Goal: Task Accomplishment & Management: Manage account settings

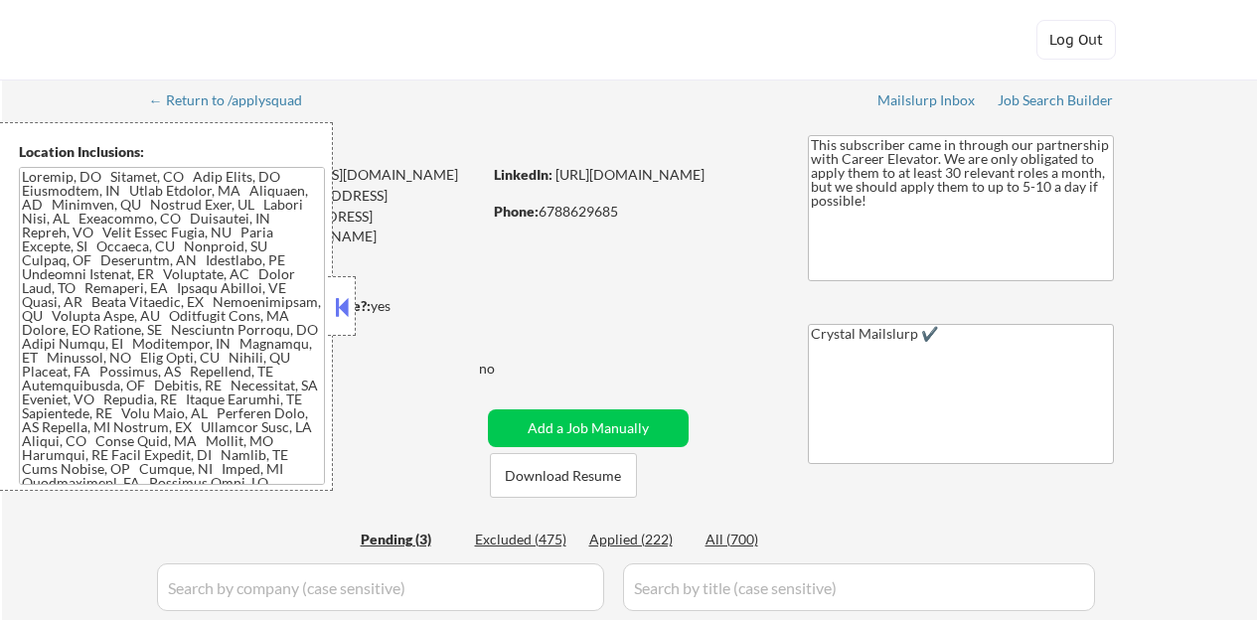
select select ""pending""
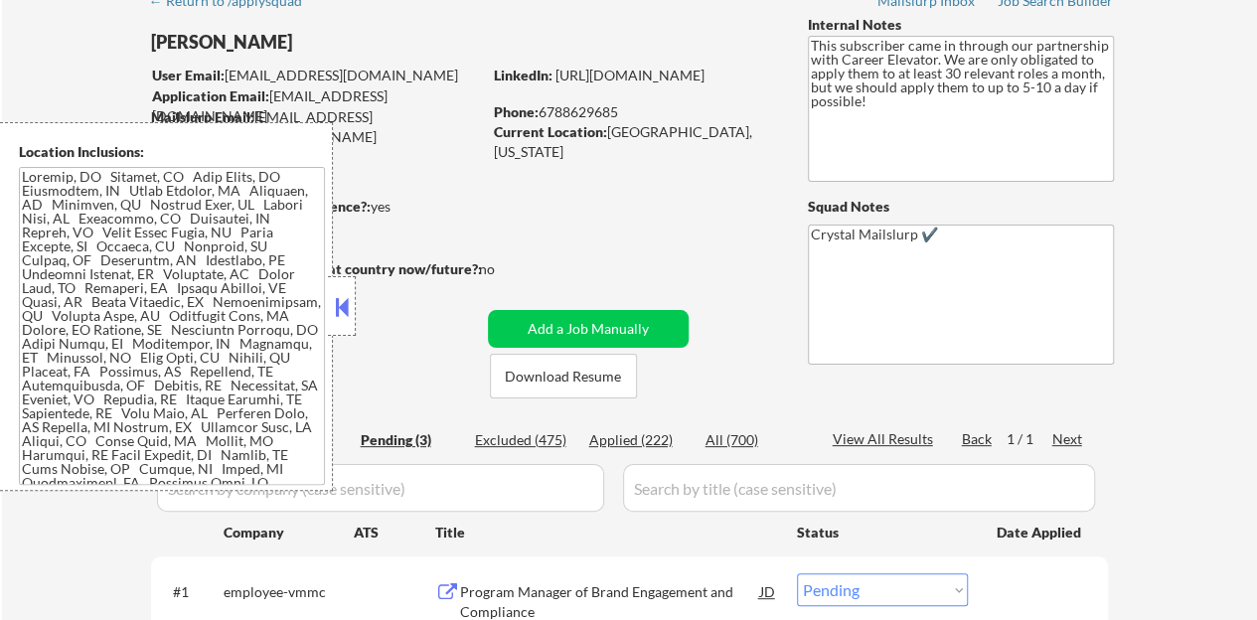
scroll to position [99, 0]
click at [340, 315] on button at bounding box center [342, 307] width 22 height 30
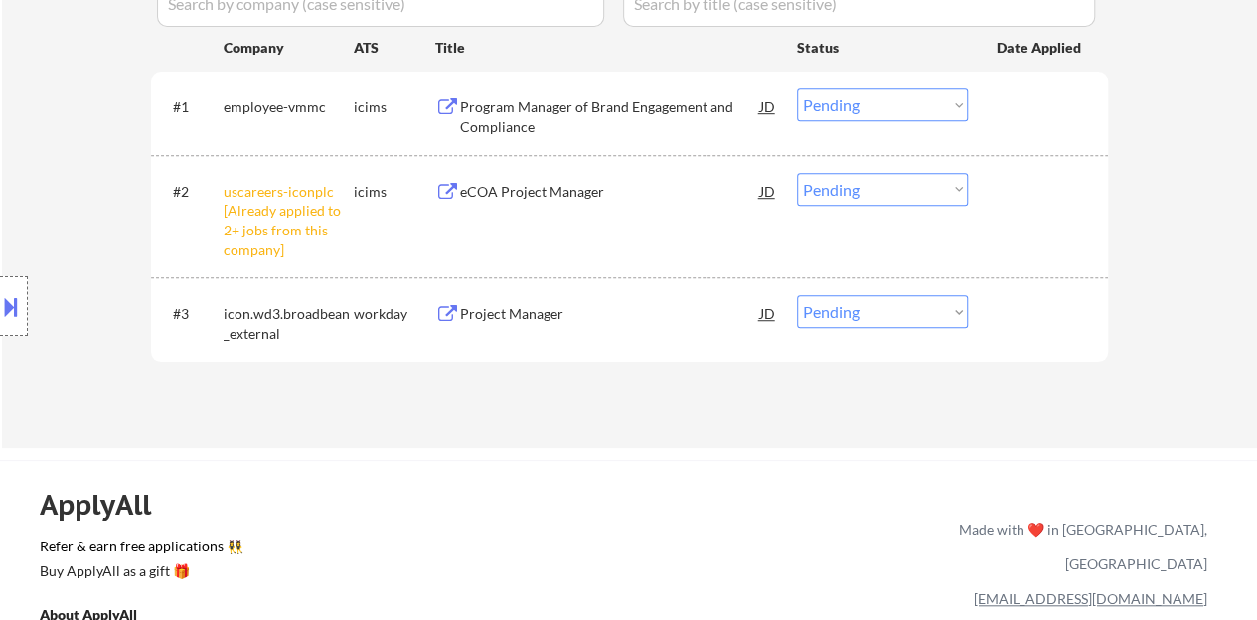
scroll to position [596, 0]
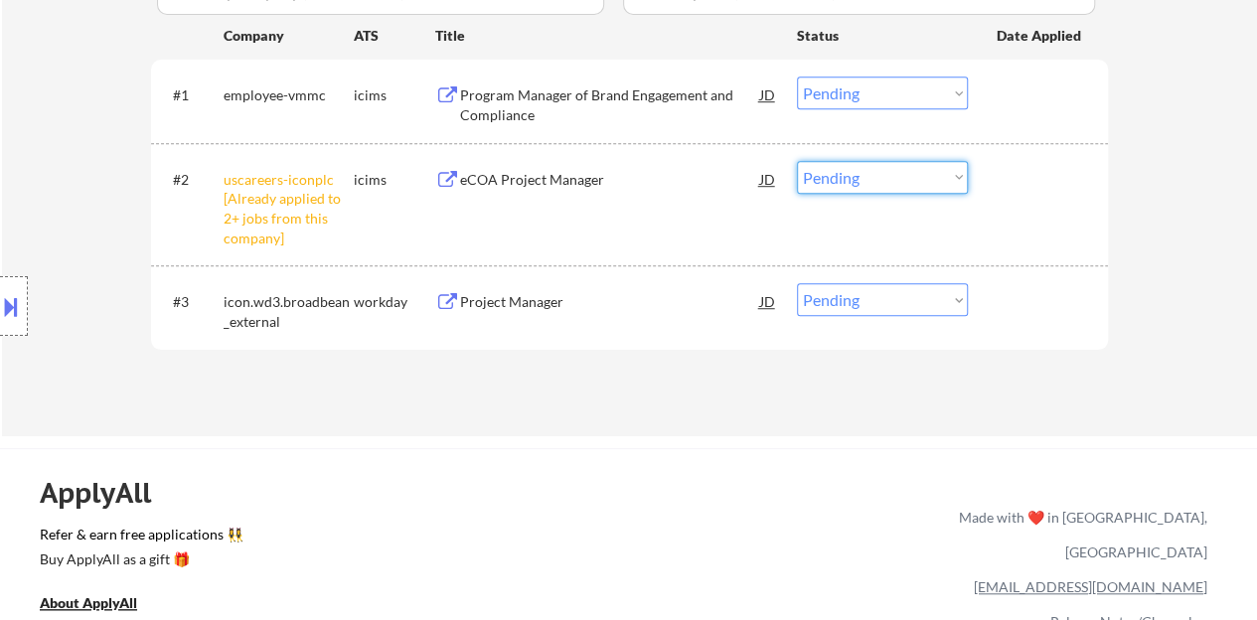
click at [890, 181] on select "Choose an option... Pending Applied Excluded (Questions) Excluded (Expired) Exc…" at bounding box center [882, 177] width 171 height 33
click at [797, 161] on select "Choose an option... Pending Applied Excluded (Questions) Excluded (Expired) Exc…" at bounding box center [882, 177] width 171 height 33
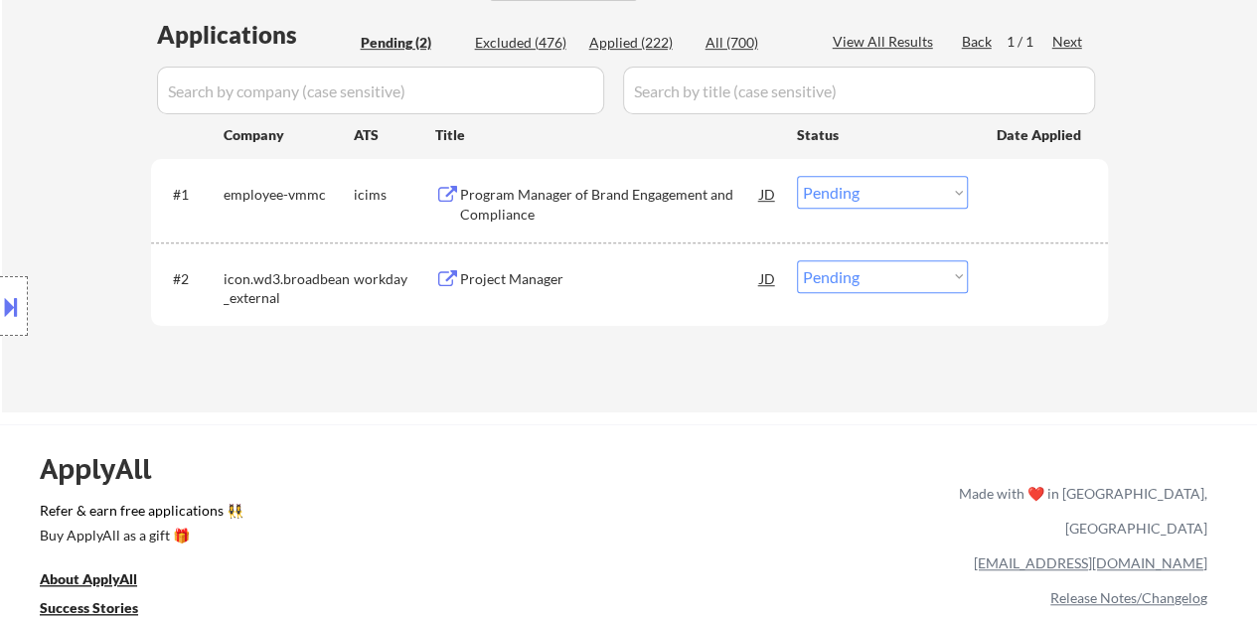
scroll to position [397, 0]
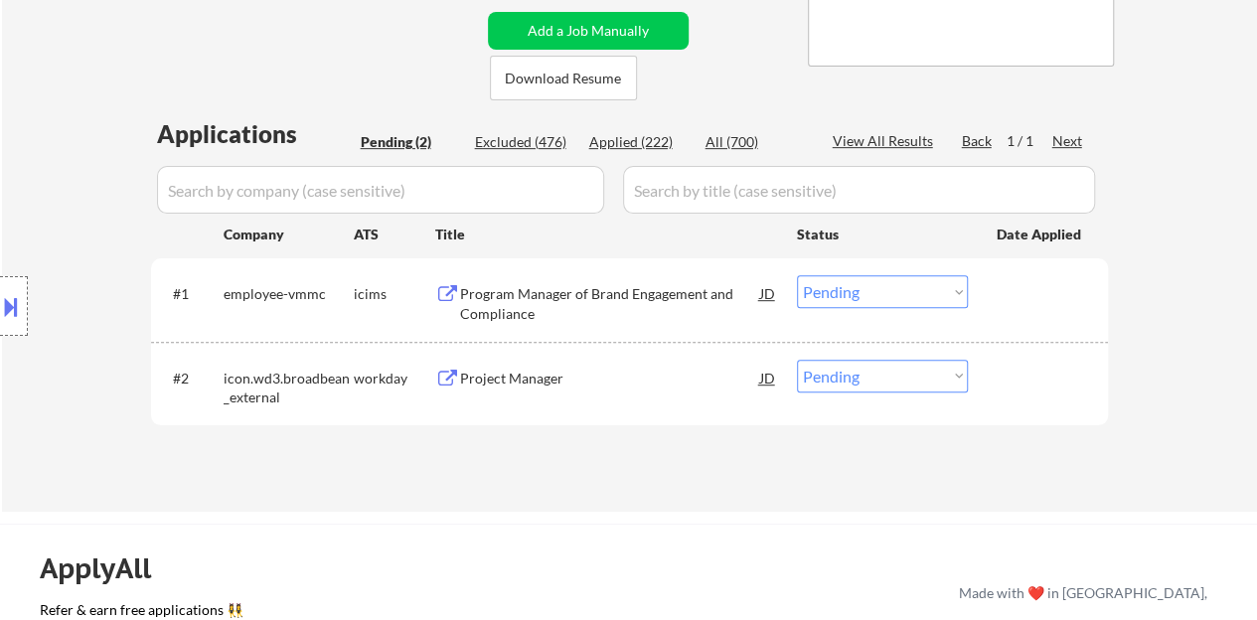
click at [480, 367] on div "Project Manager" at bounding box center [610, 378] width 300 height 36
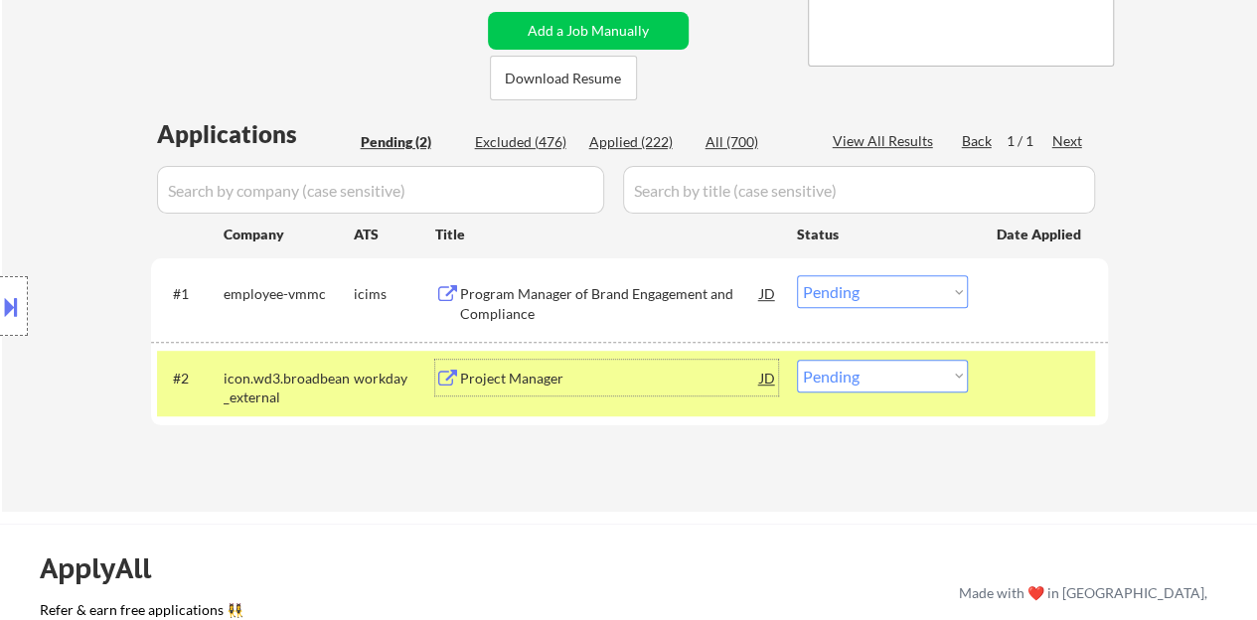
click at [901, 394] on div "#2 icon.wd3.broadbean_external workday Project Manager JD Choose an option... P…" at bounding box center [626, 384] width 938 height 66
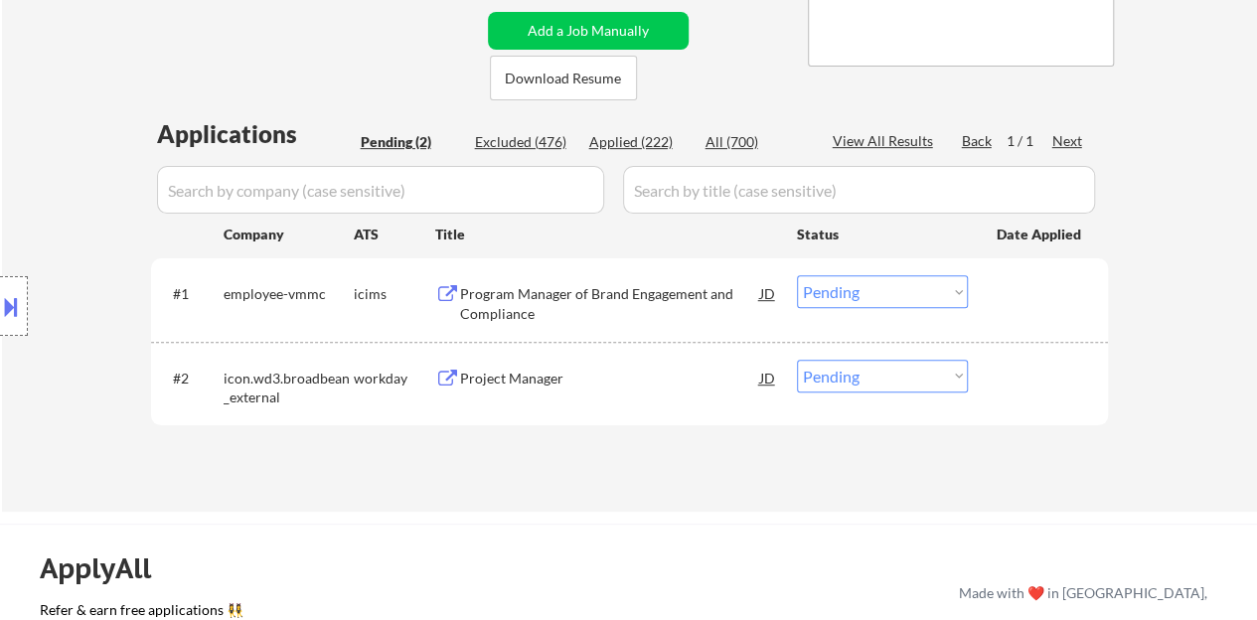
click at [895, 379] on select "Choose an option... Pending Applied Excluded (Questions) Excluded (Expired) Exc…" at bounding box center [882, 376] width 171 height 33
select select ""applied""
click at [797, 360] on select "Choose an option... Pending Applied Excluded (Questions) Excluded (Expired) Exc…" at bounding box center [882, 376] width 171 height 33
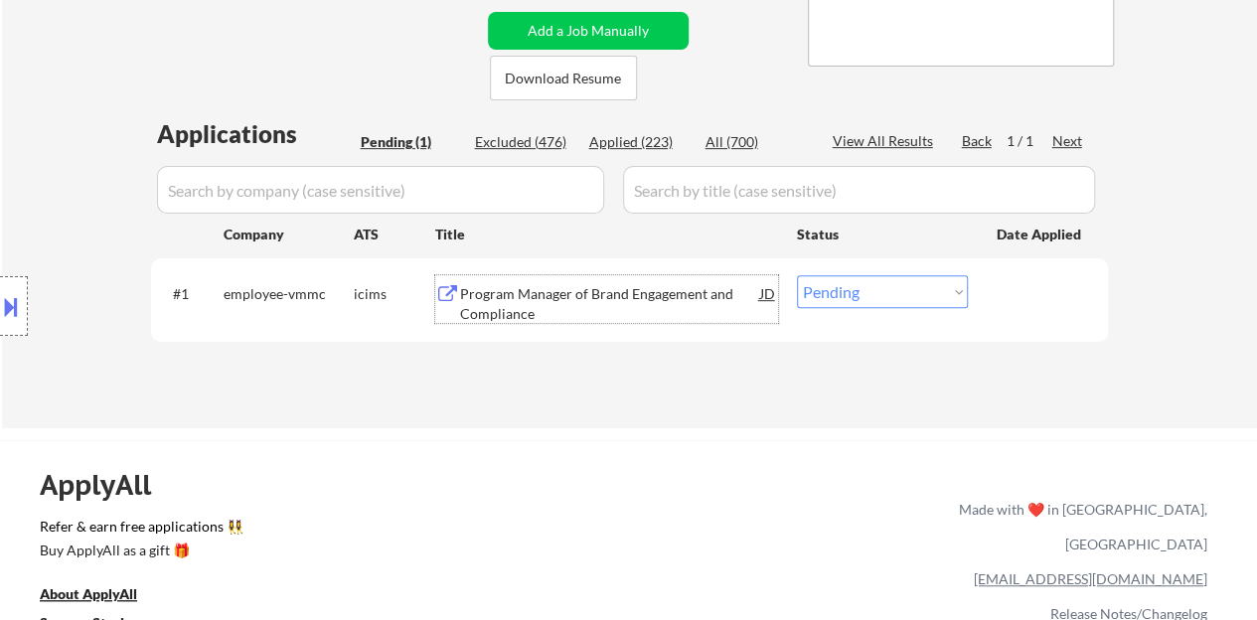
click at [605, 290] on div "Program Manager of Brand Engagement and Compliance" at bounding box center [610, 303] width 300 height 39
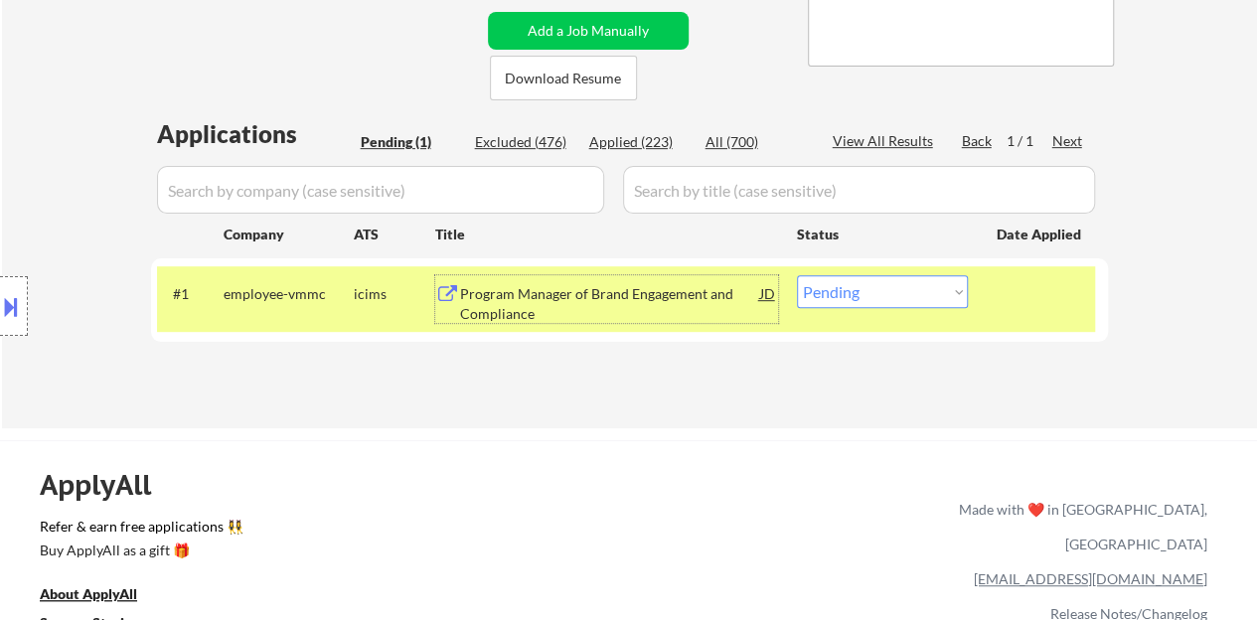
click at [886, 278] on select "Choose an option... Pending Applied Excluded (Questions) Excluded (Expired) Exc…" at bounding box center [882, 291] width 171 height 33
select select ""excluded__bad_match_""
click at [797, 275] on select "Choose an option... Pending Applied Excluded (Questions) Excluded (Expired) Exc…" at bounding box center [882, 291] width 171 height 33
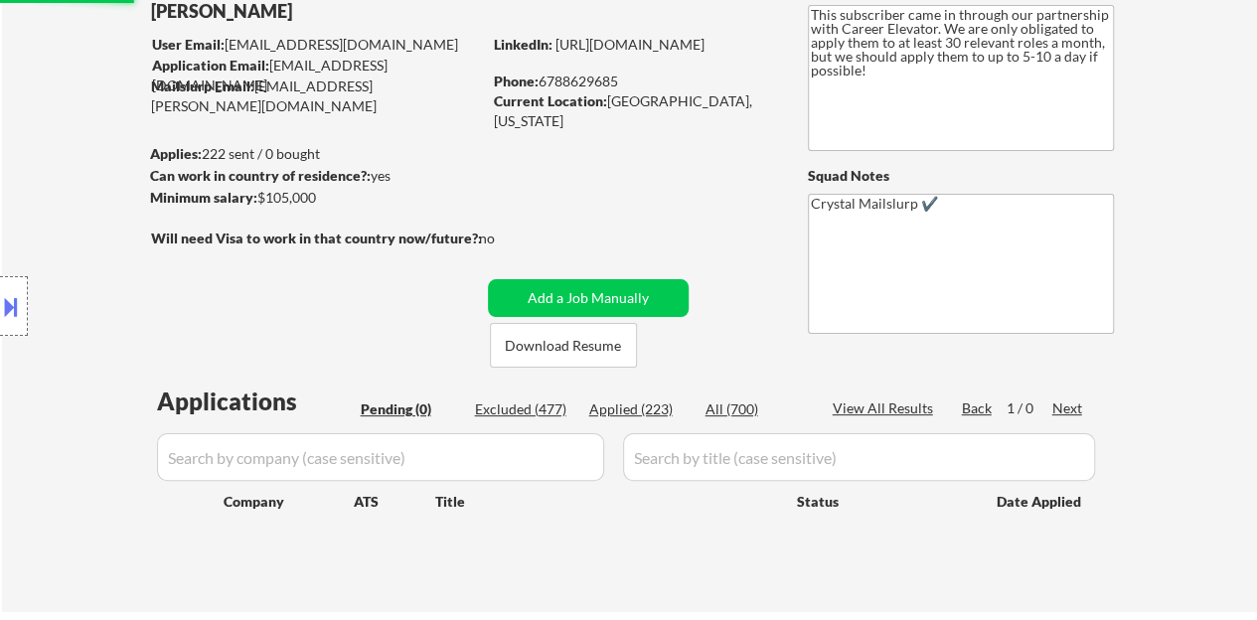
scroll to position [99, 0]
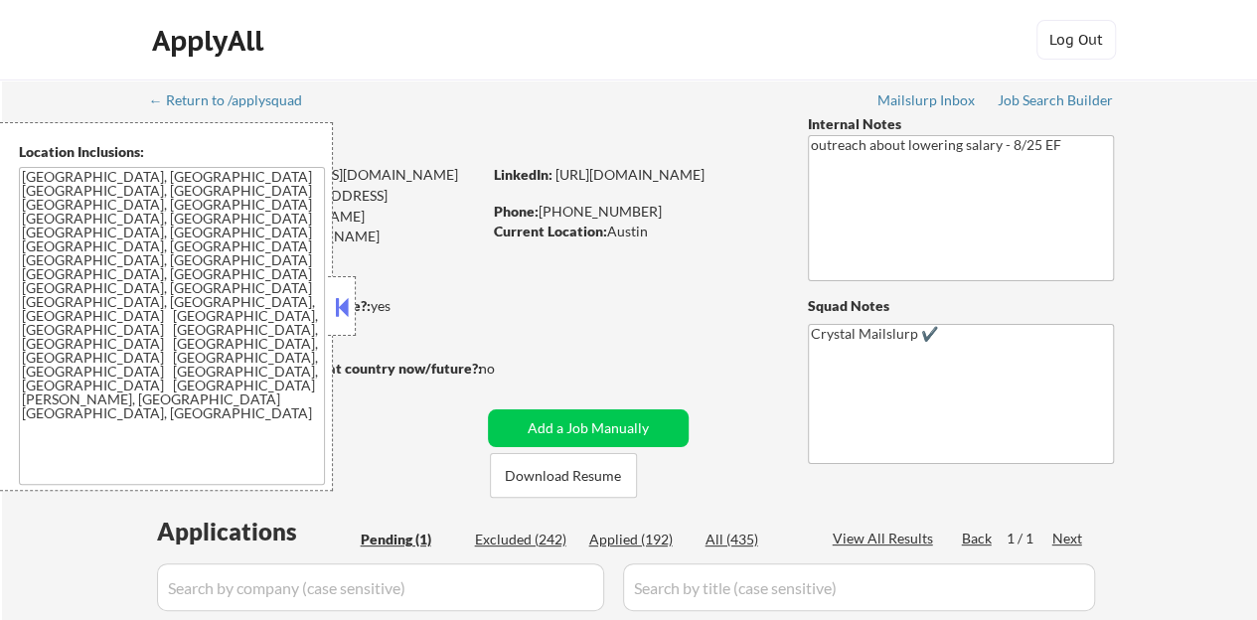
click at [345, 292] on button at bounding box center [342, 307] width 22 height 30
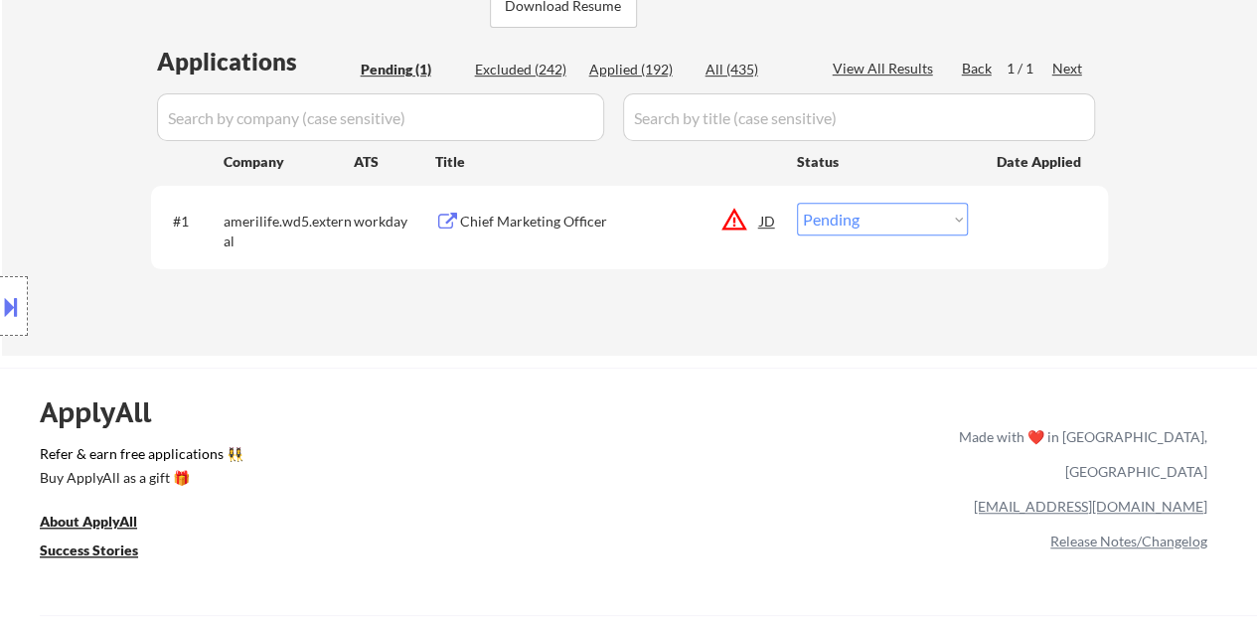
scroll to position [497, 0]
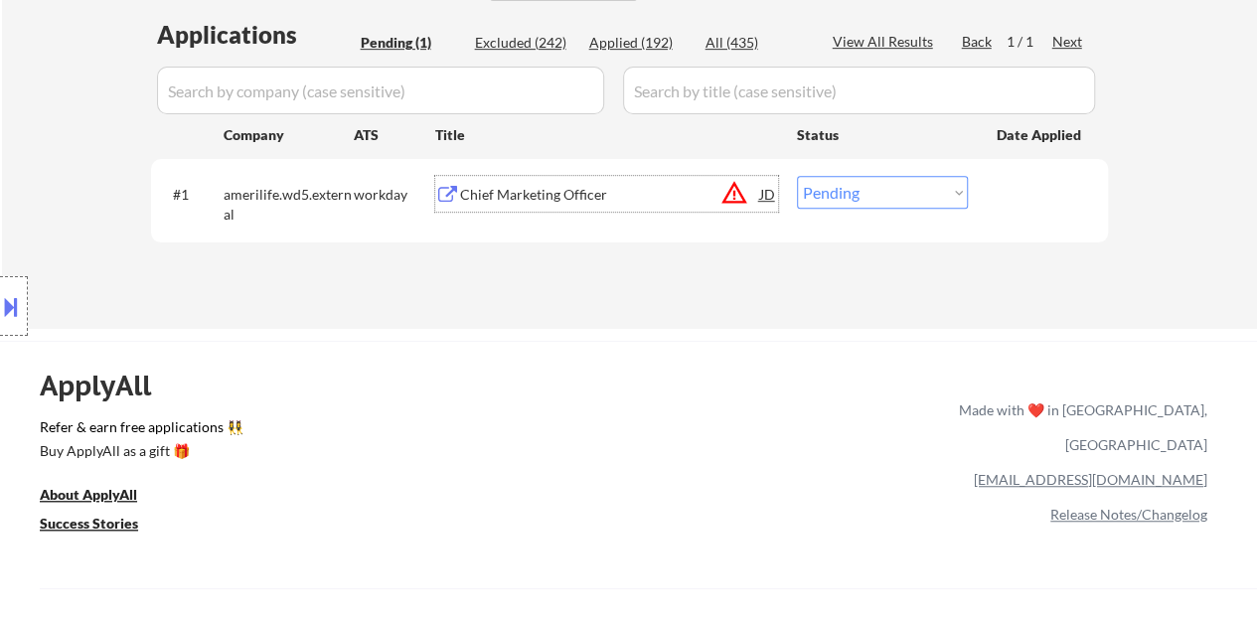
click at [505, 208] on div "Chief Marketing Officer" at bounding box center [610, 194] width 300 height 36
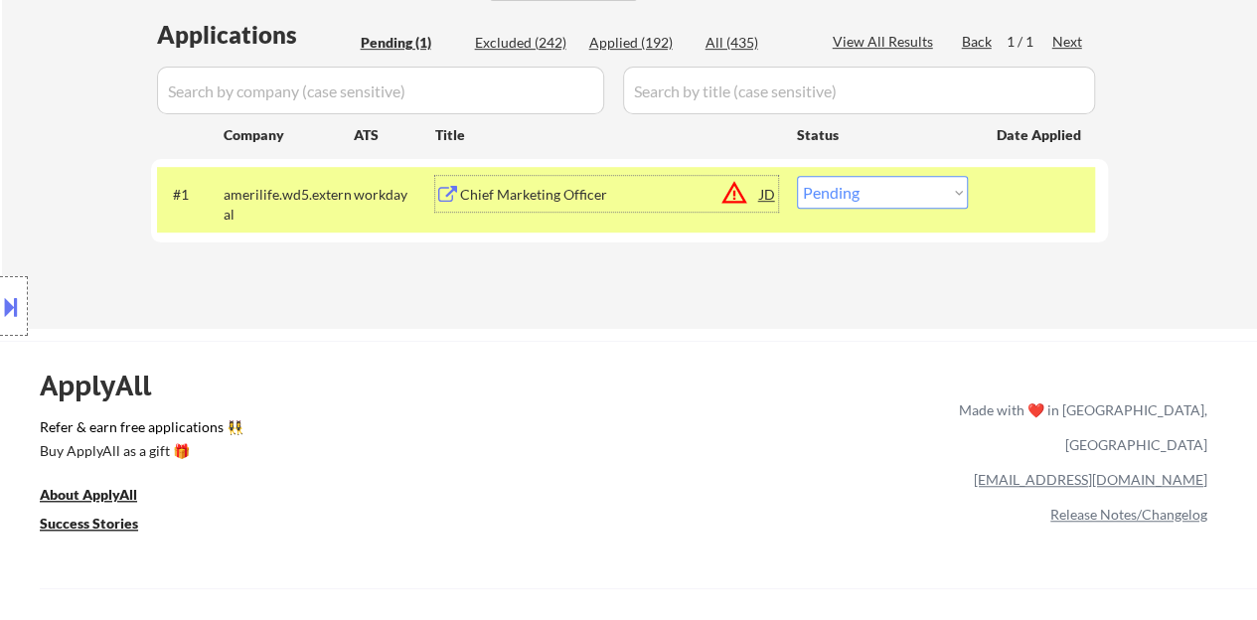
click at [840, 192] on select "Choose an option... Pending Applied Excluded (Questions) Excluded (Expired) Exc…" at bounding box center [882, 192] width 171 height 33
select select ""applied""
click at [797, 176] on select "Choose an option... Pending Applied Excluded (Questions) Excluded (Expired) Exc…" at bounding box center [882, 192] width 171 height 33
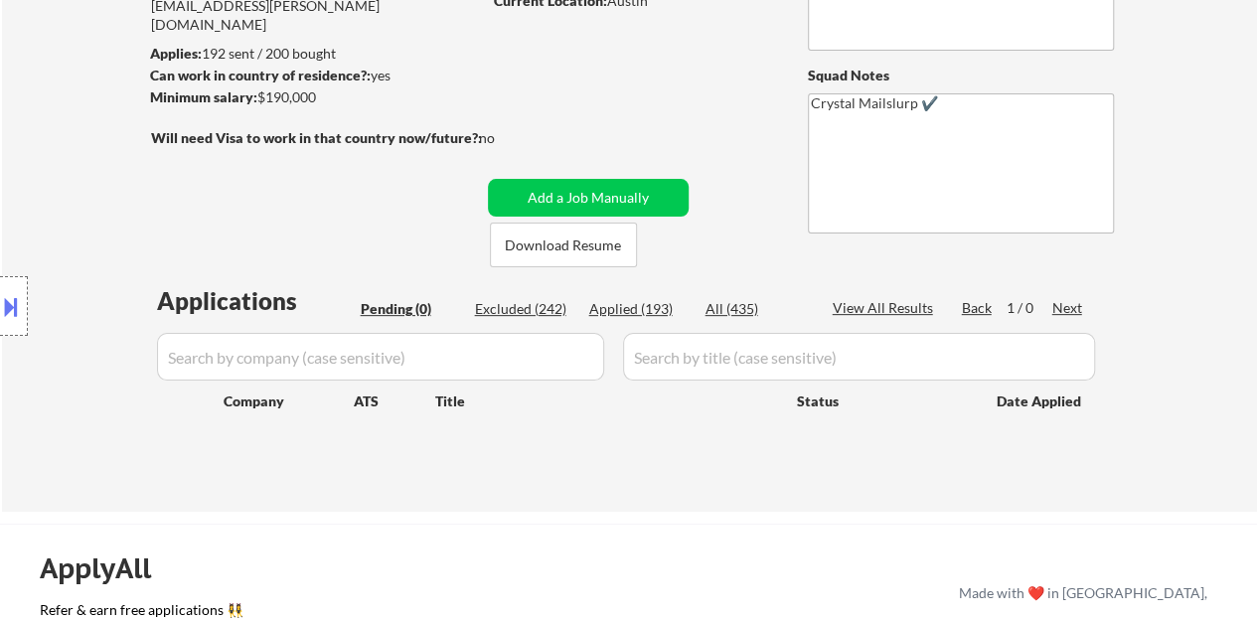
scroll to position [199, 0]
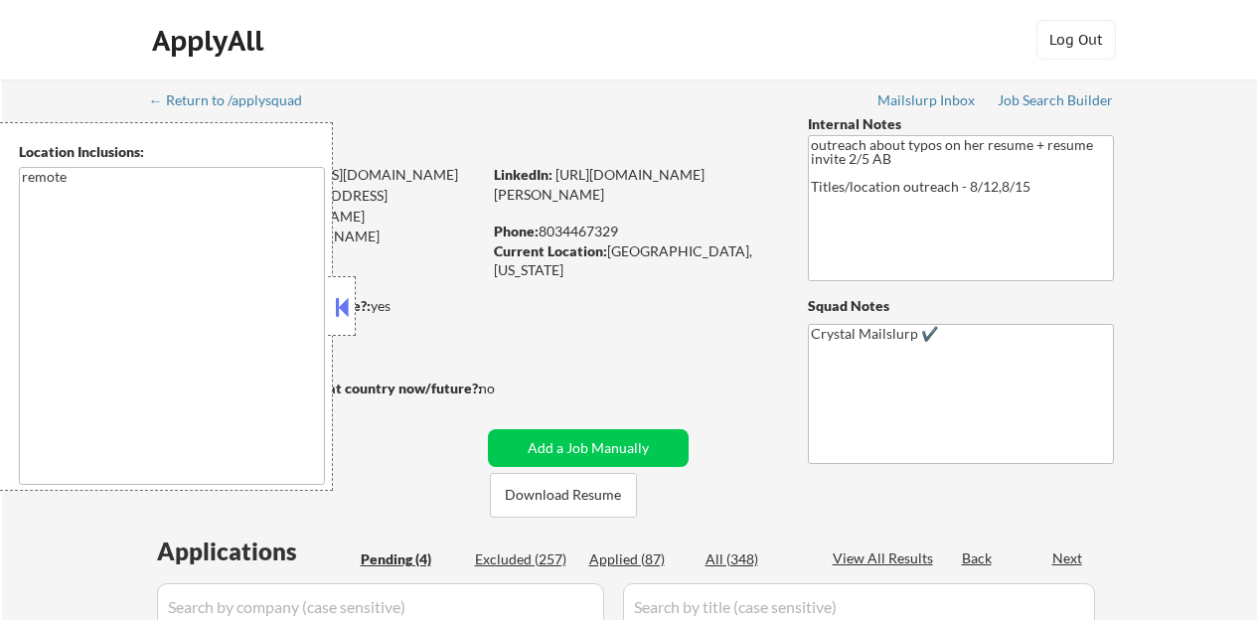
click at [332, 302] on button at bounding box center [342, 307] width 22 height 30
select select ""pending""
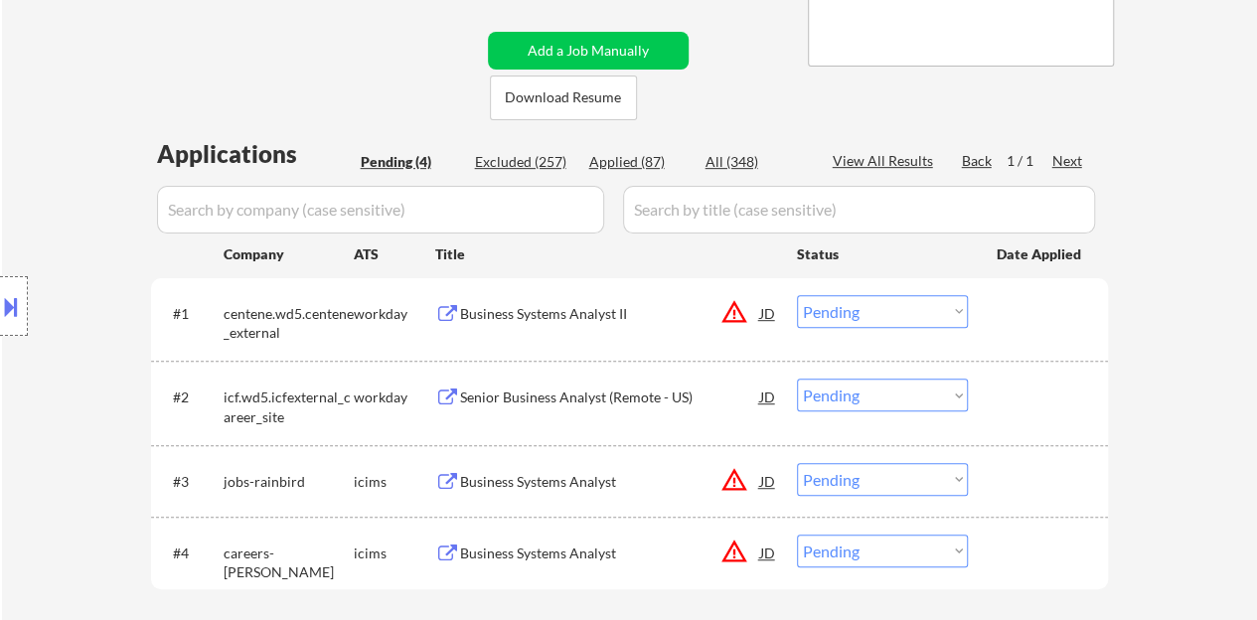
scroll to position [497, 0]
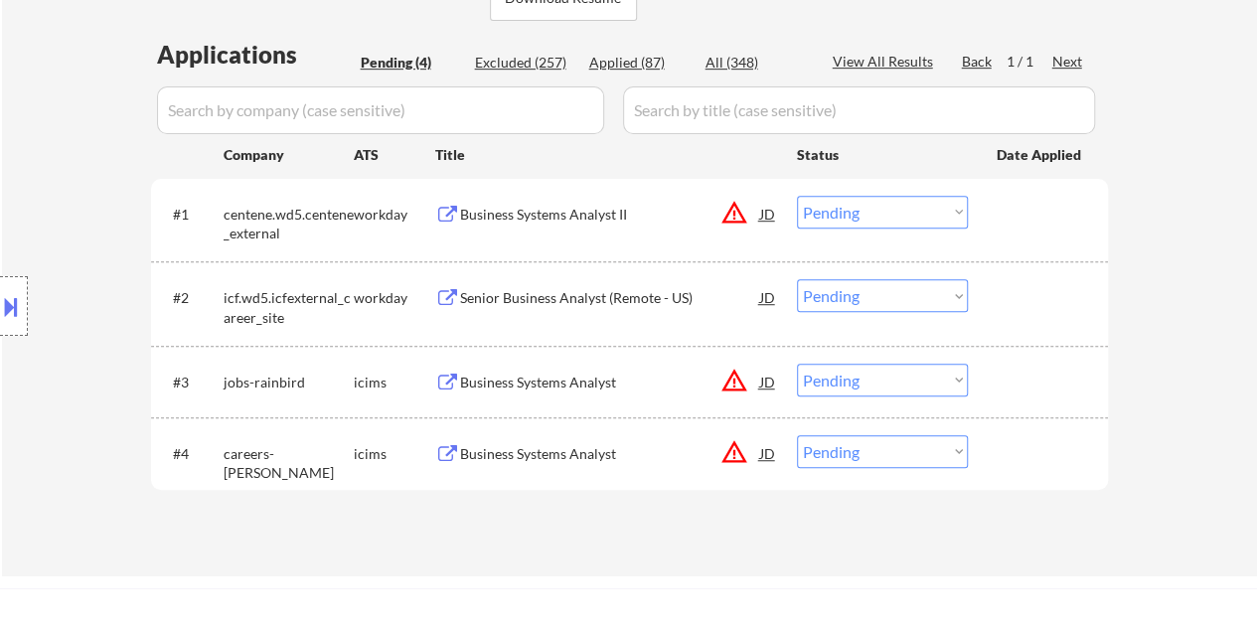
click at [517, 300] on div "Senior Business Analyst (Remote - US)" at bounding box center [610, 298] width 300 height 20
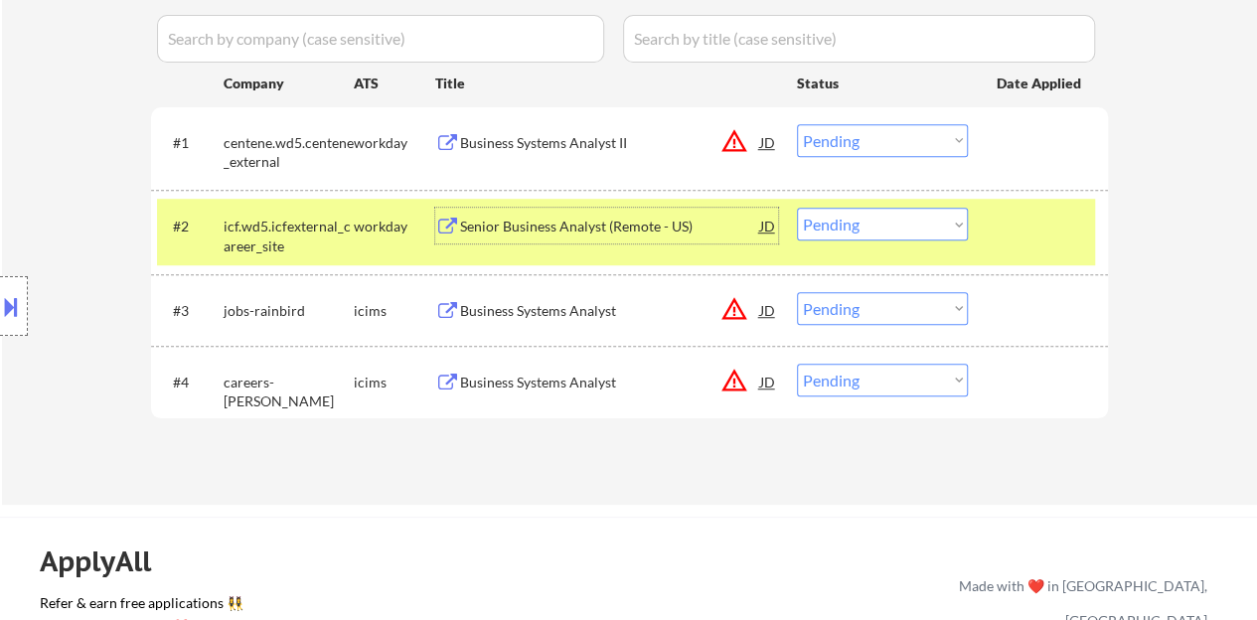
scroll to position [596, 0]
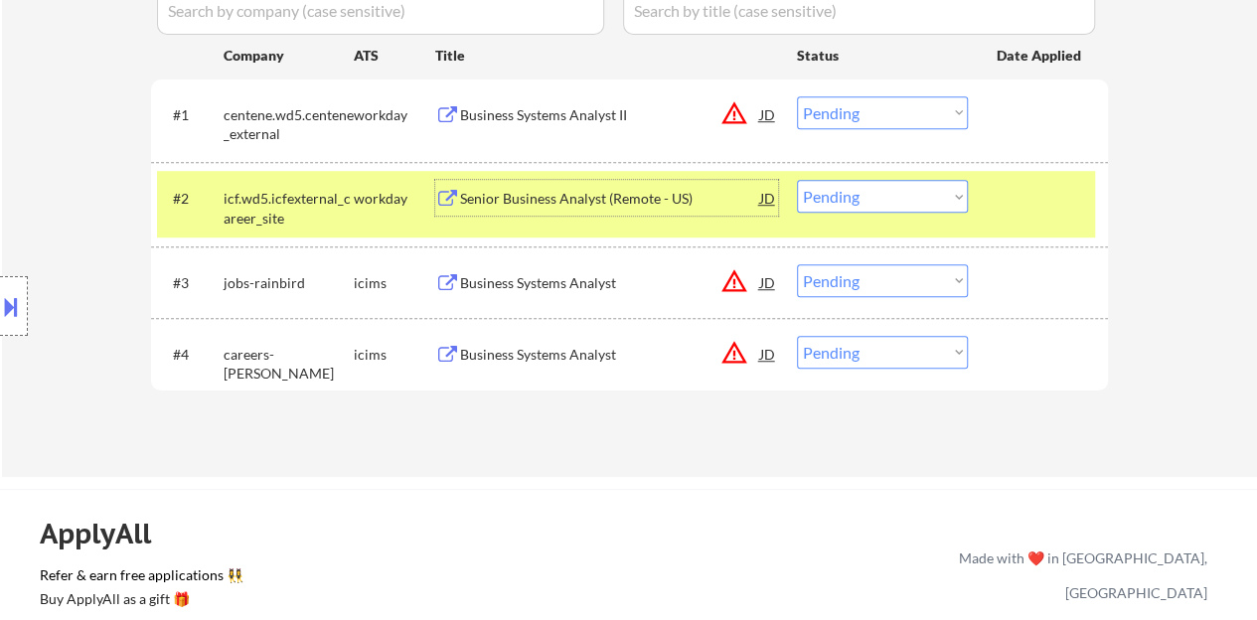
click at [813, 188] on select "Choose an option... Pending Applied Excluded (Questions) Excluded (Expired) Exc…" at bounding box center [882, 196] width 171 height 33
click at [797, 180] on select "Choose an option... Pending Applied Excluded (Questions) Excluded (Expired) Exc…" at bounding box center [882, 196] width 171 height 33
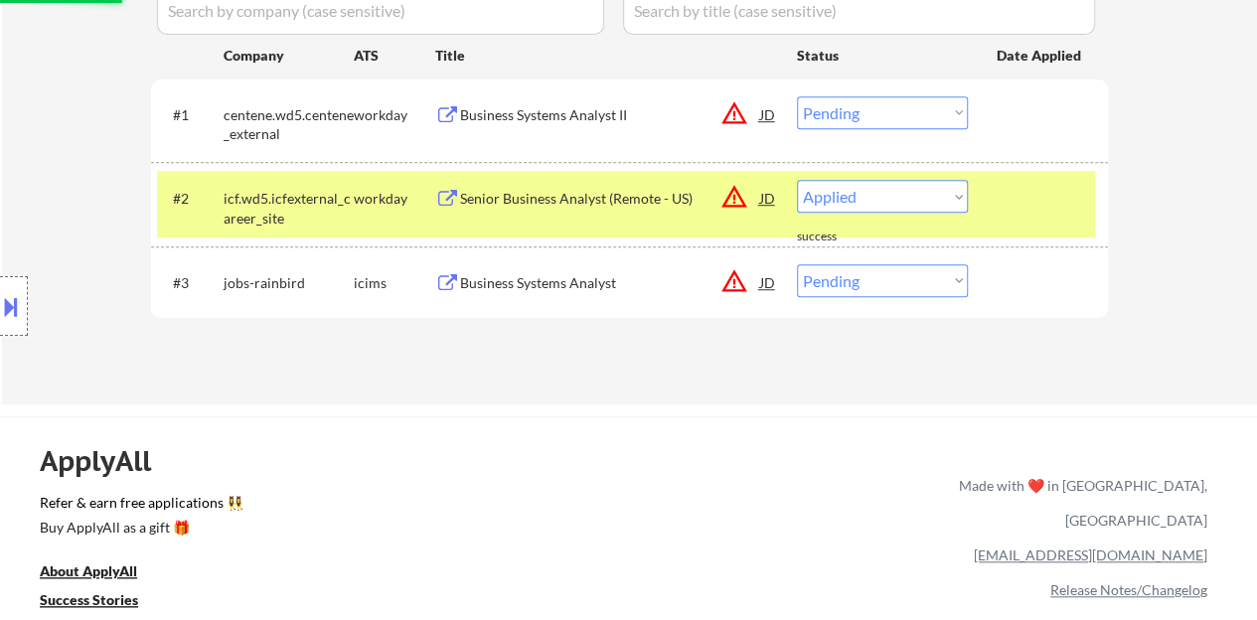
select select ""pending""
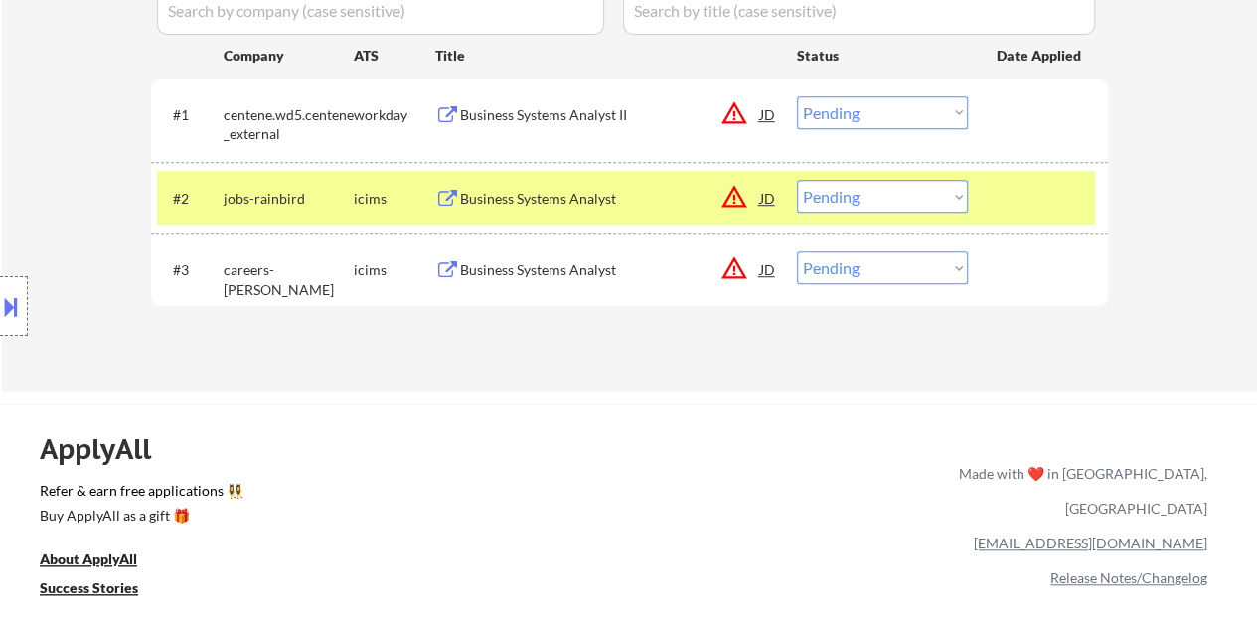
click at [1020, 204] on div at bounding box center [1040, 198] width 87 height 36
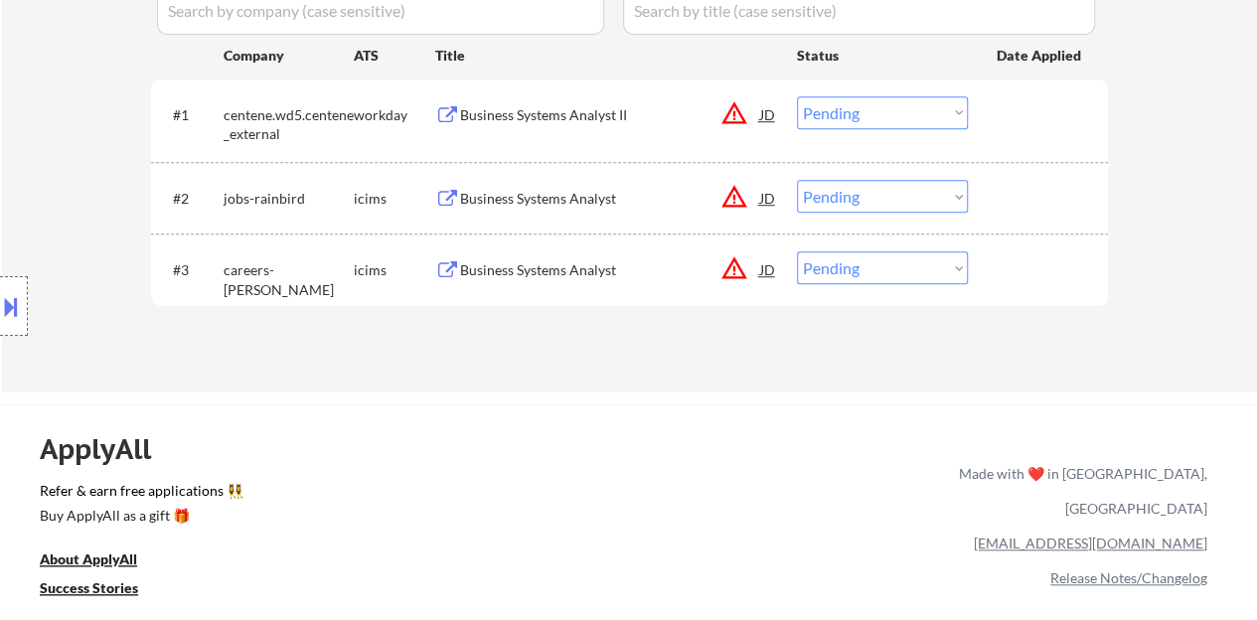
click at [522, 116] on div "Business Systems Analyst II" at bounding box center [610, 115] width 300 height 20
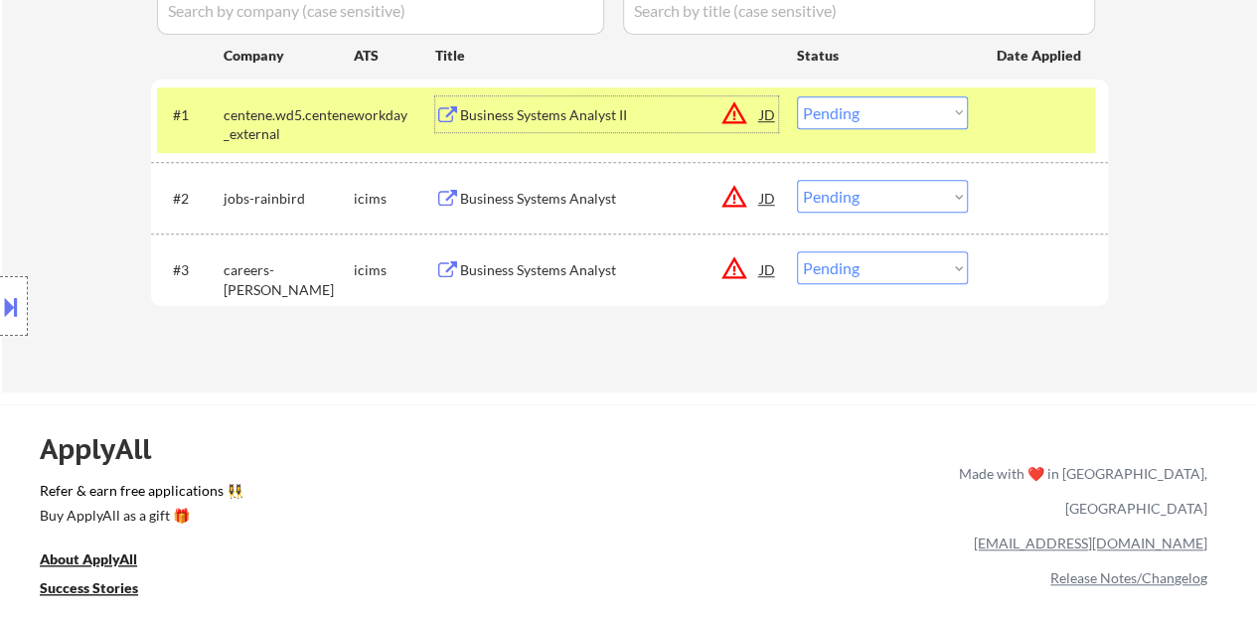
click at [880, 109] on select "Choose an option... Pending Applied Excluded (Questions) Excluded (Expired) Exc…" at bounding box center [882, 112] width 171 height 33
click at [797, 96] on select "Choose an option... Pending Applied Excluded (Questions) Excluded (Expired) Exc…" at bounding box center [882, 112] width 171 height 33
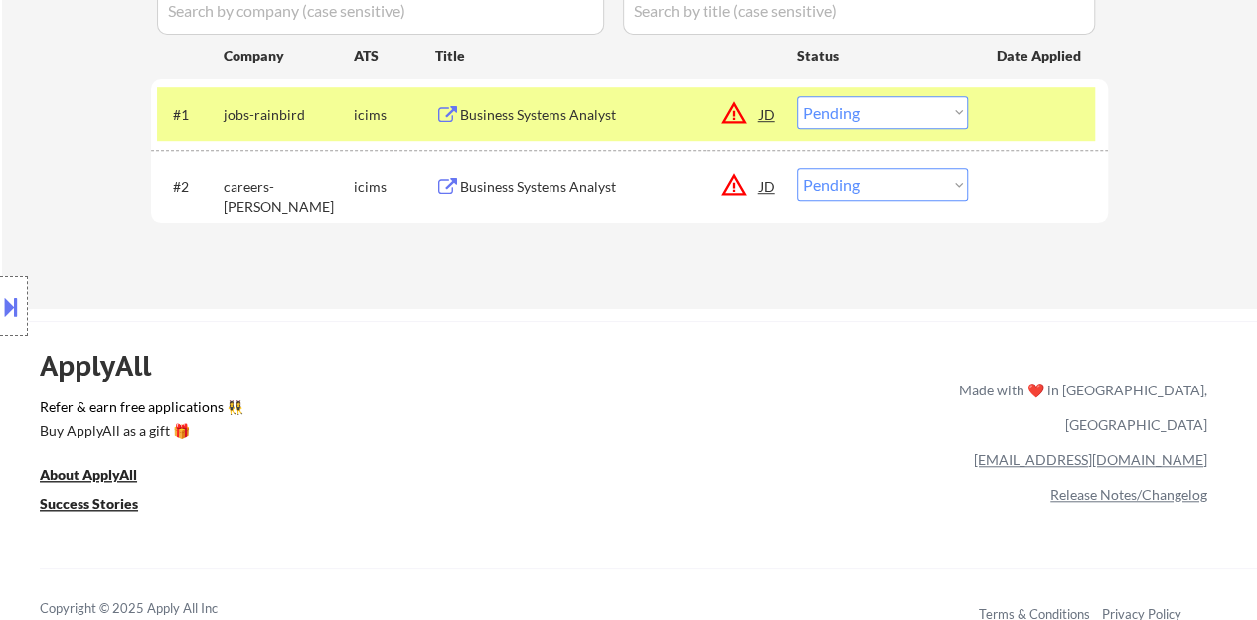
click at [527, 120] on div "Business Systems Analyst" at bounding box center [610, 115] width 300 height 20
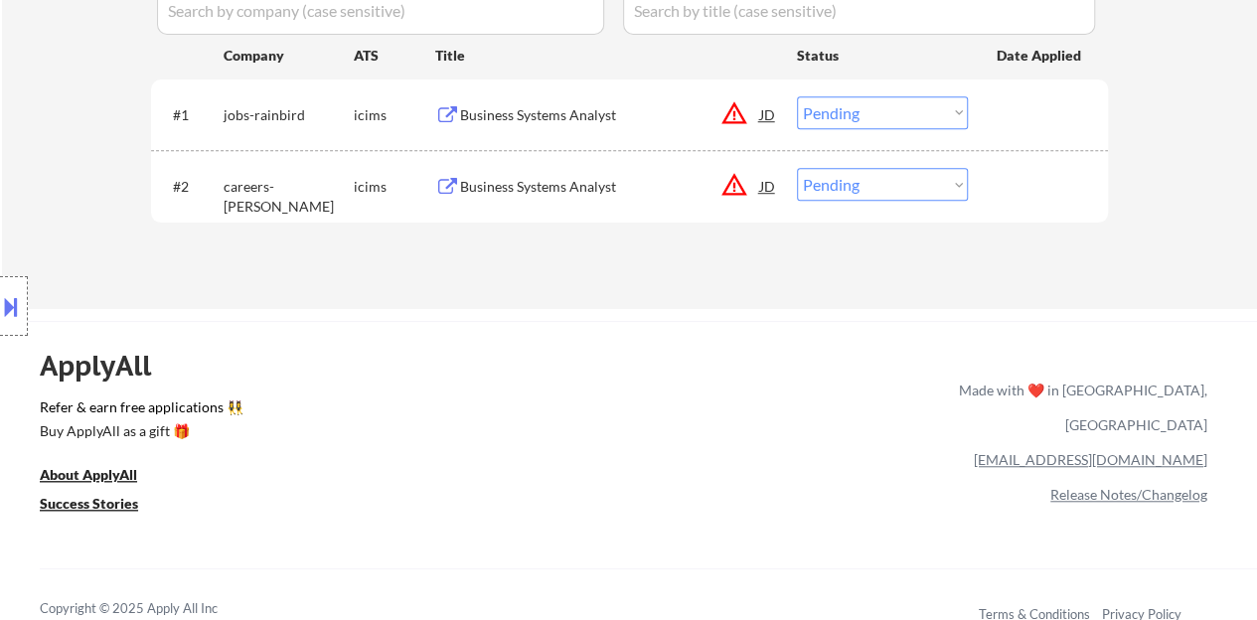
click at [1034, 110] on div at bounding box center [1040, 114] width 87 height 36
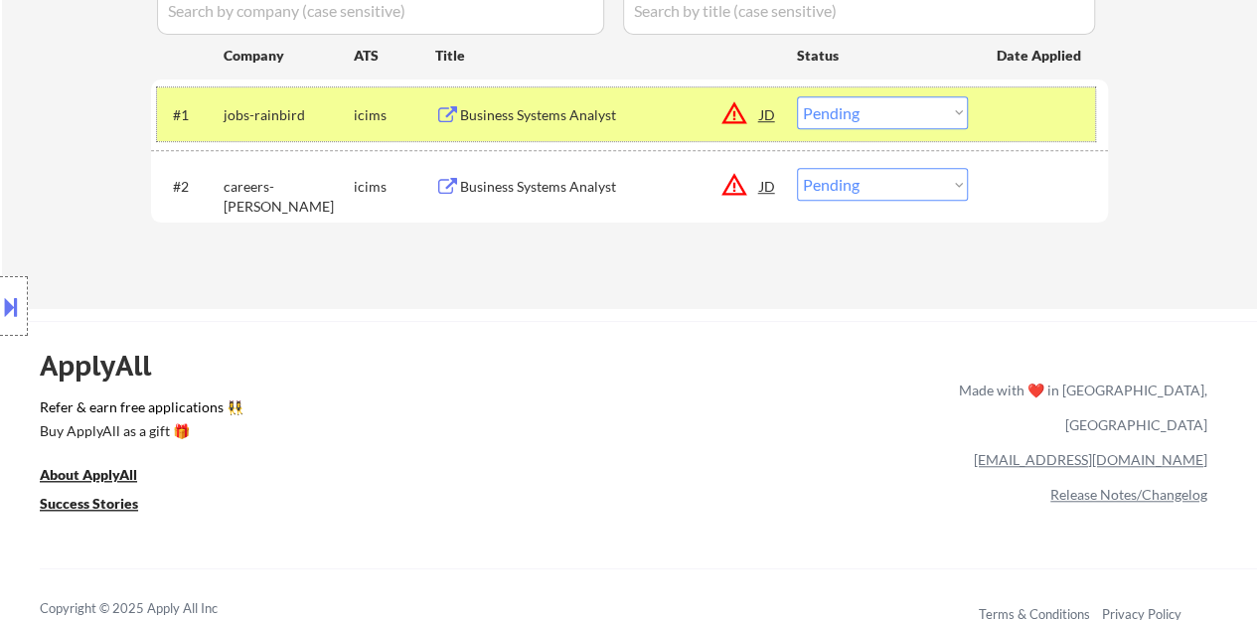
click at [861, 118] on select "Choose an option... Pending Applied Excluded (Questions) Excluded (Expired) Exc…" at bounding box center [882, 112] width 171 height 33
click at [797, 96] on select "Choose an option... Pending Applied Excluded (Questions) Excluded (Expired) Exc…" at bounding box center [882, 112] width 171 height 33
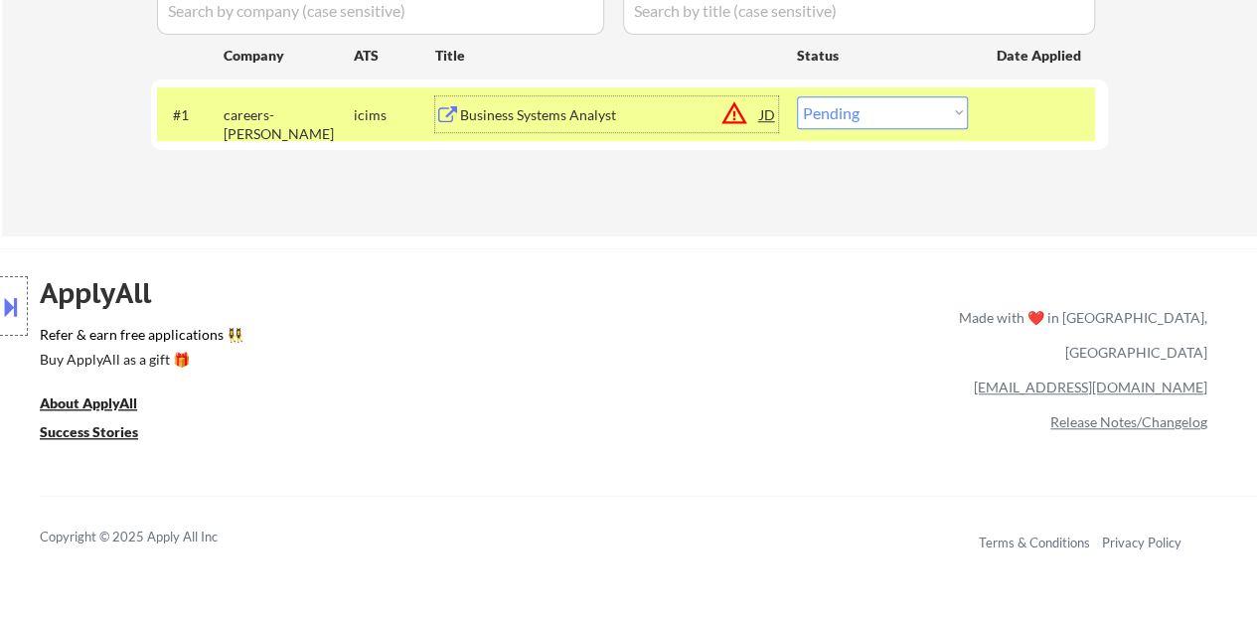
click at [553, 105] on div "Business Systems Analyst" at bounding box center [610, 115] width 300 height 20
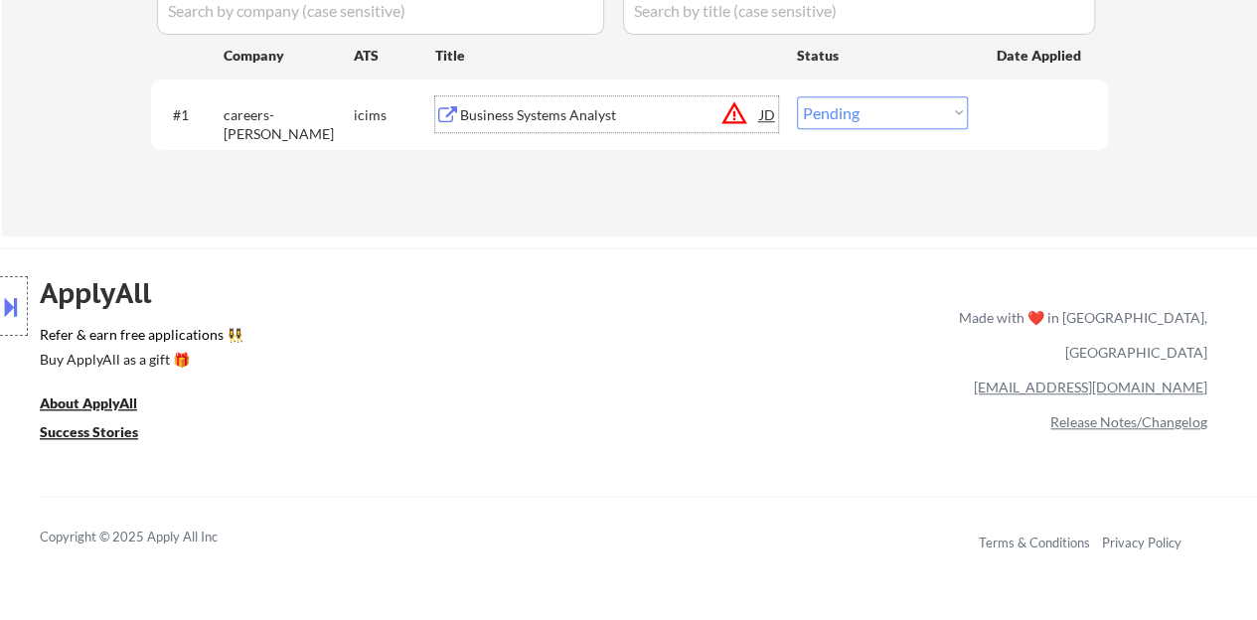
click at [1016, 129] on div at bounding box center [1040, 114] width 87 height 36
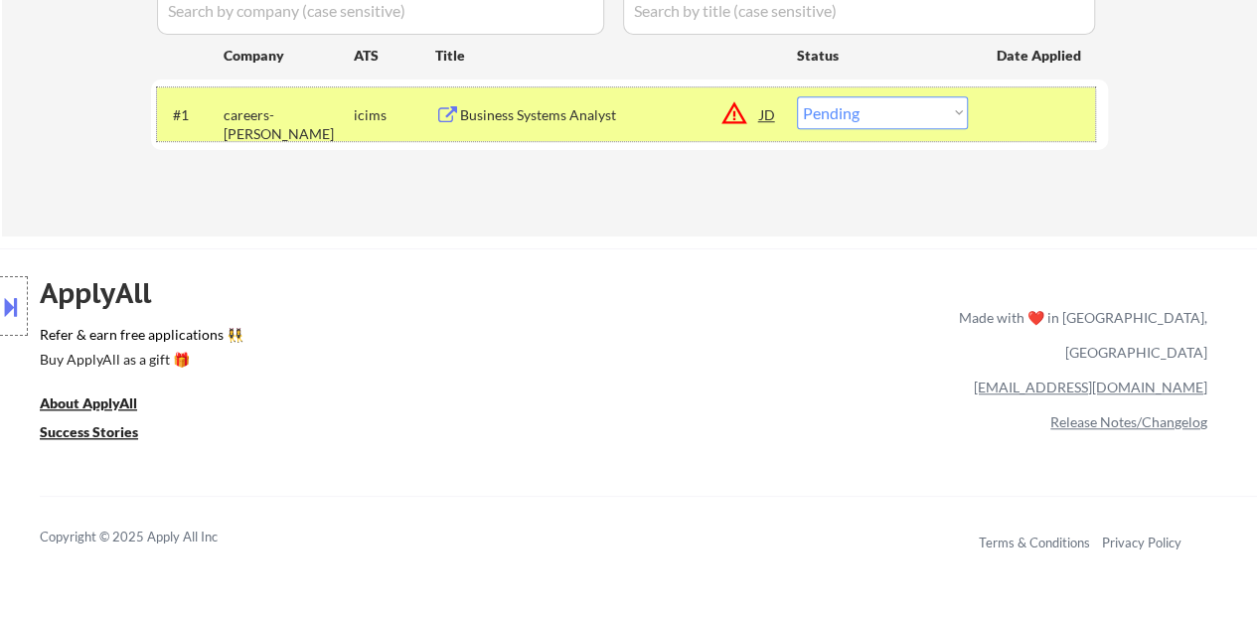
click at [852, 130] on div "#1 careers-peraton icims Business Systems Analyst JD warning_amber Choose an op…" at bounding box center [626, 114] width 938 height 54
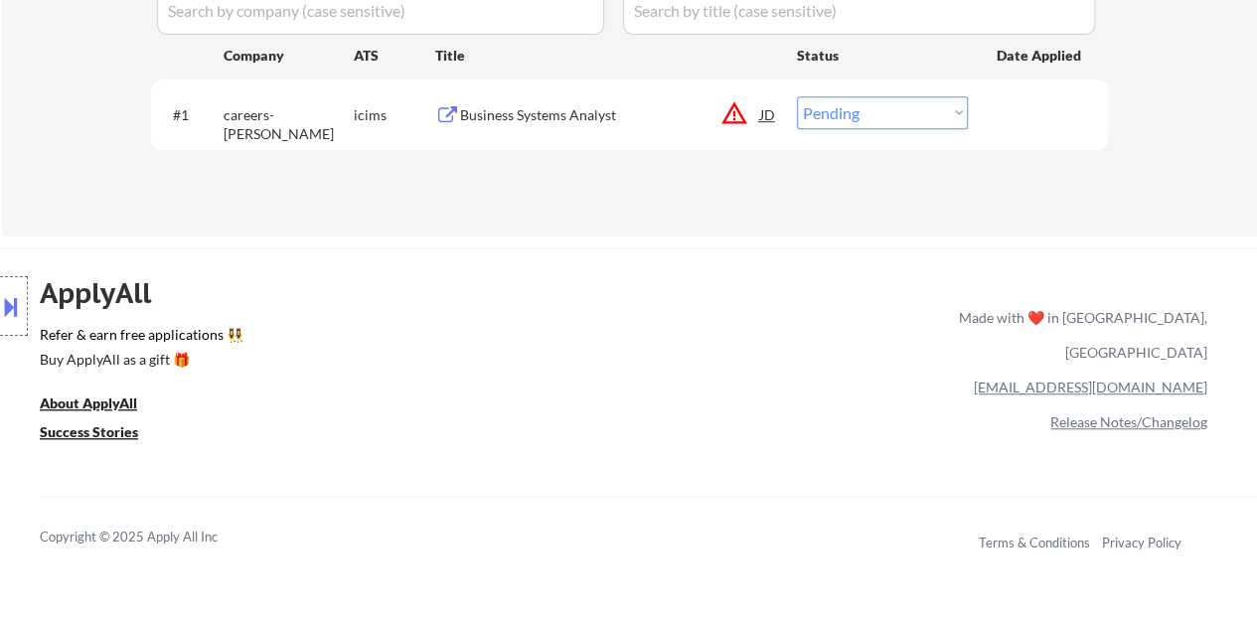
click at [865, 110] on select "Choose an option... Pending Applied Excluded (Questions) Excluded (Expired) Exc…" at bounding box center [882, 112] width 171 height 33
select select ""excluded__bad_match_""
click at [797, 96] on select "Choose an option... Pending Applied Excluded (Questions) Excluded (Expired) Exc…" at bounding box center [882, 112] width 171 height 33
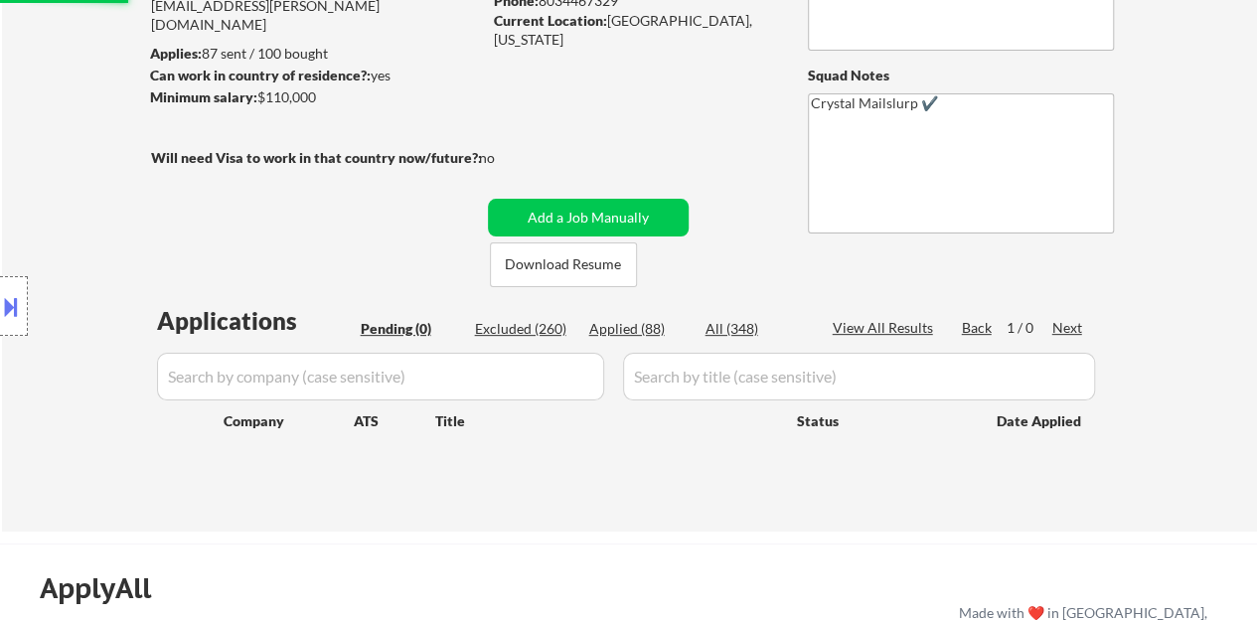
scroll to position [199, 0]
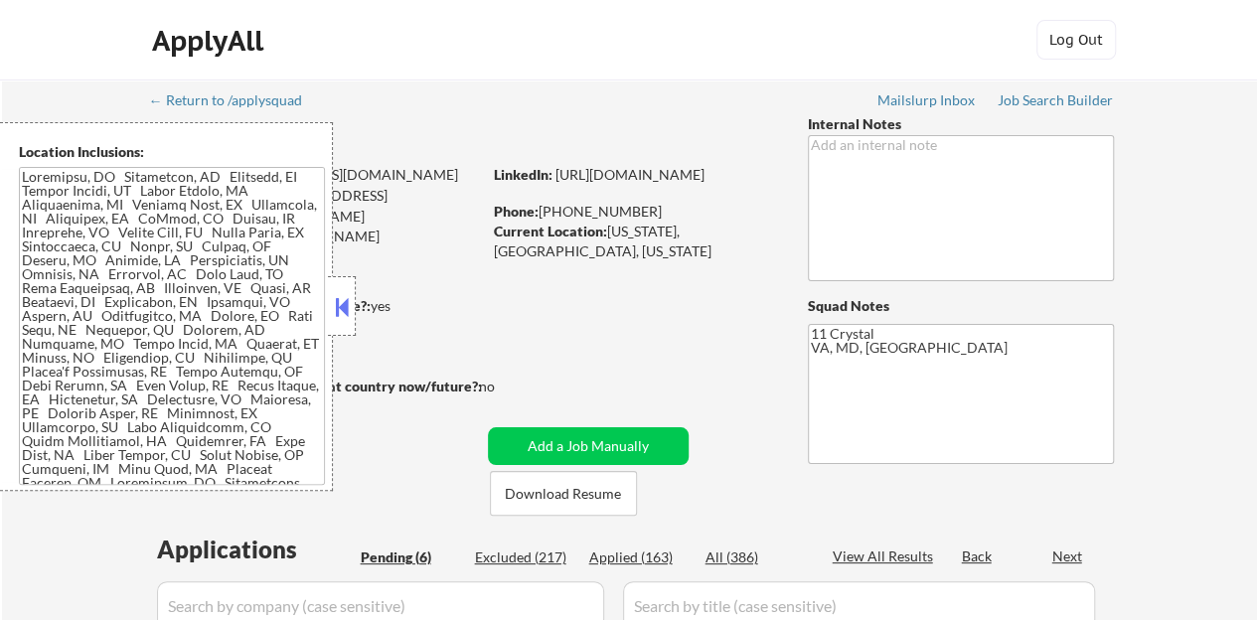
select select ""pending""
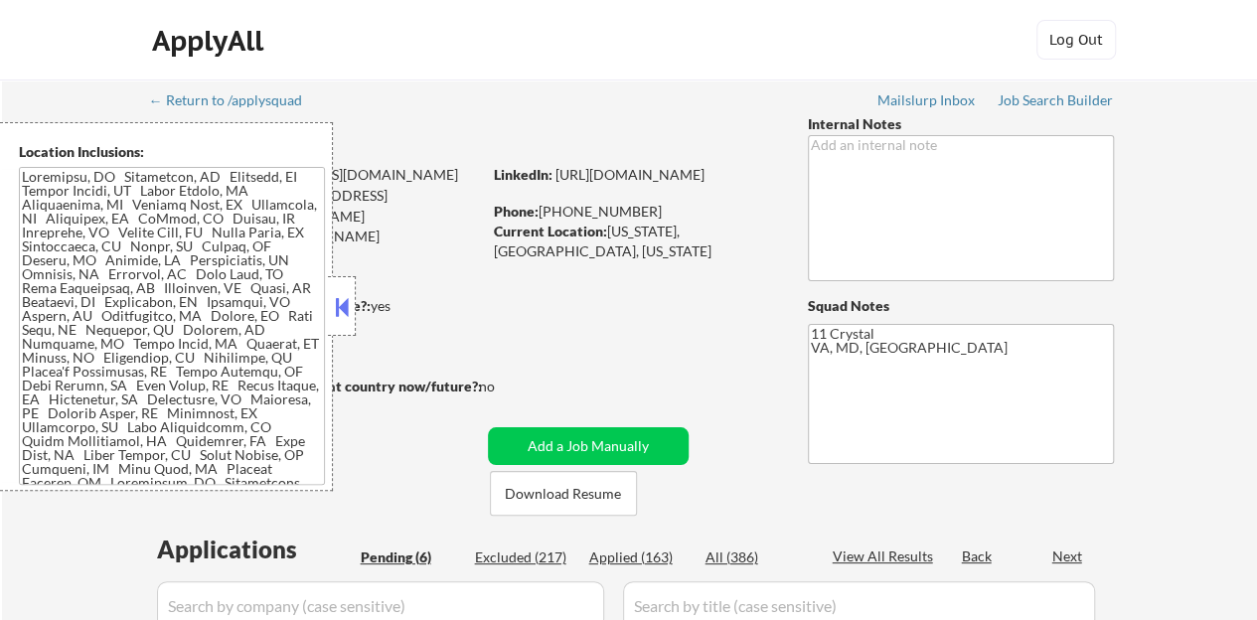
select select ""pending""
click at [346, 302] on button at bounding box center [342, 307] width 22 height 30
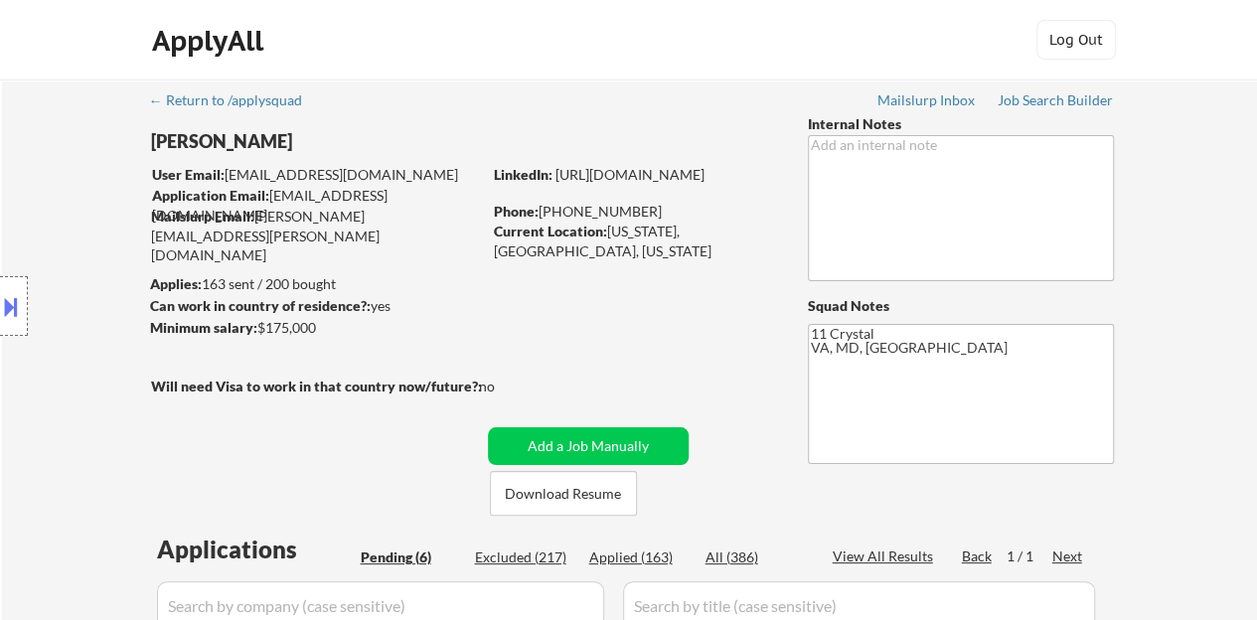
click at [351, 311] on div "Location Inclusions:" at bounding box center [178, 306] width 356 height 369
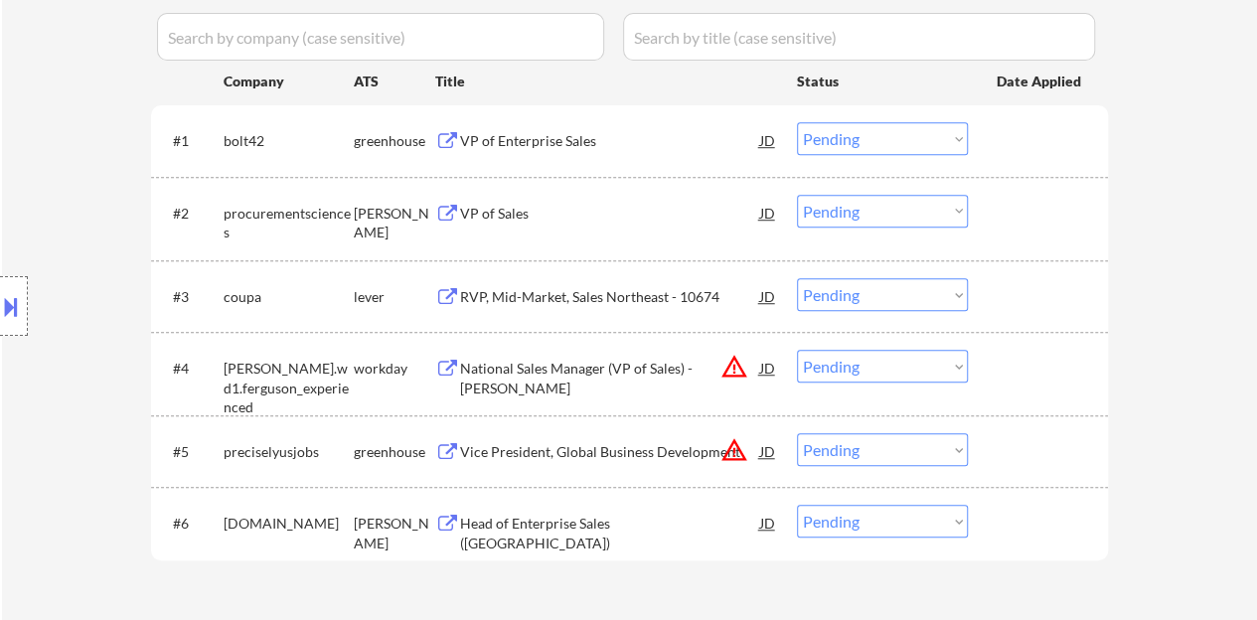
scroll to position [596, 0]
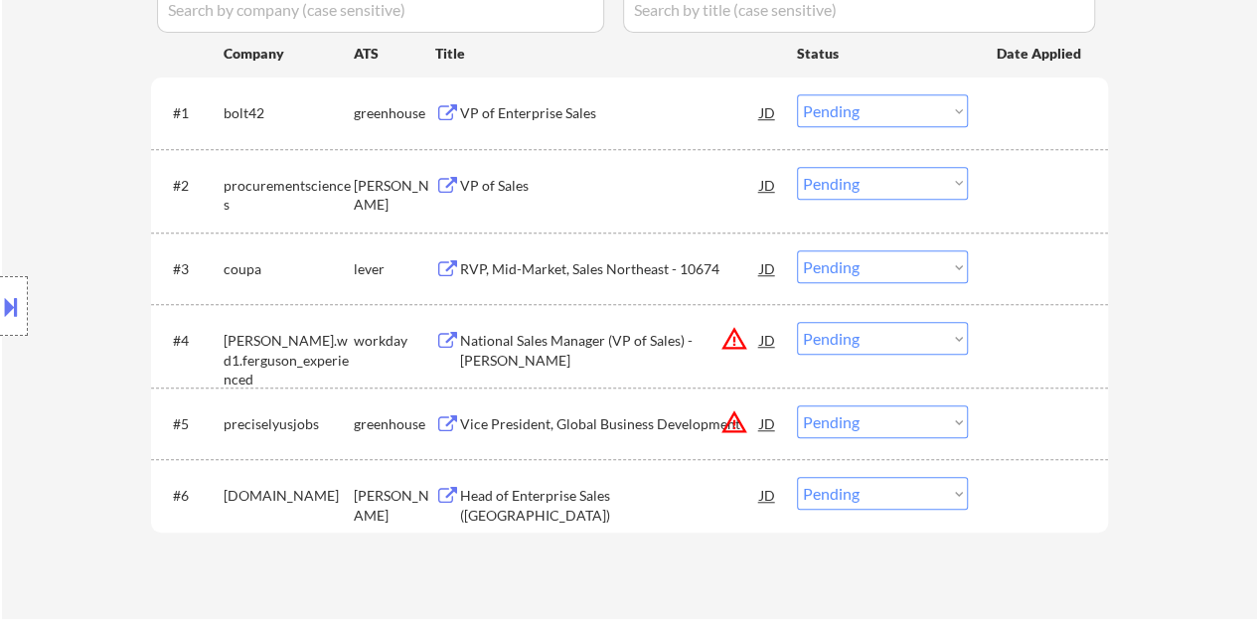
click at [473, 184] on div "VP of Sales" at bounding box center [610, 186] width 300 height 20
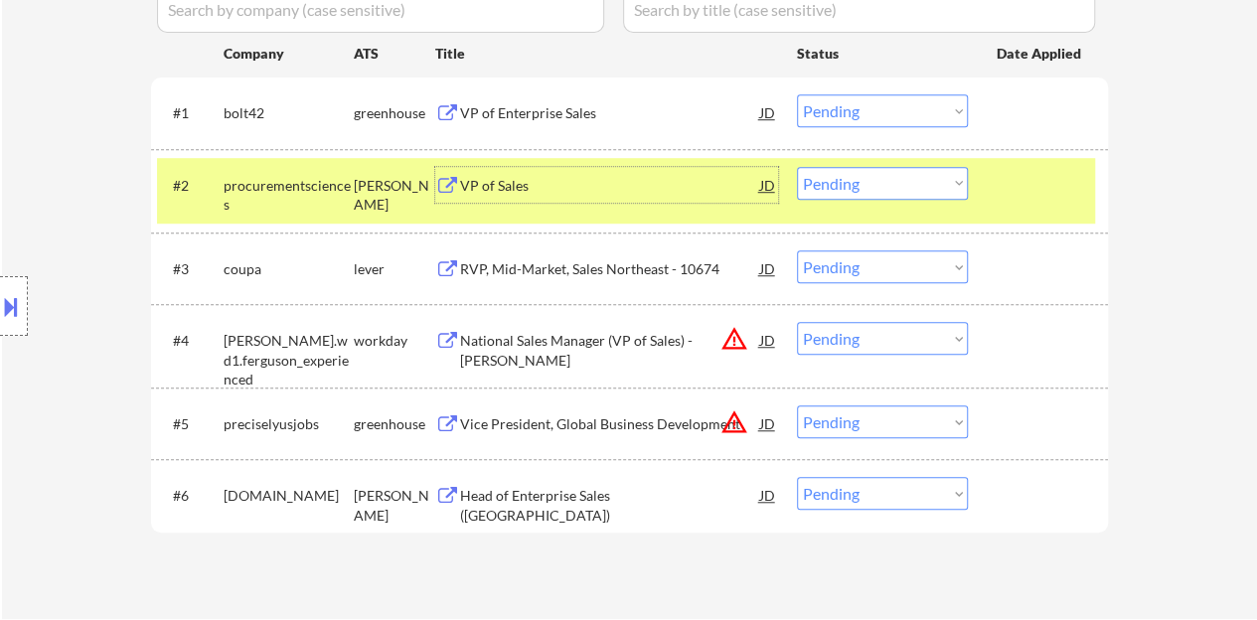
click at [0, 288] on div at bounding box center [14, 306] width 28 height 60
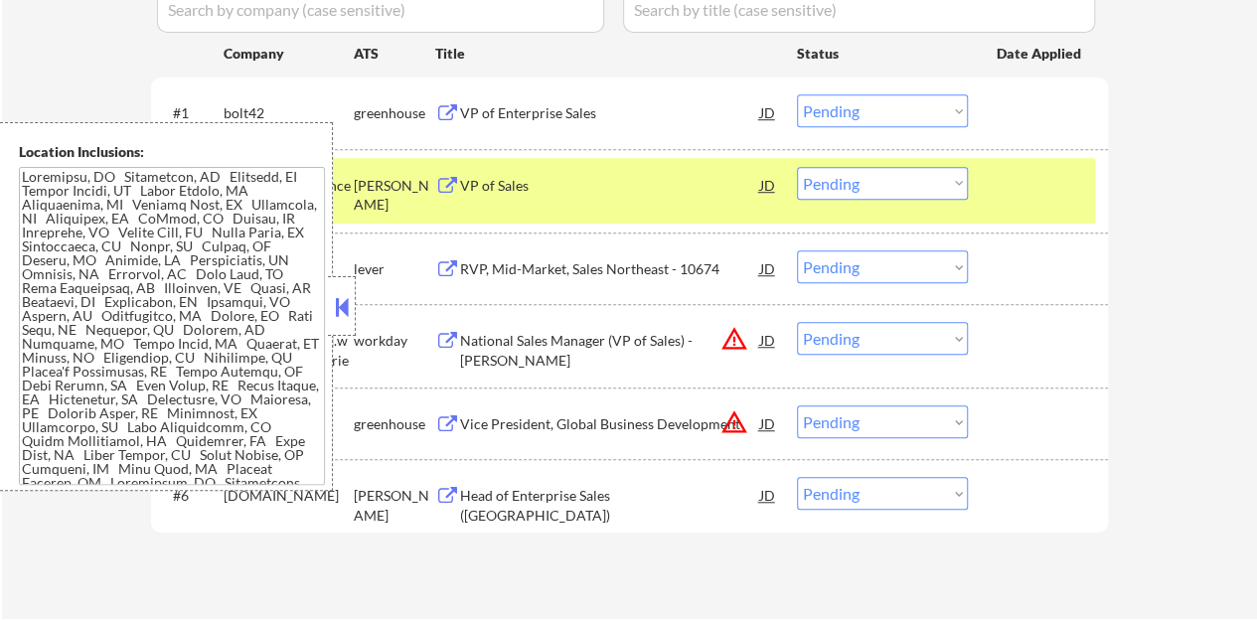
click at [343, 307] on button at bounding box center [342, 307] width 22 height 30
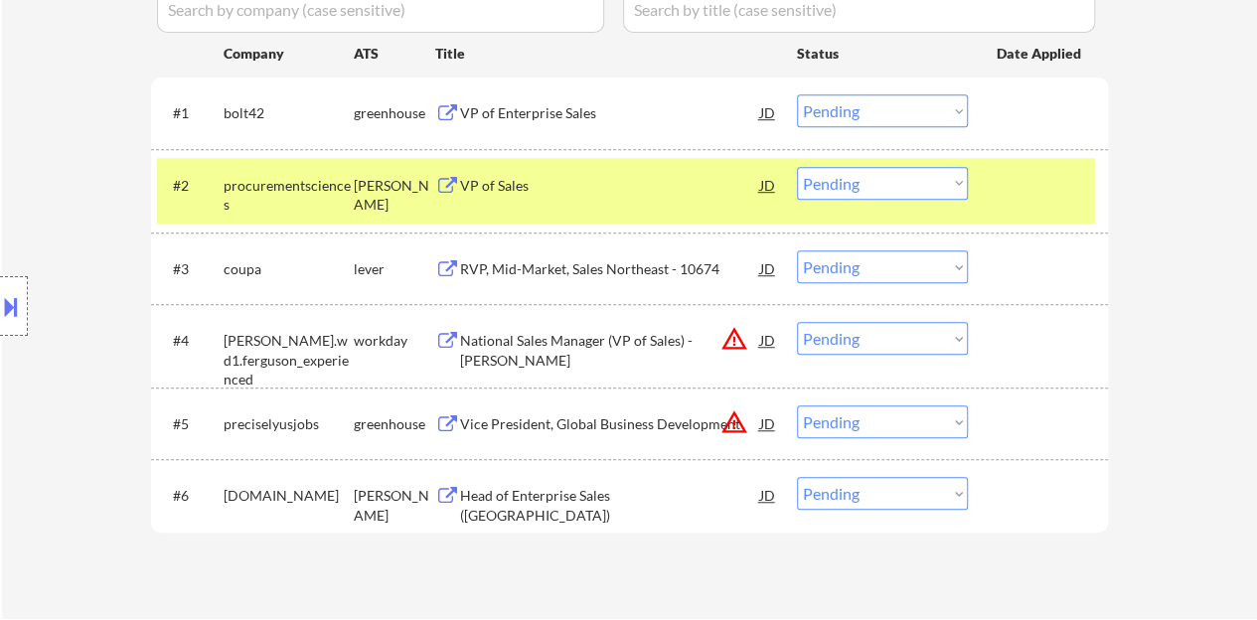
click at [849, 192] on select "Choose an option... Pending Applied Excluded (Questions) Excluded (Expired) Exc…" at bounding box center [882, 183] width 171 height 33
click at [797, 167] on select "Choose an option... Pending Applied Excluded (Questions) Excluded (Expired) Exc…" at bounding box center [882, 183] width 171 height 33
select select ""pending""
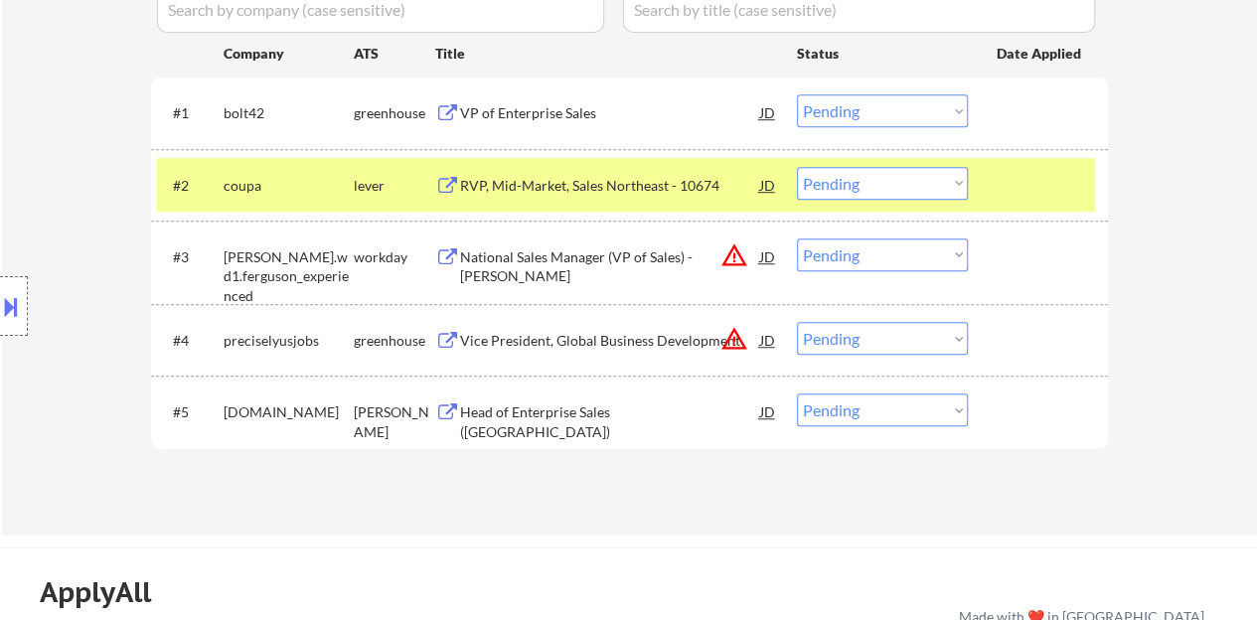
click at [583, 112] on div "VP of Enterprise Sales" at bounding box center [610, 113] width 300 height 20
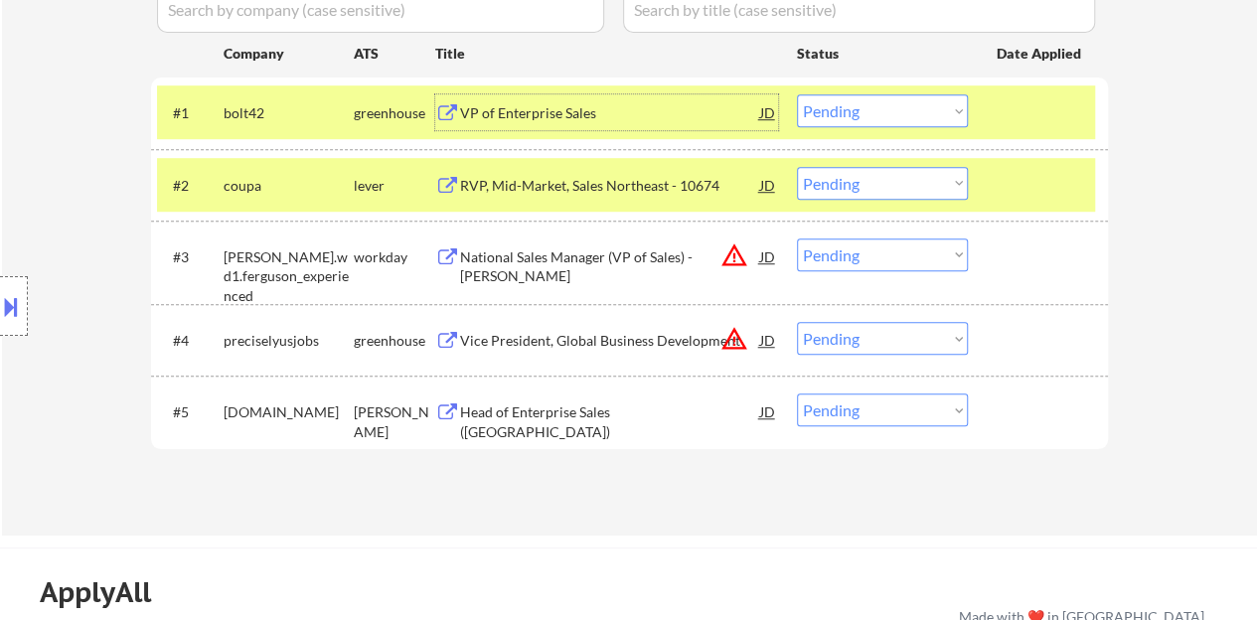
click at [1021, 175] on div at bounding box center [1040, 185] width 87 height 36
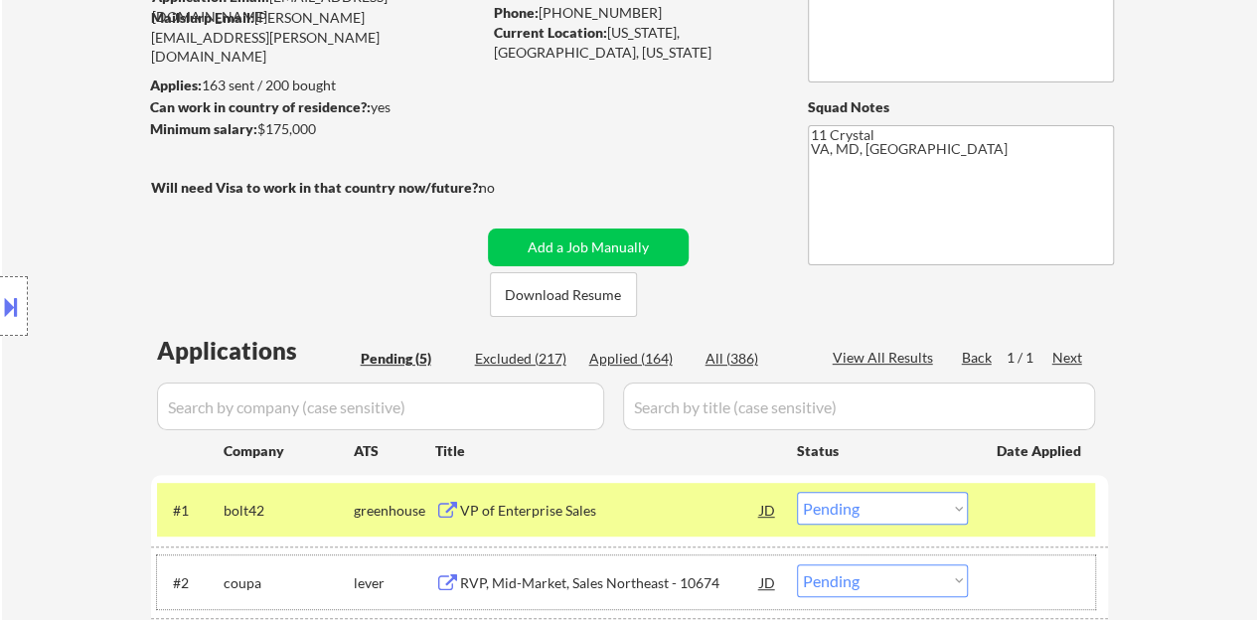
scroll to position [298, 0]
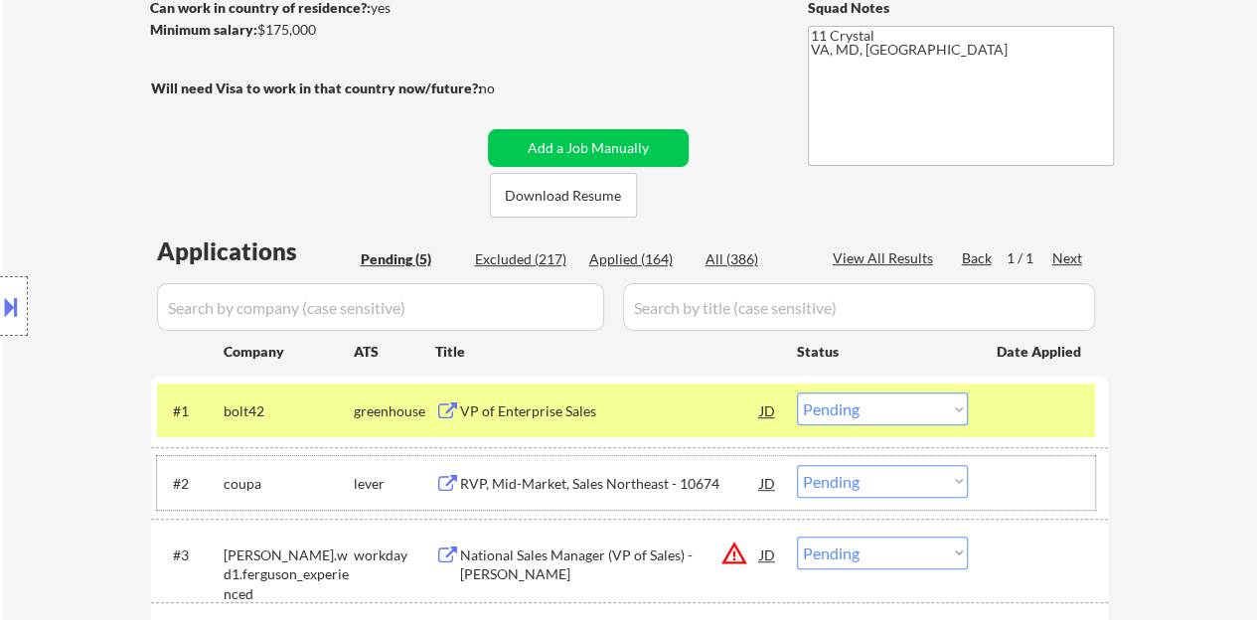
click at [863, 422] on select "Choose an option... Pending Applied Excluded (Questions) Excluded (Expired) Exc…" at bounding box center [882, 409] width 171 height 33
click at [693, 200] on div "← Return to /applysquad Mailslurp Inbox Job Search Builder Brian Liebman User E…" at bounding box center [630, 299] width 992 height 1036
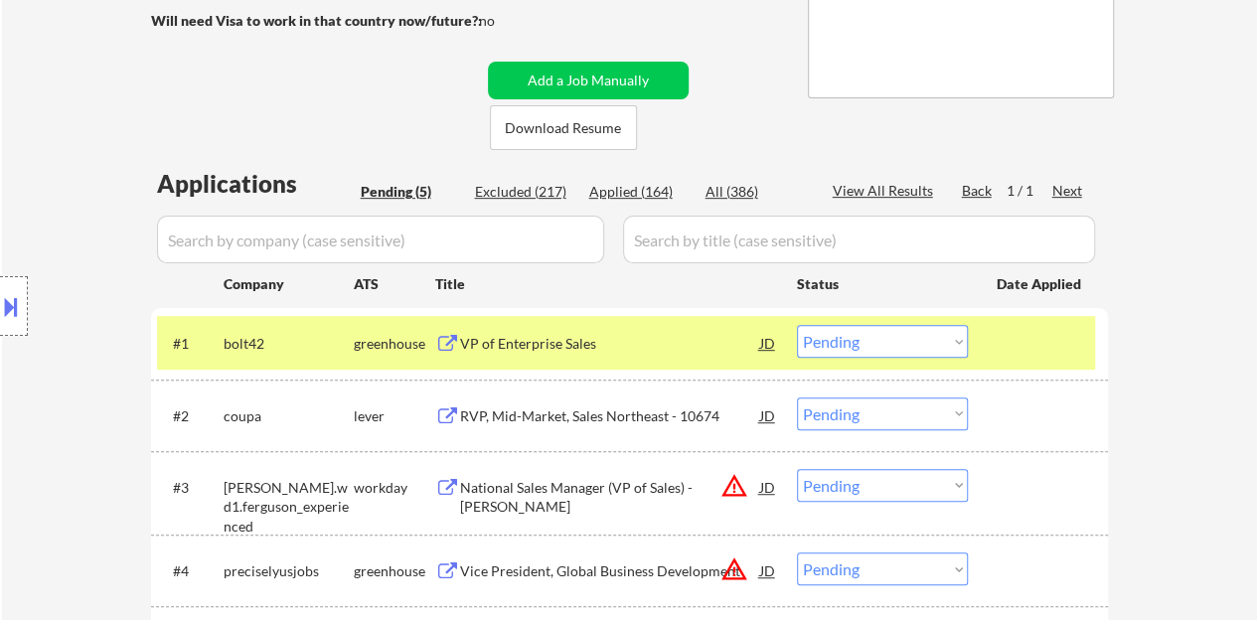
scroll to position [497, 0]
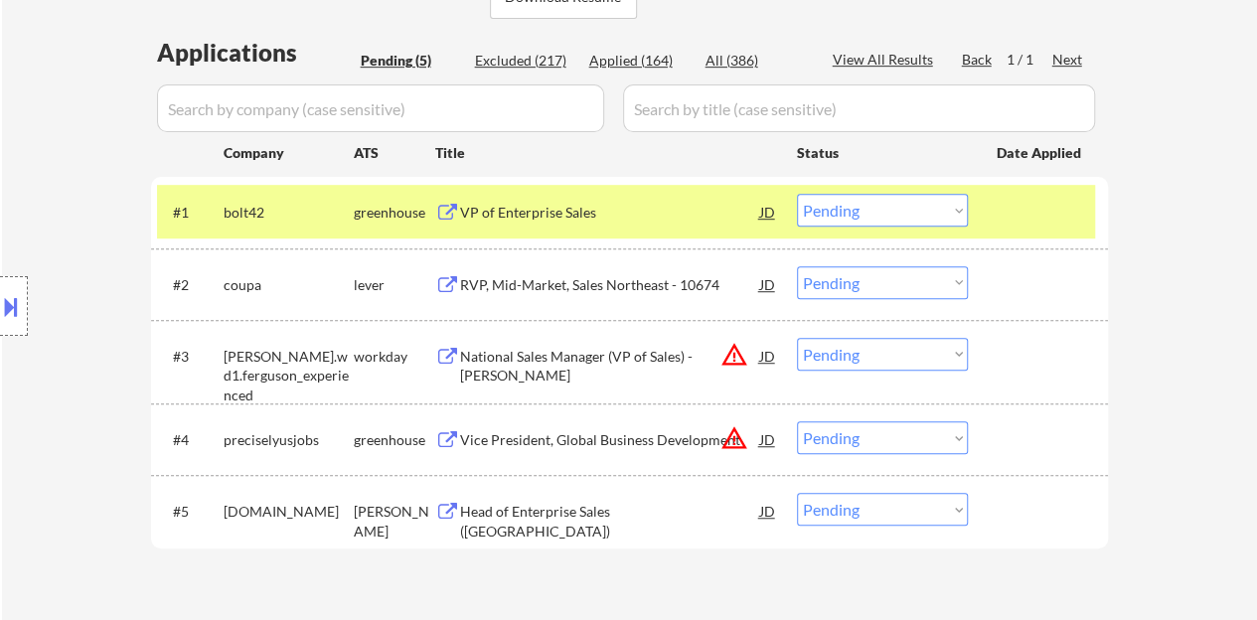
click at [840, 210] on select "Choose an option... Pending Applied Excluded (Questions) Excluded (Expired) Exc…" at bounding box center [882, 210] width 171 height 33
click at [797, 194] on select "Choose an option... Pending Applied Excluded (Questions) Excluded (Expired) Exc…" at bounding box center [882, 210] width 171 height 33
select select ""pending""
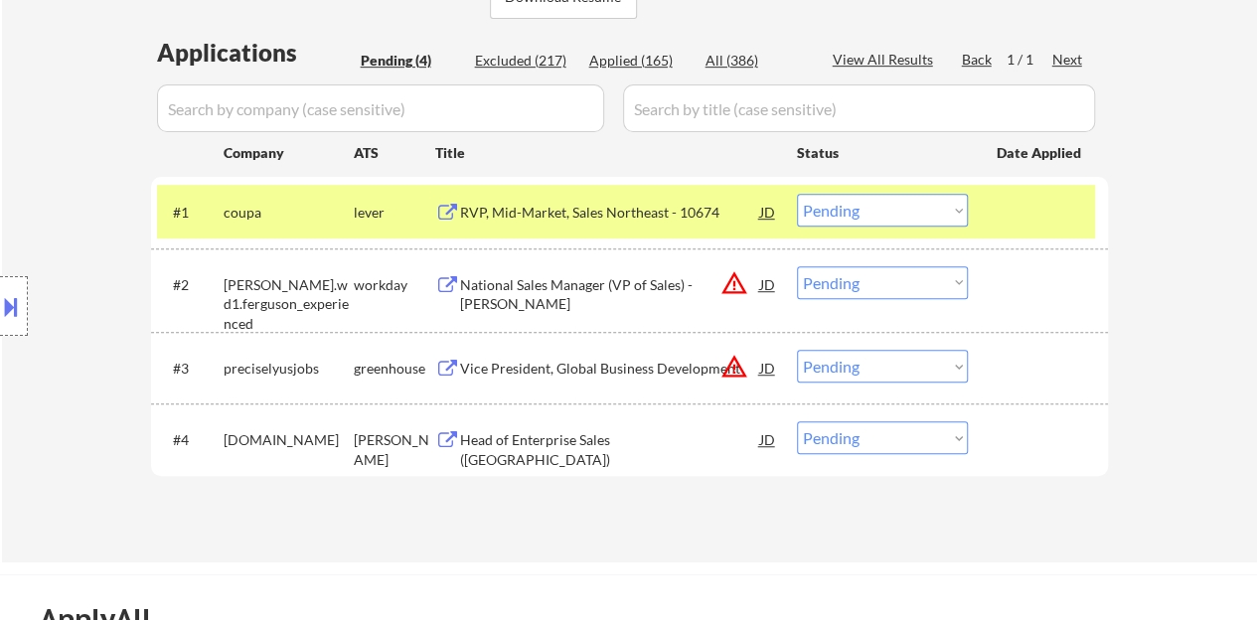
click at [985, 216] on div "#1 coupa lever RVP, Mid-Market, Sales Northeast - 10674 JD Choose an option... …" at bounding box center [626, 212] width 938 height 54
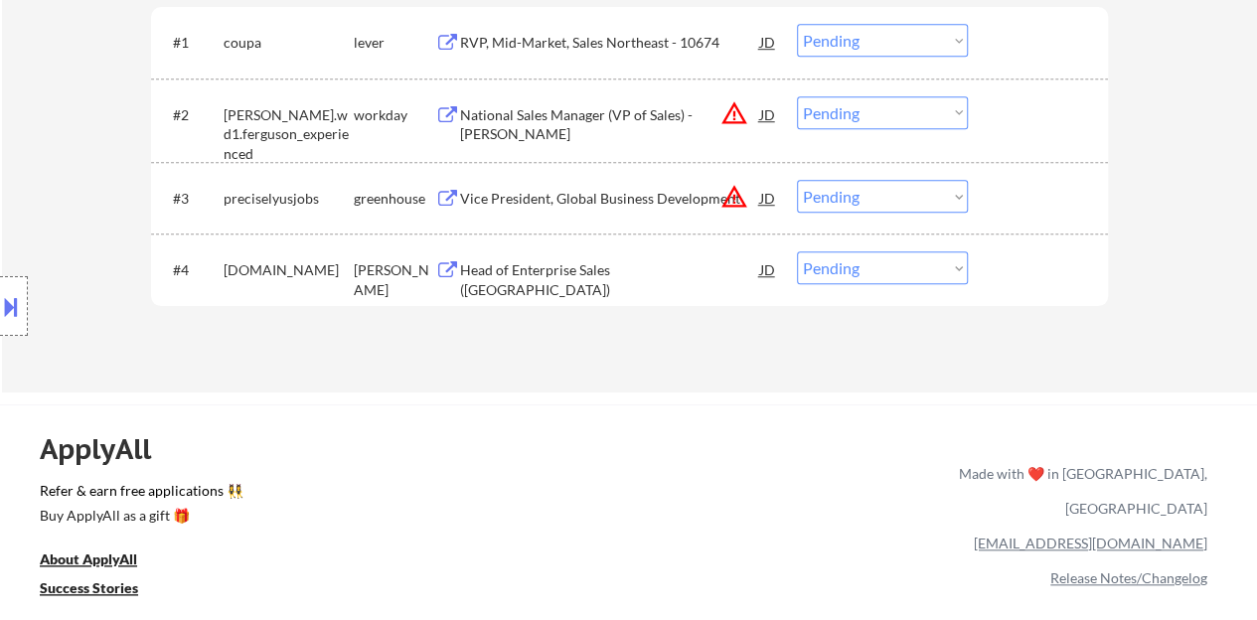
scroll to position [696, 0]
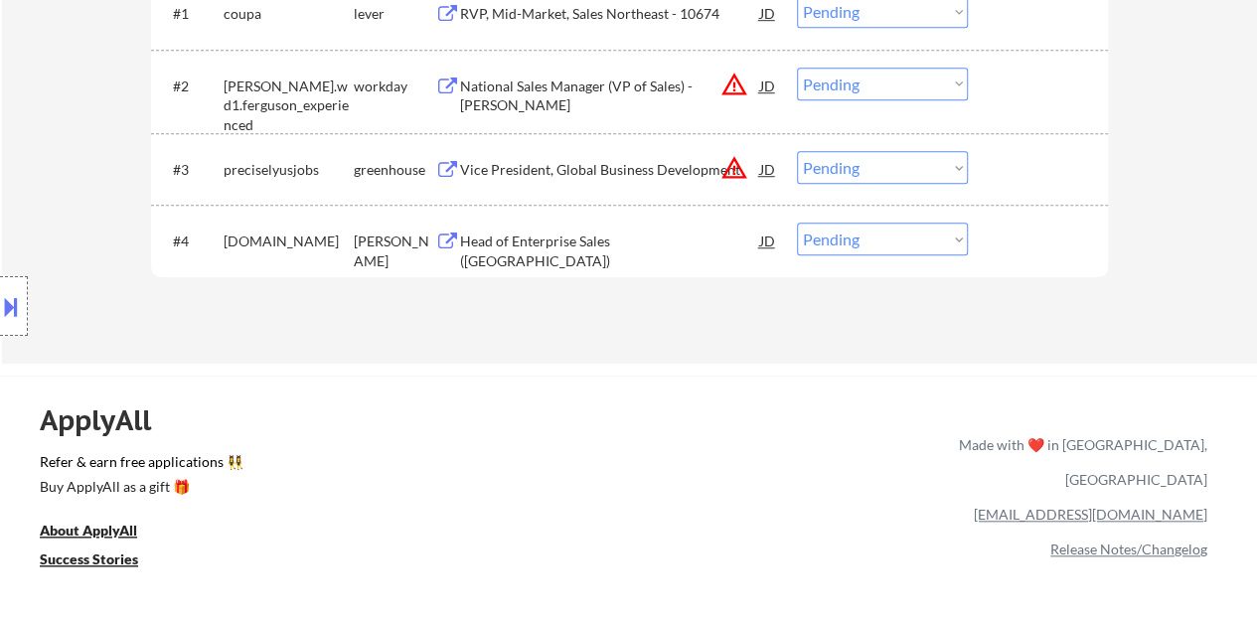
click at [576, 248] on div "Head of Enterprise Sales (US)" at bounding box center [610, 251] width 300 height 39
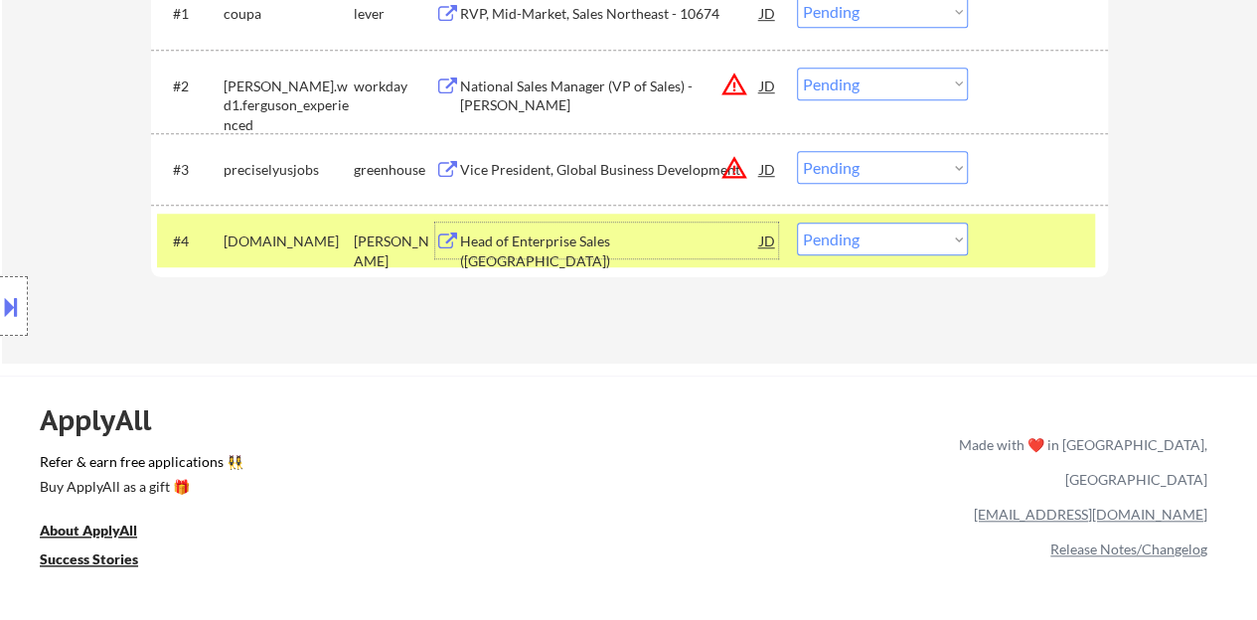
click at [892, 239] on select "Choose an option... Pending Applied Excluded (Questions) Excluded (Expired) Exc…" at bounding box center [882, 239] width 171 height 33
select select ""excluded__location_""
click at [797, 223] on select "Choose an option... Pending Applied Excluded (Questions) Excluded (Expired) Exc…" at bounding box center [882, 239] width 171 height 33
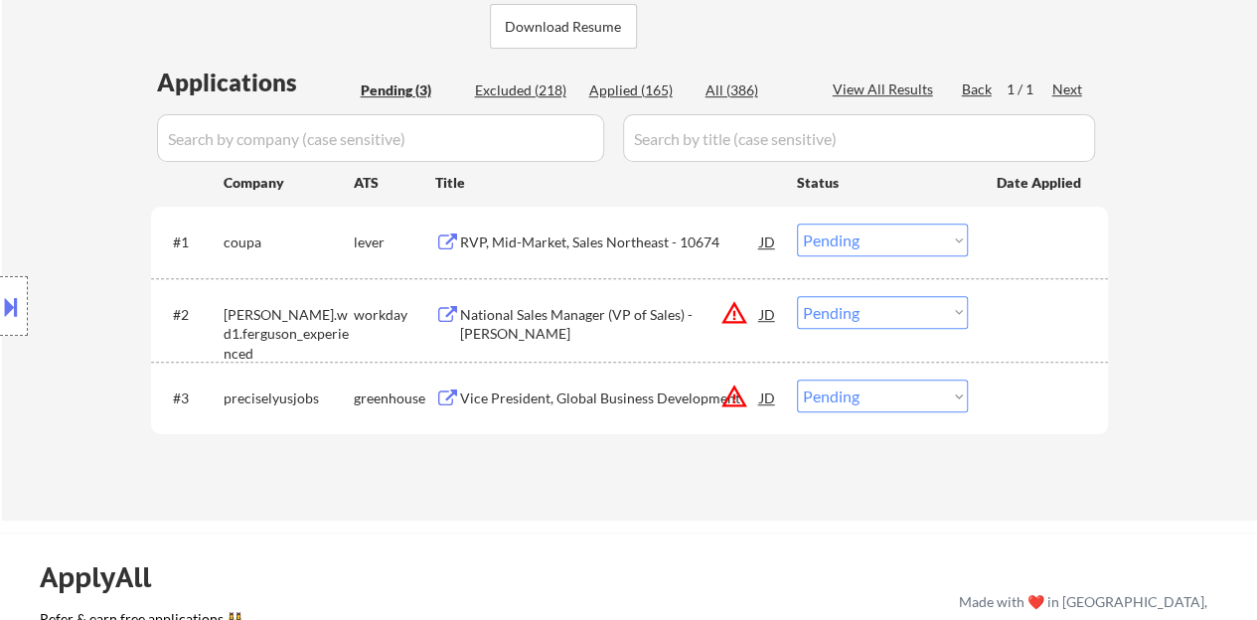
scroll to position [497, 0]
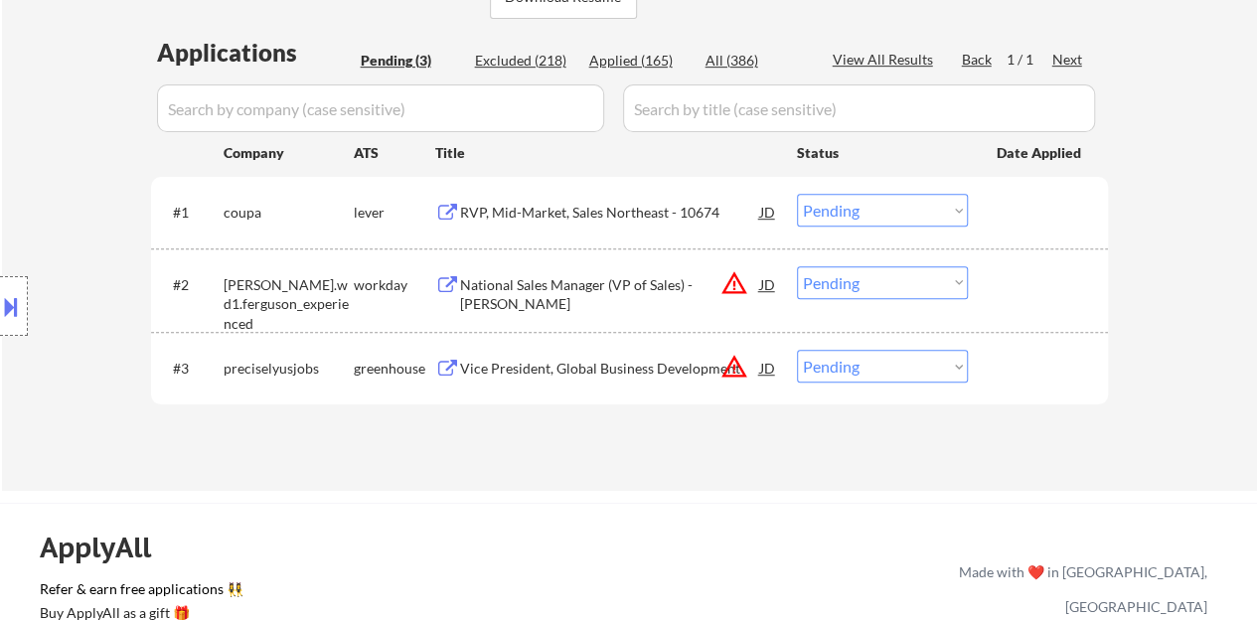
click at [652, 212] on div "RVP, Mid-Market, Sales Northeast - 10674" at bounding box center [610, 213] width 300 height 20
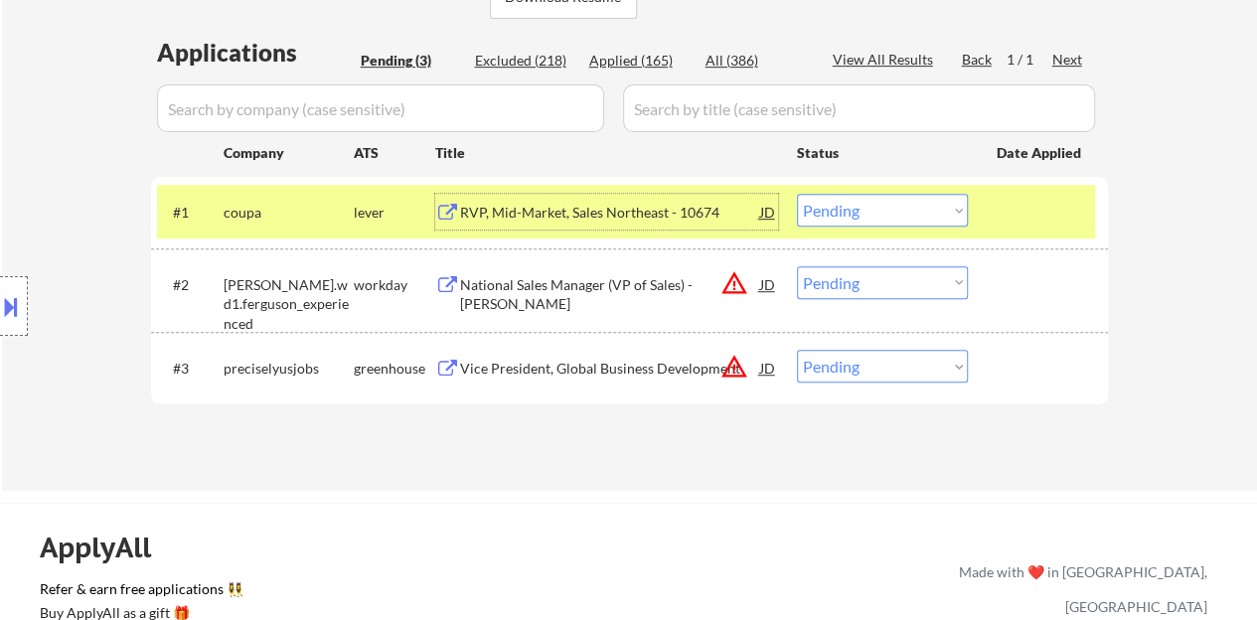
click at [888, 202] on select "Choose an option... Pending Applied Excluded (Questions) Excluded (Expired) Exc…" at bounding box center [882, 210] width 171 height 33
click at [797, 194] on select "Choose an option... Pending Applied Excluded (Questions) Excluded (Expired) Exc…" at bounding box center [882, 210] width 171 height 33
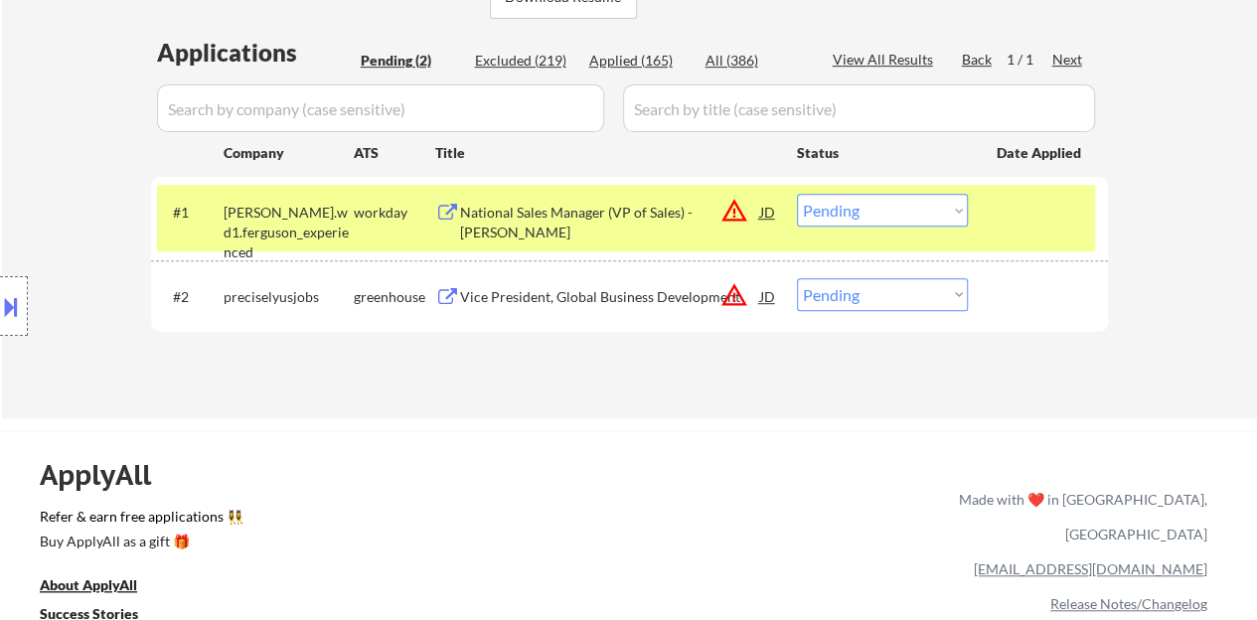
click at [565, 214] on div "National Sales Manager (VP of Sales) - Minka Lighting" at bounding box center [610, 222] width 300 height 39
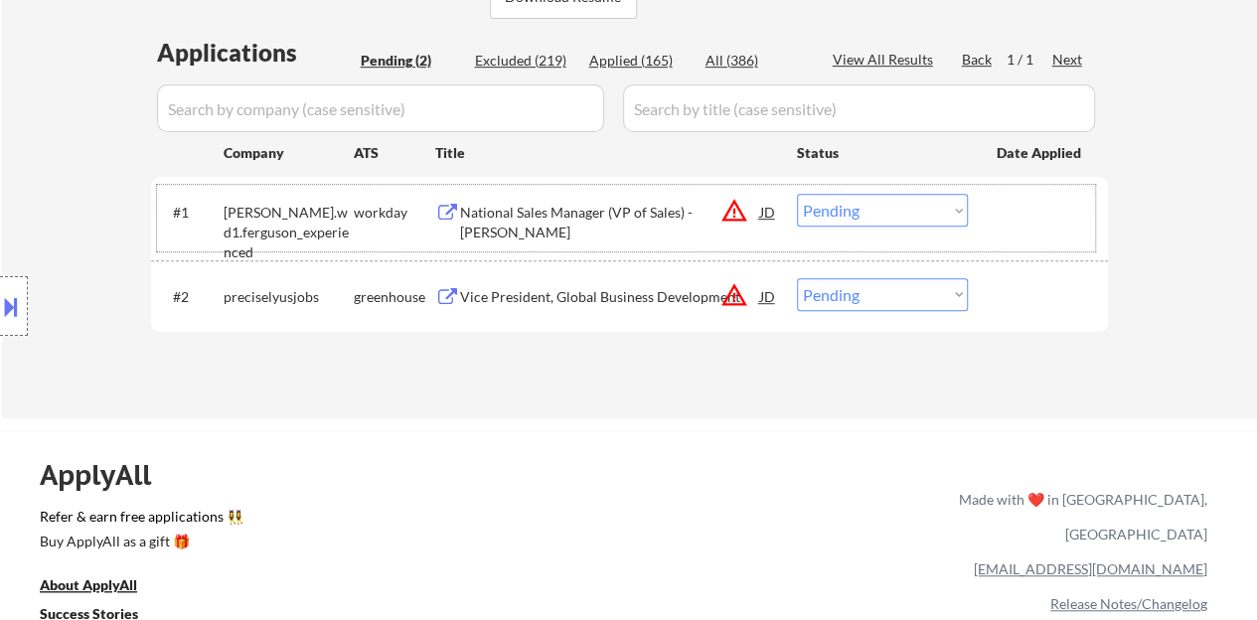
click at [1038, 213] on div at bounding box center [1040, 212] width 87 height 36
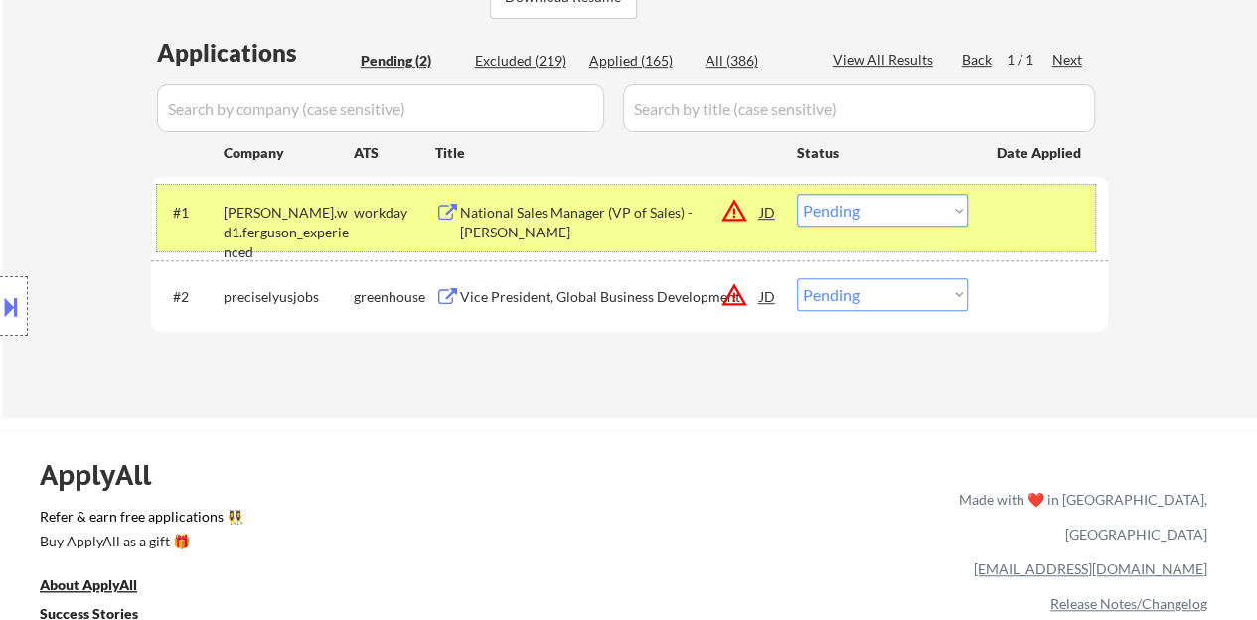
click at [838, 204] on select "Choose an option... Pending Applied Excluded (Questions) Excluded (Expired) Exc…" at bounding box center [882, 210] width 171 height 33
click at [797, 194] on select "Choose an option... Pending Applied Excluded (Questions) Excluded (Expired) Exc…" at bounding box center [882, 210] width 171 height 33
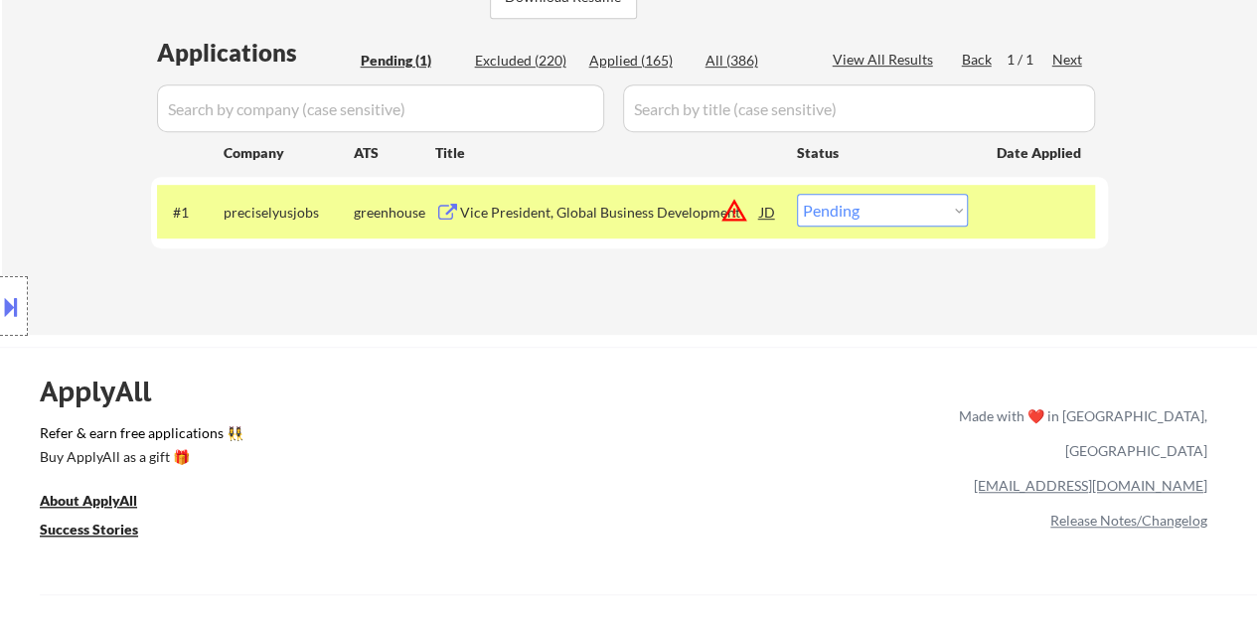
click at [630, 217] on div "Vice President, Global Business Development" at bounding box center [610, 213] width 300 height 20
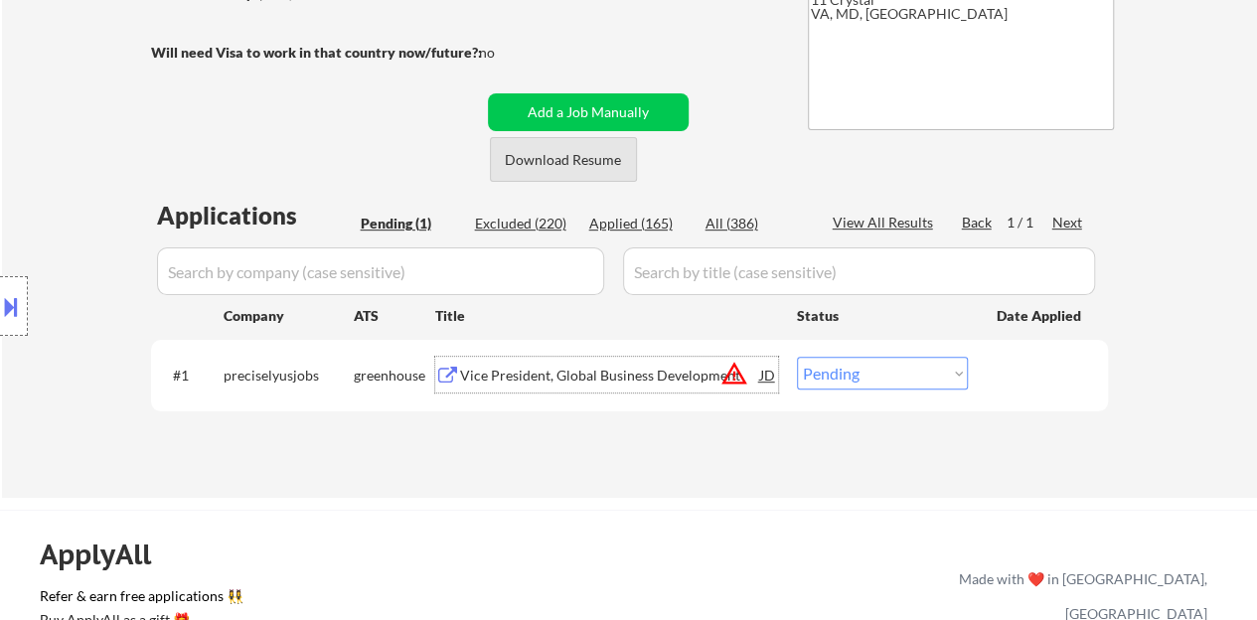
scroll to position [397, 0]
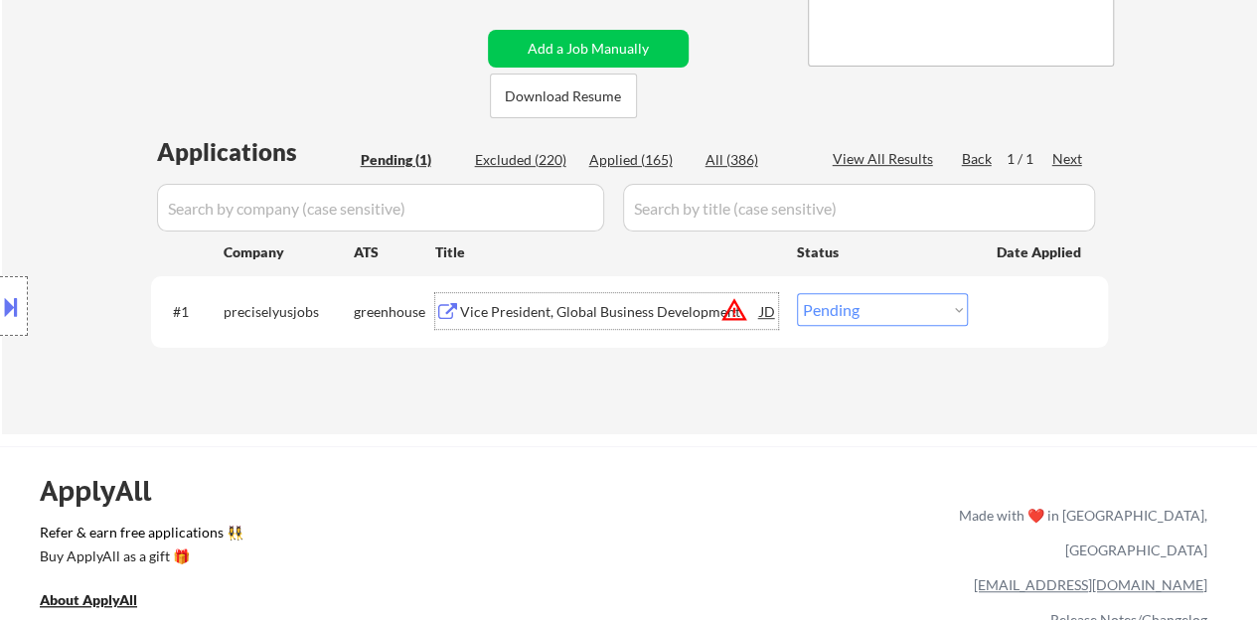
click at [934, 310] on select "Choose an option... Pending Applied Excluded (Questions) Excluded (Expired) Exc…" at bounding box center [882, 309] width 171 height 33
select select ""excluded""
click at [797, 293] on select "Choose an option... Pending Applied Excluded (Questions) Excluded (Expired) Exc…" at bounding box center [882, 309] width 171 height 33
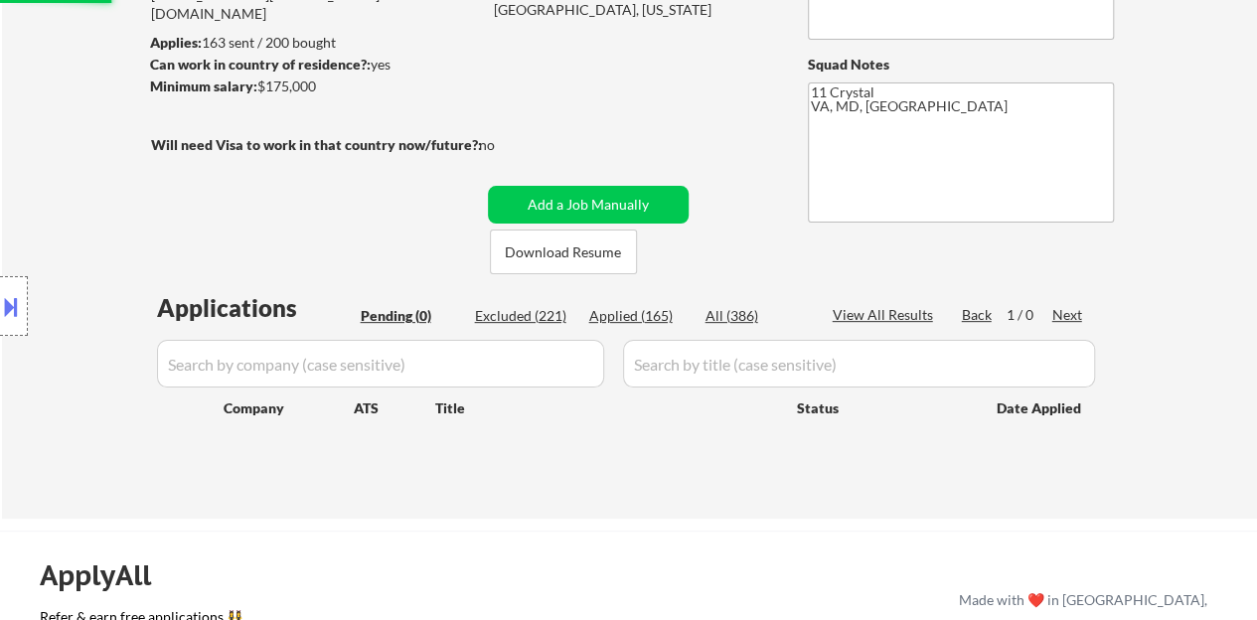
scroll to position [298, 0]
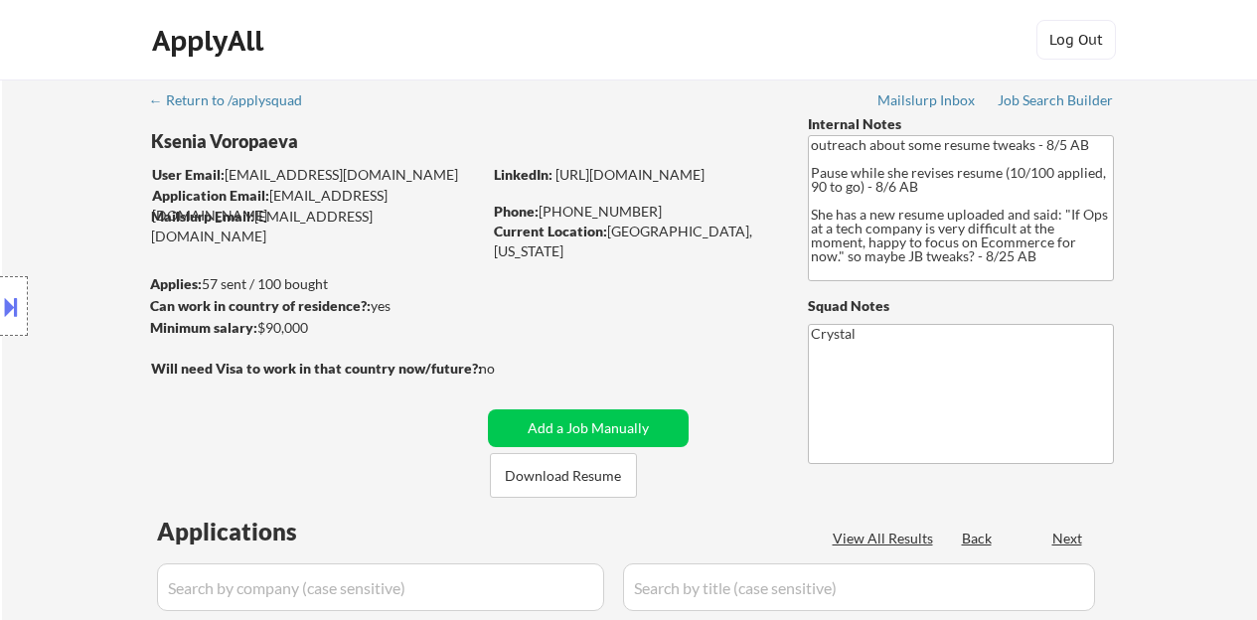
select select ""pending""
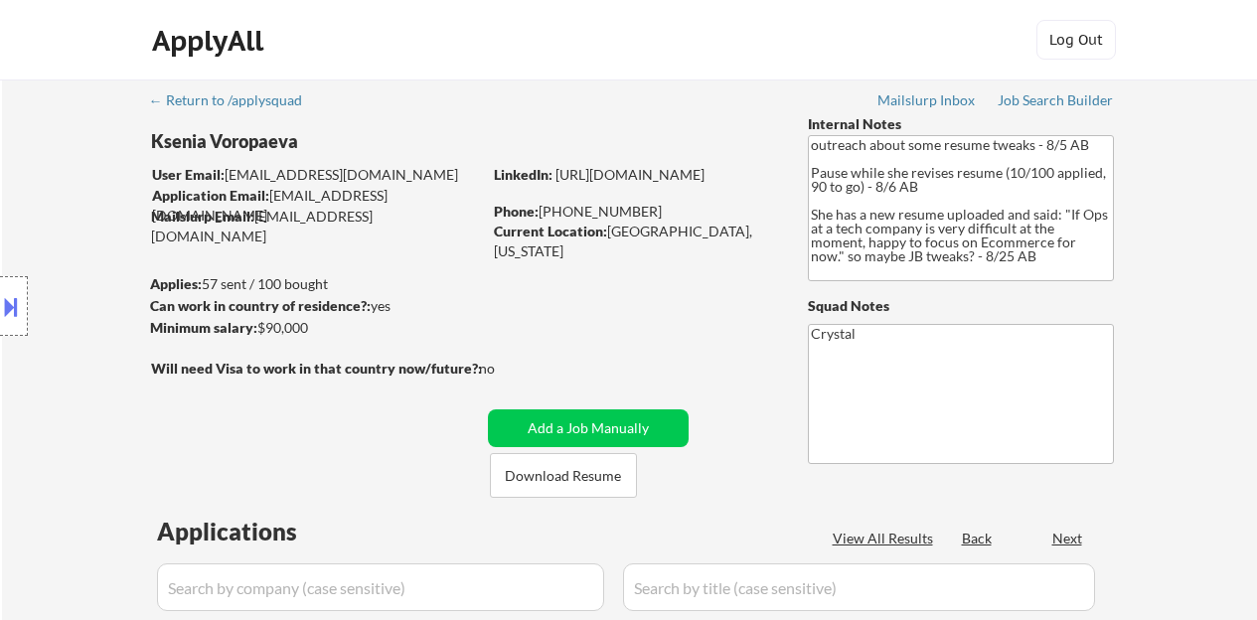
select select ""pending""
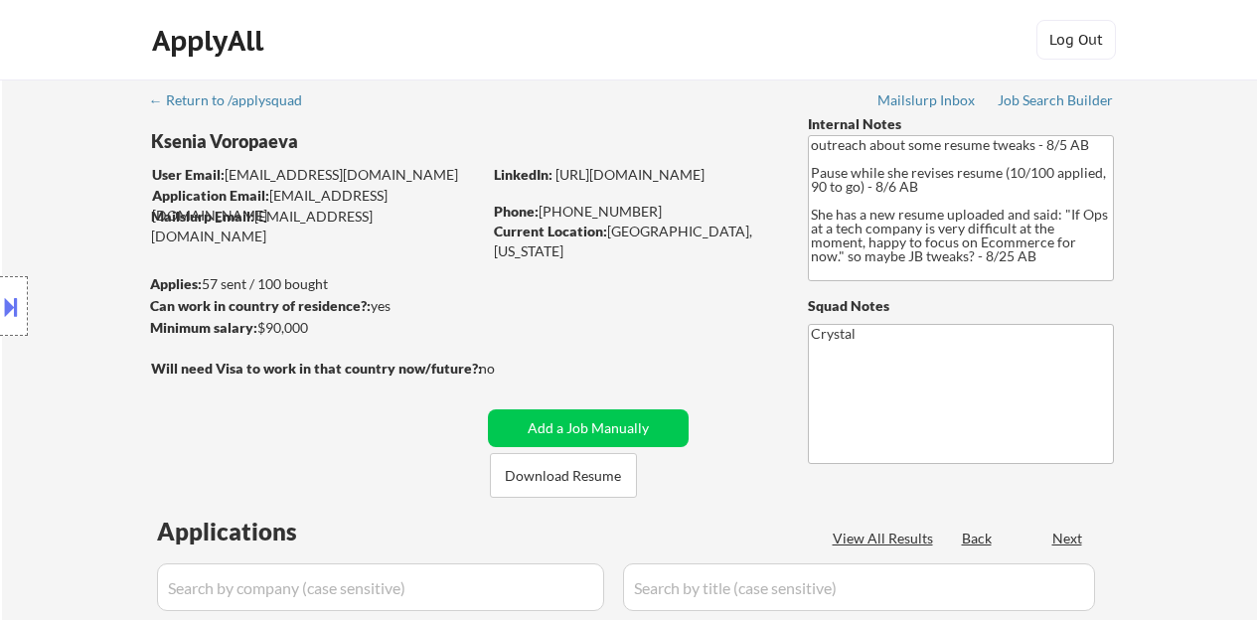
select select ""pending""
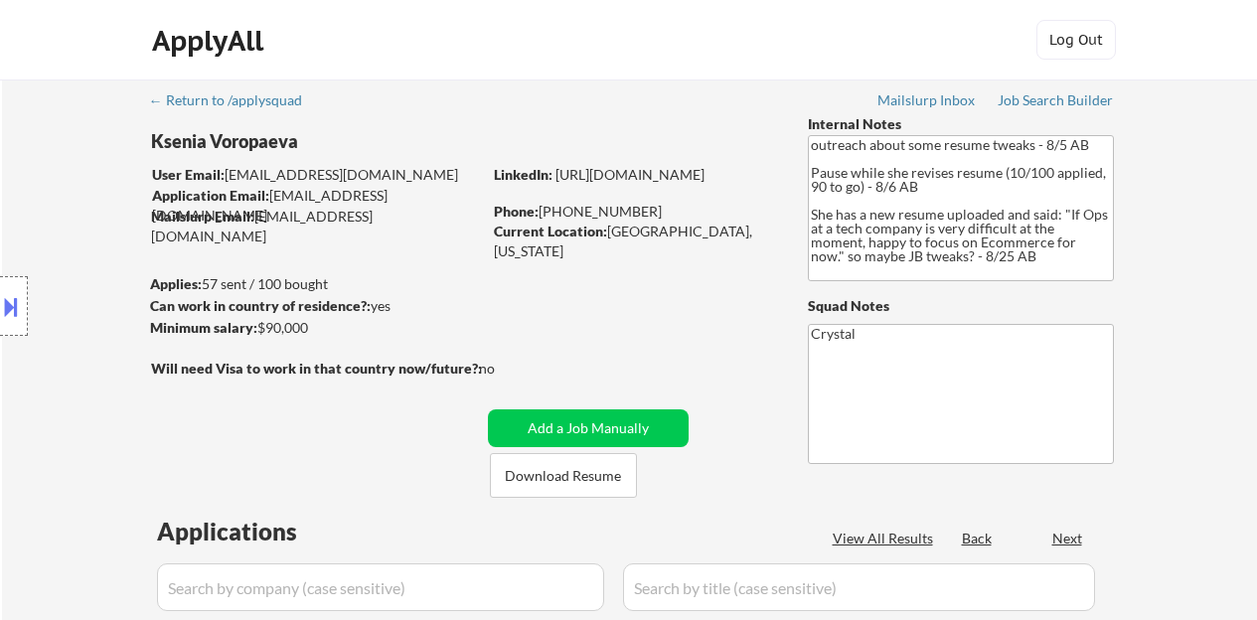
select select ""pending""
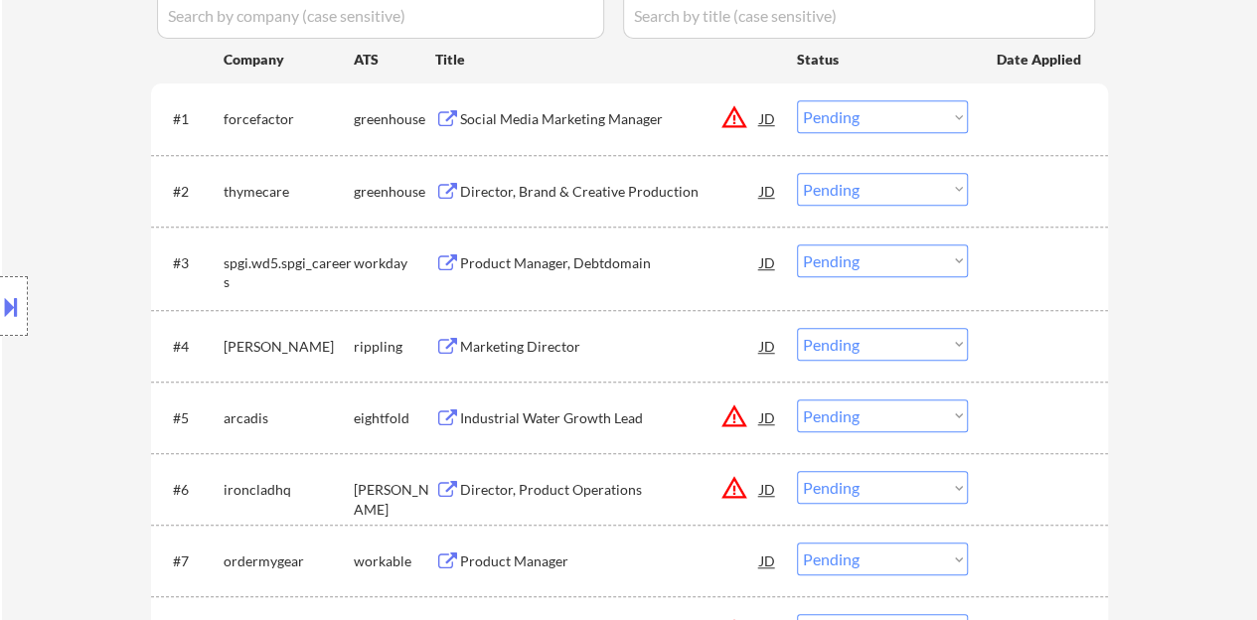
scroll to position [596, 0]
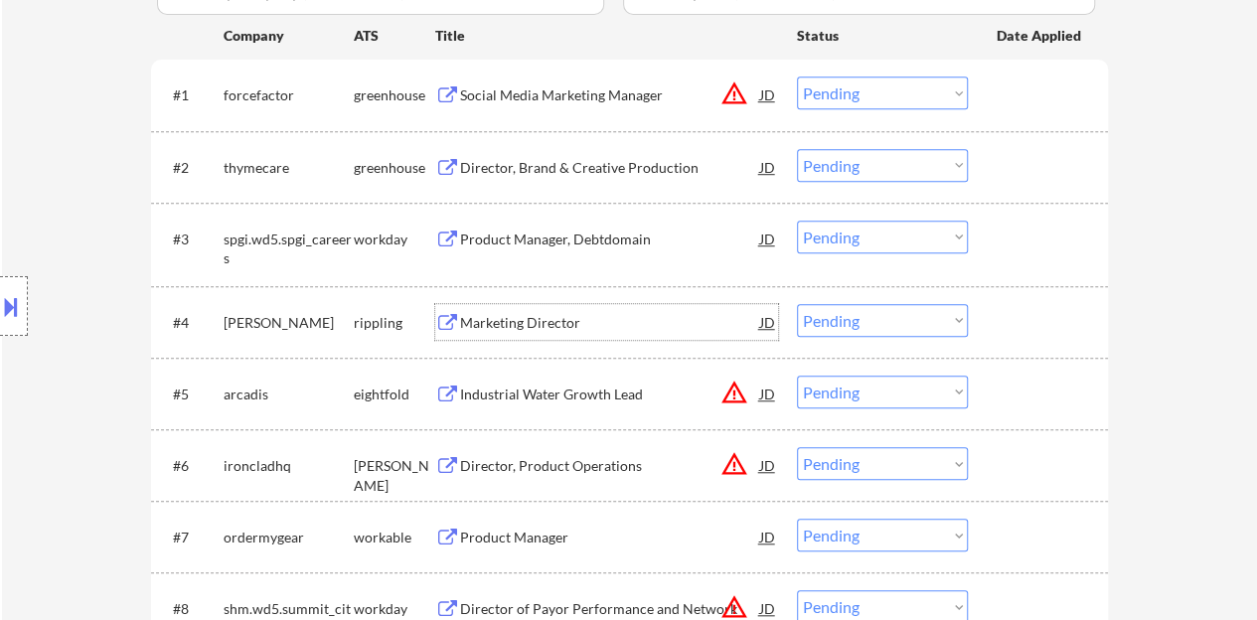
click at [553, 324] on div "Marketing Director" at bounding box center [610, 323] width 300 height 20
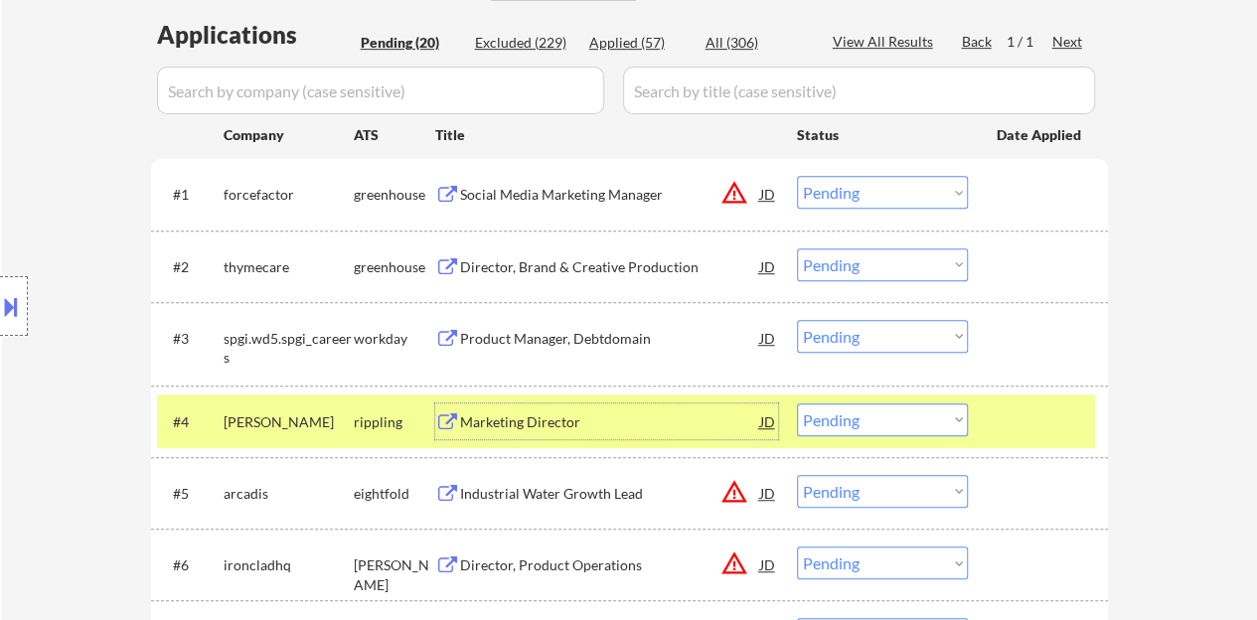
scroll to position [696, 0]
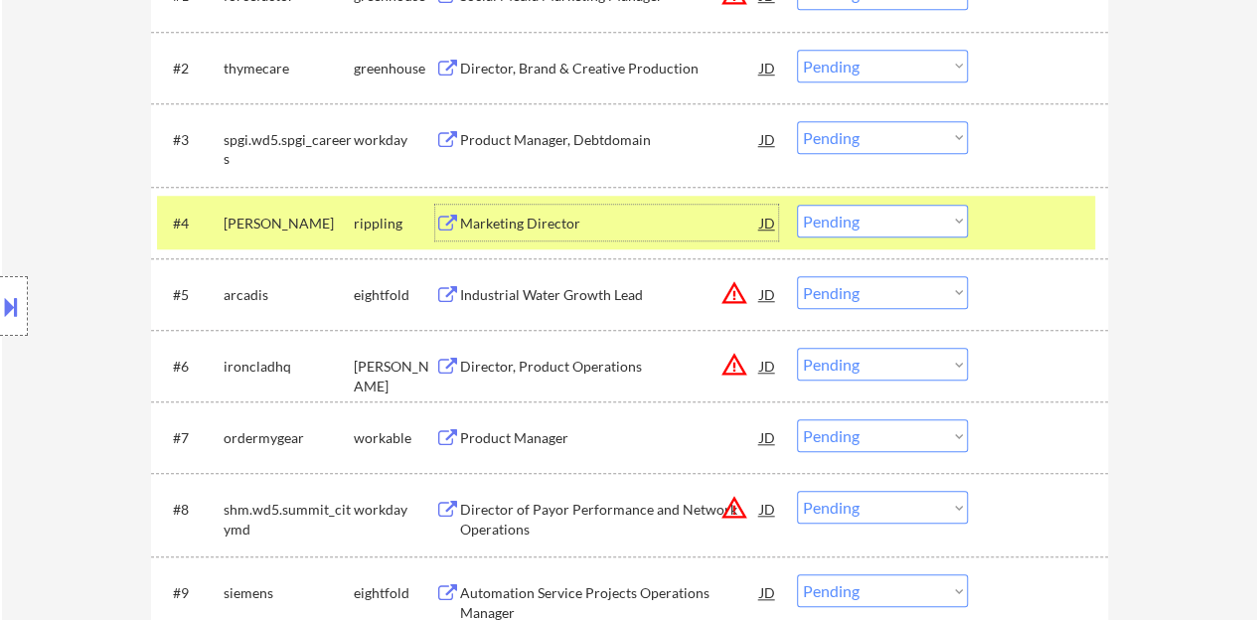
click at [865, 216] on select "Choose an option... Pending Applied Excluded (Questions) Excluded (Expired) Exc…" at bounding box center [882, 221] width 171 height 33
click at [797, 205] on select "Choose an option... Pending Applied Excluded (Questions) Excluded (Expired) Exc…" at bounding box center [882, 221] width 171 height 33
select select ""pending""
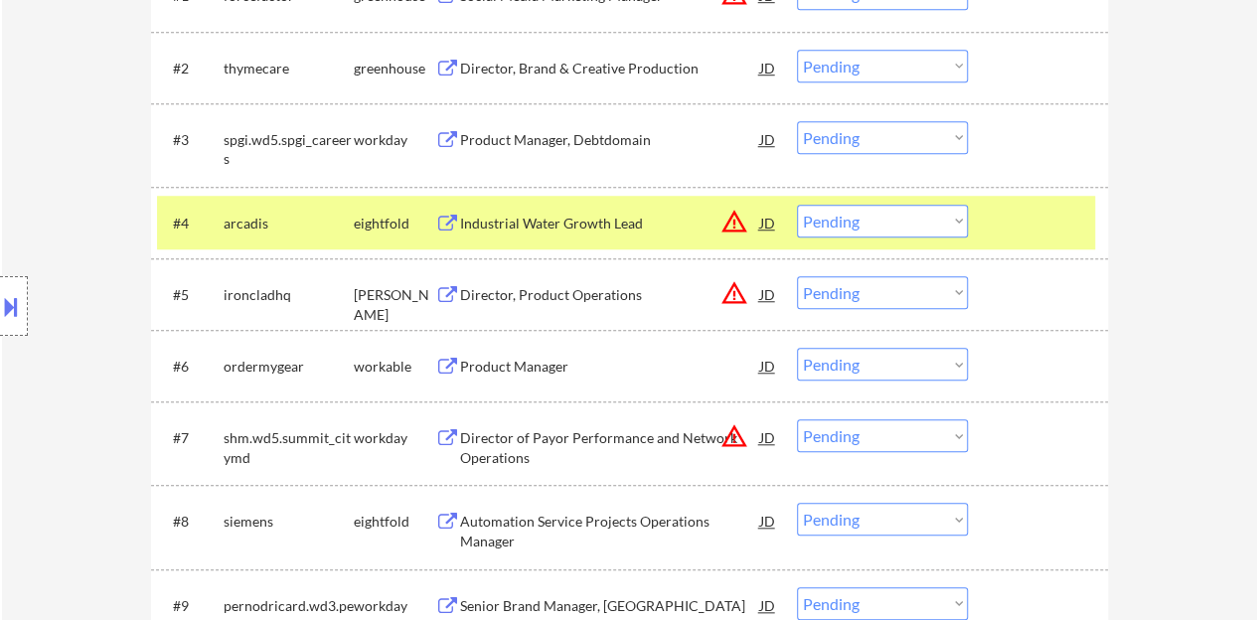
click at [1096, 217] on div "#4 arcadis eightfold Industrial Water Growth Lead JD warning_amber Choose an op…" at bounding box center [629, 223] width 957 height 72
click at [1080, 230] on div at bounding box center [1040, 223] width 87 height 36
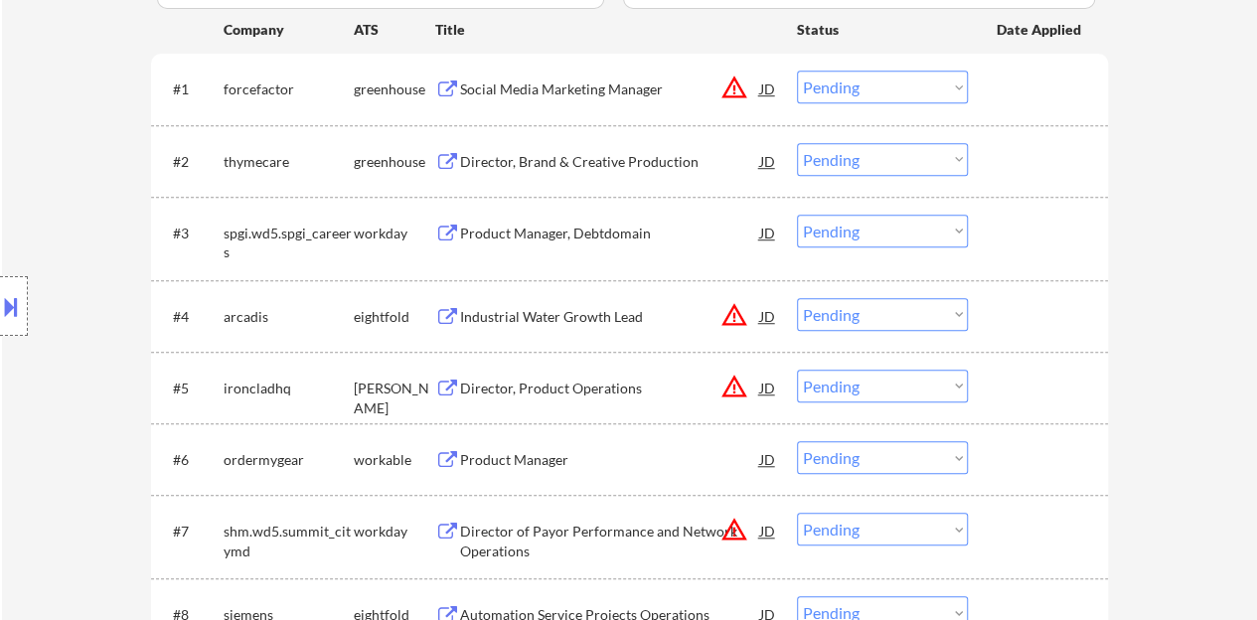
scroll to position [497, 0]
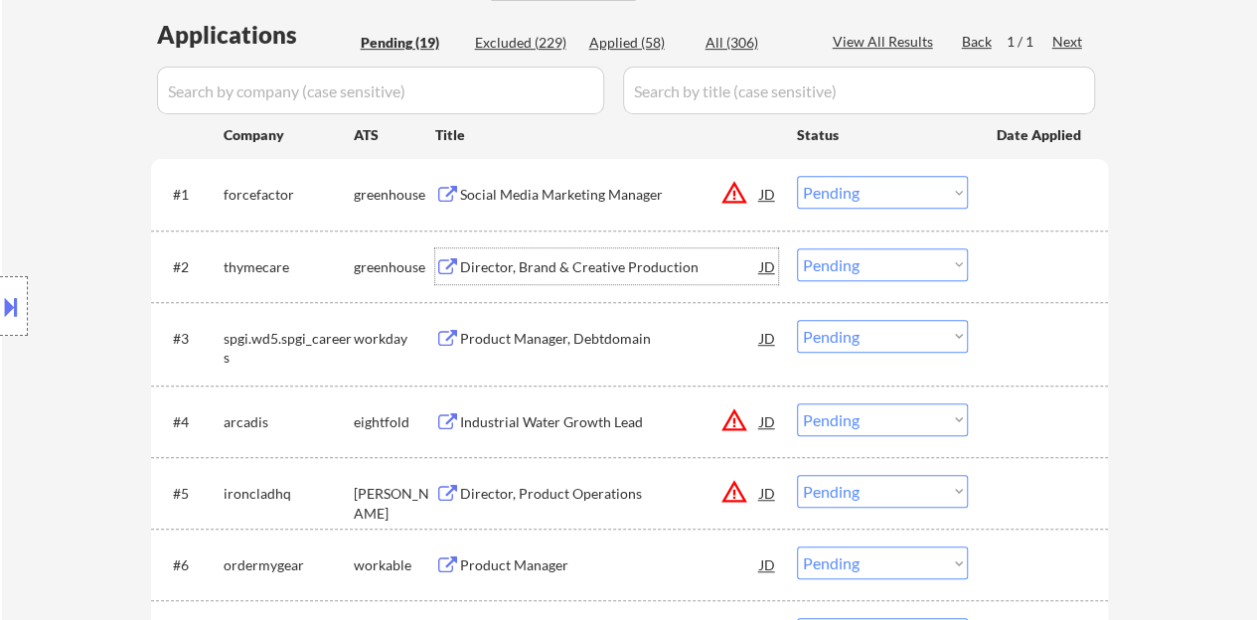
click at [560, 273] on div "Director, Brand & Creative Production" at bounding box center [610, 267] width 300 height 20
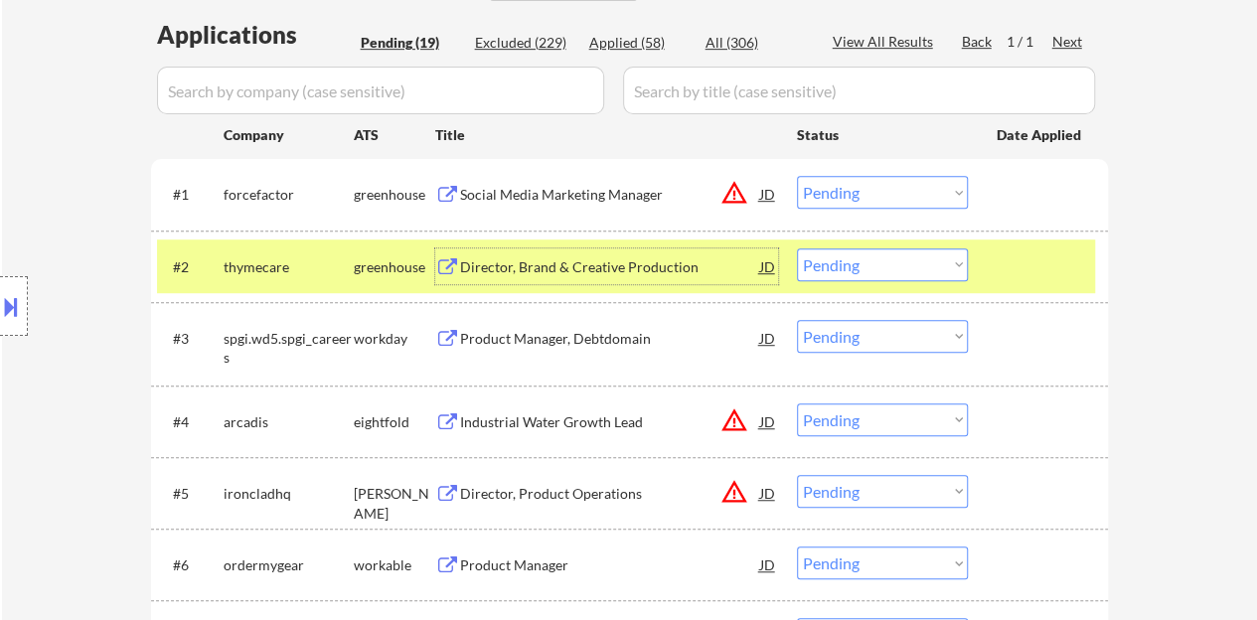
click at [855, 261] on select "Choose an option... Pending Applied Excluded (Questions) Excluded (Expired) Exc…" at bounding box center [882, 264] width 171 height 33
click at [797, 248] on select "Choose an option... Pending Applied Excluded (Questions) Excluded (Expired) Exc…" at bounding box center [882, 264] width 171 height 33
select select ""pending""
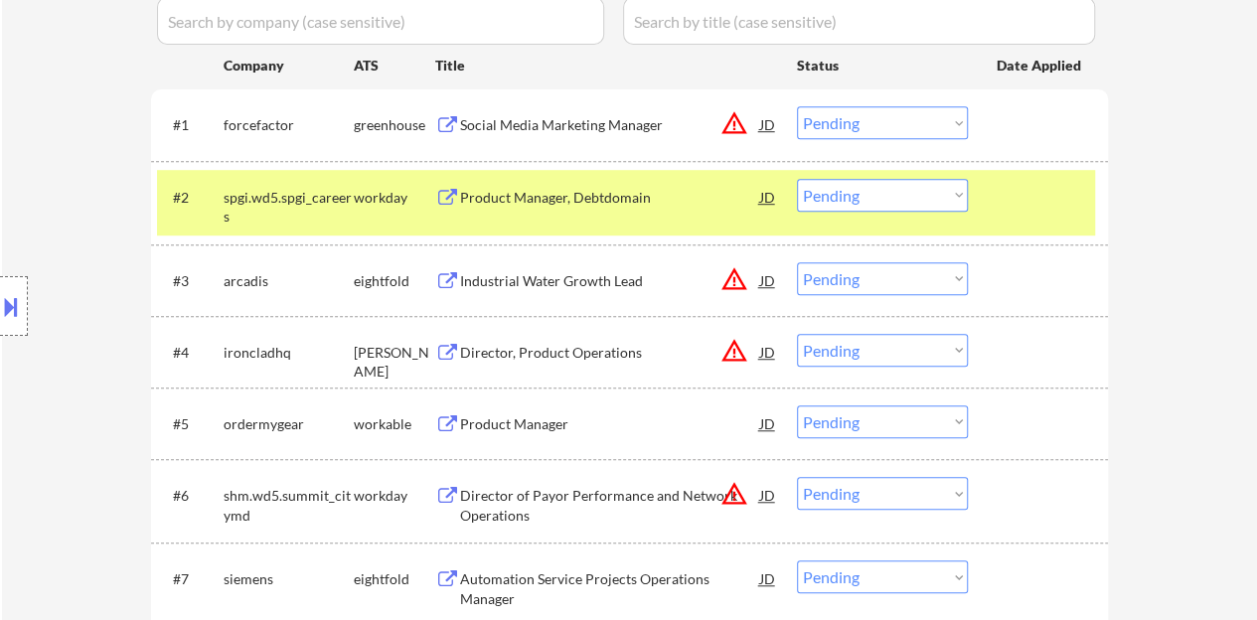
scroll to position [596, 0]
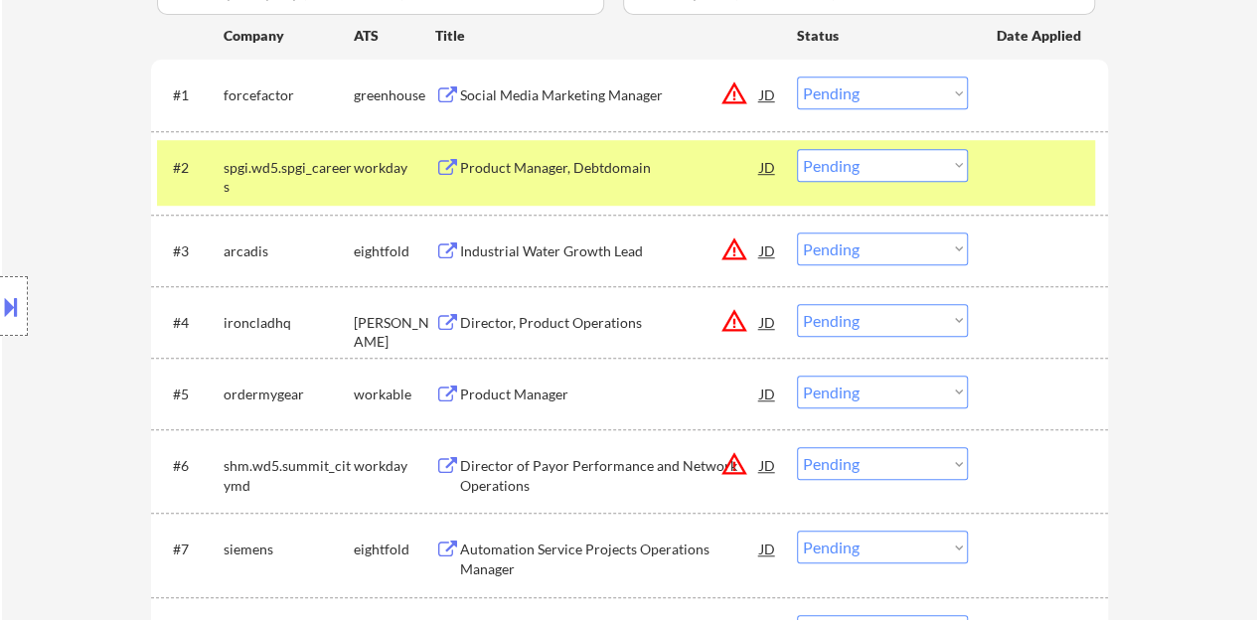
click at [1042, 155] on div at bounding box center [1040, 167] width 87 height 36
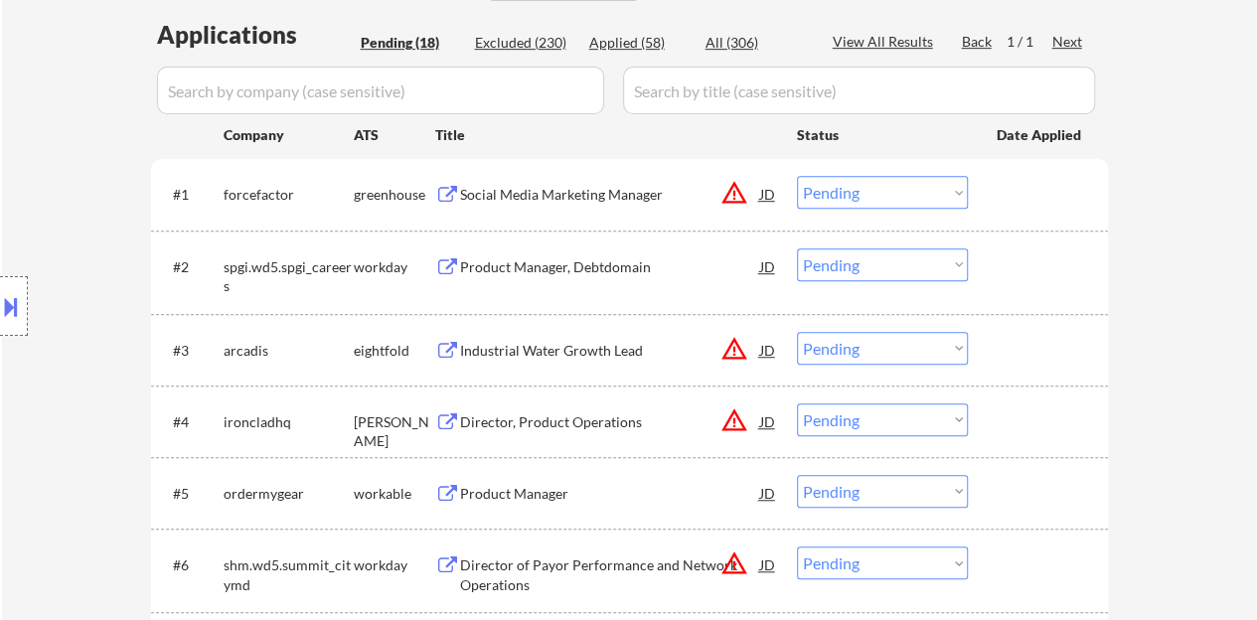
scroll to position [397, 0]
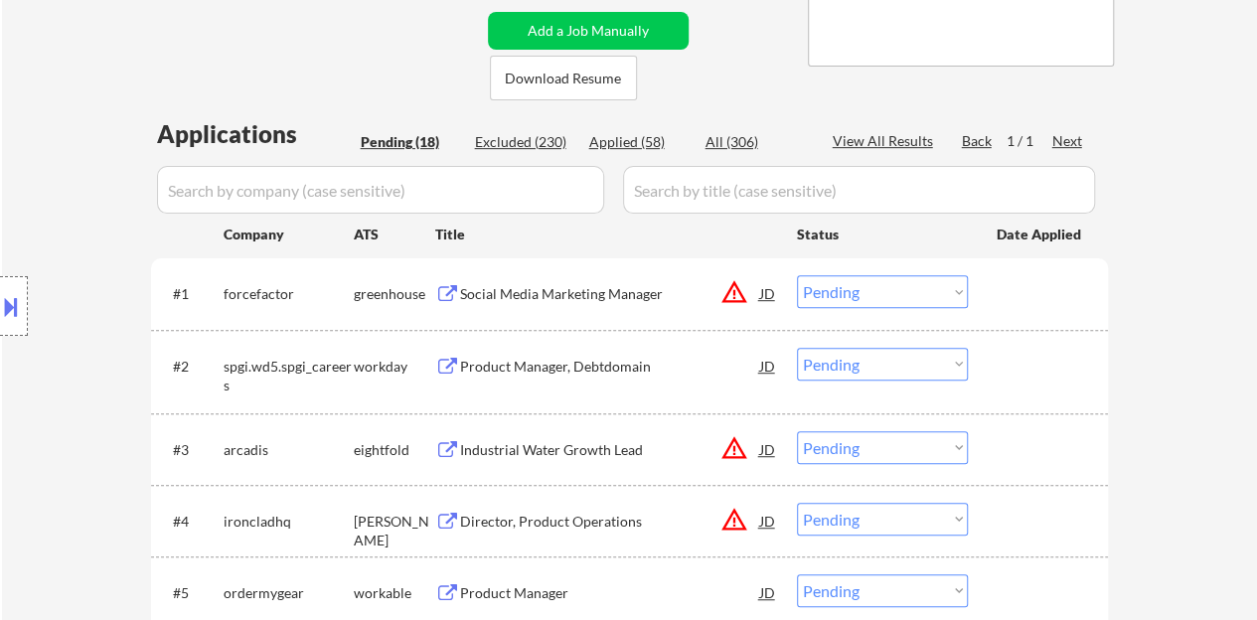
click at [773, 292] on div "JD" at bounding box center [768, 293] width 20 height 36
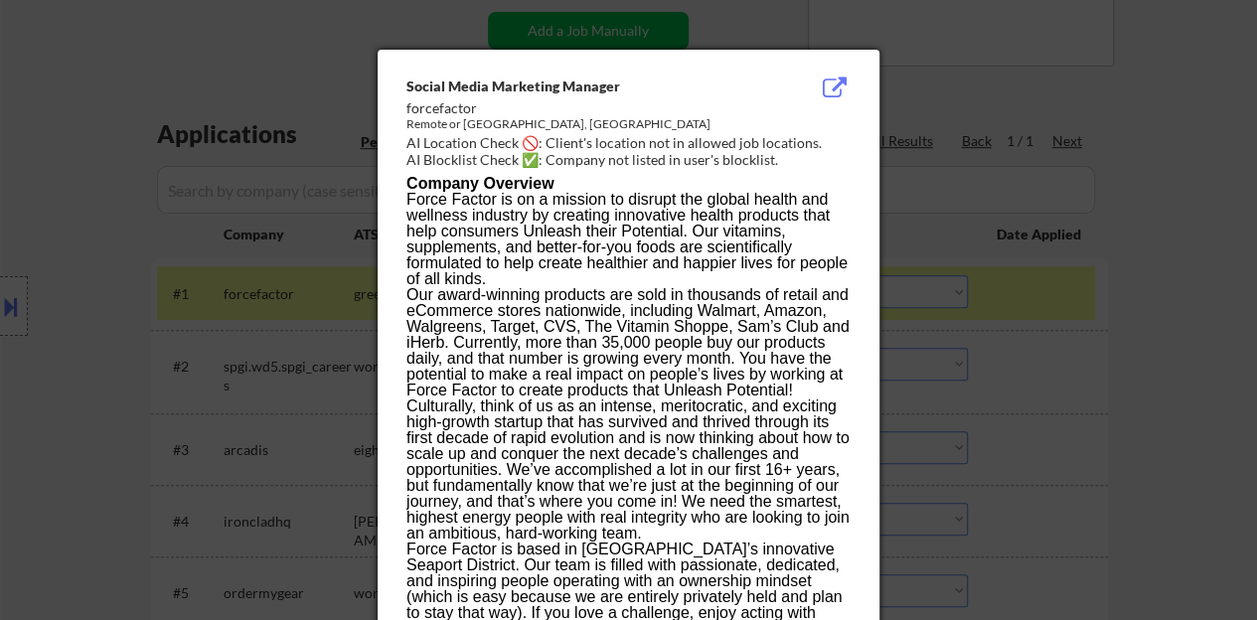
click at [1037, 358] on div at bounding box center [628, 310] width 1257 height 620
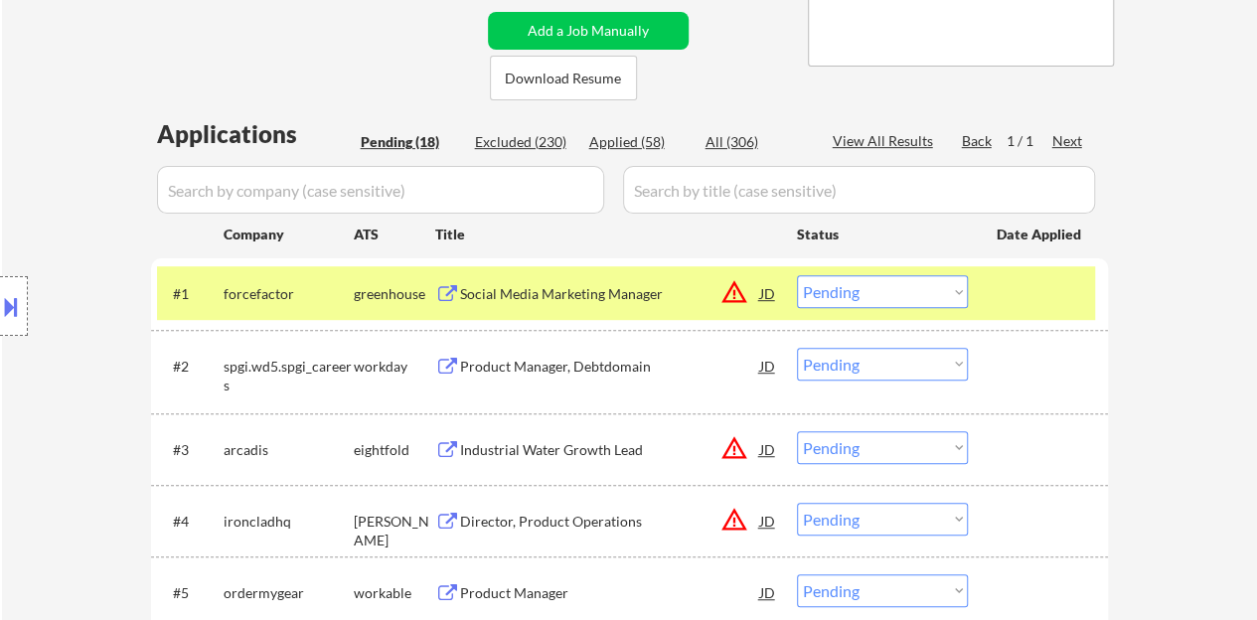
click at [535, 287] on div "Social Media Marketing Manager" at bounding box center [610, 294] width 300 height 20
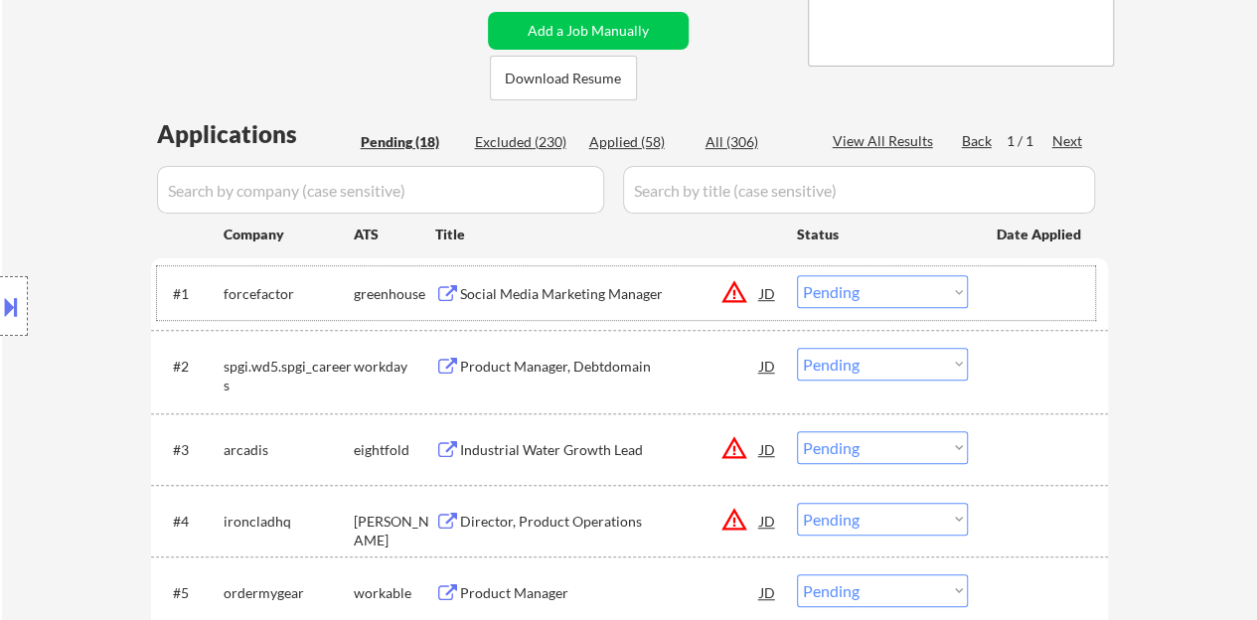
click at [1010, 291] on div at bounding box center [1040, 293] width 87 height 36
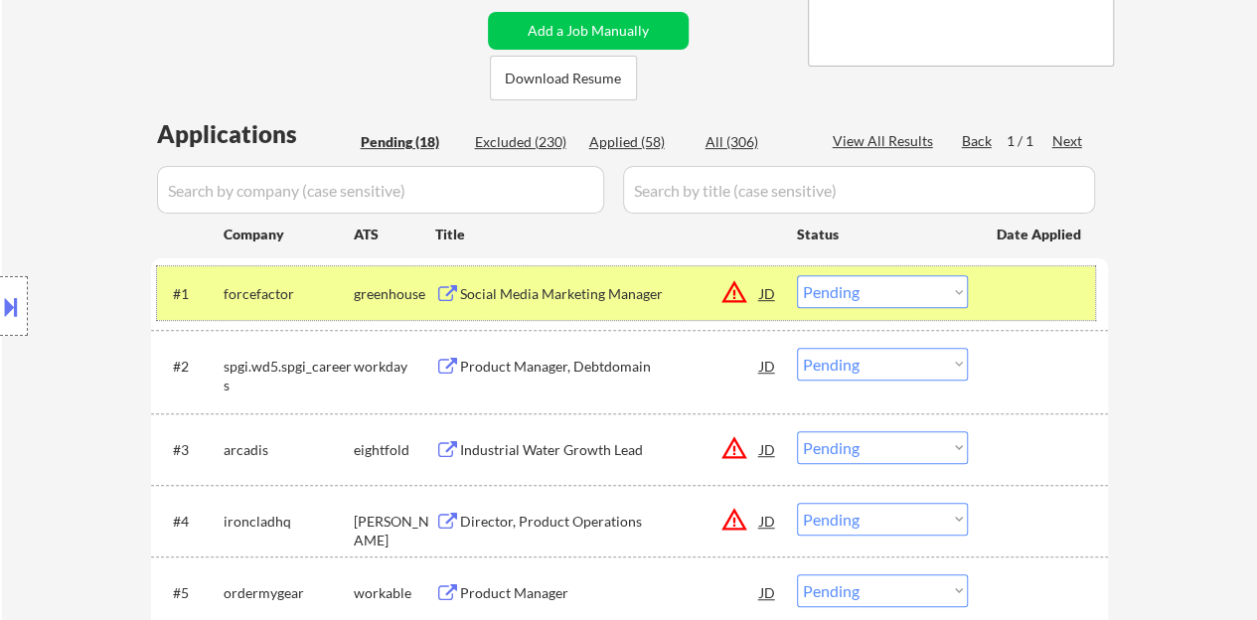
click at [918, 274] on div "#1 forcefactor greenhouse Social Media Marketing Manager JD warning_amber Choos…" at bounding box center [626, 293] width 938 height 54
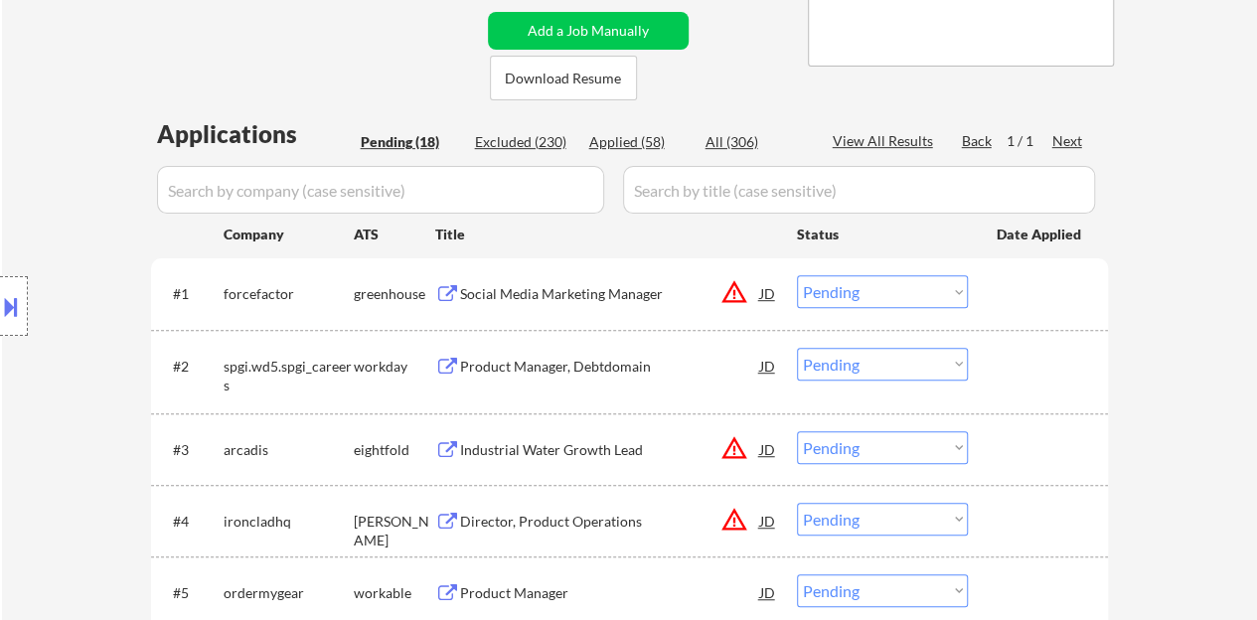
drag, startPoint x: 932, startPoint y: 276, endPoint x: 931, endPoint y: 287, distance: 11.0
click at [932, 276] on select "Choose an option... Pending Applied Excluded (Questions) Excluded (Expired) Exc…" at bounding box center [882, 291] width 171 height 33
click at [797, 275] on select "Choose an option... Pending Applied Excluded (Questions) Excluded (Expired) Exc…" at bounding box center [882, 291] width 171 height 33
select select ""pending""
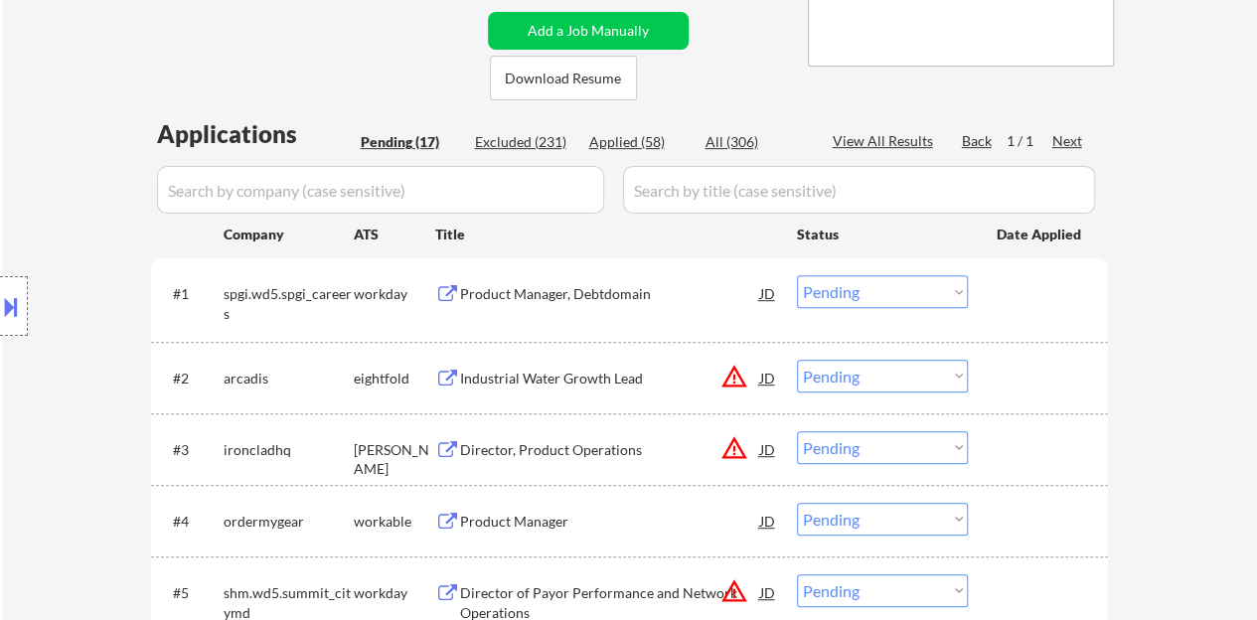
scroll to position [596, 0]
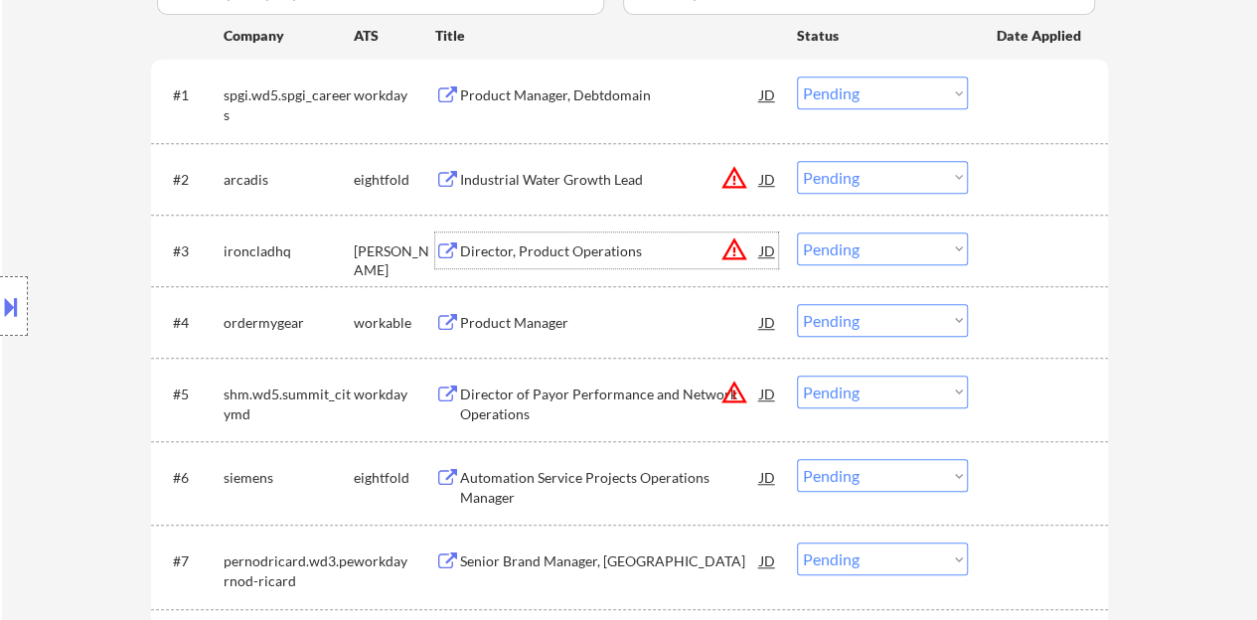
click at [533, 251] on div "Director, Product Operations" at bounding box center [610, 251] width 300 height 20
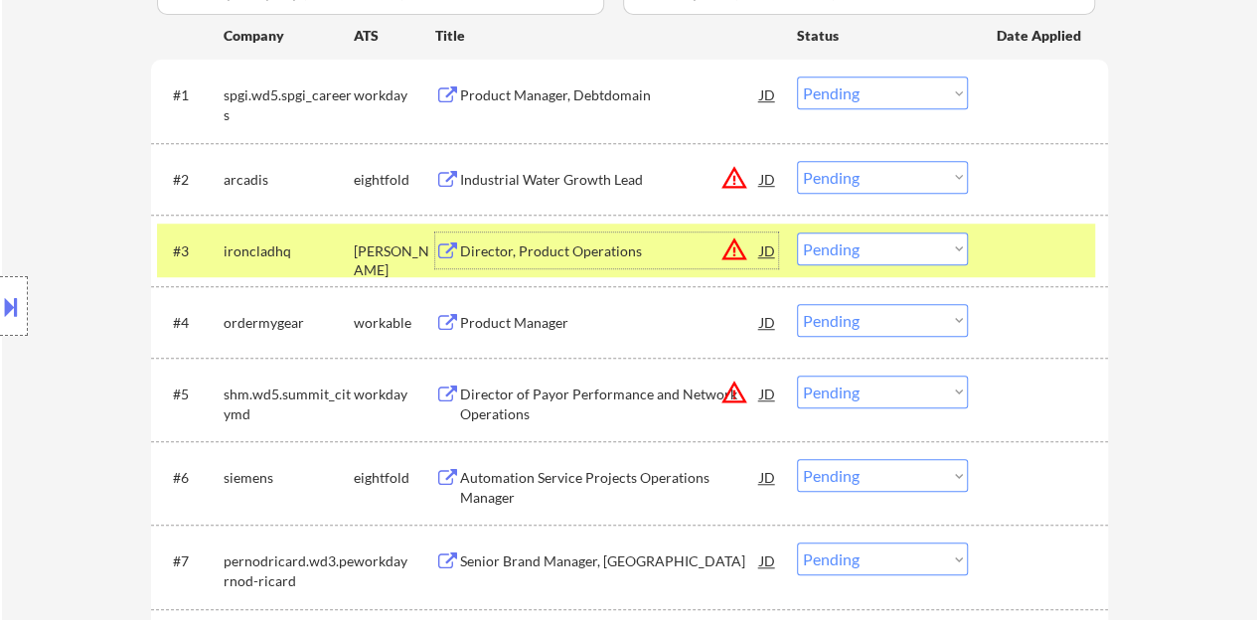
click at [913, 261] on select "Choose an option... Pending Applied Excluded (Questions) Excluded (Expired) Exc…" at bounding box center [882, 249] width 171 height 33
click at [797, 233] on select "Choose an option... Pending Applied Excluded (Questions) Excluded (Expired) Exc…" at bounding box center [882, 249] width 171 height 33
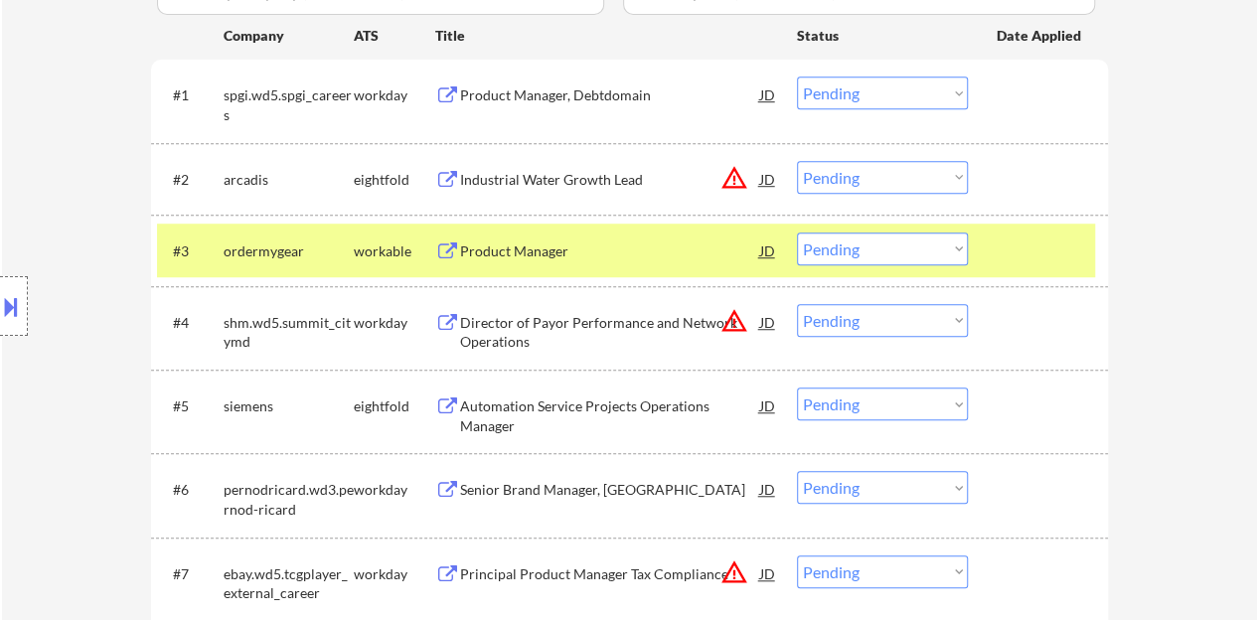
click at [493, 259] on div "Product Manager" at bounding box center [610, 251] width 300 height 20
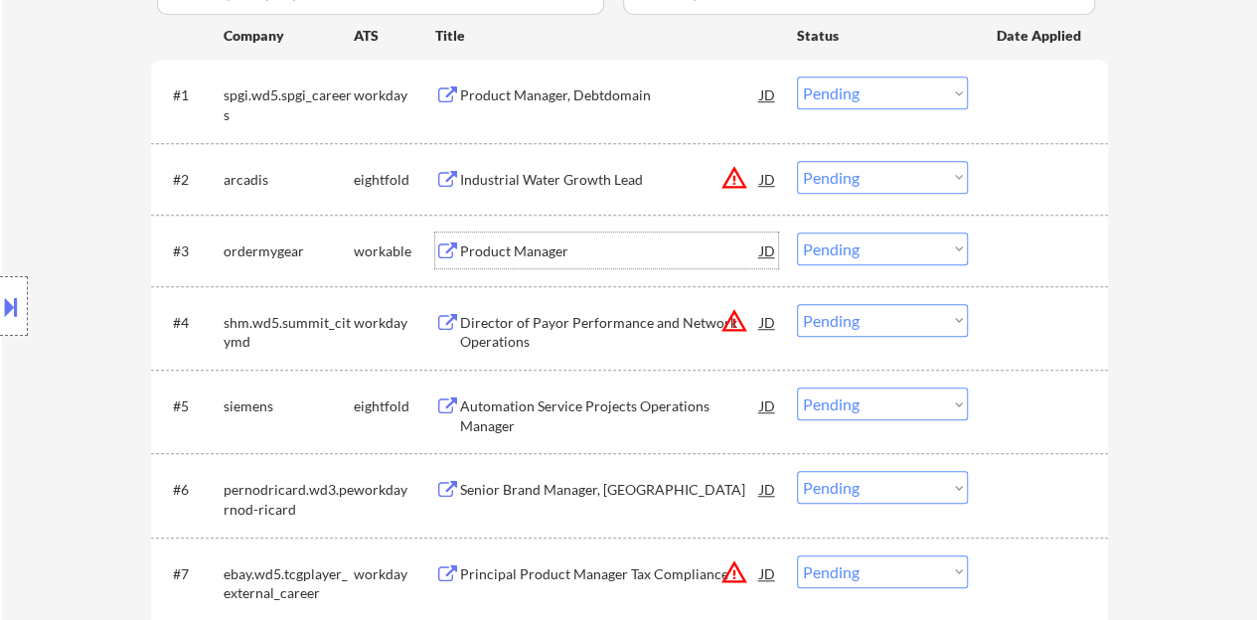
click at [1027, 246] on div at bounding box center [1040, 251] width 87 height 36
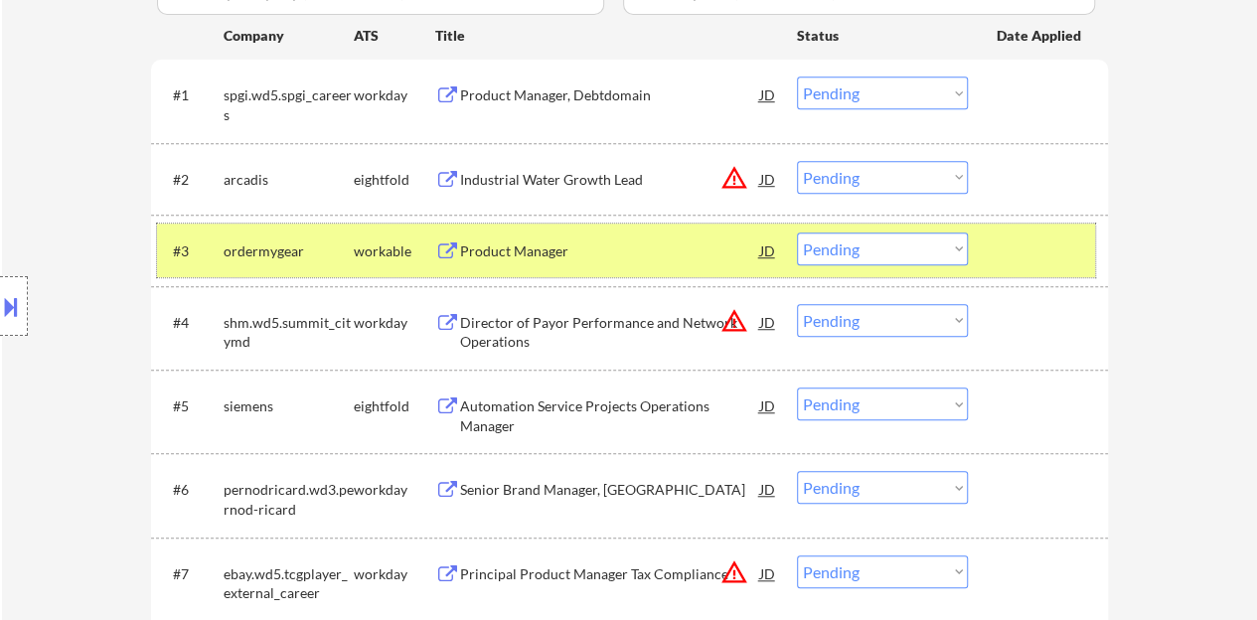
click at [855, 247] on select "Choose an option... Pending Applied Excluded (Questions) Excluded (Expired) Exc…" at bounding box center [882, 249] width 171 height 33
click at [797, 233] on select "Choose an option... Pending Applied Excluded (Questions) Excluded (Expired) Exc…" at bounding box center [882, 249] width 171 height 33
select select ""pending""
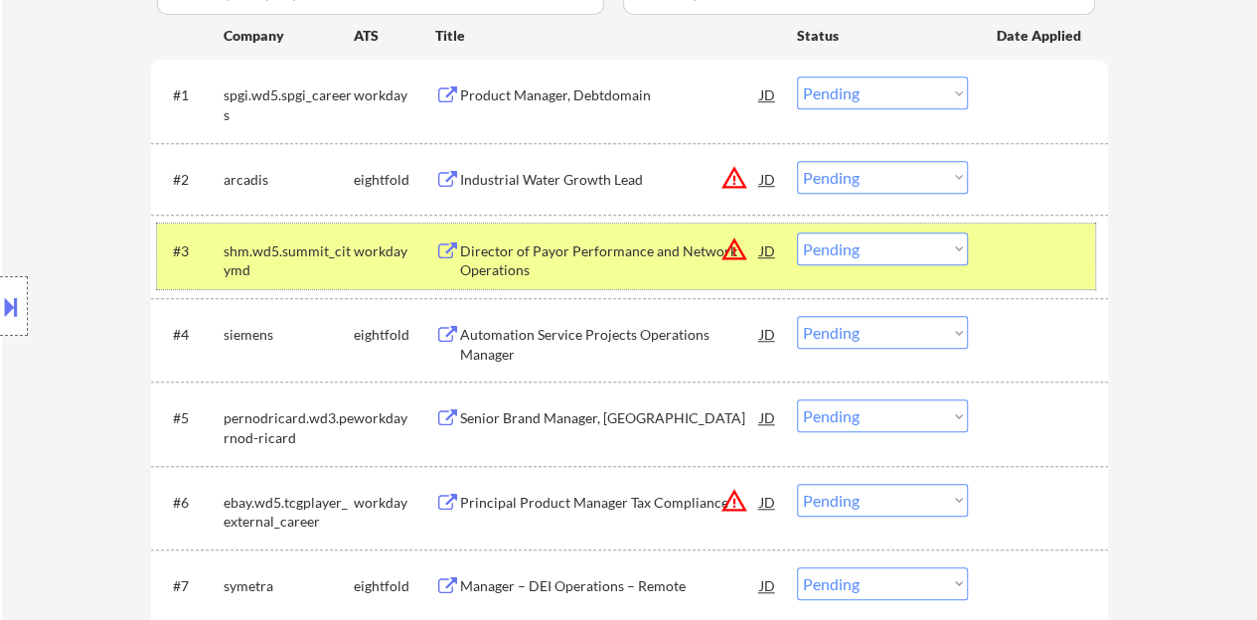
click at [1010, 238] on div at bounding box center [1040, 251] width 87 height 36
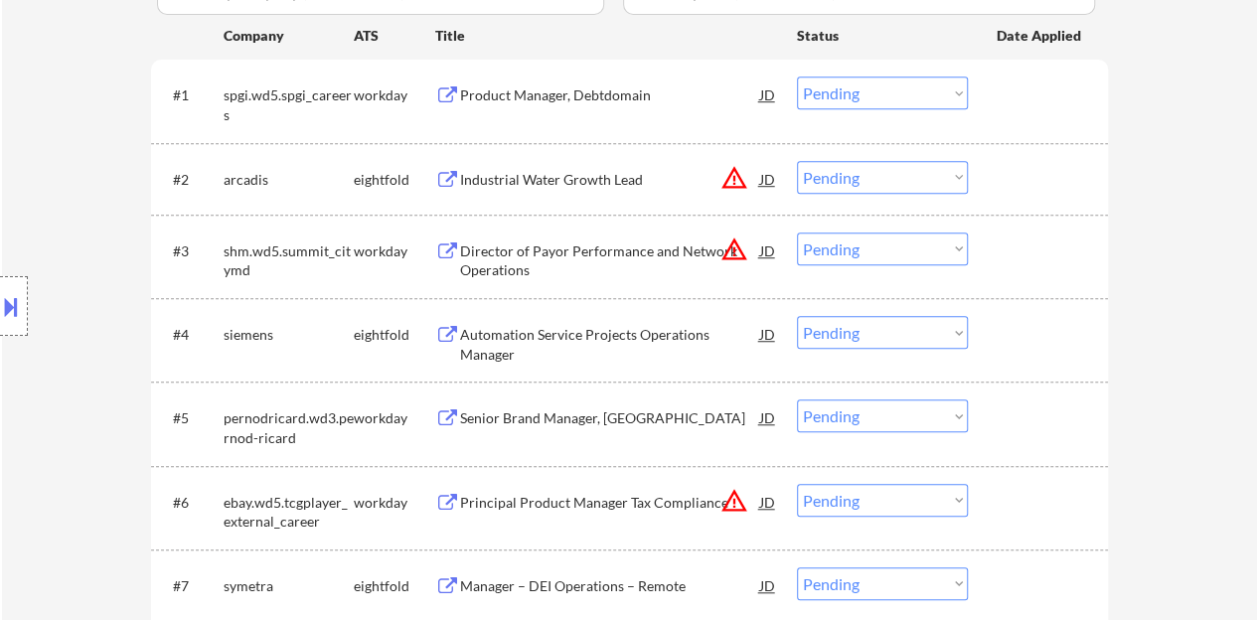
scroll to position [696, 0]
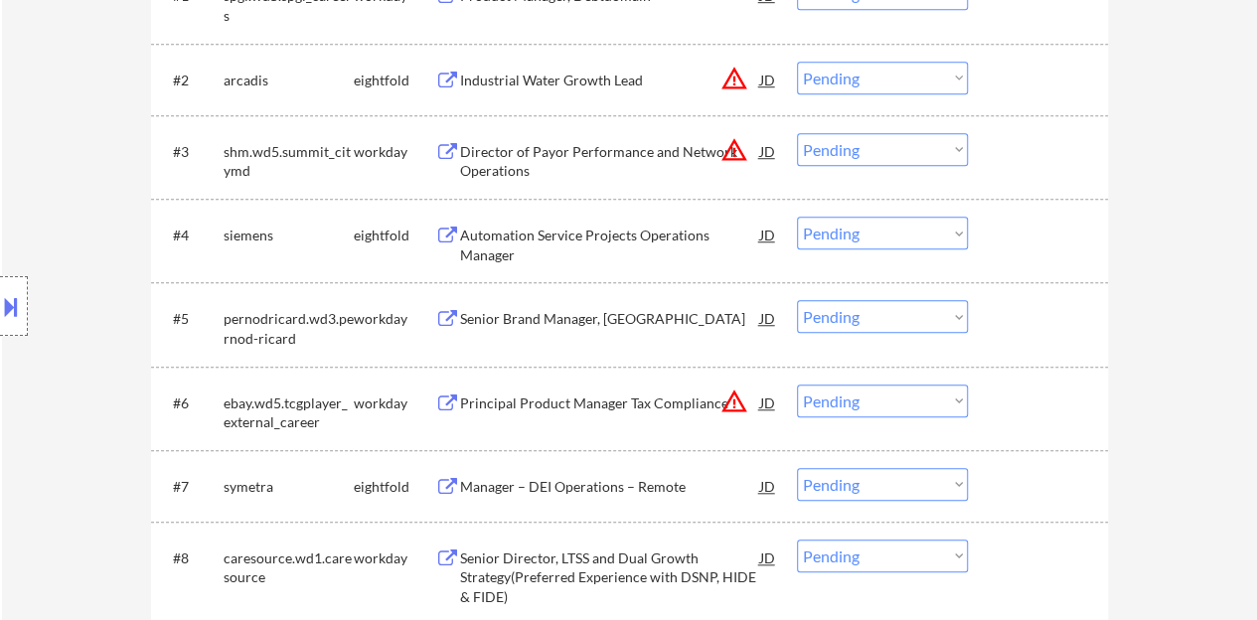
click at [532, 329] on div "Senior Brand Manager, Kahlua" at bounding box center [610, 318] width 300 height 36
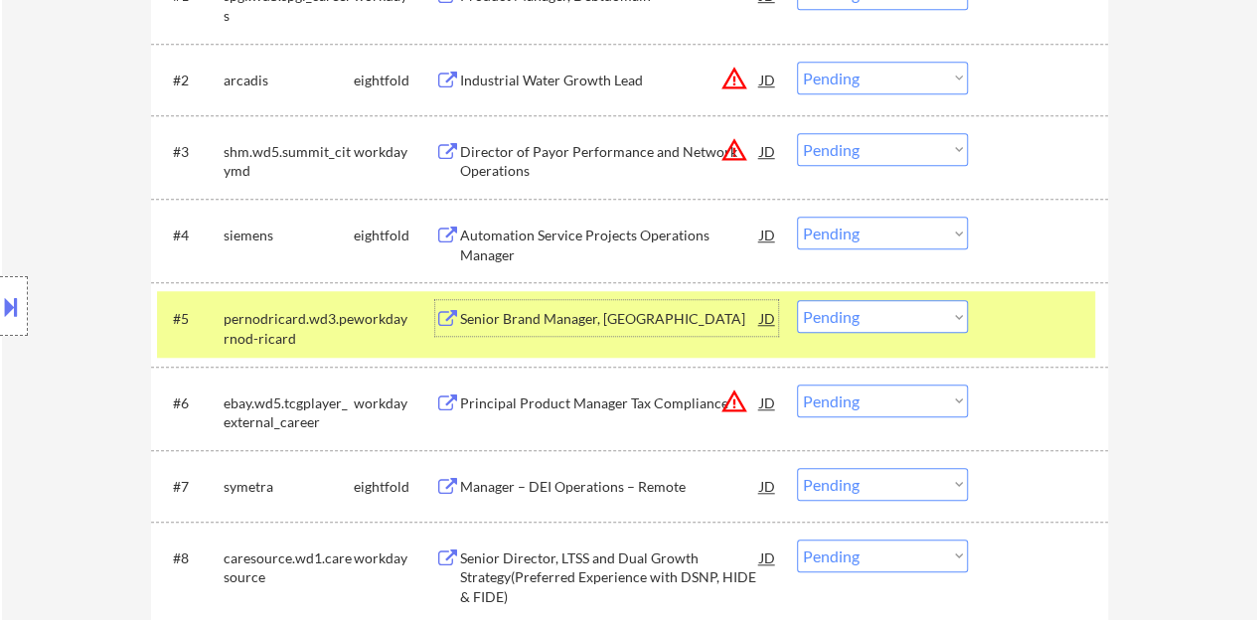
click at [845, 314] on select "Choose an option... Pending Applied Excluded (Questions) Excluded (Expired) Exc…" at bounding box center [882, 316] width 171 height 33
click at [797, 300] on select "Choose an option... Pending Applied Excluded (Questions) Excluded (Expired) Exc…" at bounding box center [882, 316] width 171 height 33
select select ""pending""
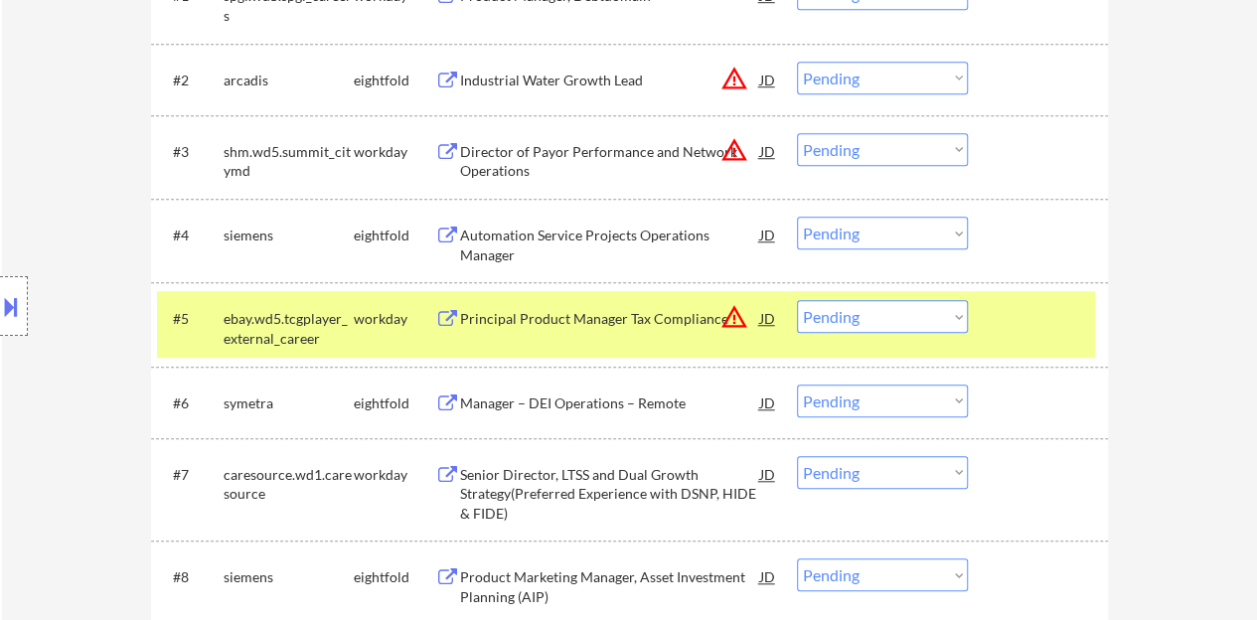
click at [1012, 327] on div at bounding box center [1040, 318] width 87 height 36
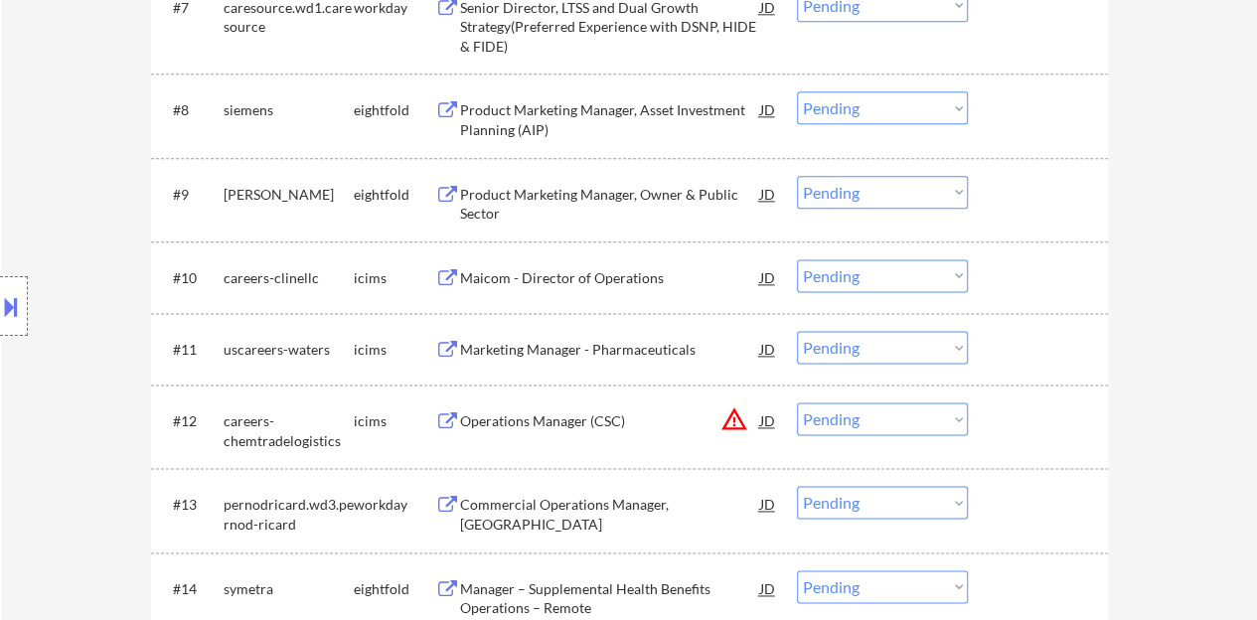
scroll to position [1192, 0]
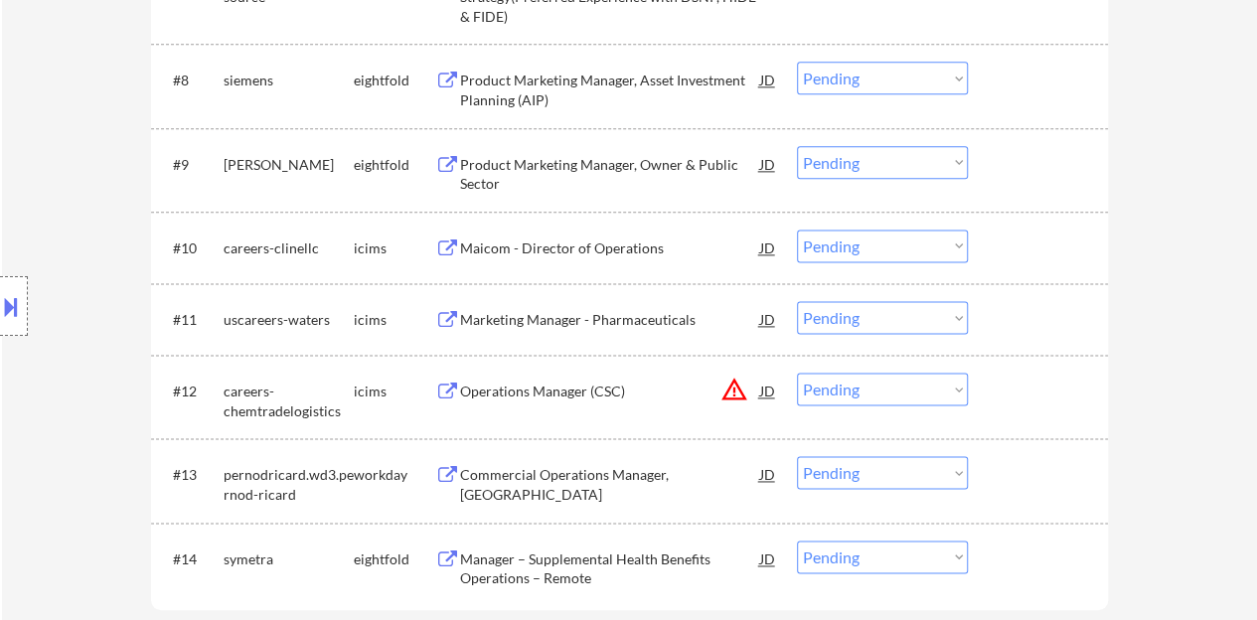
click at [602, 249] on div "Maicom - Director of Operations" at bounding box center [610, 248] width 300 height 20
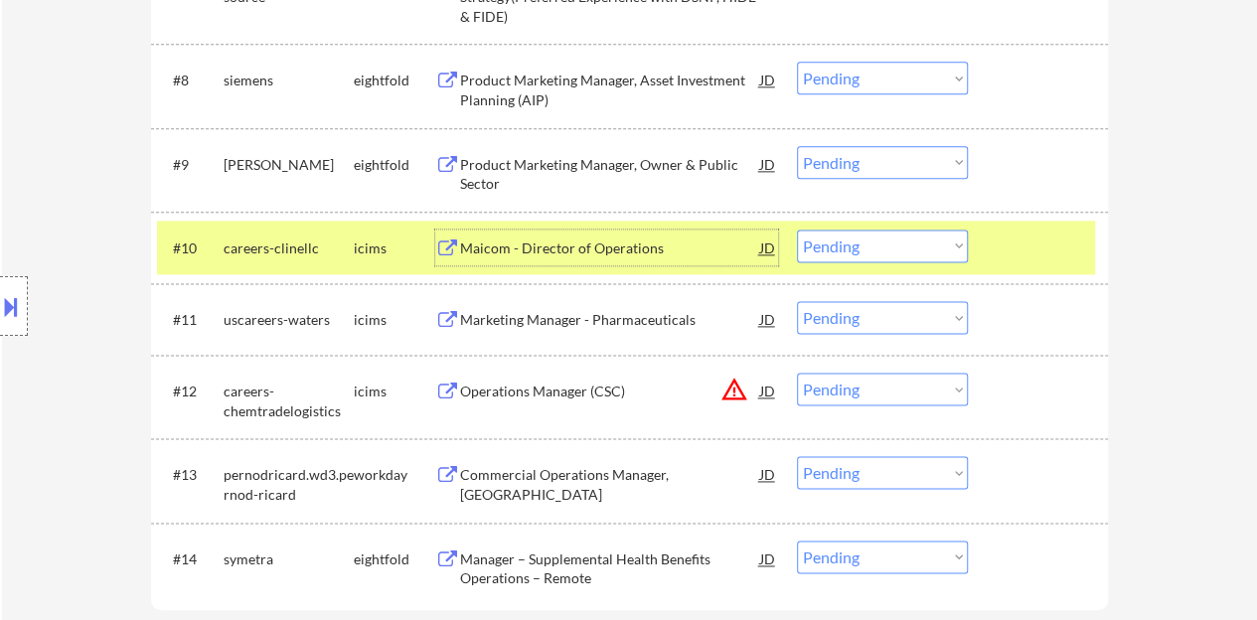
click at [900, 245] on select "Choose an option... Pending Applied Excluded (Questions) Excluded (Expired) Exc…" at bounding box center [882, 246] width 171 height 33
click at [797, 230] on select "Choose an option... Pending Applied Excluded (Questions) Excluded (Expired) Exc…" at bounding box center [882, 246] width 171 height 33
select select ""pending""
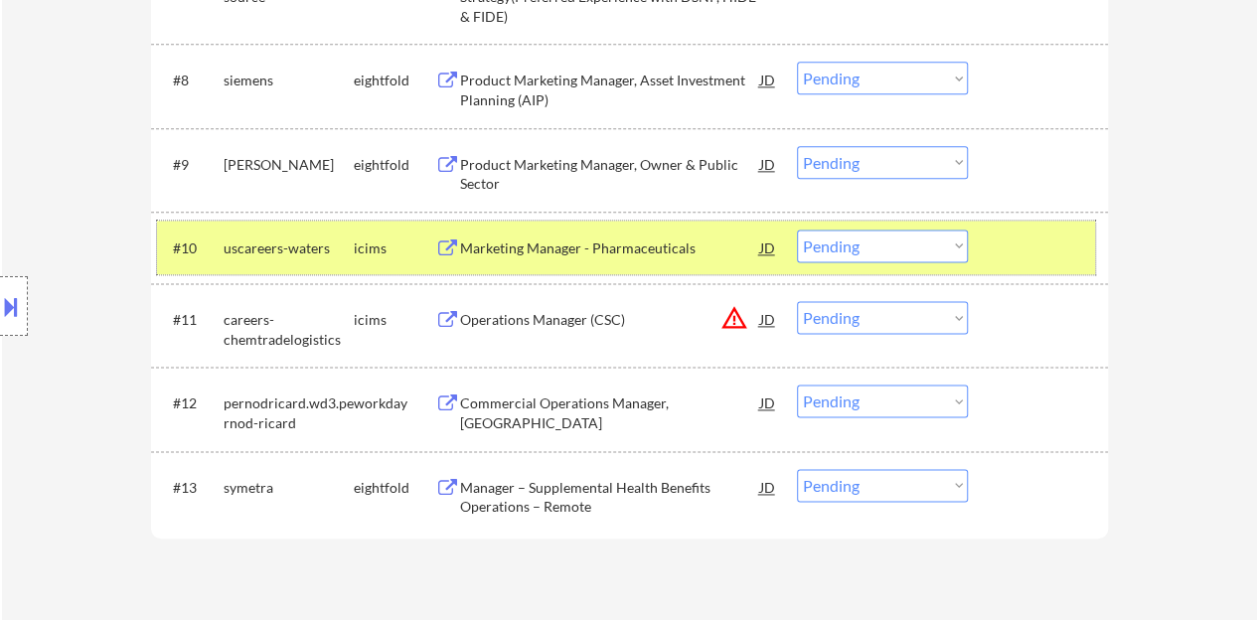
click at [1040, 266] on div "#10 uscareers-waters icims Marketing Manager - Pharmaceuticals JD warning_amber…" at bounding box center [626, 248] width 938 height 54
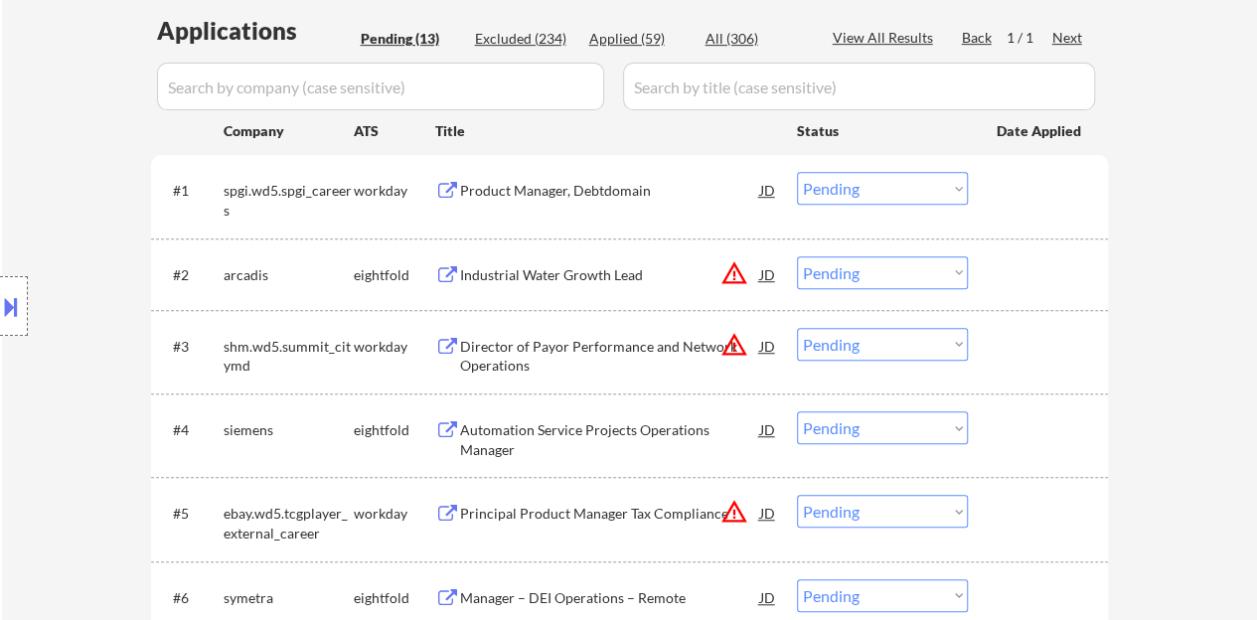
scroll to position [397, 0]
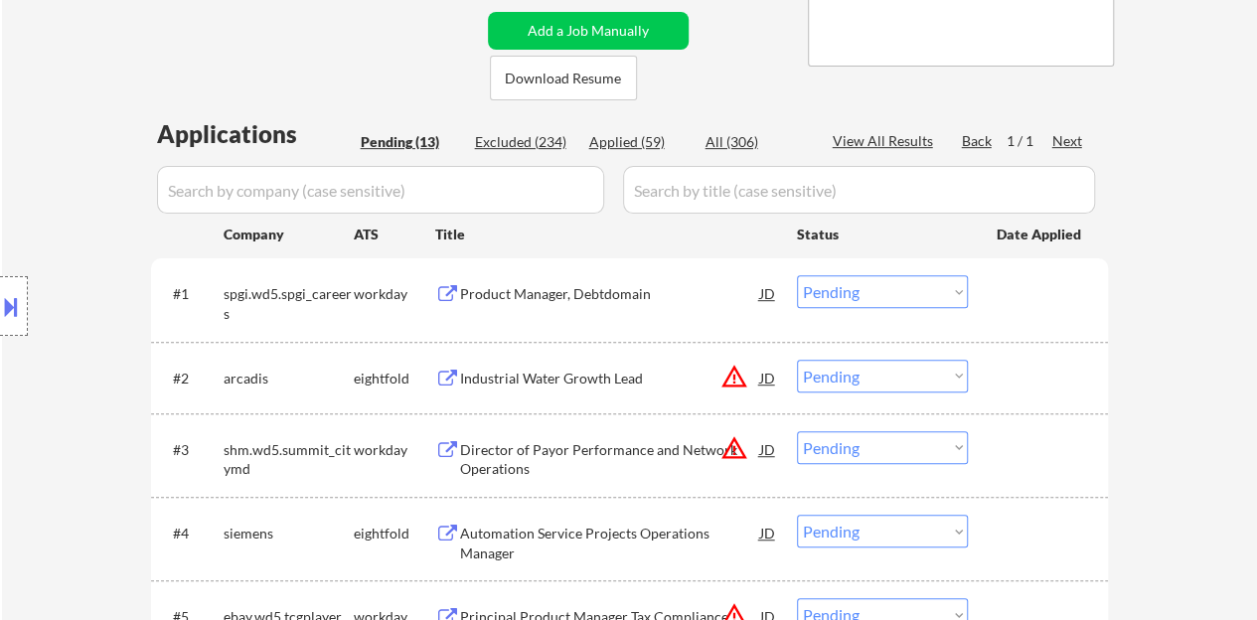
click at [612, 288] on div "Product Manager, Debtdomain" at bounding box center [610, 294] width 300 height 20
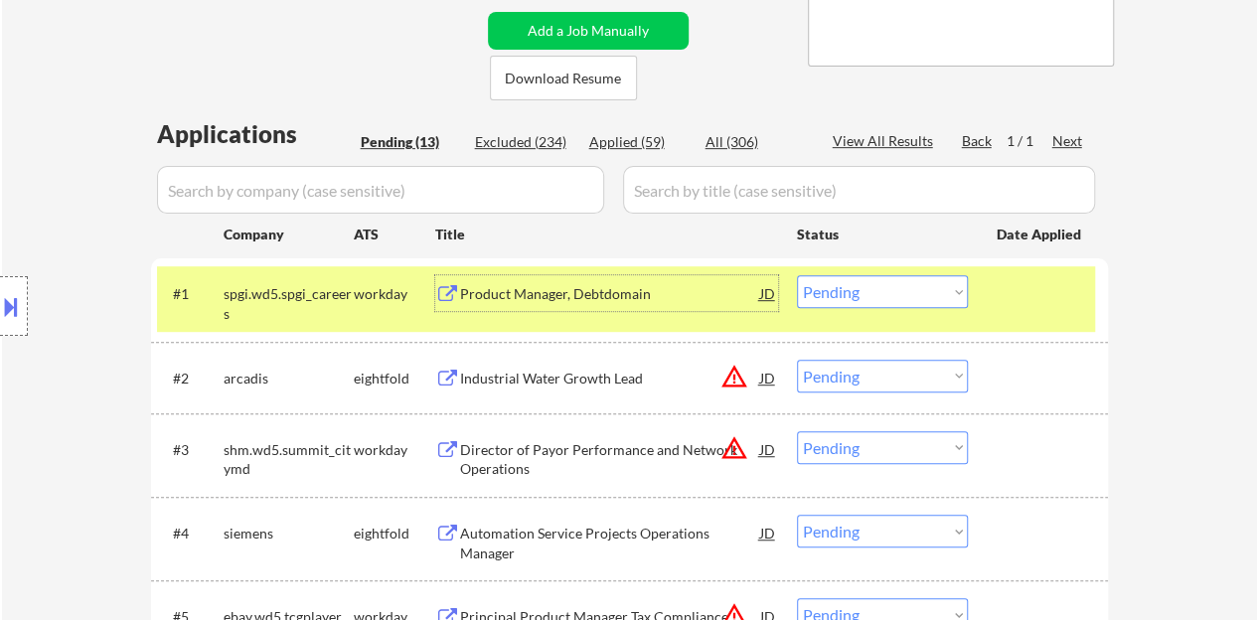
click at [855, 293] on select "Choose an option... Pending Applied Excluded (Questions) Excluded (Expired) Exc…" at bounding box center [882, 291] width 171 height 33
click at [797, 275] on select "Choose an option... Pending Applied Excluded (Questions) Excluded (Expired) Exc…" at bounding box center [882, 291] width 171 height 33
select select ""pending""
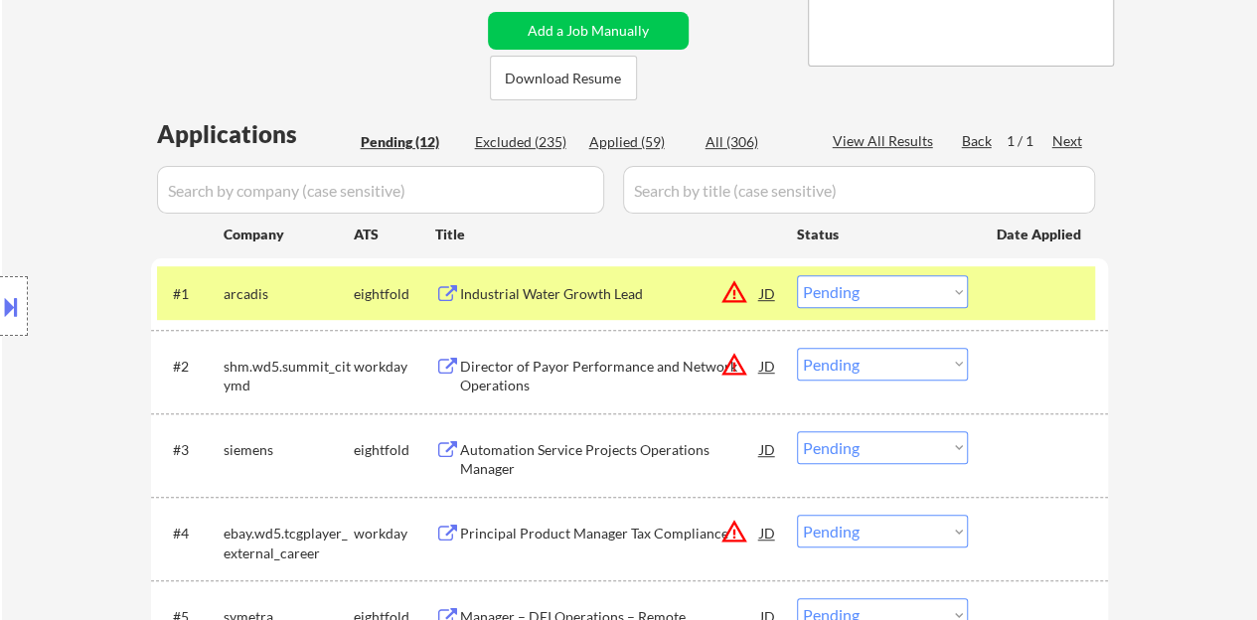
click at [1021, 307] on div at bounding box center [1040, 293] width 87 height 36
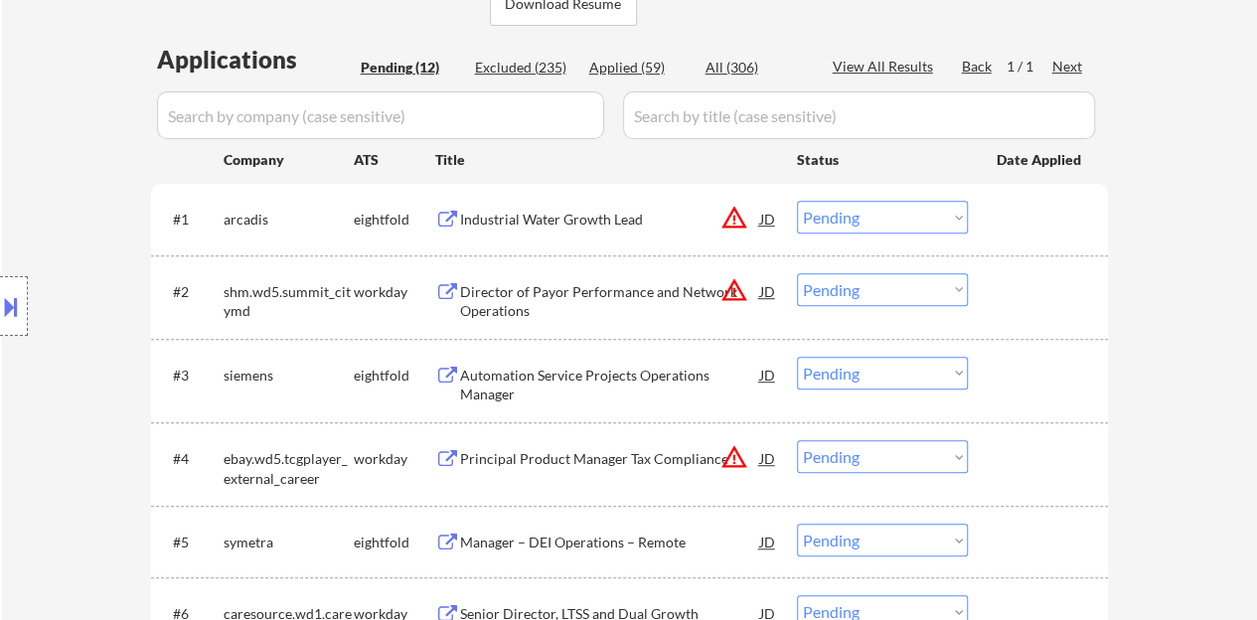
scroll to position [497, 0]
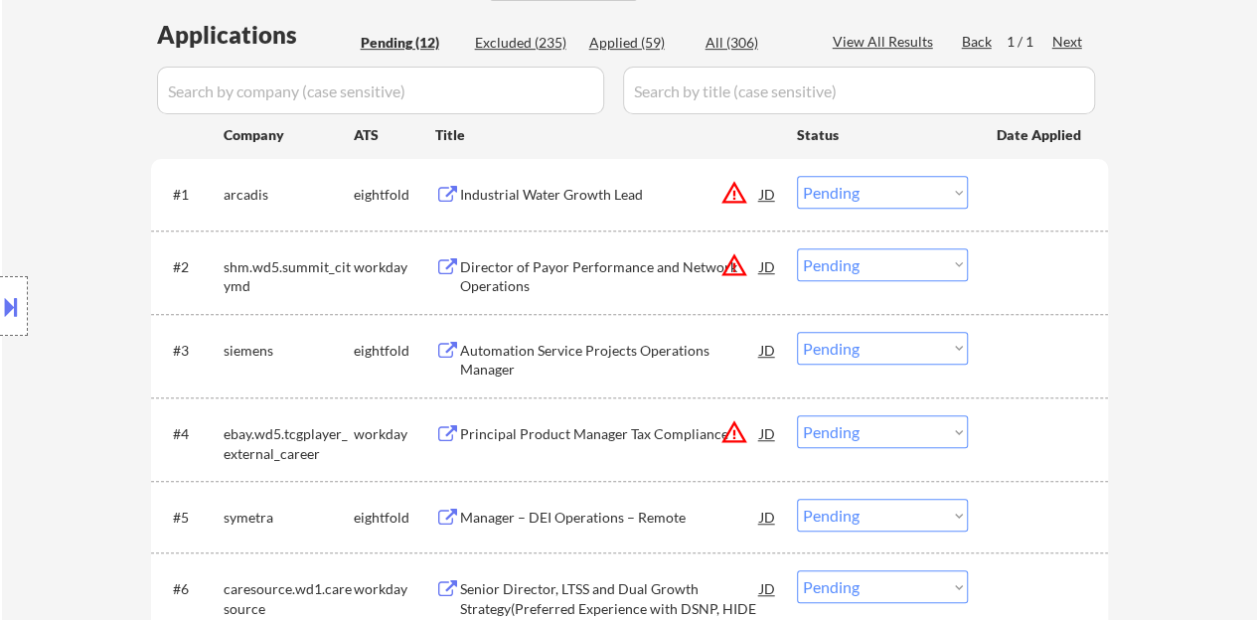
click at [553, 430] on div "Principal Product Manager Tax Compliance" at bounding box center [610, 434] width 300 height 20
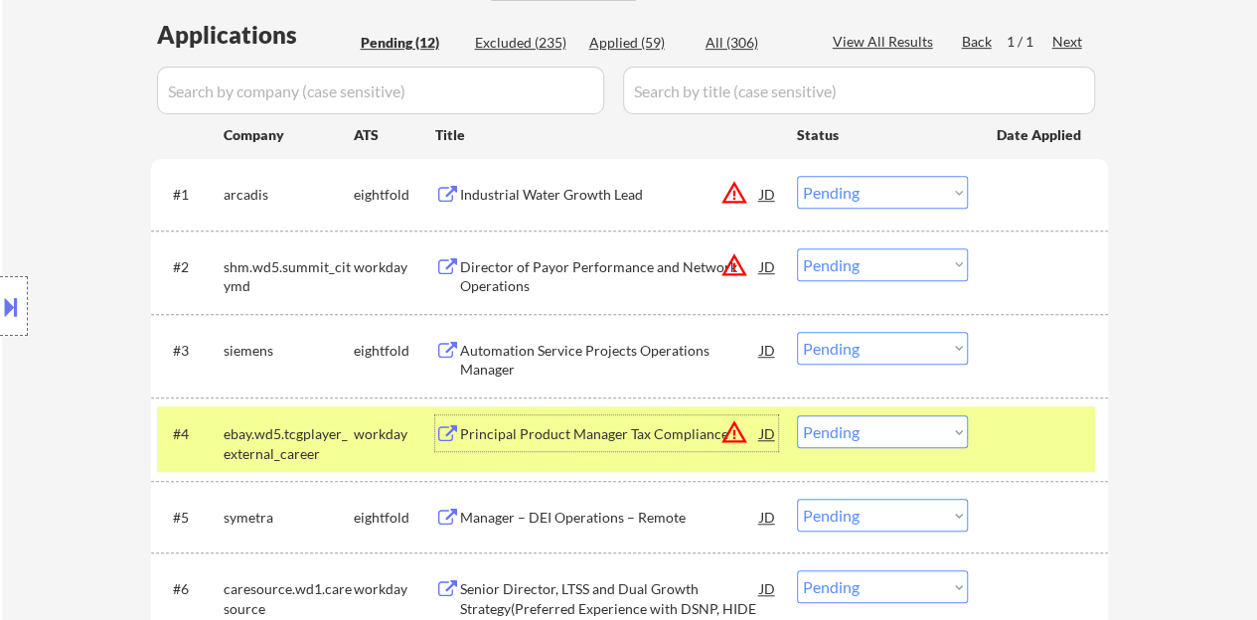
click at [935, 417] on select "Choose an option... Pending Applied Excluded (Questions) Excluded (Expired) Exc…" at bounding box center [882, 431] width 171 height 33
click at [797, 415] on select "Choose an option... Pending Applied Excluded (Questions) Excluded (Expired) Exc…" at bounding box center [882, 431] width 171 height 33
select select ""pending""
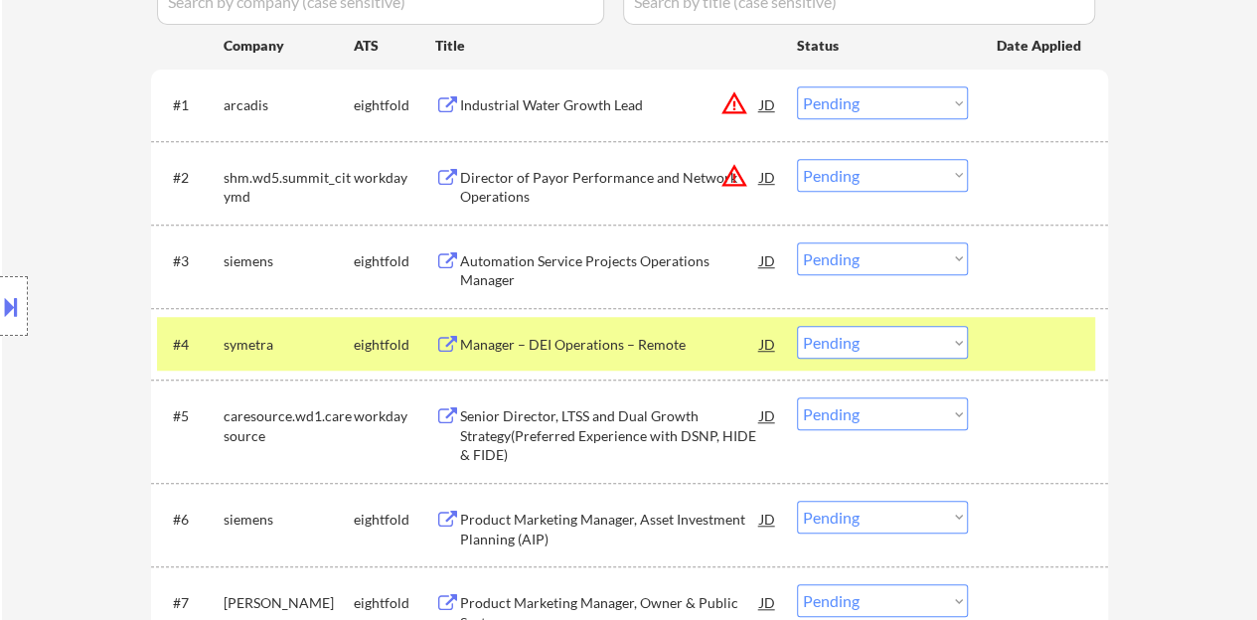
scroll to position [696, 0]
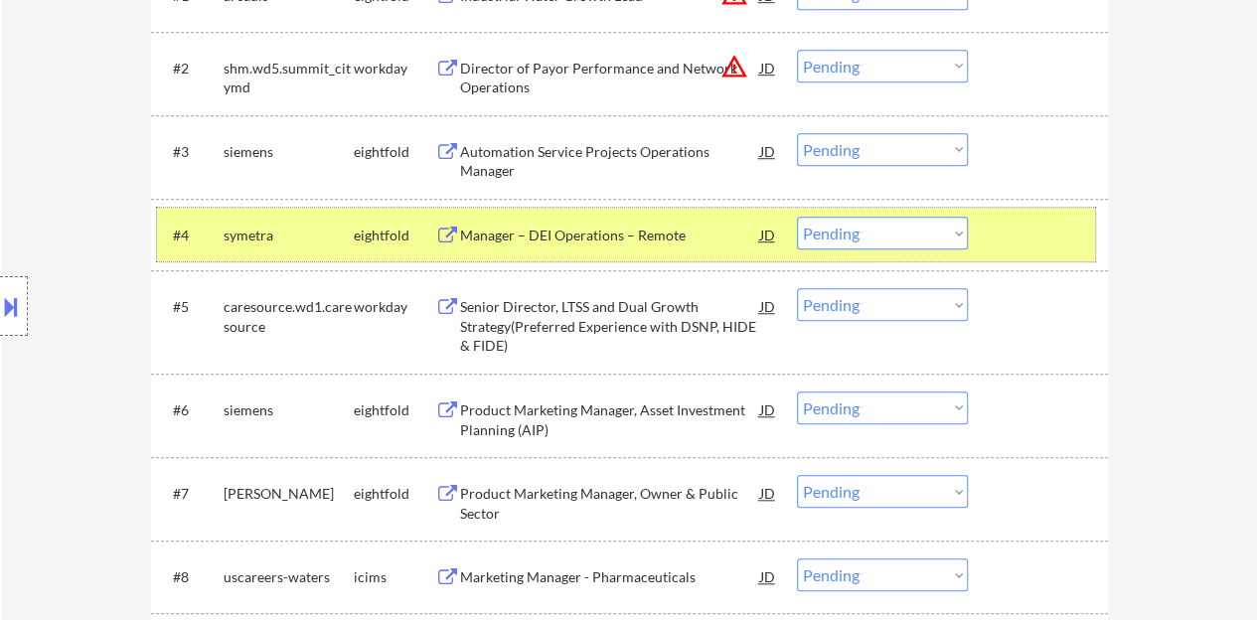
click at [992, 239] on div "#4 symetra eightfold Manager – DEI Operations – Remote JD warning_amber Choose …" at bounding box center [626, 235] width 938 height 54
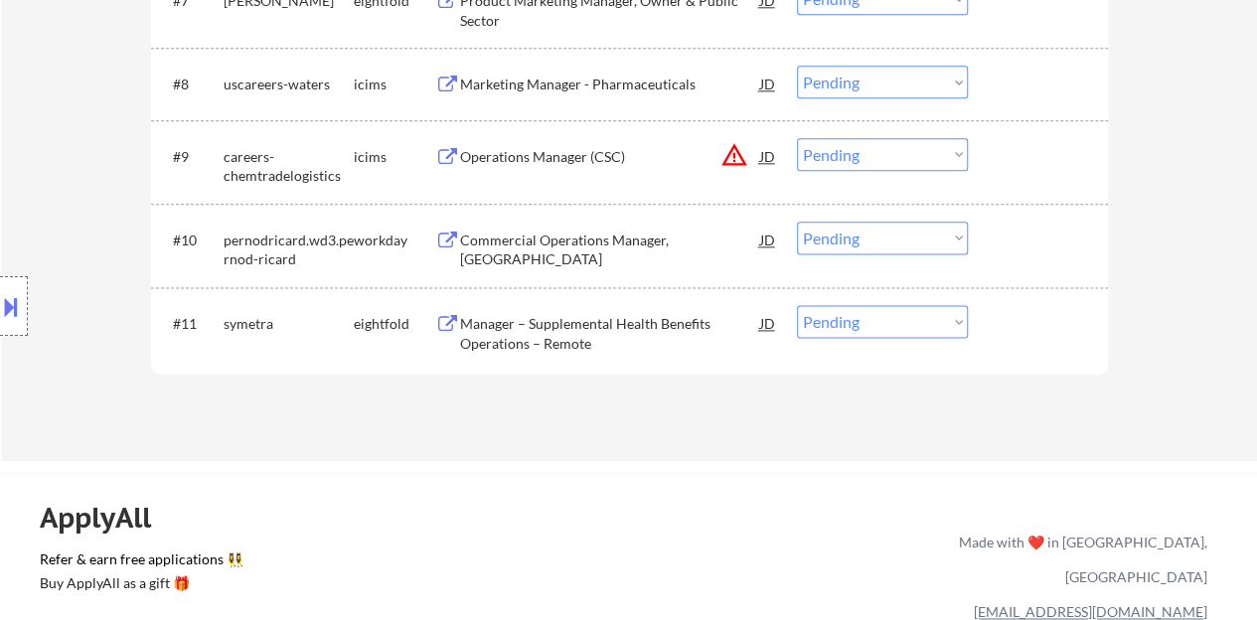
scroll to position [1192, 0]
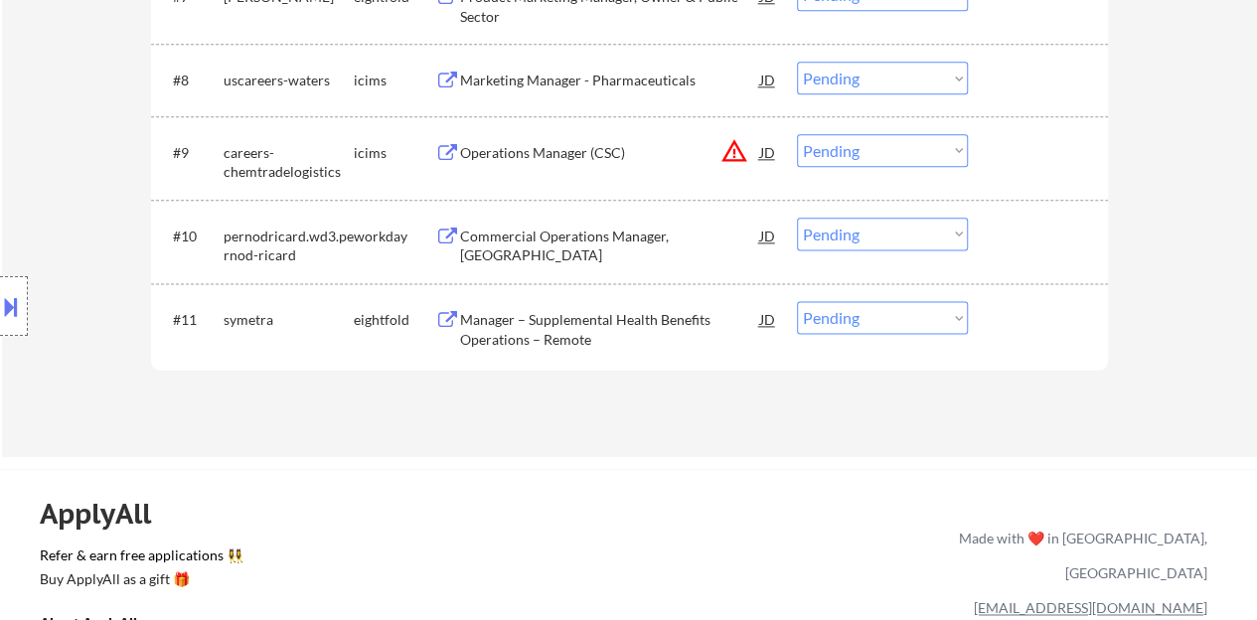
click at [523, 238] on div "Commercial Operations Manager, SGWS West" at bounding box center [610, 246] width 300 height 39
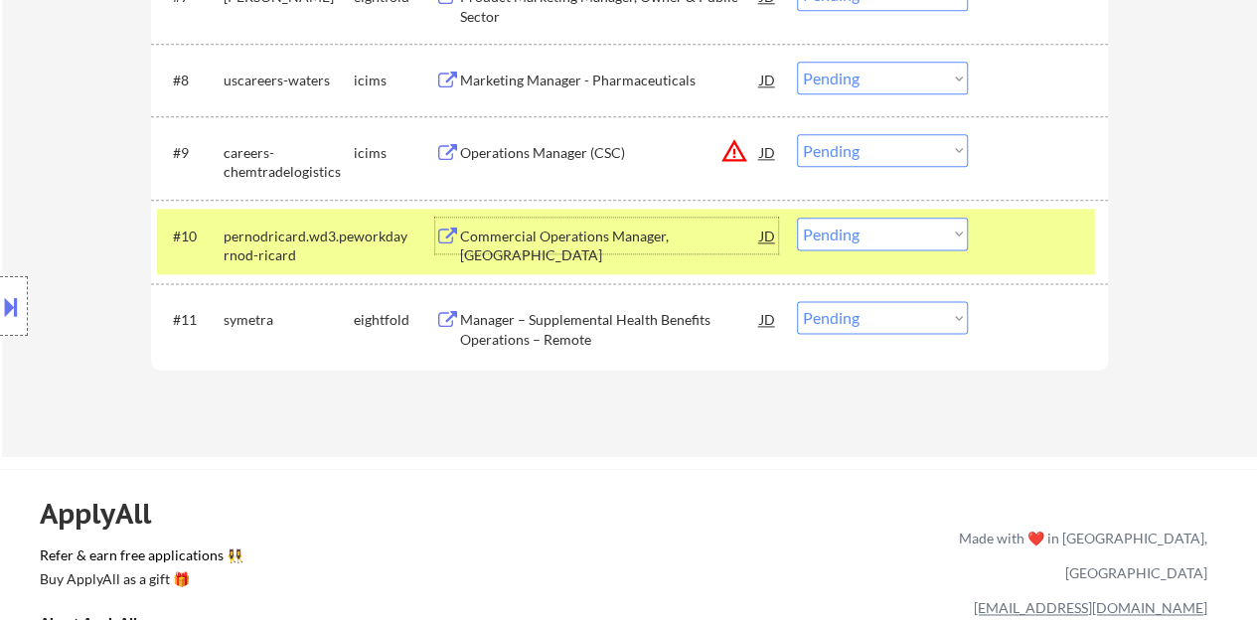
click at [799, 230] on select "Choose an option... Pending Applied Excluded (Questions) Excluded (Expired) Exc…" at bounding box center [882, 234] width 171 height 33
click at [797, 218] on select "Choose an option... Pending Applied Excluded (Questions) Excluded (Expired) Exc…" at bounding box center [882, 234] width 171 height 33
select select ""pending""
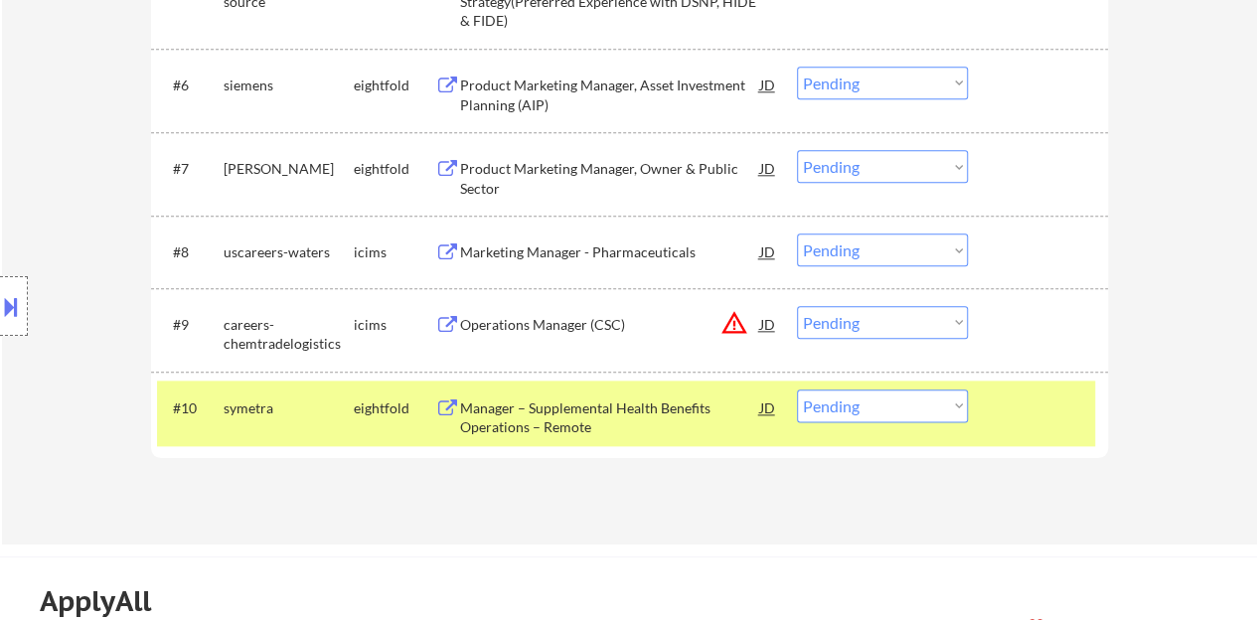
scroll to position [994, 0]
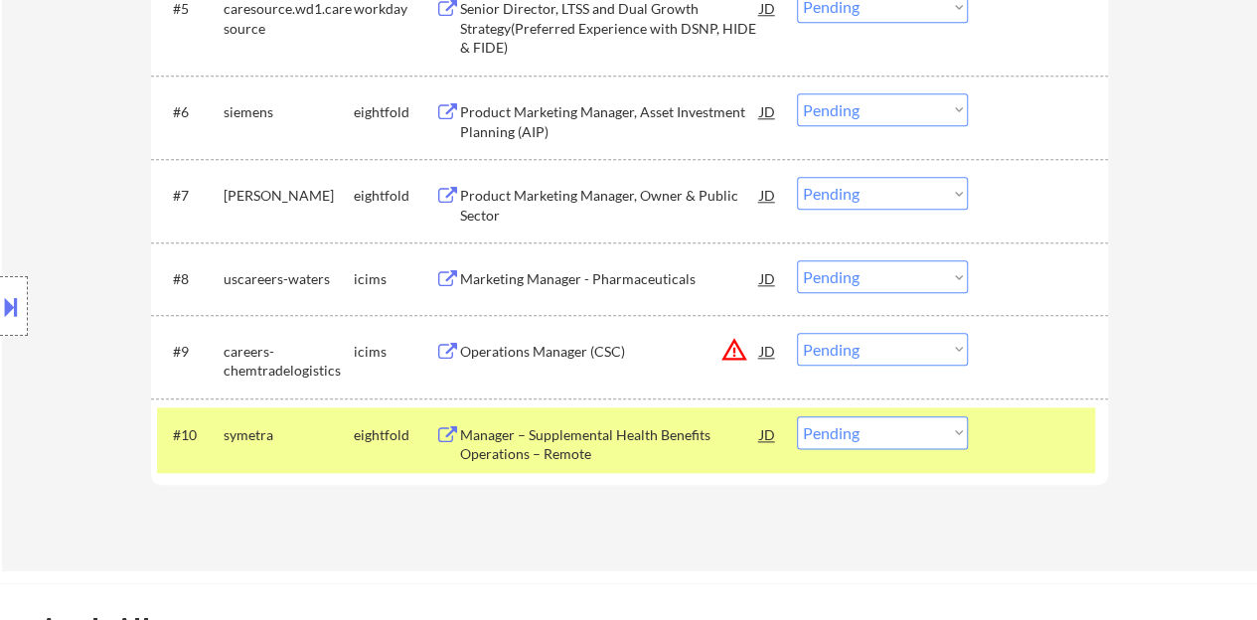
click at [1047, 440] on div at bounding box center [1040, 434] width 87 height 36
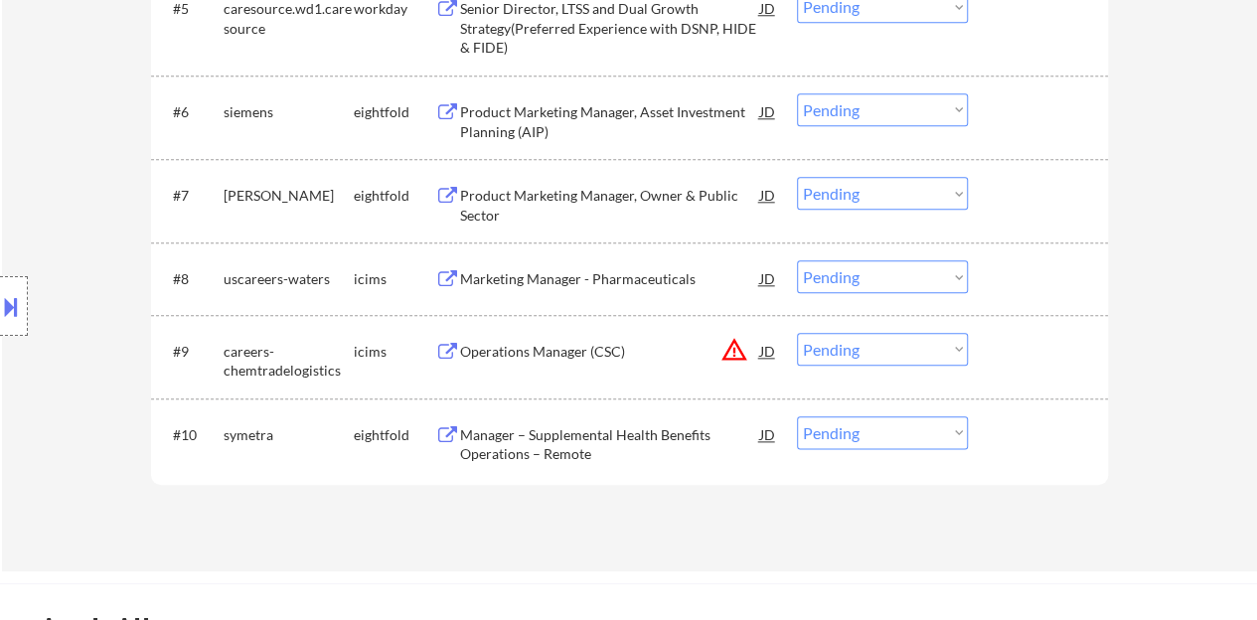
click at [624, 278] on div "Marketing Manager - Pharmaceuticals" at bounding box center [610, 279] width 300 height 20
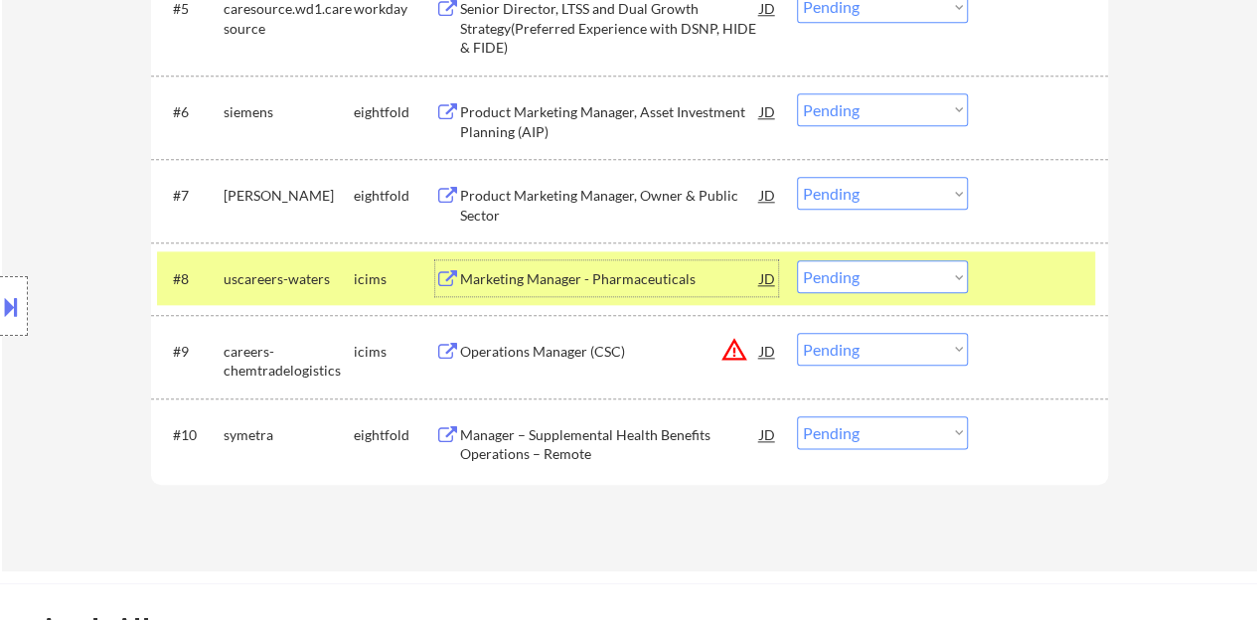
click at [890, 279] on select "Choose an option... Pending Applied Excluded (Questions) Excluded (Expired) Exc…" at bounding box center [882, 276] width 171 height 33
click at [797, 260] on select "Choose an option... Pending Applied Excluded (Questions) Excluded (Expired) Exc…" at bounding box center [882, 276] width 171 height 33
select select ""pending""
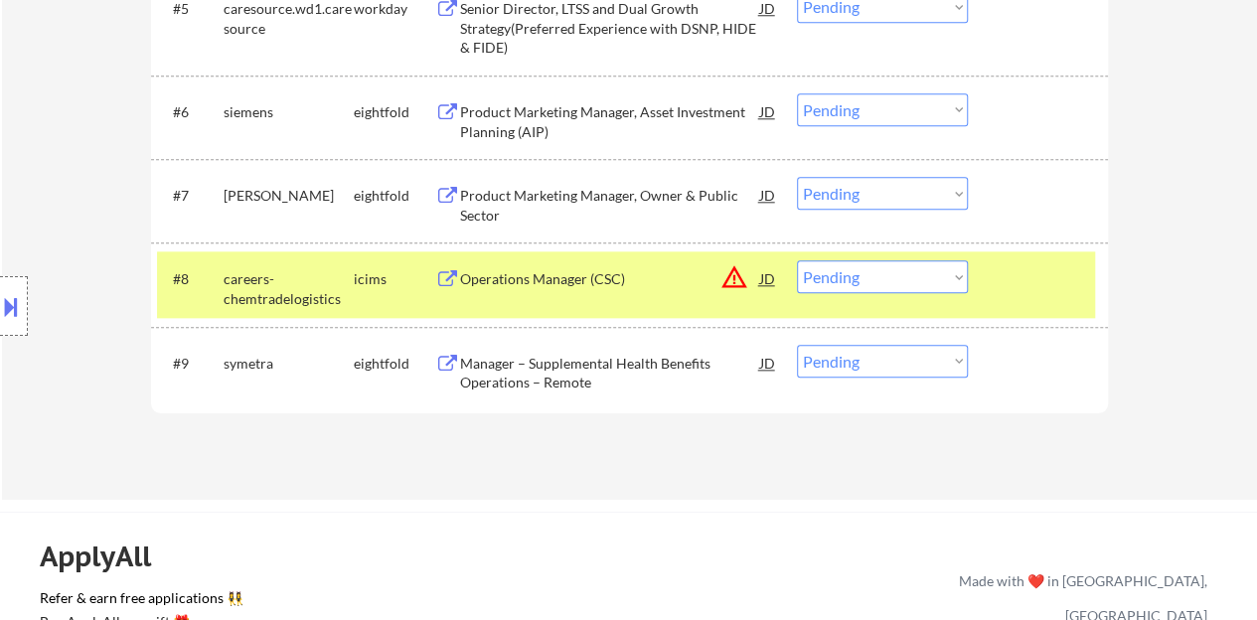
click at [992, 287] on div "#8 careers-chemtradelogistics icims Operations Manager (CSC) JD warning_amber C…" at bounding box center [626, 284] width 938 height 66
click at [992, 286] on div "#8 careers-chemtradelogistics icims Operations Manager (CSC) JD warning_amber C…" at bounding box center [626, 284] width 938 height 66
click at [991, 287] on div "#8 careers-chemtradelogistics icims Operations Manager (CSC) JD warning_amber C…" at bounding box center [626, 284] width 938 height 66
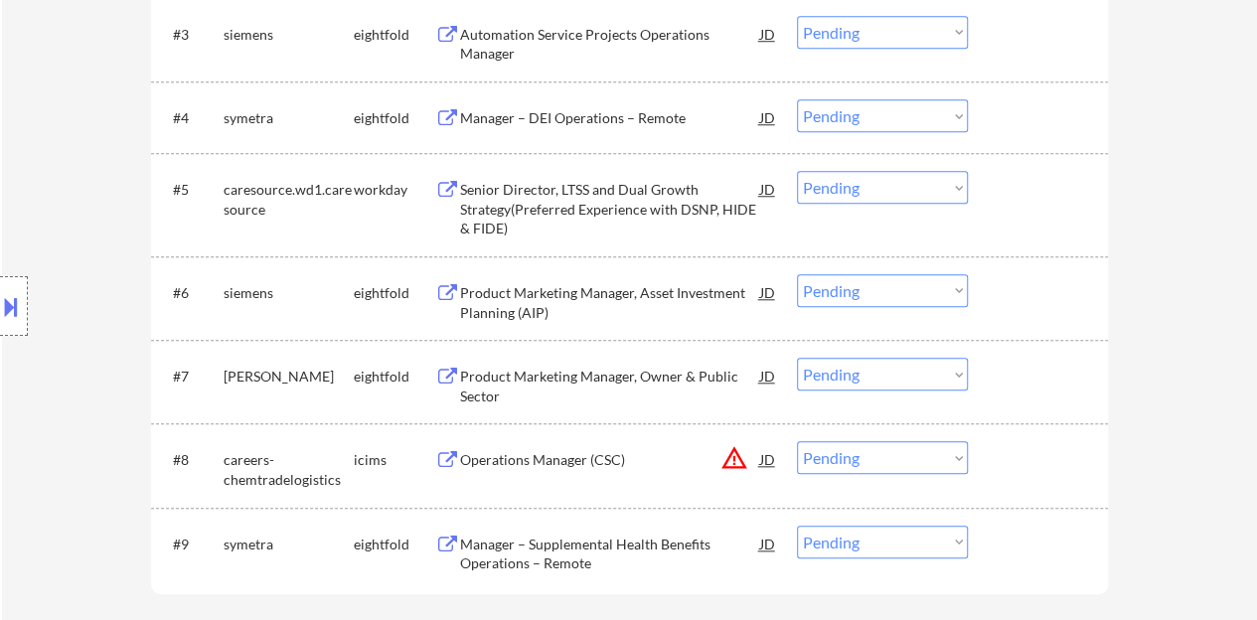
scroll to position [696, 0]
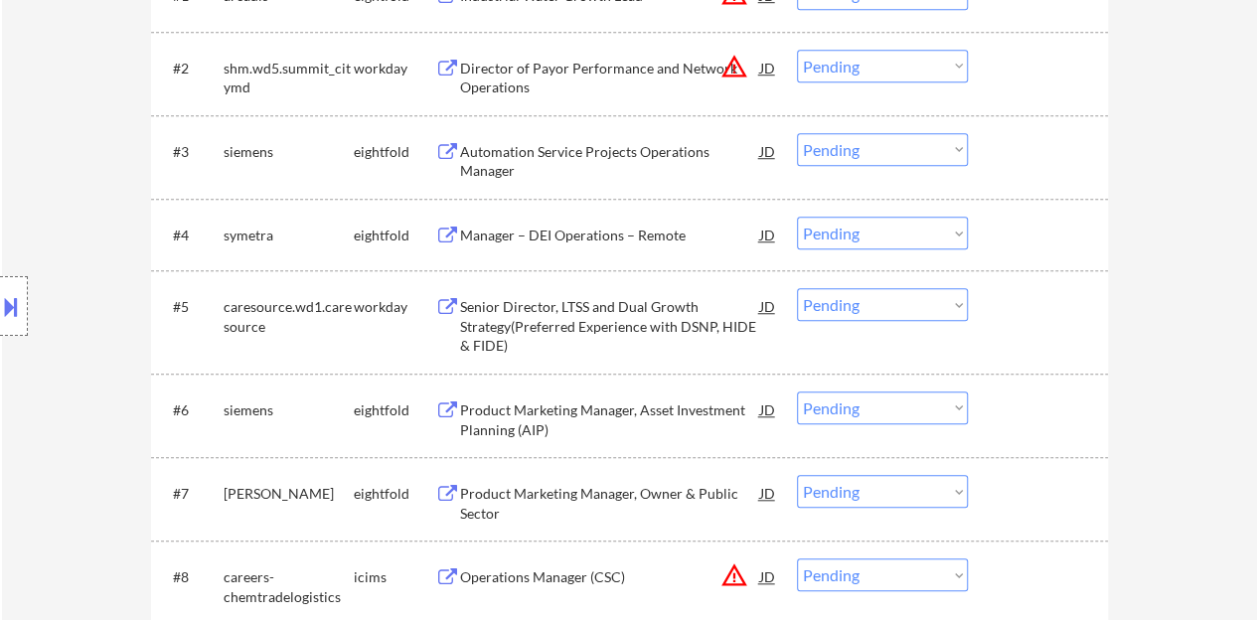
click at [641, 313] on div "Senior Director, LTSS and Dual Growth Strategy(Preferred Experience with DSNP, …" at bounding box center [610, 326] width 300 height 59
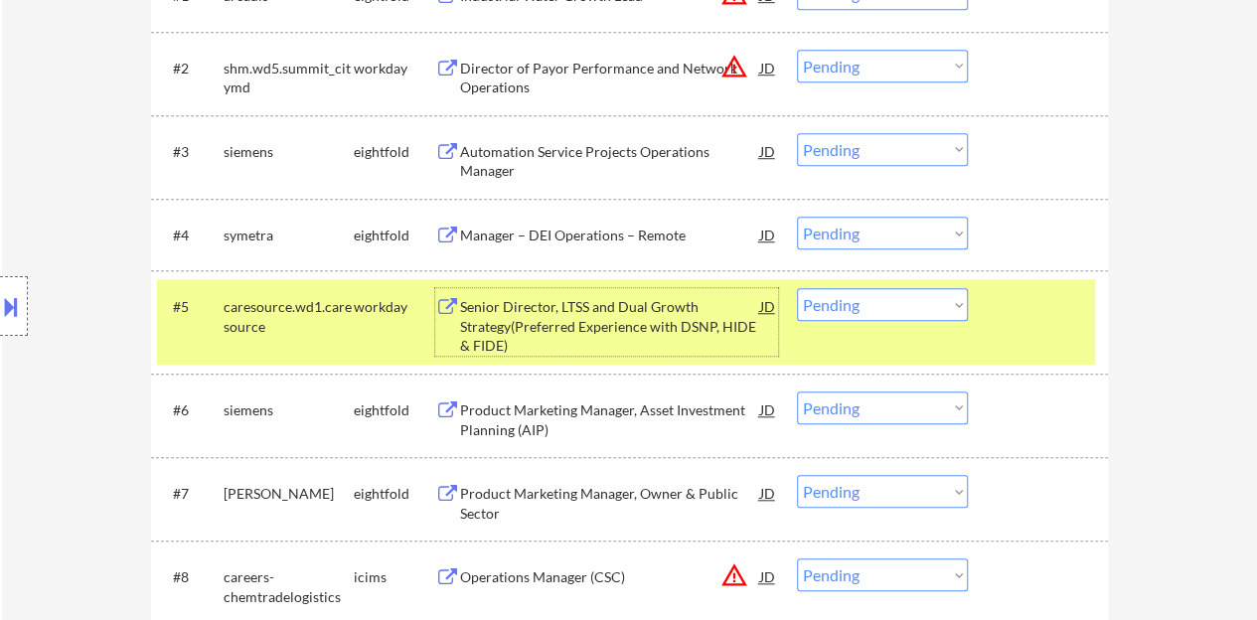
click at [902, 297] on select "Choose an option... Pending Applied Excluded (Questions) Excluded (Expired) Exc…" at bounding box center [882, 304] width 171 height 33
click at [797, 288] on select "Choose an option... Pending Applied Excluded (Questions) Excluded (Expired) Exc…" at bounding box center [882, 304] width 171 height 33
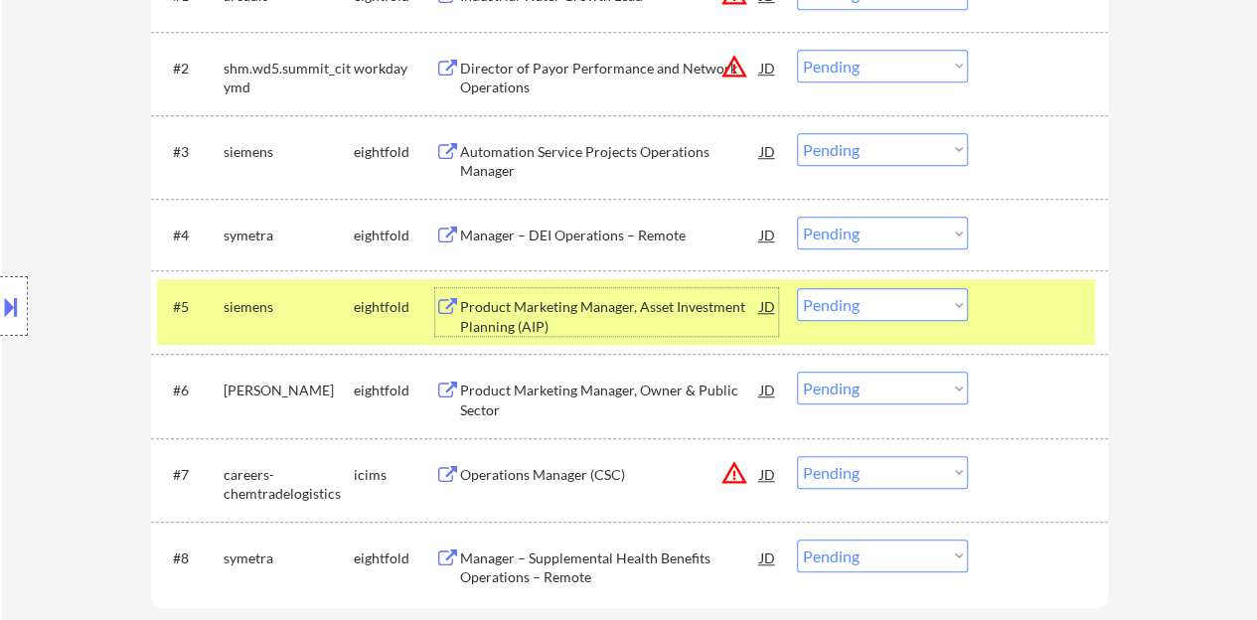
click at [684, 300] on div "Product Marketing Manager, Asset Investment Planning (AIP)" at bounding box center [610, 316] width 300 height 39
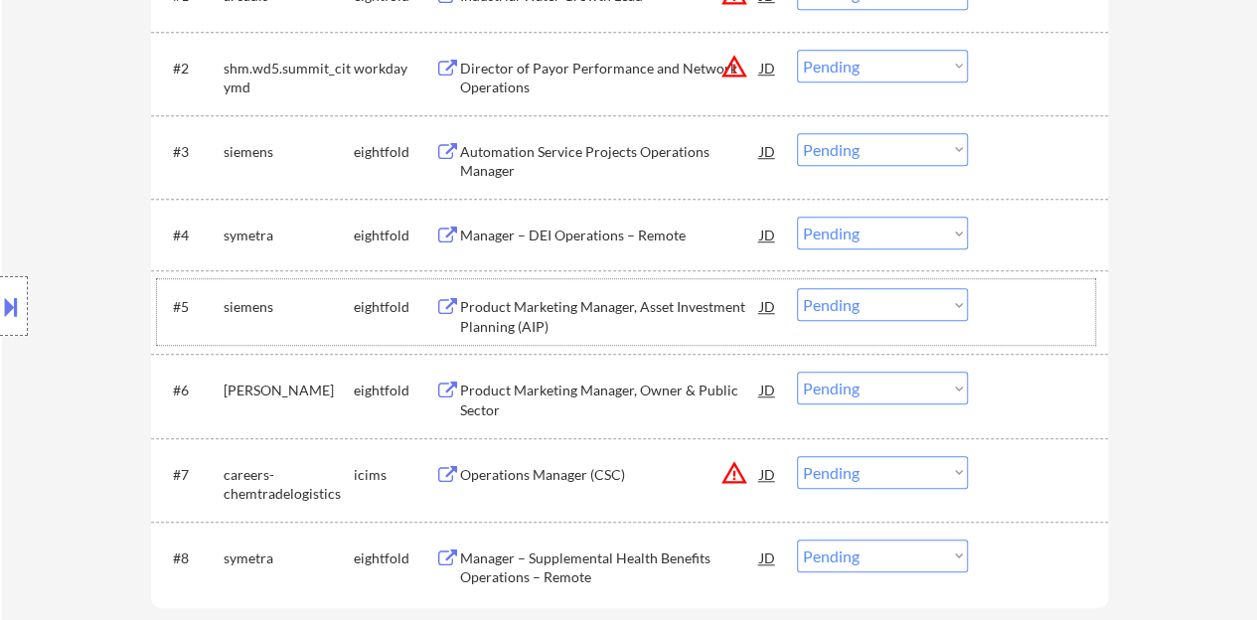
click at [1052, 339] on div "#5 siemens eightfold Product Marketing Manager, Asset Investment Planning (AIP)…" at bounding box center [626, 312] width 938 height 66
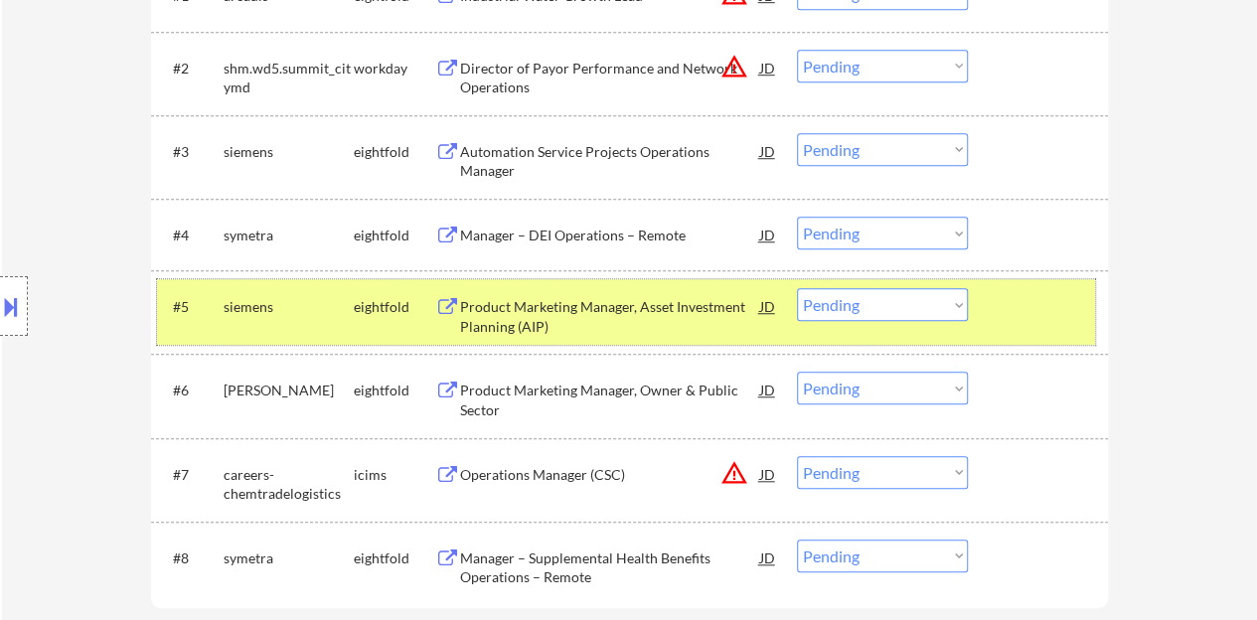
click at [890, 305] on select "Choose an option... Pending Applied Excluded (Questions) Excluded (Expired) Exc…" at bounding box center [882, 304] width 171 height 33
click at [797, 288] on select "Choose an option... Pending Applied Excluded (Questions) Excluded (Expired) Exc…" at bounding box center [882, 304] width 171 height 33
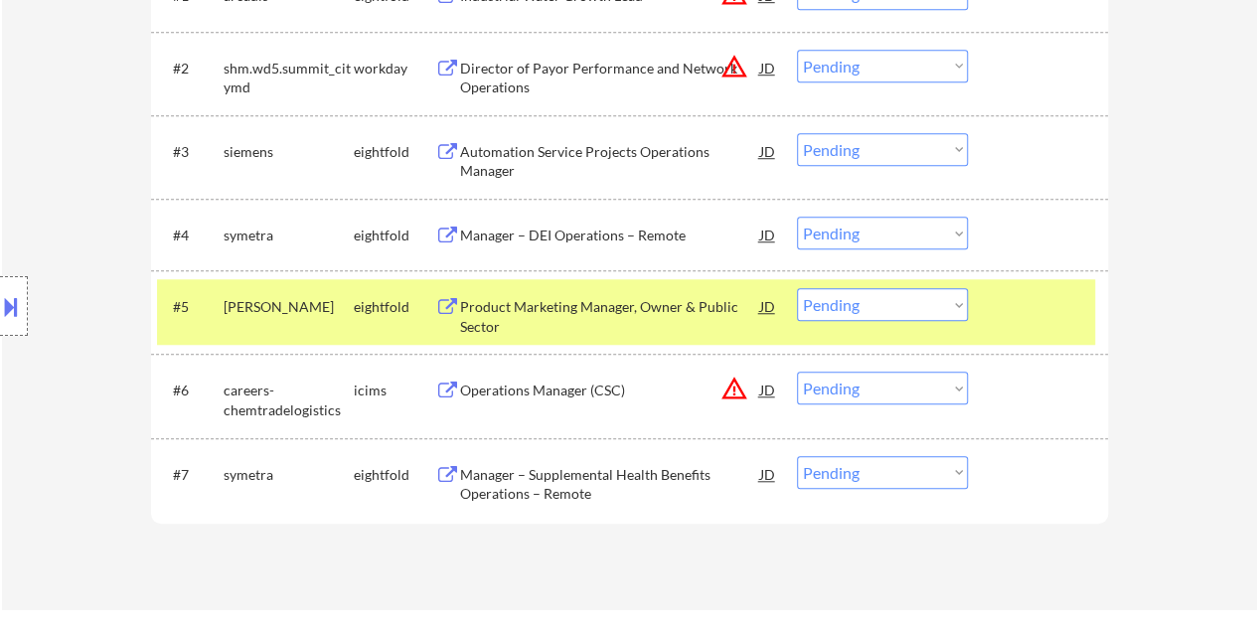
click at [694, 309] on div "Product Marketing Manager, Owner & Public Sector" at bounding box center [610, 316] width 300 height 39
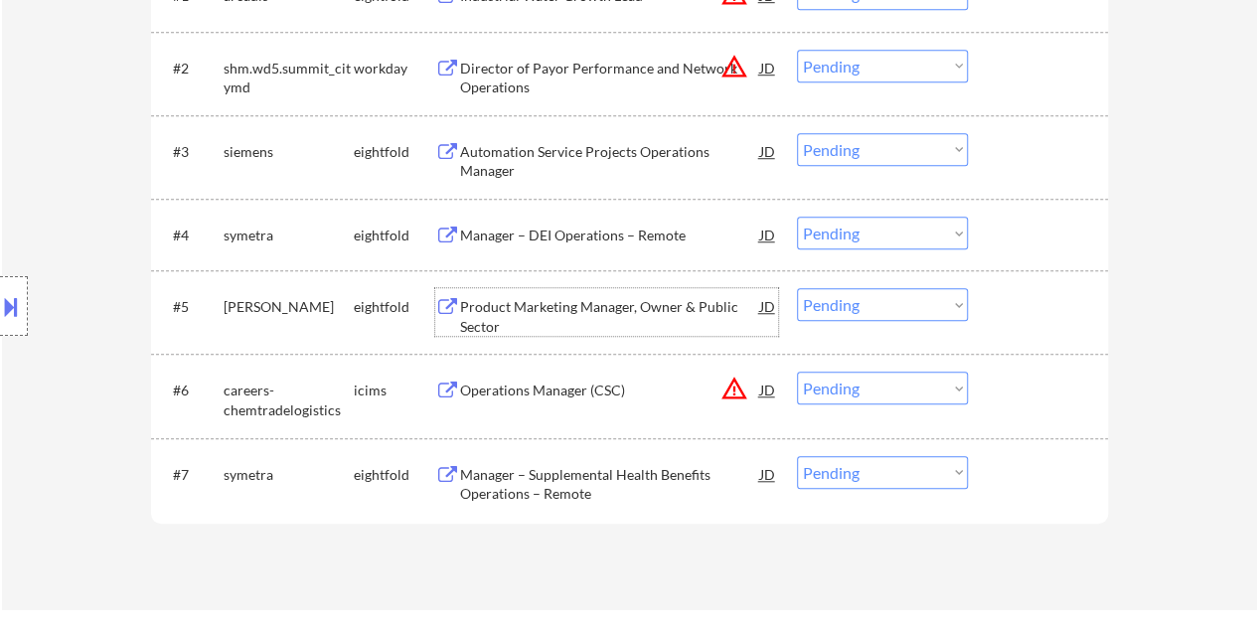
click at [1051, 323] on div at bounding box center [1040, 306] width 87 height 36
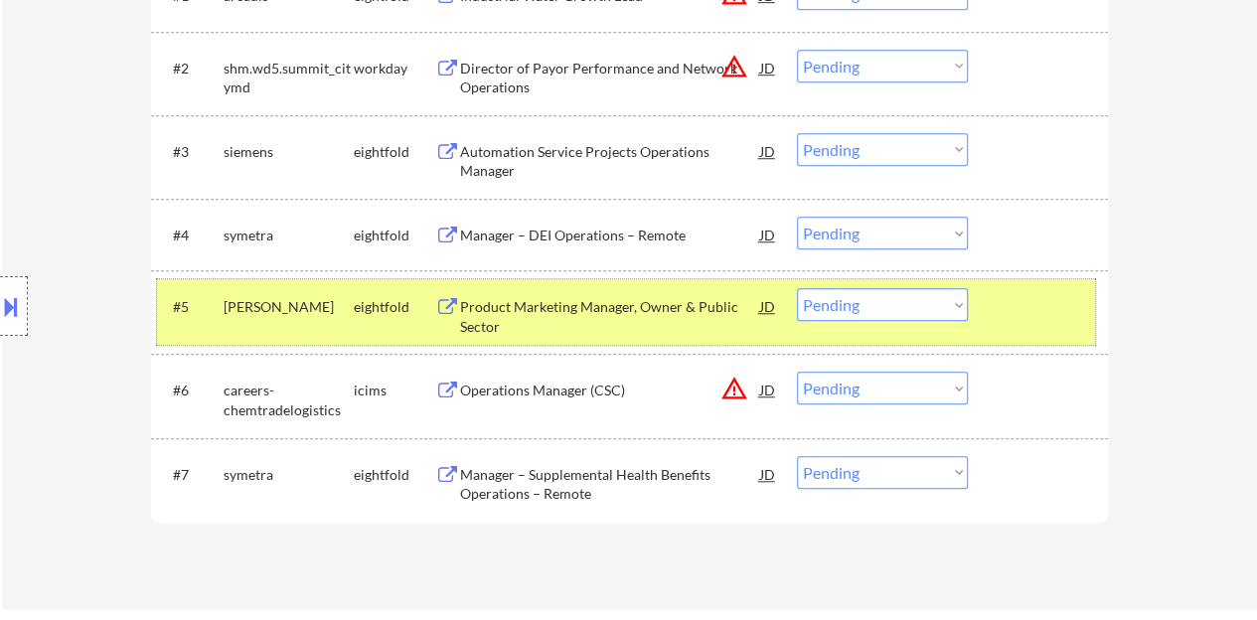
click at [845, 318] on select "Choose an option... Pending Applied Excluded (Questions) Excluded (Expired) Exc…" at bounding box center [882, 304] width 171 height 33
click at [797, 288] on select "Choose an option... Pending Applied Excluded (Questions) Excluded (Expired) Exc…" at bounding box center [882, 304] width 171 height 33
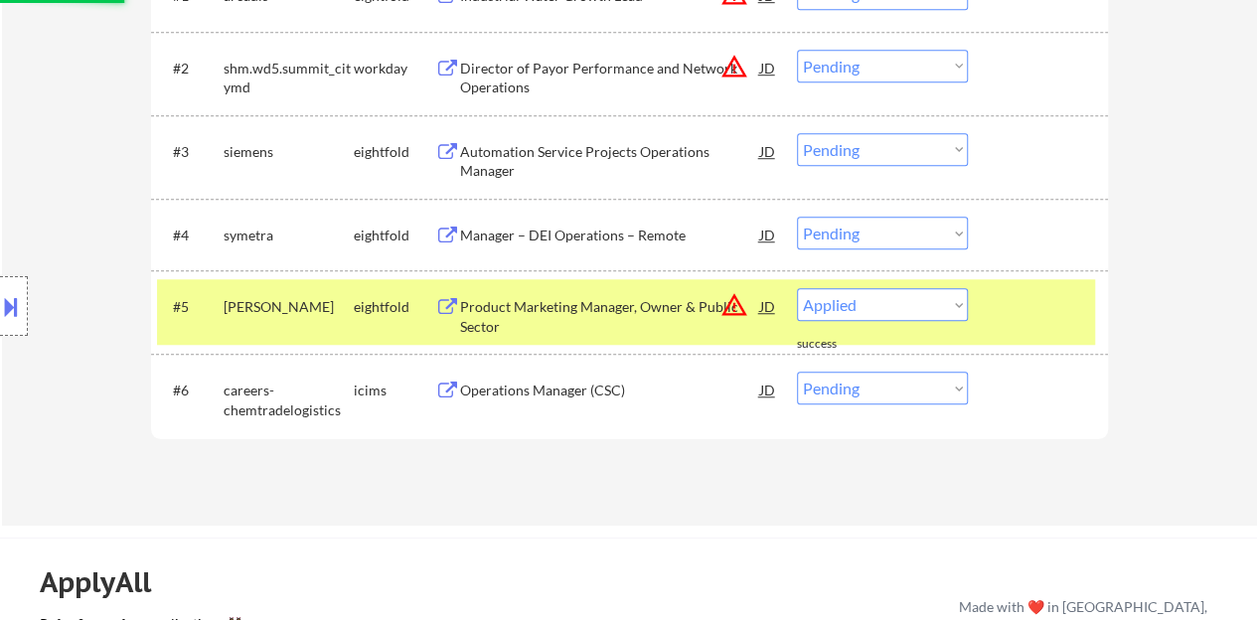
select select ""pending""
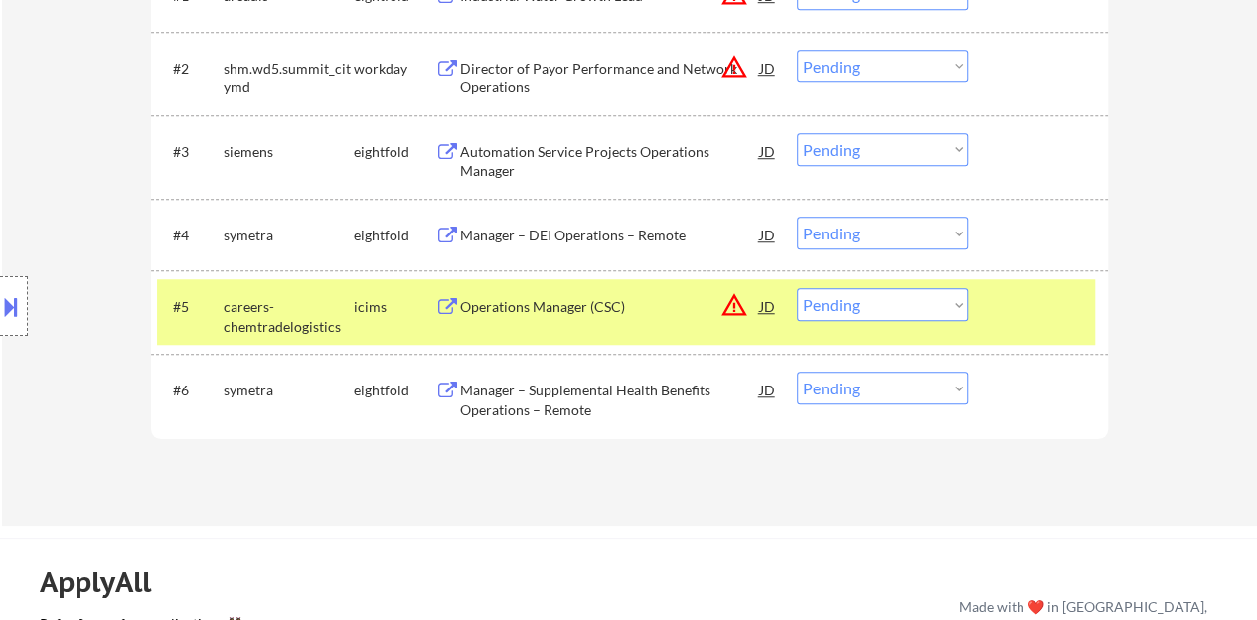
click at [1014, 305] on div at bounding box center [1040, 306] width 87 height 36
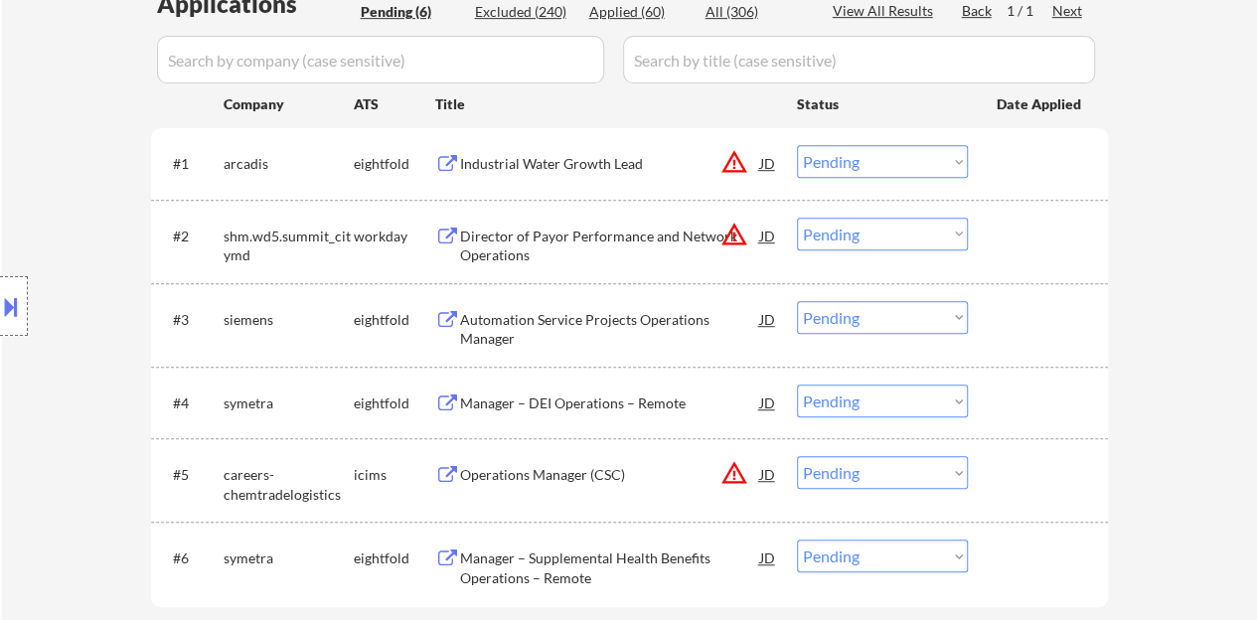
scroll to position [497, 0]
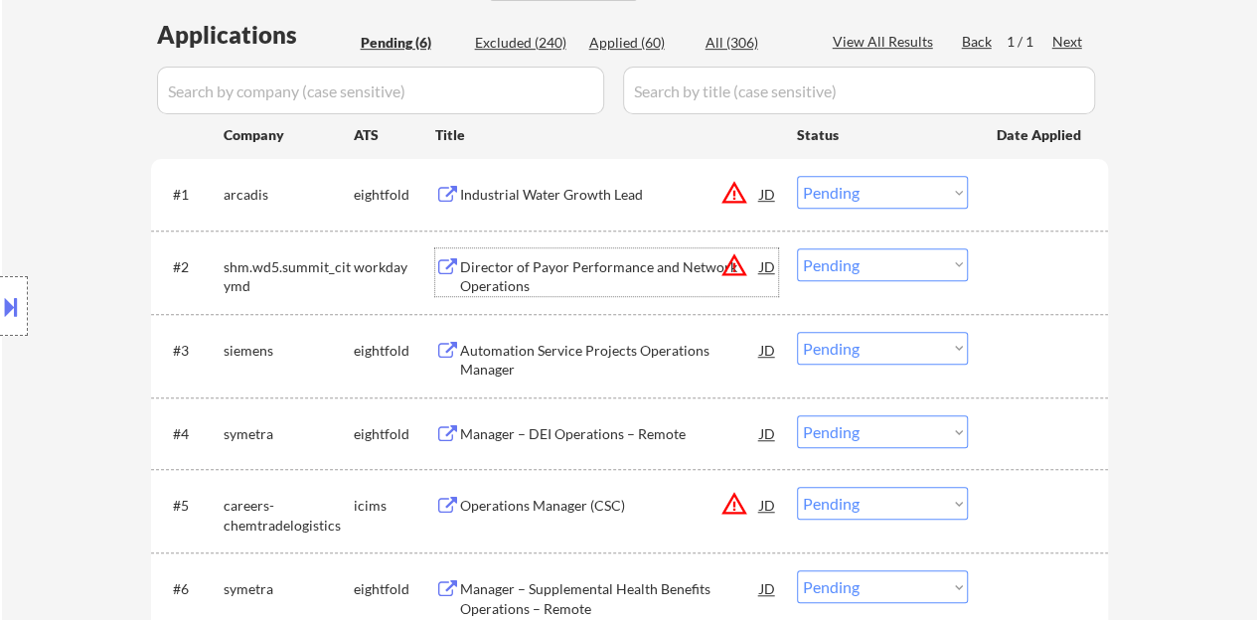
click at [494, 267] on div "Director of Payor Performance and Network Operations" at bounding box center [610, 276] width 300 height 39
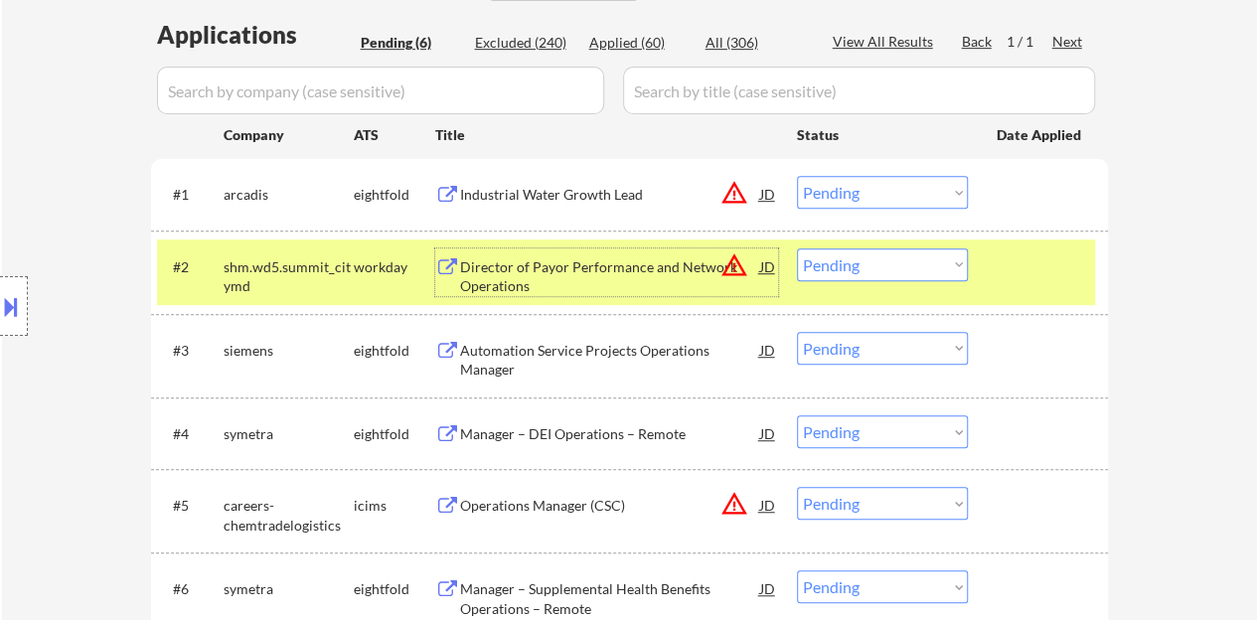
click at [949, 262] on select "Choose an option... Pending Applied Excluded (Questions) Excluded (Expired) Exc…" at bounding box center [882, 264] width 171 height 33
click at [797, 248] on select "Choose an option... Pending Applied Excluded (Questions) Excluded (Expired) Exc…" at bounding box center [882, 264] width 171 height 33
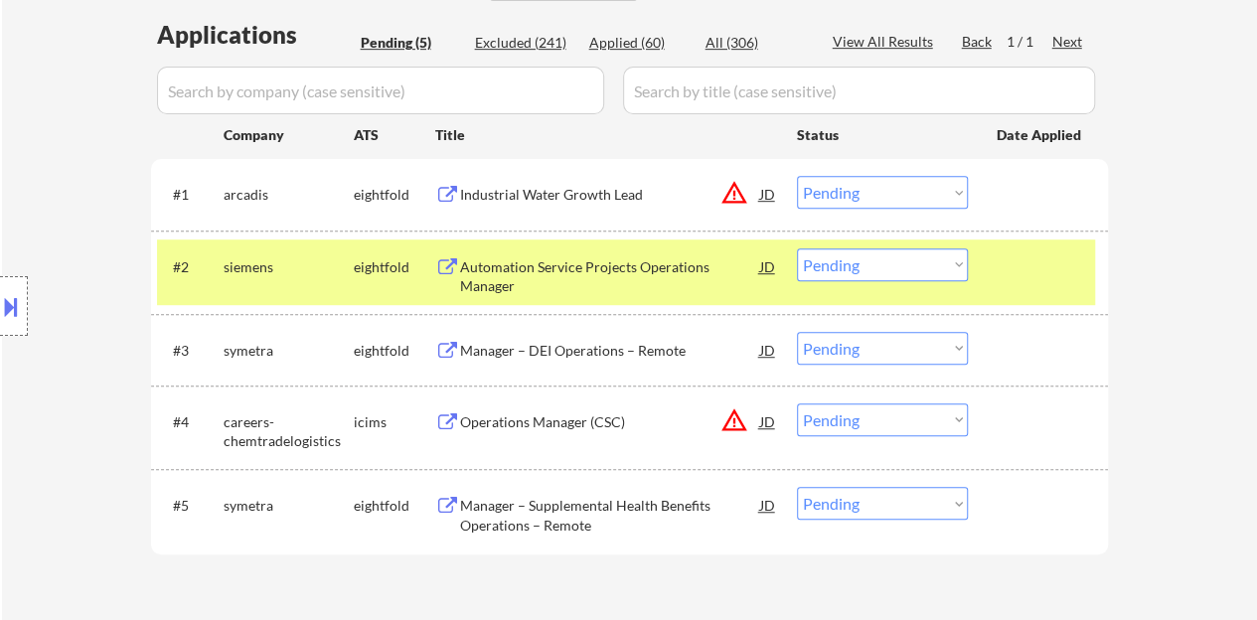
click at [772, 27] on div "Applications Pending (5) Excluded (241) Applied (60) All (306) View All Results…" at bounding box center [629, 310] width 957 height 585
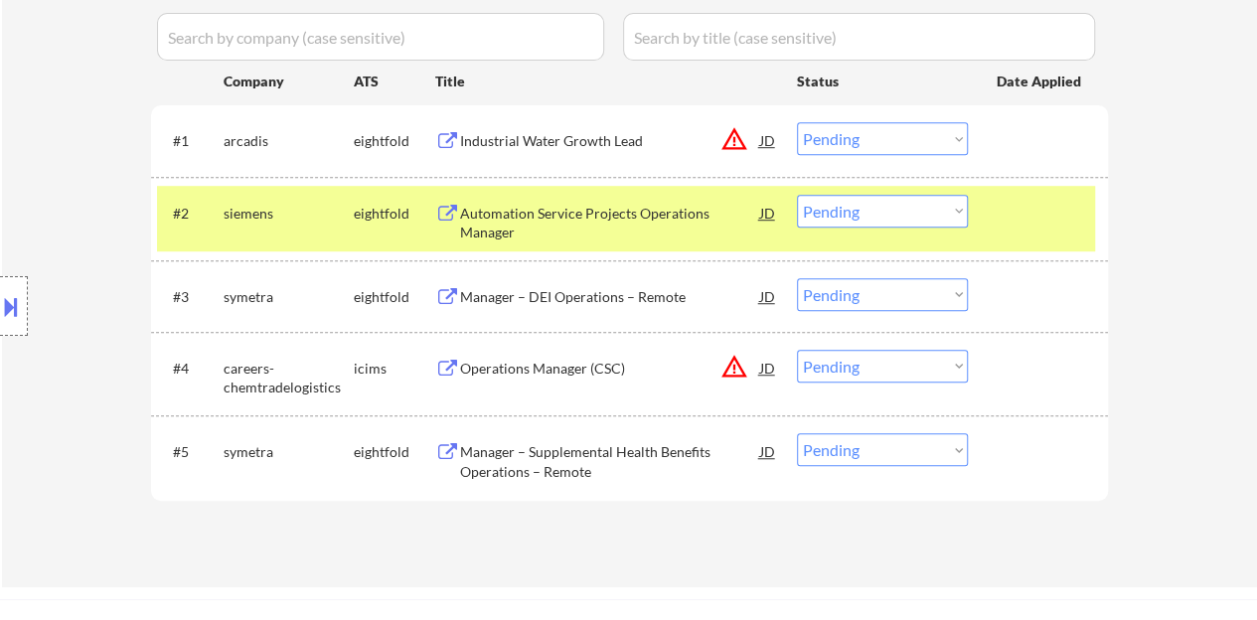
scroll to position [596, 0]
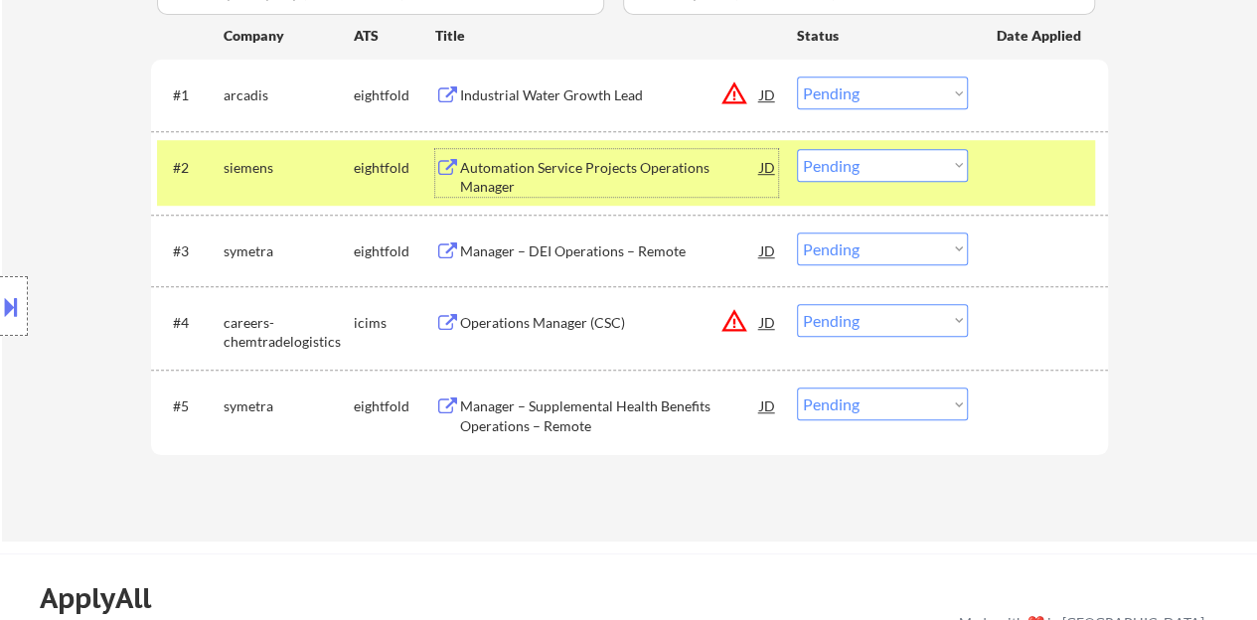
click at [635, 162] on div "Automation Service Projects Operations Manager" at bounding box center [610, 177] width 300 height 39
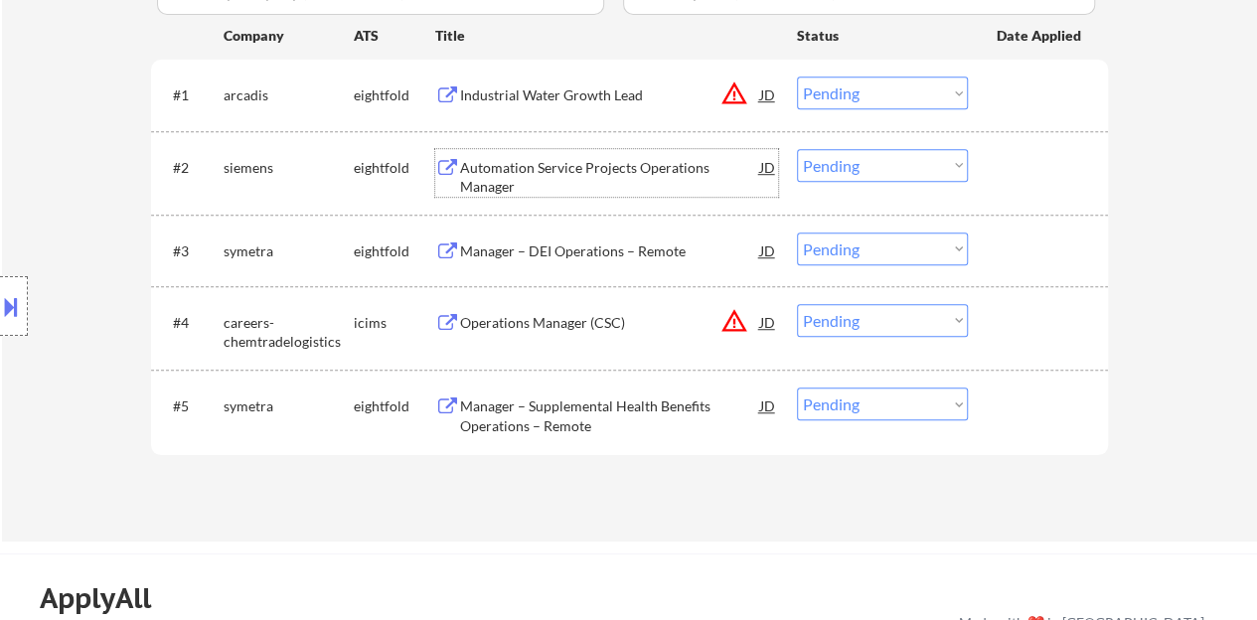
click at [870, 170] on select "Choose an option... Pending Applied Excluded (Questions) Excluded (Expired) Exc…" at bounding box center [882, 165] width 171 height 33
click at [797, 149] on select "Choose an option... Pending Applied Excluded (Questions) Excluded (Expired) Exc…" at bounding box center [882, 165] width 171 height 33
select select ""pending""
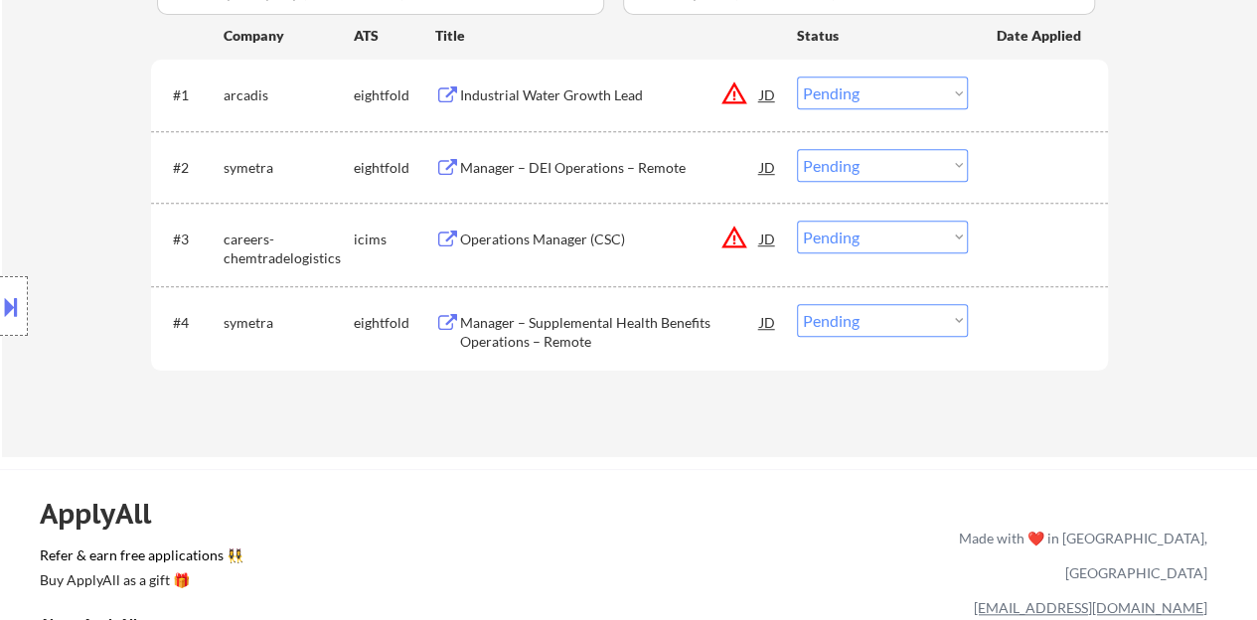
click at [588, 86] on div "Industrial Water Growth Lead" at bounding box center [610, 95] width 300 height 20
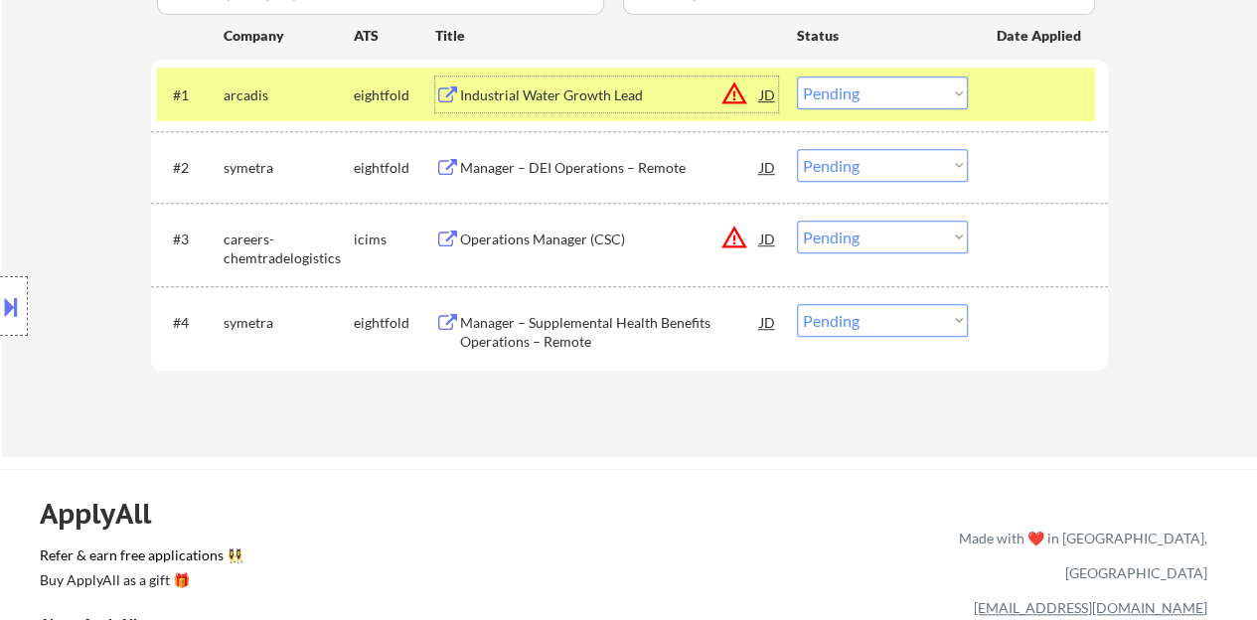
click at [884, 73] on div "#1 arcadis eightfold Industrial Water Growth Lead JD warning_amber Choose an op…" at bounding box center [626, 95] width 938 height 54
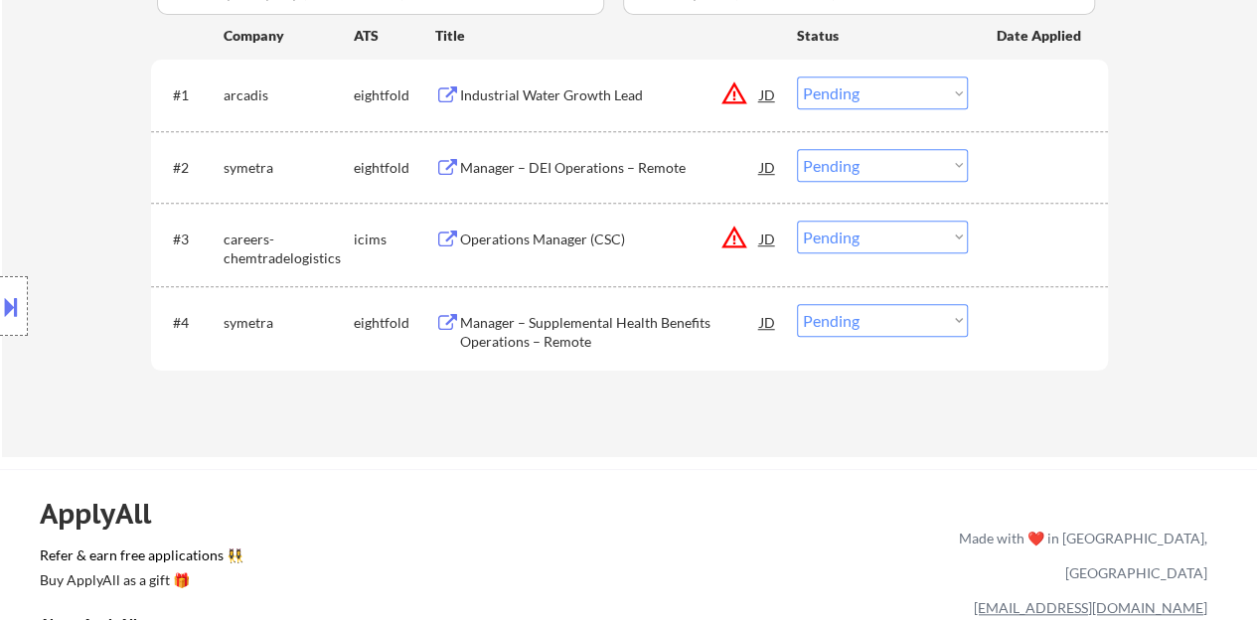
click at [884, 95] on select "Choose an option... Pending Applied Excluded (Questions) Excluded (Expired) Exc…" at bounding box center [882, 93] width 171 height 33
click at [797, 77] on select "Choose an option... Pending Applied Excluded (Questions) Excluded (Expired) Exc…" at bounding box center [882, 93] width 171 height 33
select select ""pending""
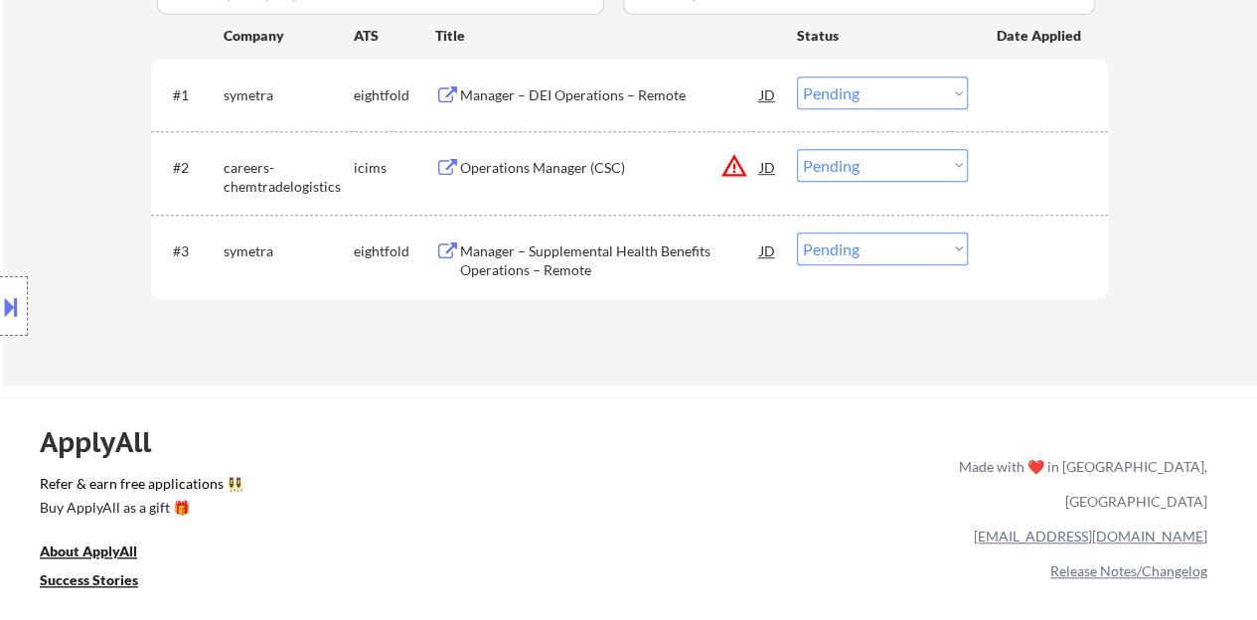
click at [566, 151] on div "Operations Manager (CSC)" at bounding box center [610, 167] width 300 height 36
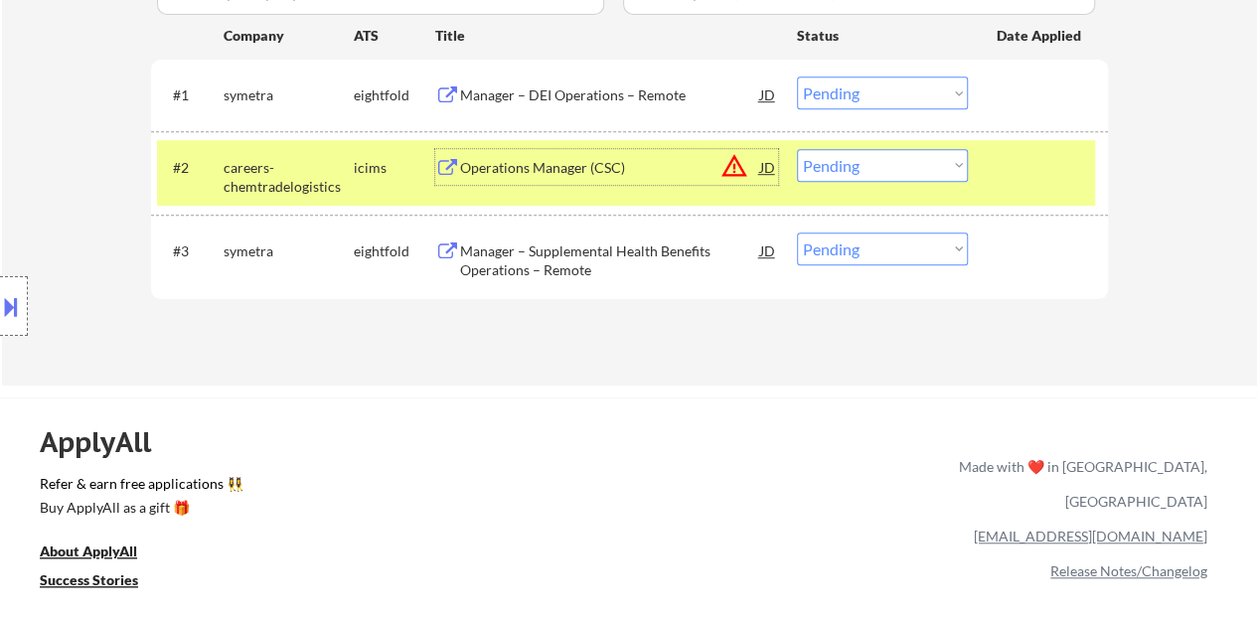
click at [866, 161] on select "Choose an option... Pending Applied Excluded (Questions) Excluded (Expired) Exc…" at bounding box center [882, 165] width 171 height 33
click at [821, 150] on select "Choose an option... Pending Applied Excluded (Questions) Excluded (Expired) Exc…" at bounding box center [882, 165] width 171 height 33
click at [797, 149] on select "Choose an option... Pending Applied Excluded (Questions) Excluded (Expired) Exc…" at bounding box center [882, 165] width 171 height 33
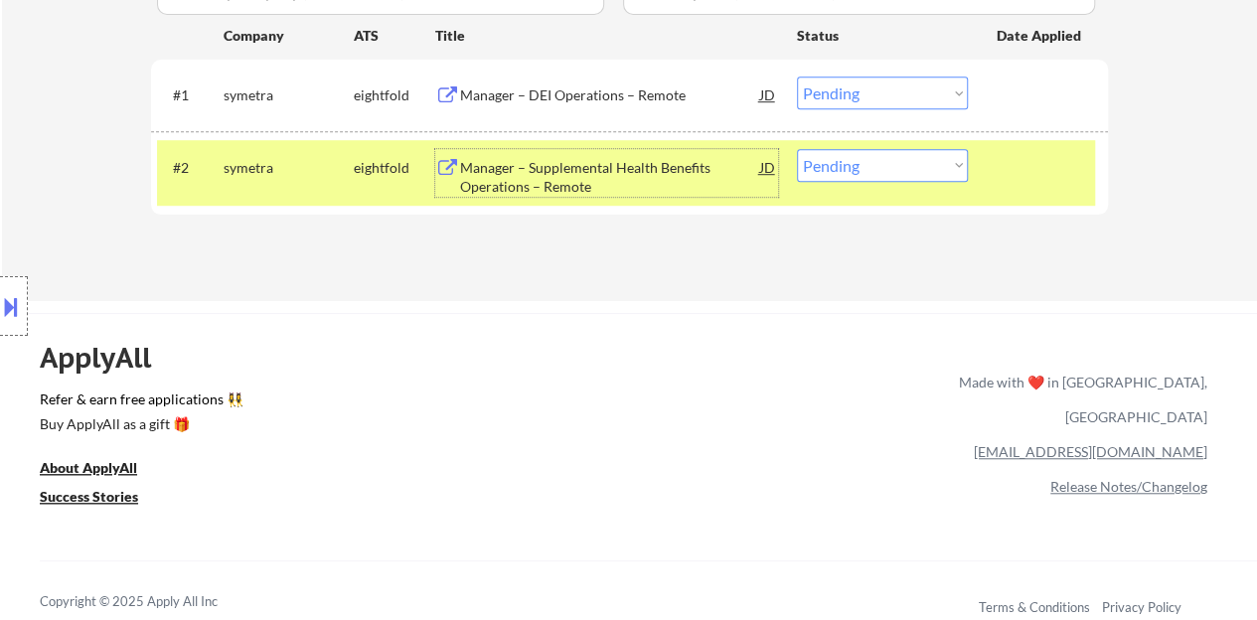
click at [675, 162] on div "Manager – Supplemental Health Benefits Operations – Remote" at bounding box center [610, 177] width 300 height 39
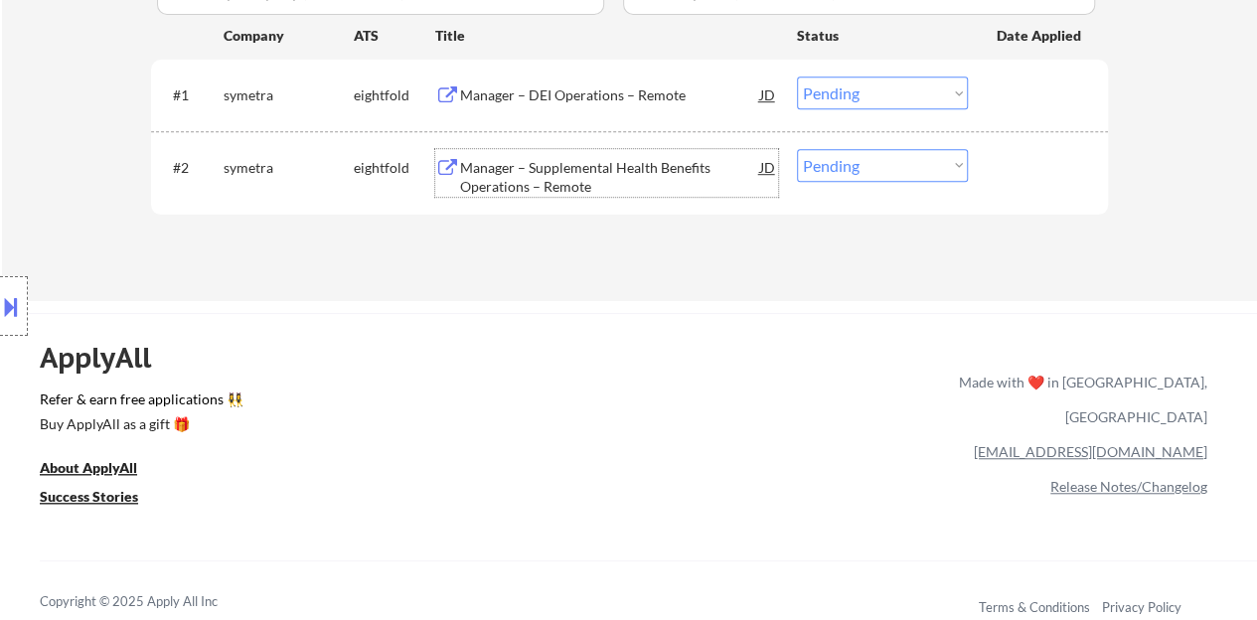
click at [821, 165] on select "Choose an option... Pending Applied Excluded (Questions) Excluded (Expired) Exc…" at bounding box center [882, 165] width 171 height 33
select select ""excluded__bad_match_""
click at [797, 149] on select "Choose an option... Pending Applied Excluded (Questions) Excluded (Expired) Exc…" at bounding box center [882, 165] width 171 height 33
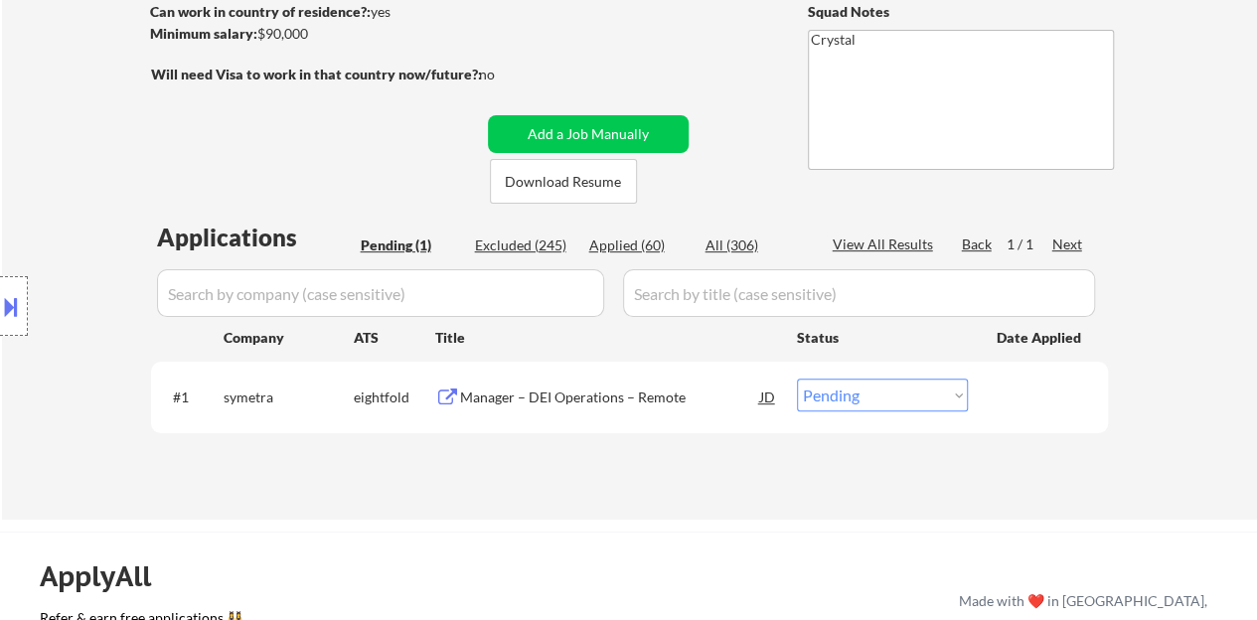
scroll to position [397, 0]
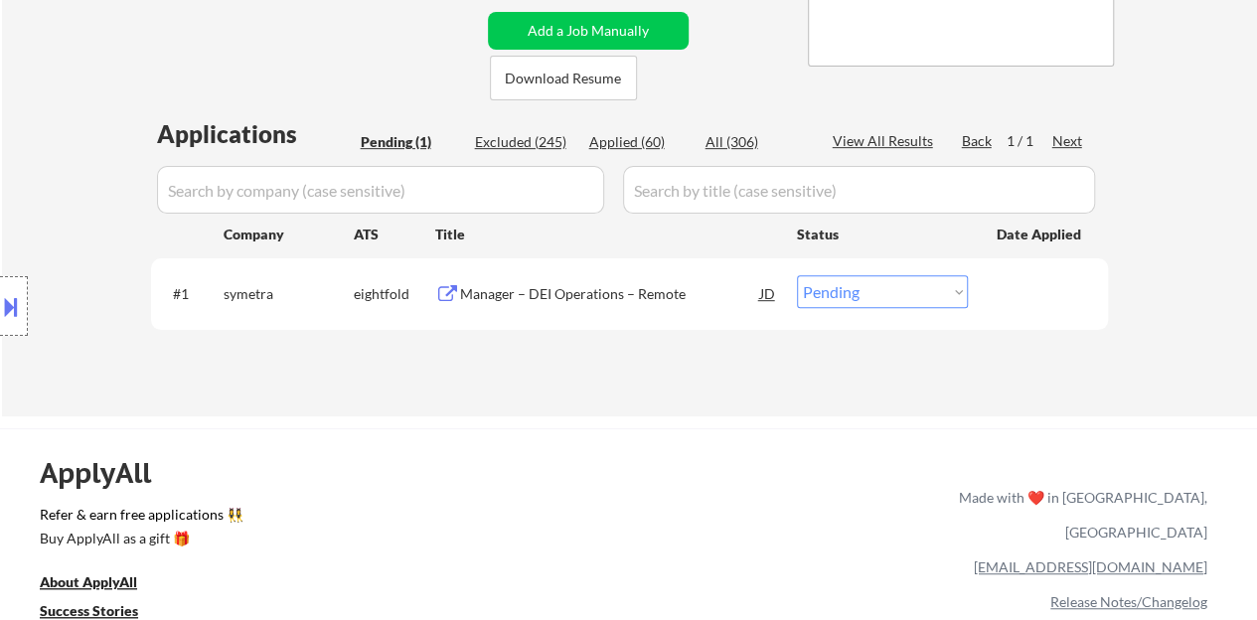
click at [546, 285] on div "Manager – DEI Operations – Remote" at bounding box center [610, 294] width 300 height 20
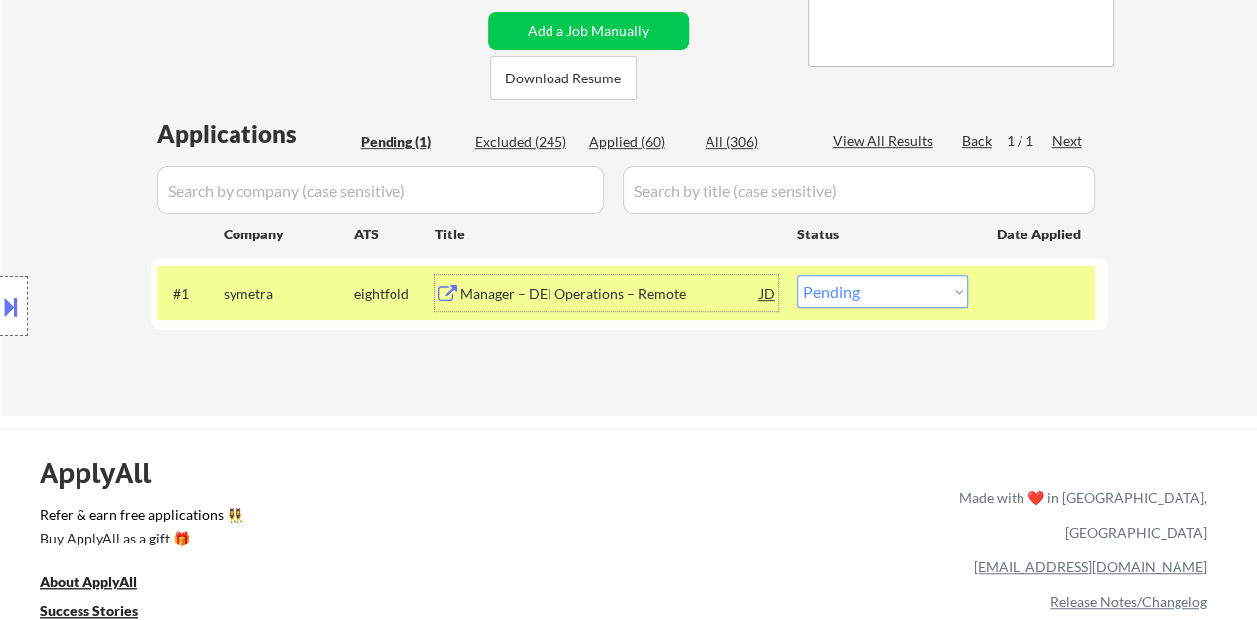
click at [863, 303] on select "Choose an option... Pending Applied Excluded (Questions) Excluded (Expired) Exc…" at bounding box center [882, 291] width 171 height 33
select select ""excluded__bad_match_""
click at [797, 275] on select "Choose an option... Pending Applied Excluded (Questions) Excluded (Expired) Exc…" at bounding box center [882, 291] width 171 height 33
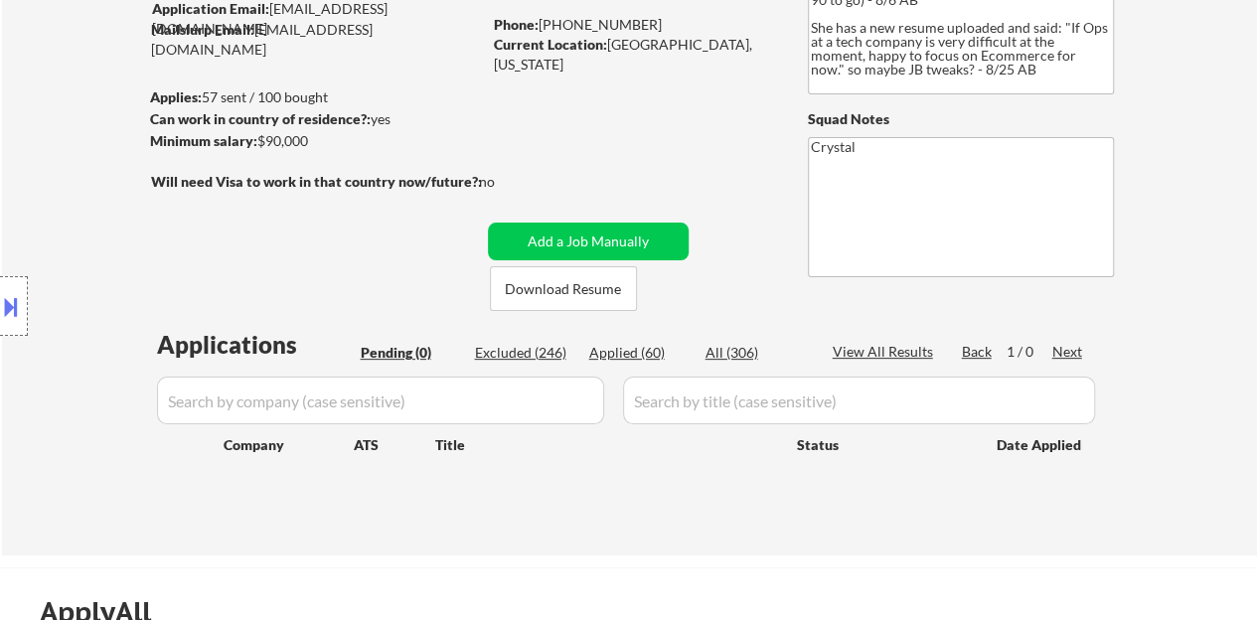
scroll to position [99, 0]
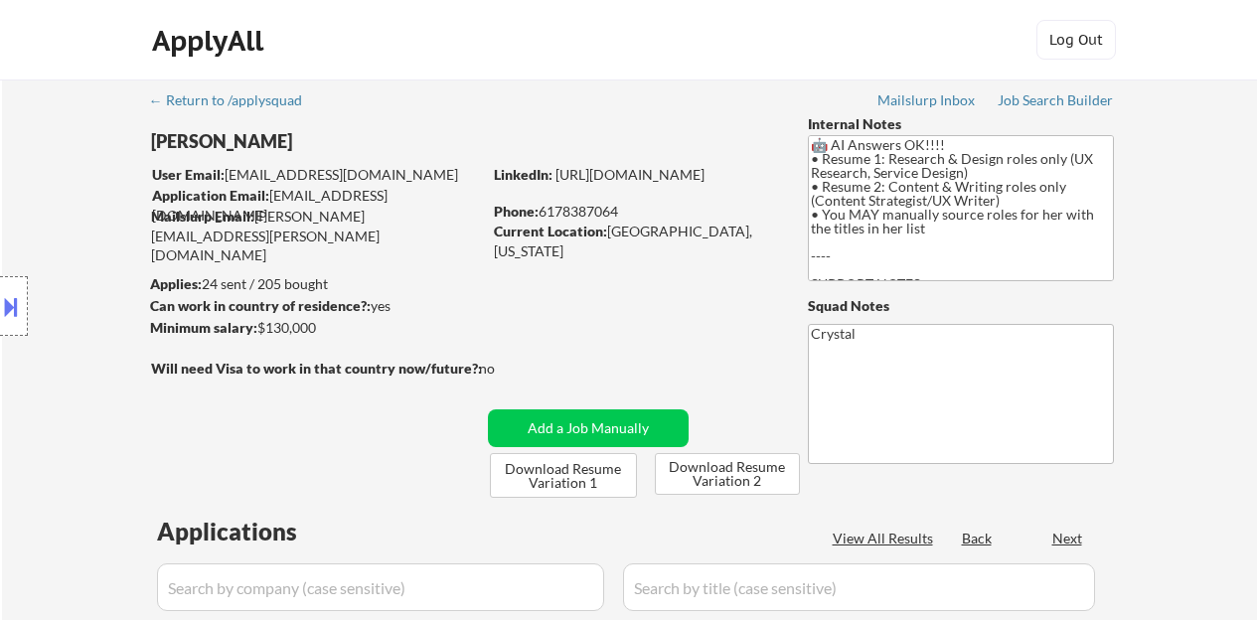
select select ""pending""
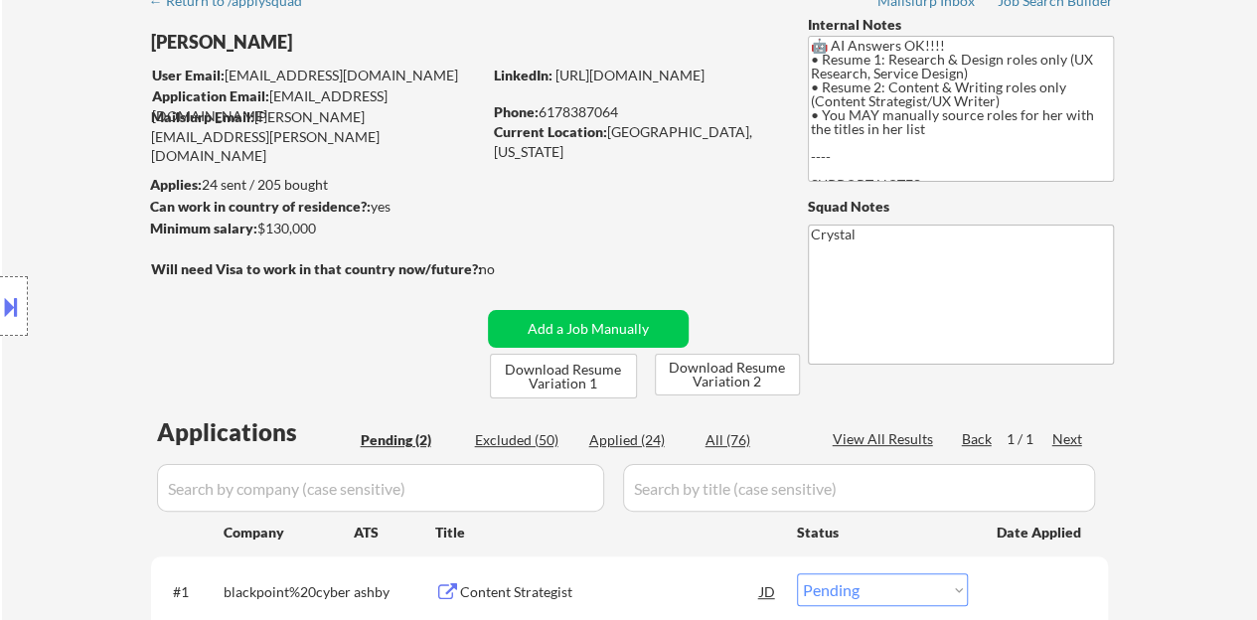
scroll to position [397, 0]
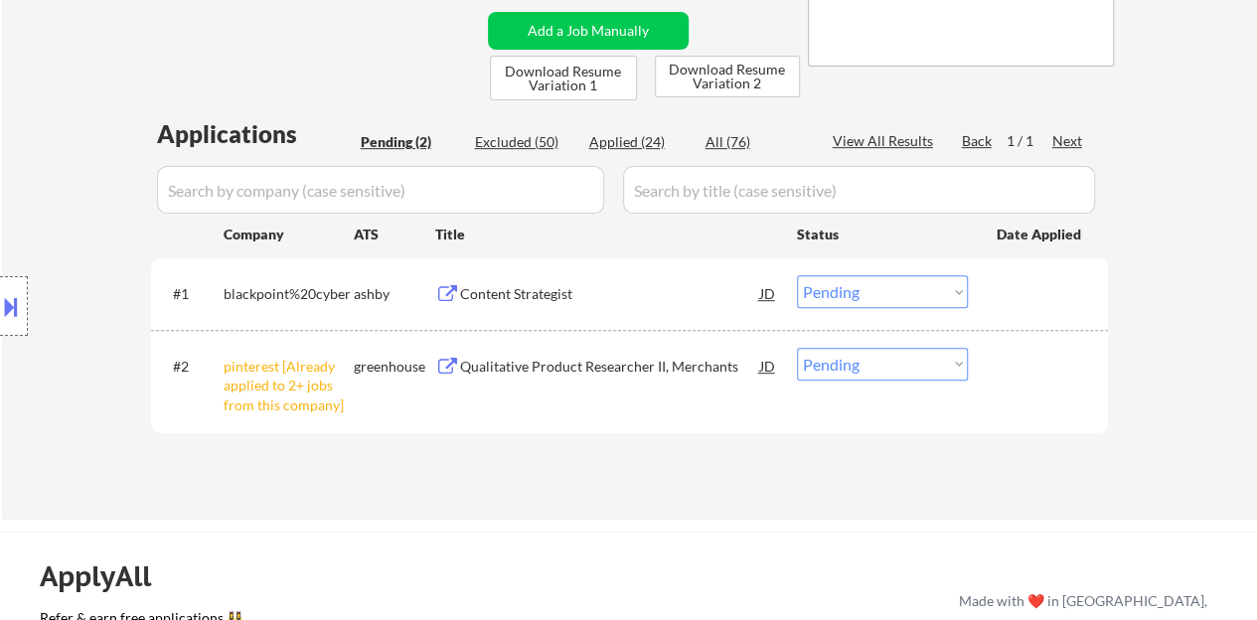
click at [906, 365] on select "Choose an option... Pending Applied Excluded (Questions) Excluded (Expired) Exc…" at bounding box center [882, 364] width 171 height 33
select select ""excluded__other_""
click at [797, 348] on select "Choose an option... Pending Applied Excluded (Questions) Excluded (Expired) Exc…" at bounding box center [882, 364] width 171 height 33
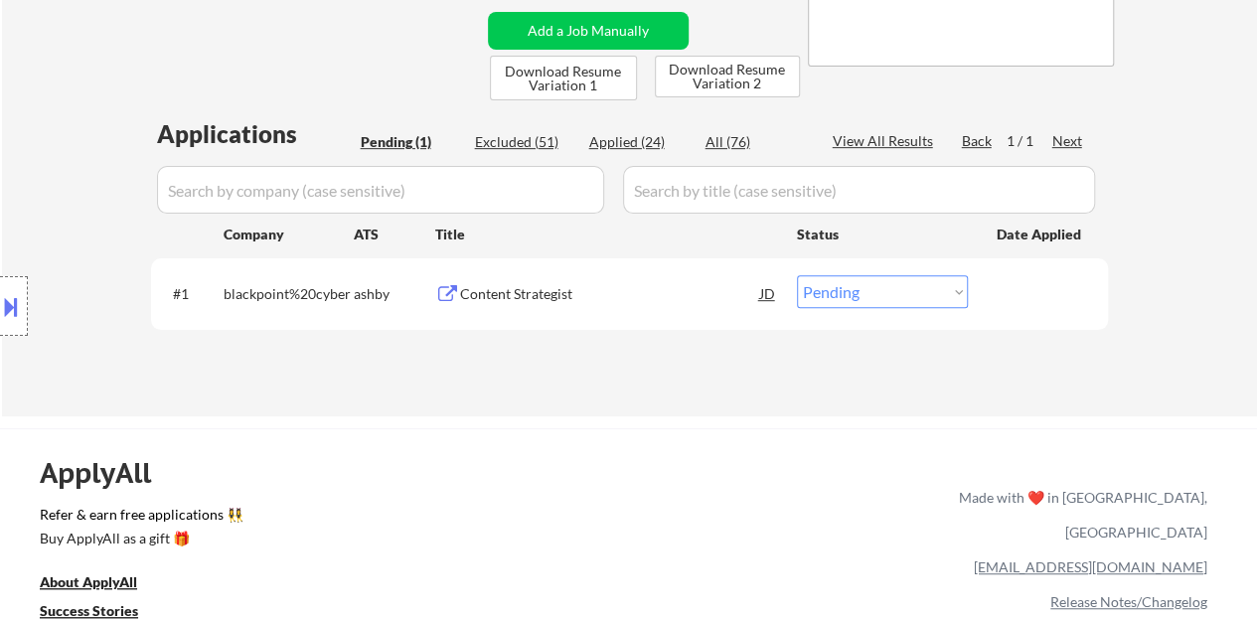
click at [492, 291] on div "Content Strategist" at bounding box center [610, 294] width 300 height 20
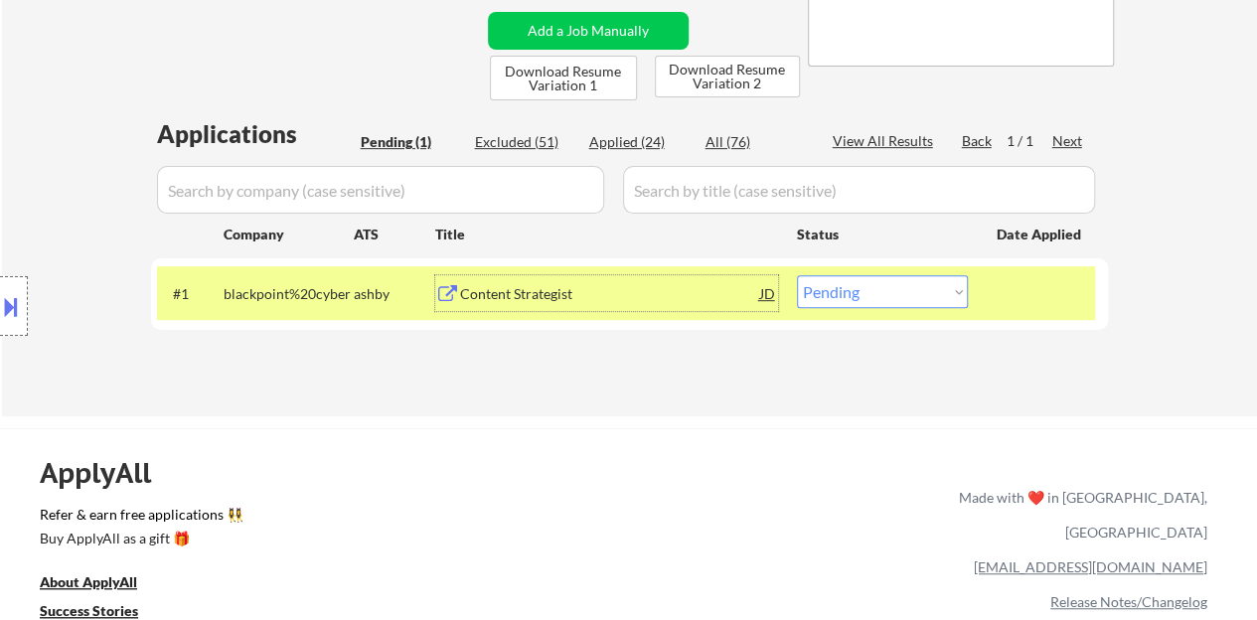
click at [852, 307] on select "Choose an option... Pending Applied Excluded (Questions) Excluded (Expired) Exc…" at bounding box center [882, 291] width 171 height 33
select select ""excluded""
click at [797, 275] on select "Choose an option... Pending Applied Excluded (Questions) Excluded (Expired) Exc…" at bounding box center [882, 291] width 171 height 33
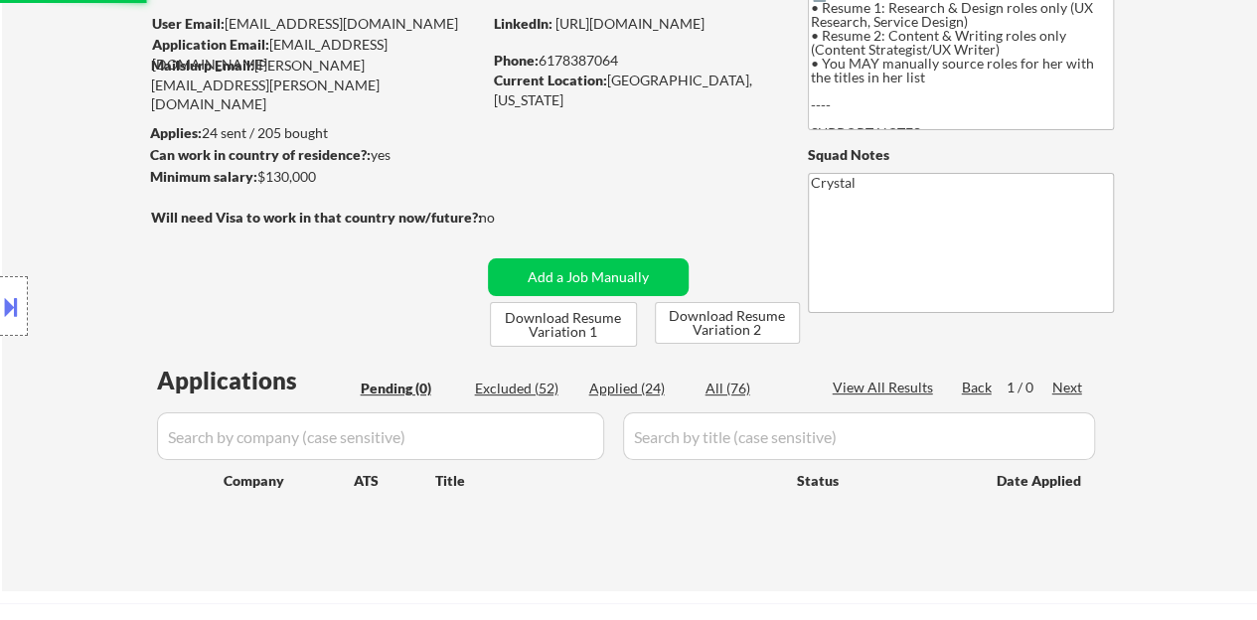
scroll to position [0, 0]
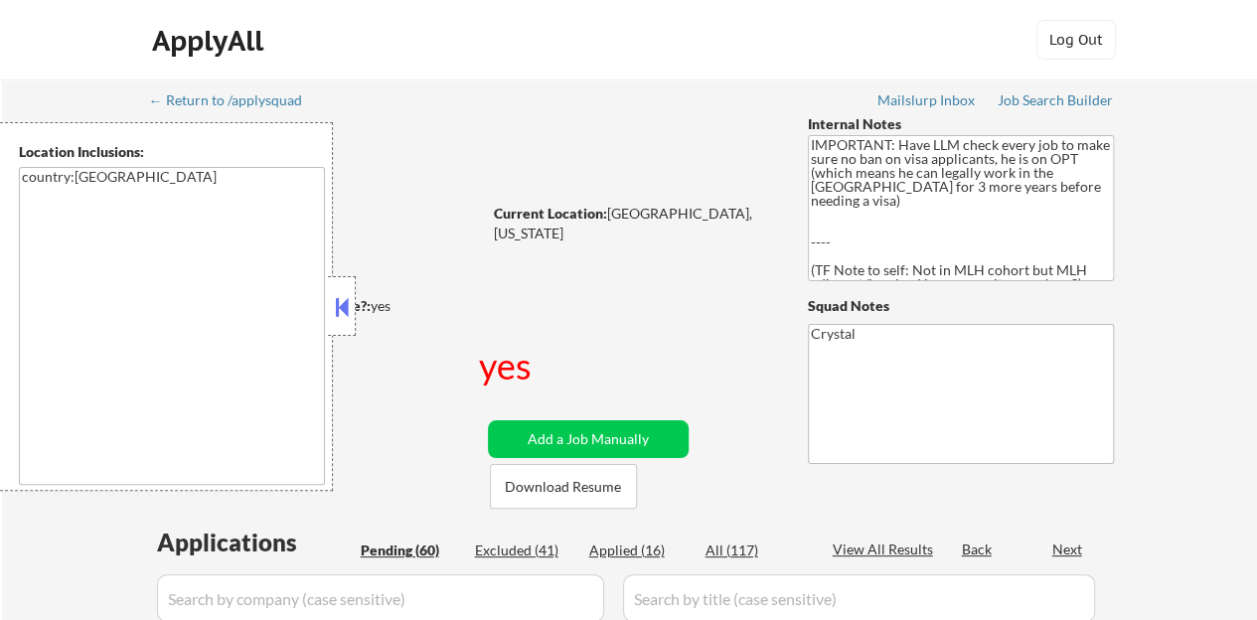
click at [344, 307] on button at bounding box center [342, 307] width 22 height 30
select select ""pending""
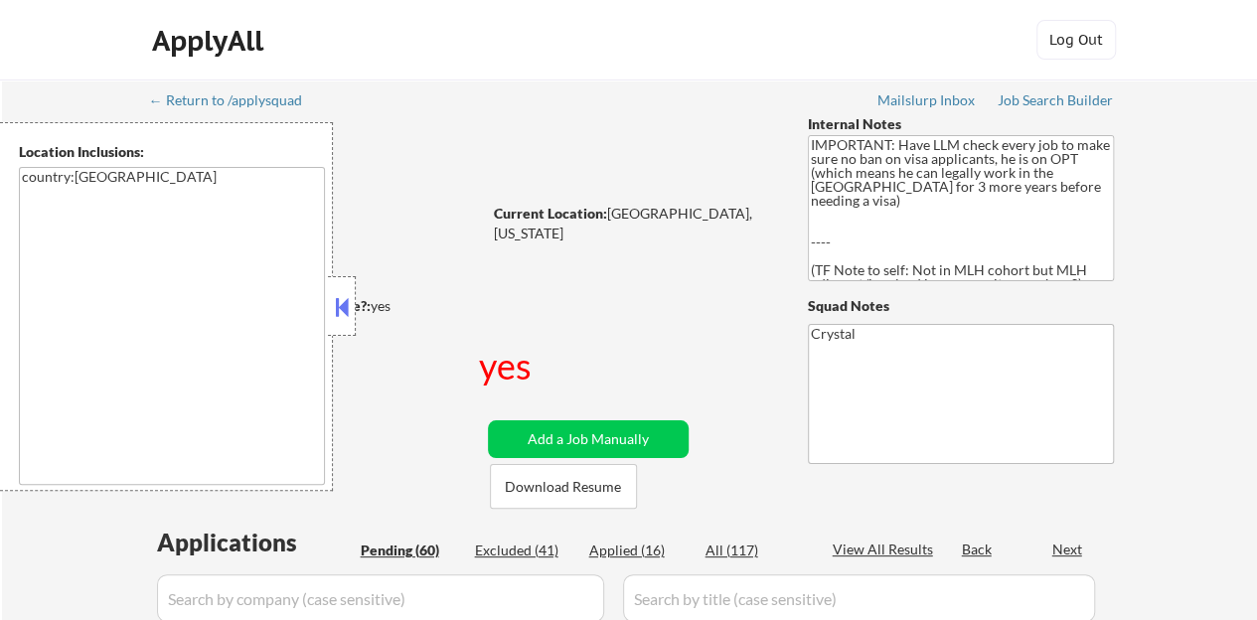
select select ""pending""
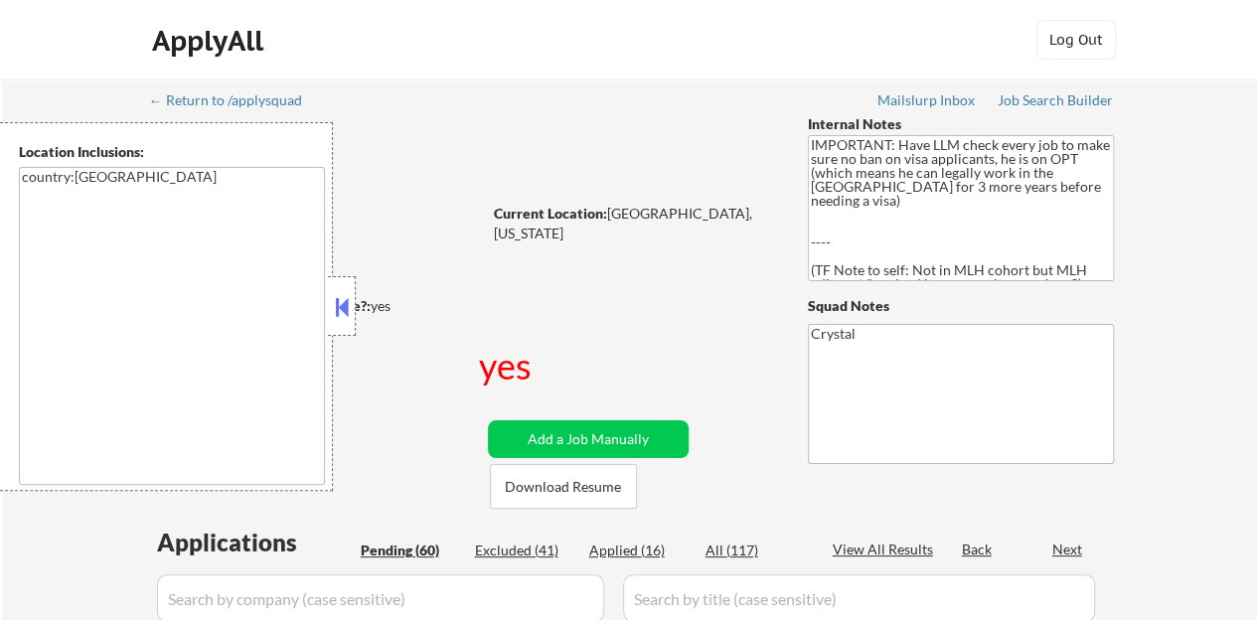
select select ""pending""
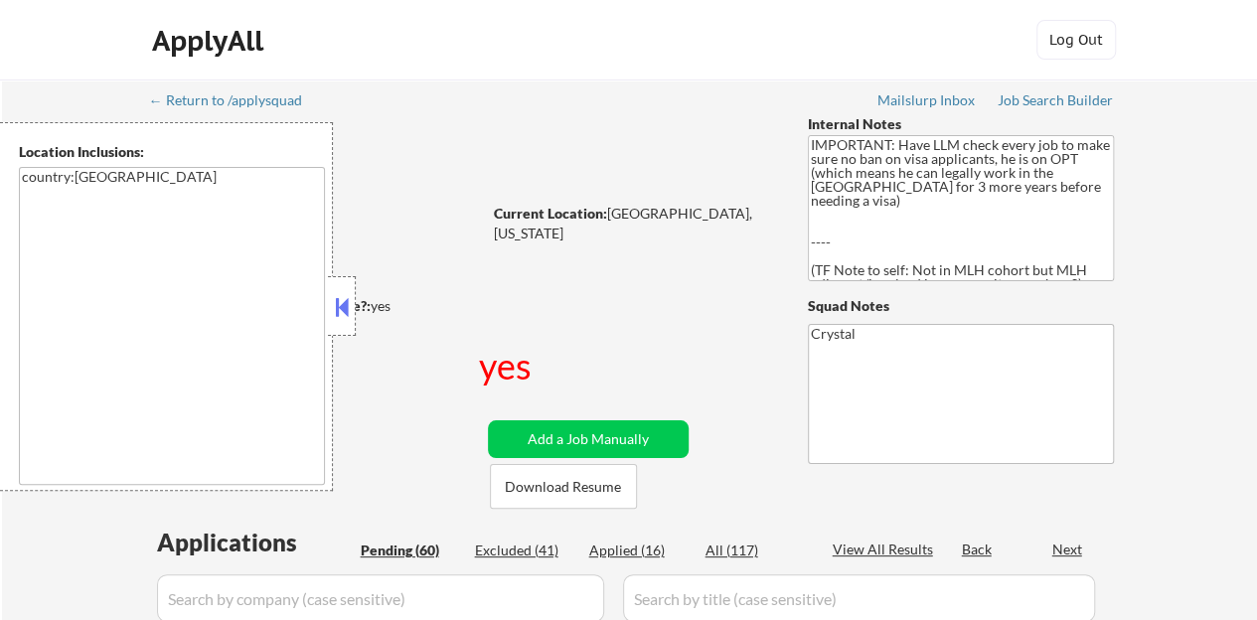
select select ""pending""
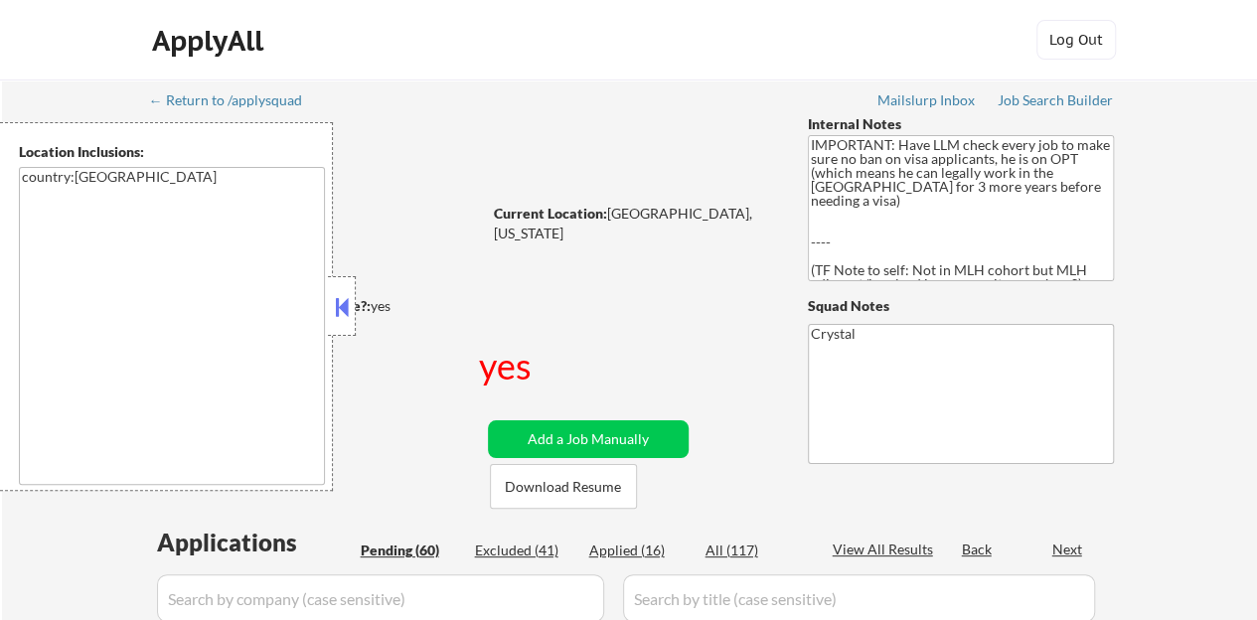
select select ""pending""
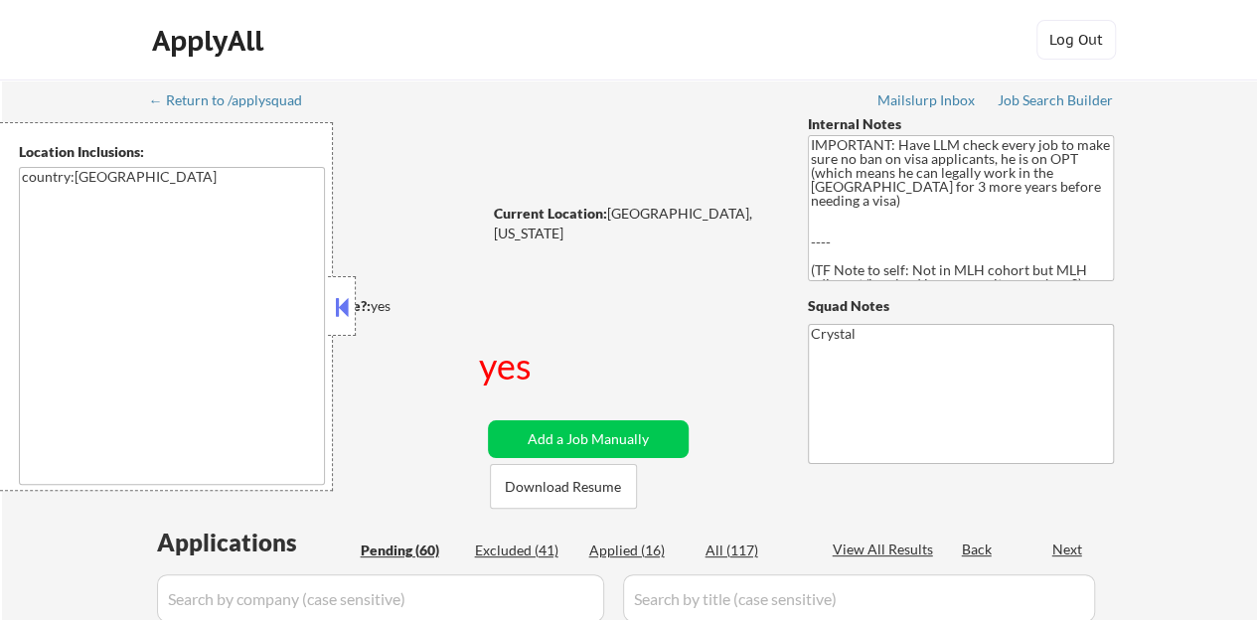
select select ""pending""
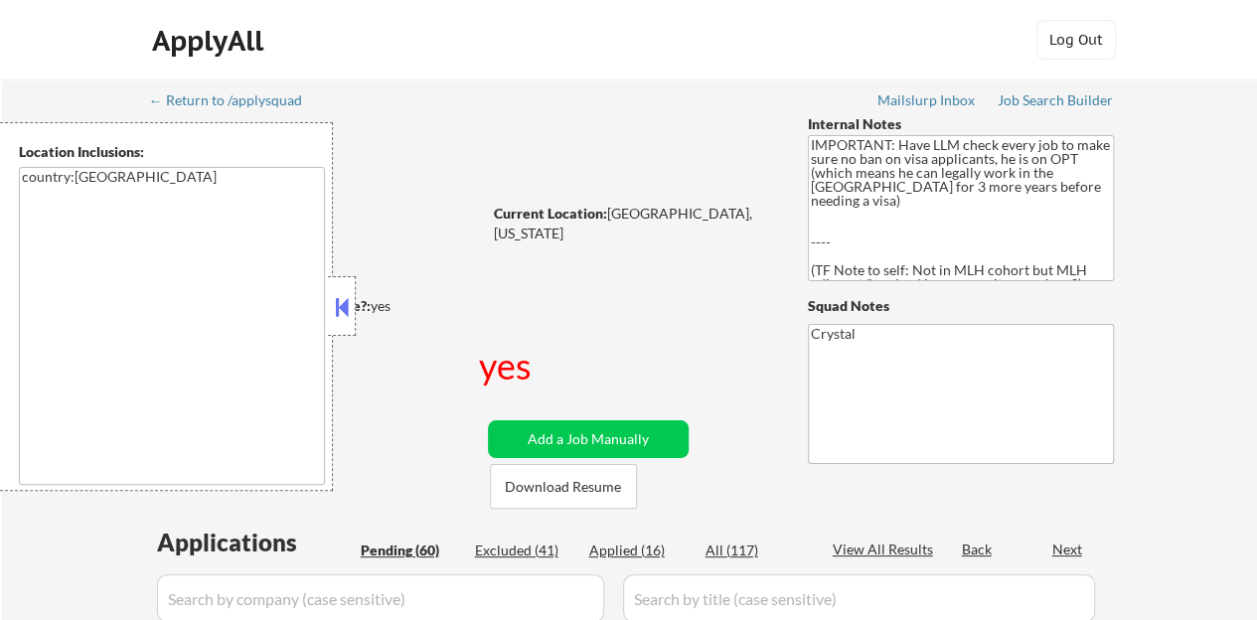
select select ""pending""
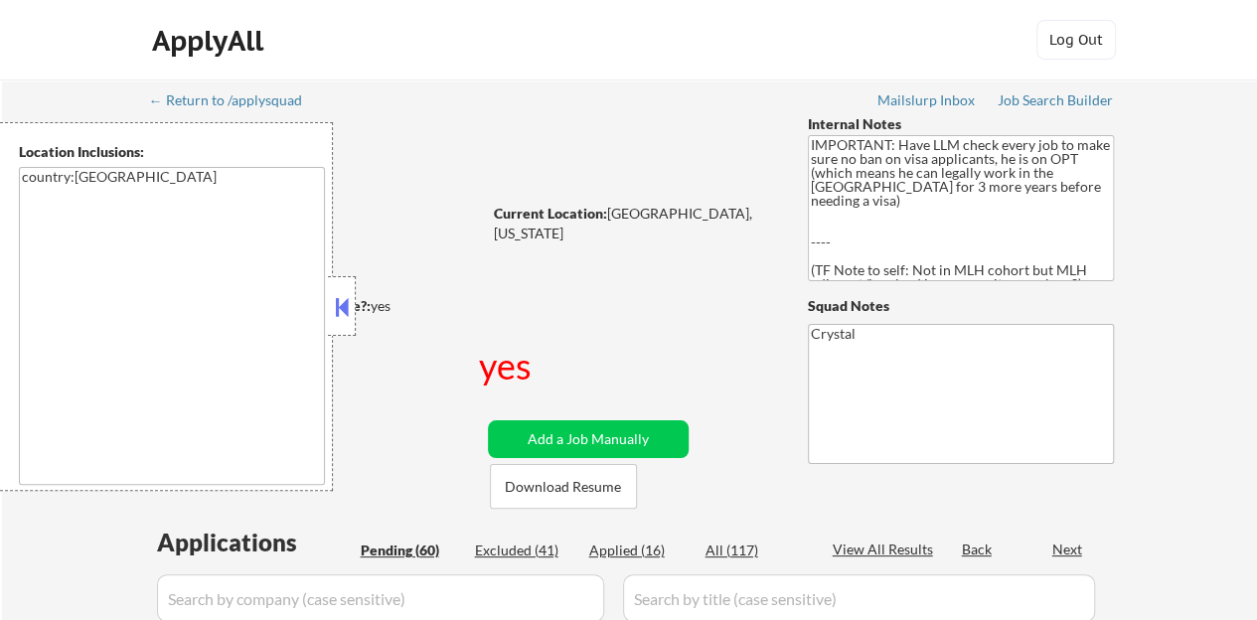
select select ""pending""
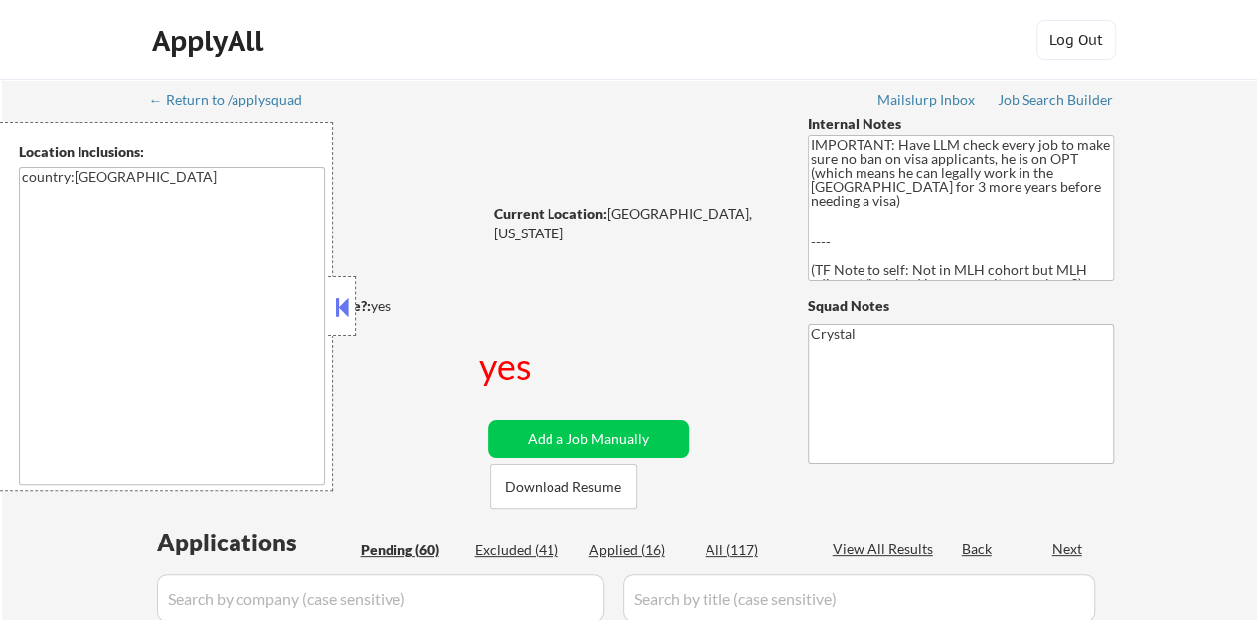
select select ""pending""
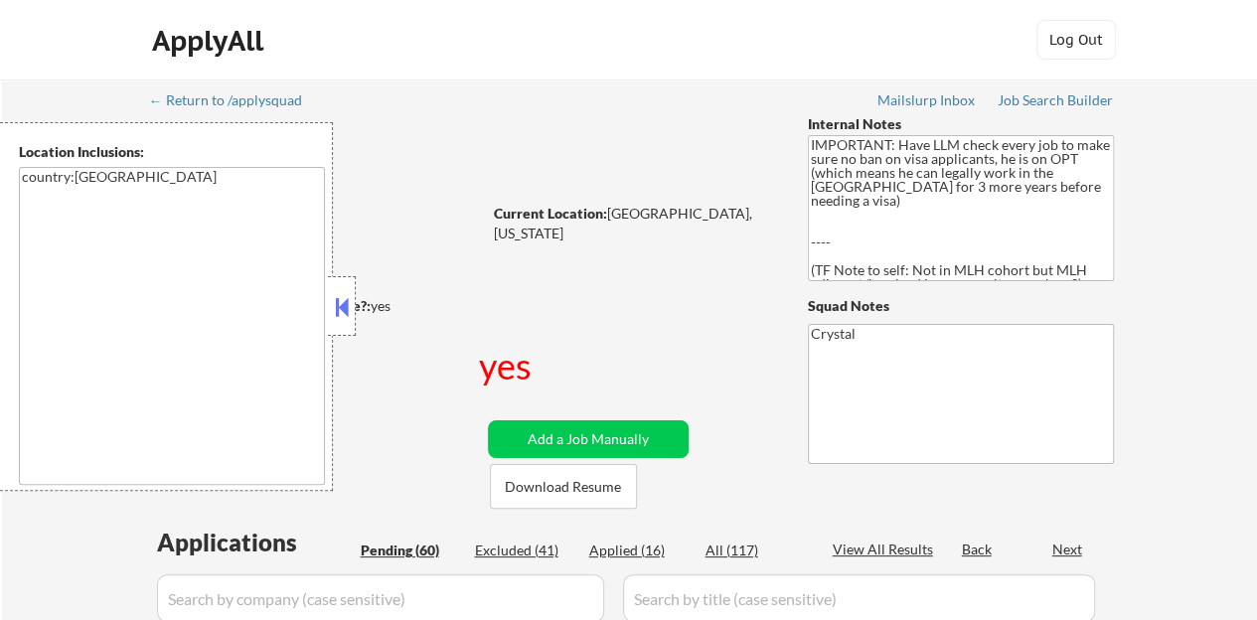
select select ""pending""
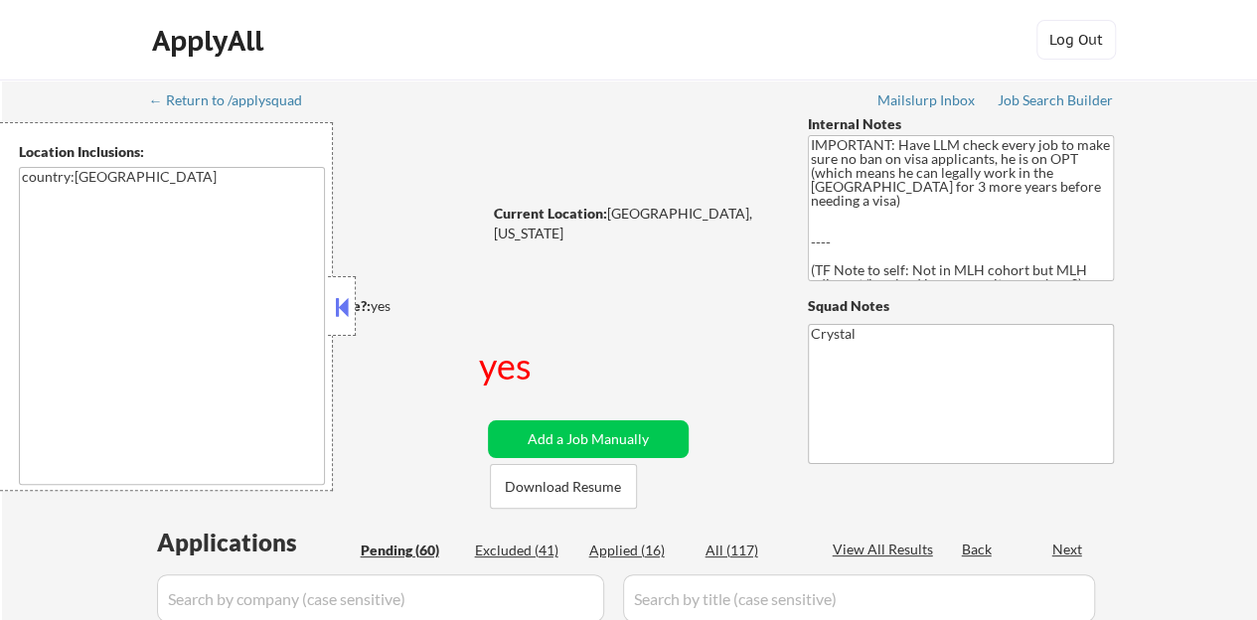
select select ""pending""
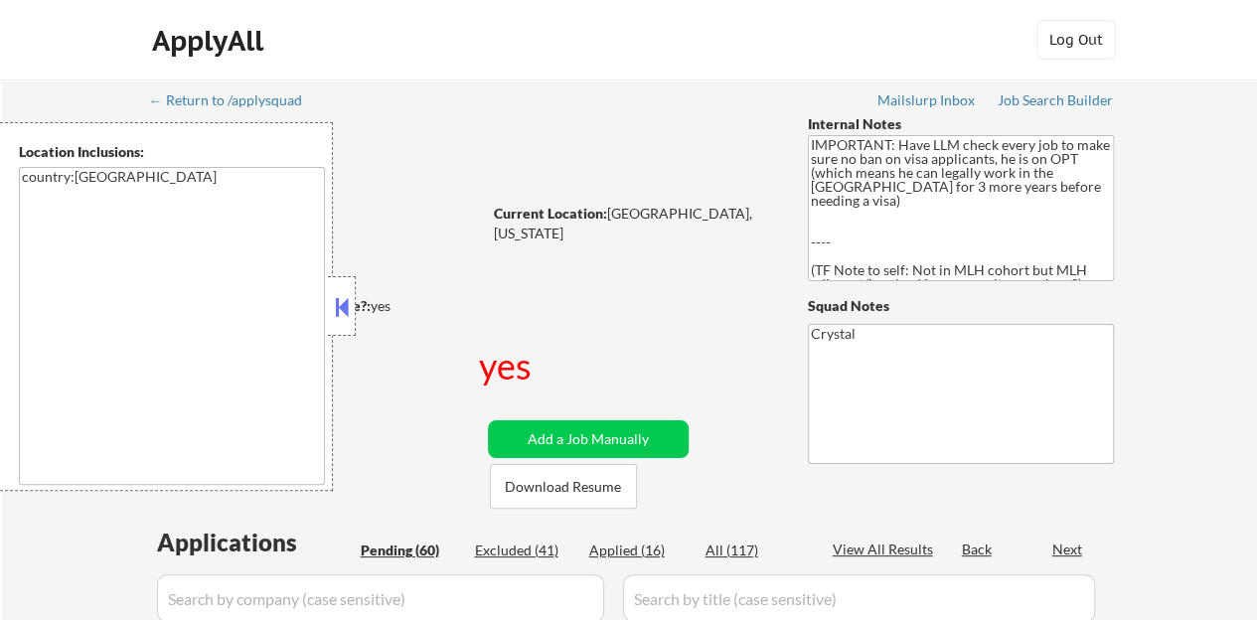
select select ""pending""
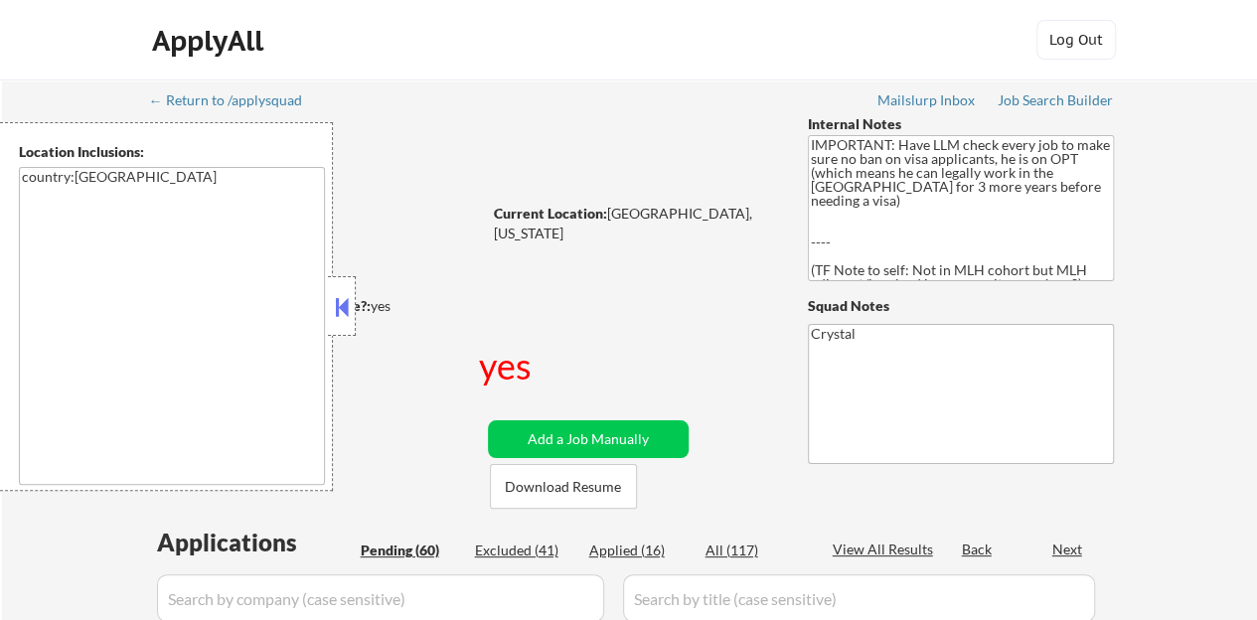
select select ""pending""
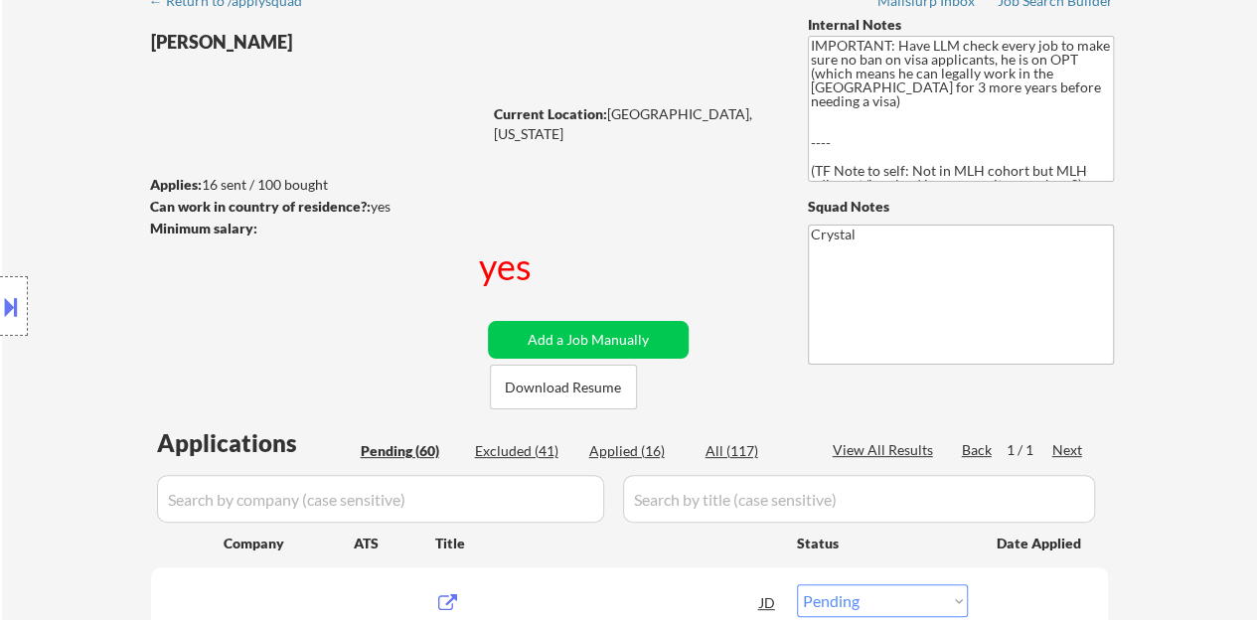
click at [344, 309] on div "Location Inclusions: country:[GEOGRAPHIC_DATA]" at bounding box center [178, 306] width 356 height 369
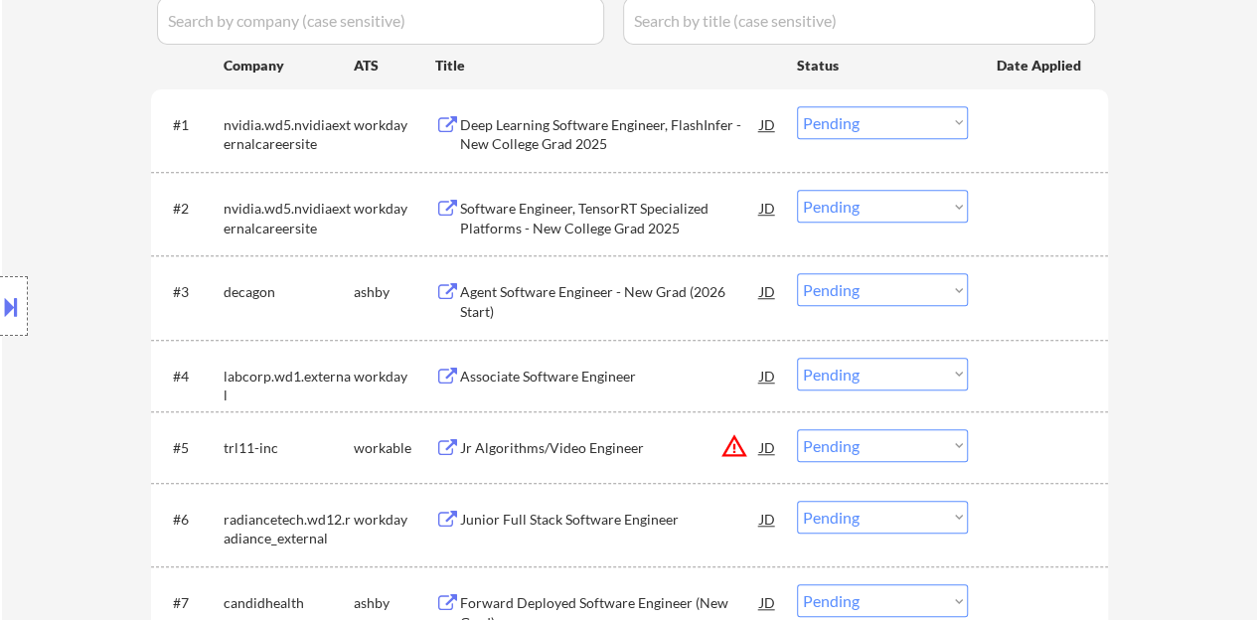
scroll to position [696, 0]
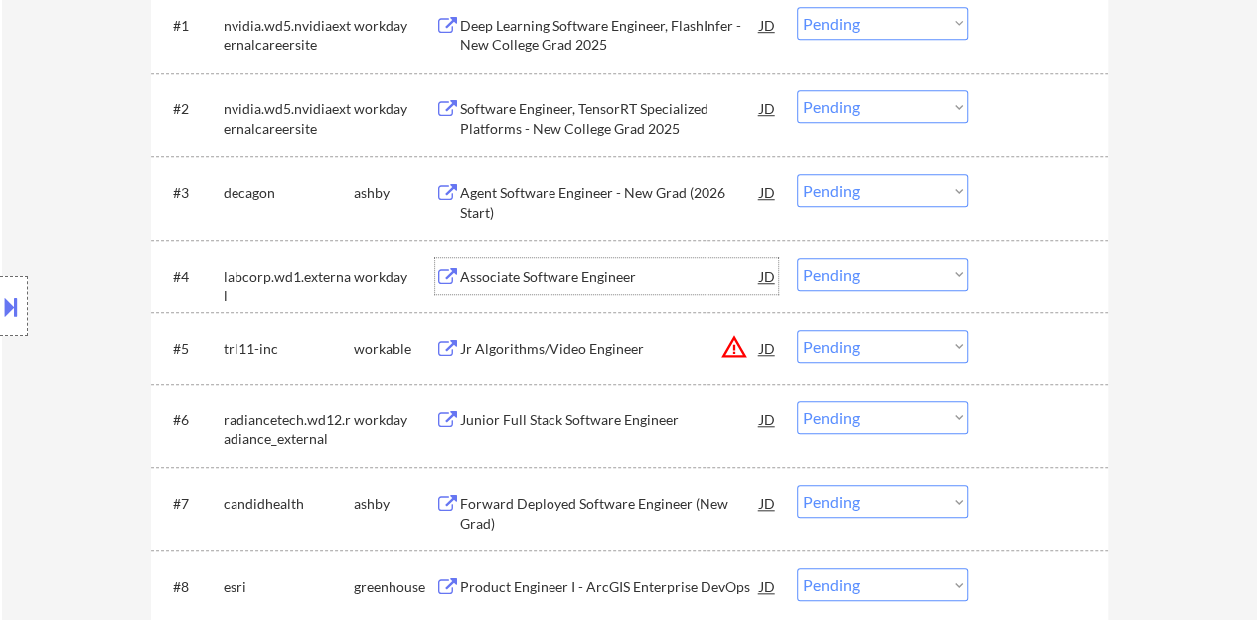
click at [549, 276] on div "Associate Software Engineer" at bounding box center [610, 277] width 300 height 20
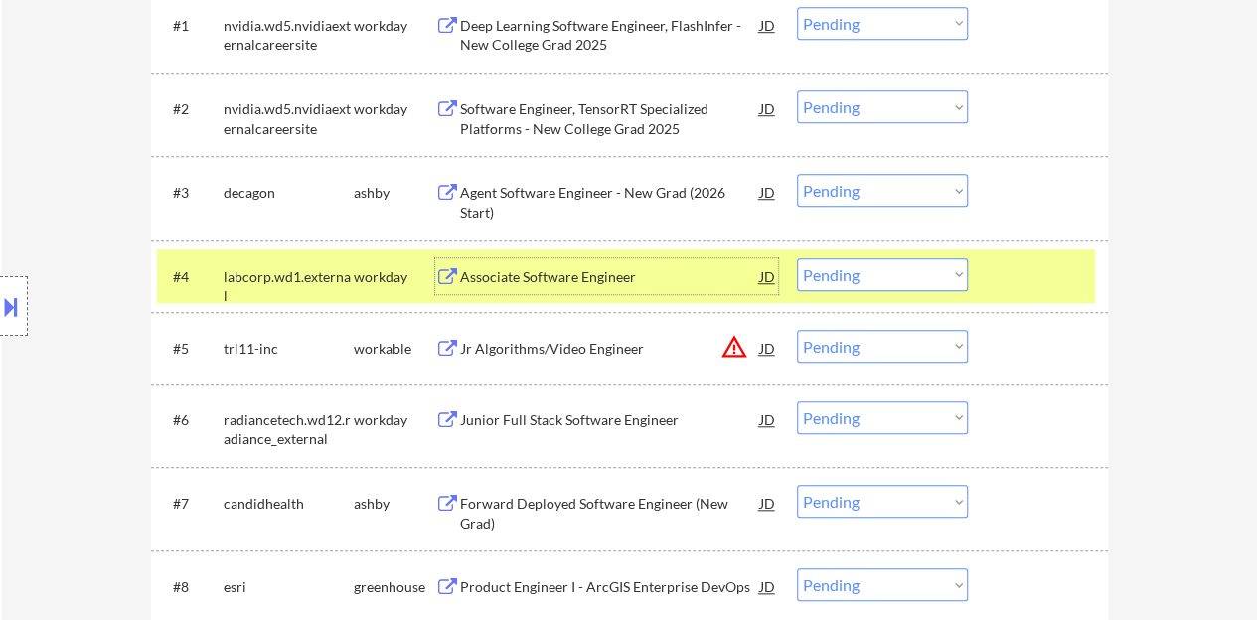
click at [895, 271] on select "Choose an option... Pending Applied Excluded (Questions) Excluded (Expired) Exc…" at bounding box center [882, 274] width 171 height 33
click at [797, 258] on select "Choose an option... Pending Applied Excluded (Questions) Excluded (Expired) Exc…" at bounding box center [882, 274] width 171 height 33
select select ""pending""
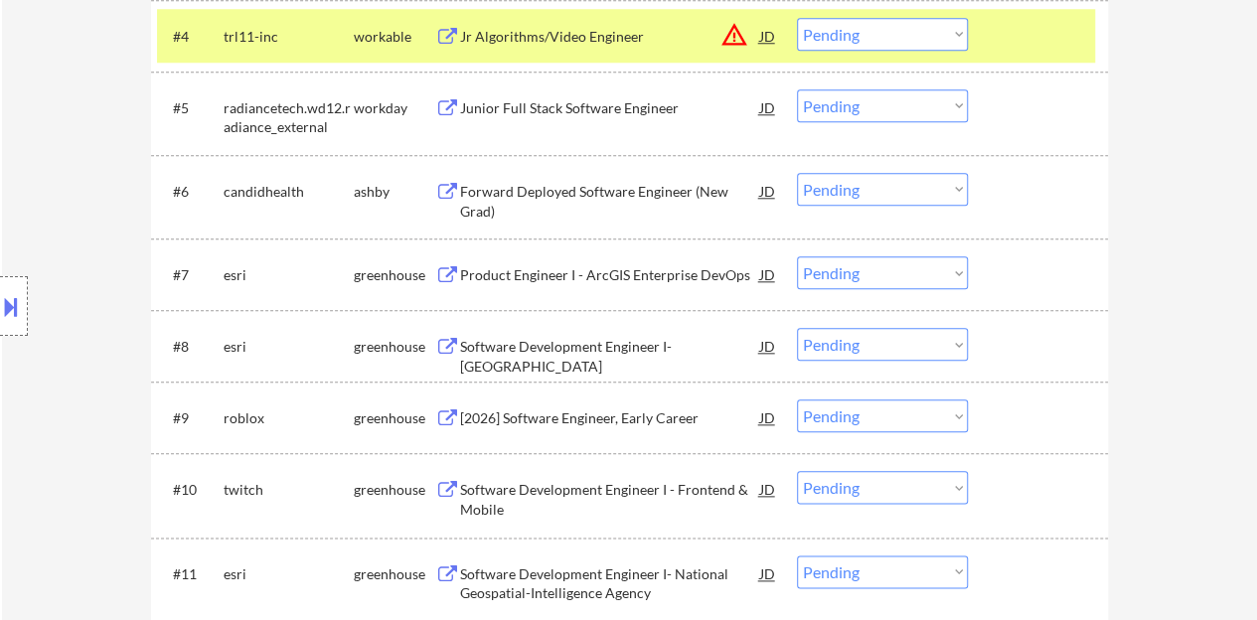
scroll to position [894, 0]
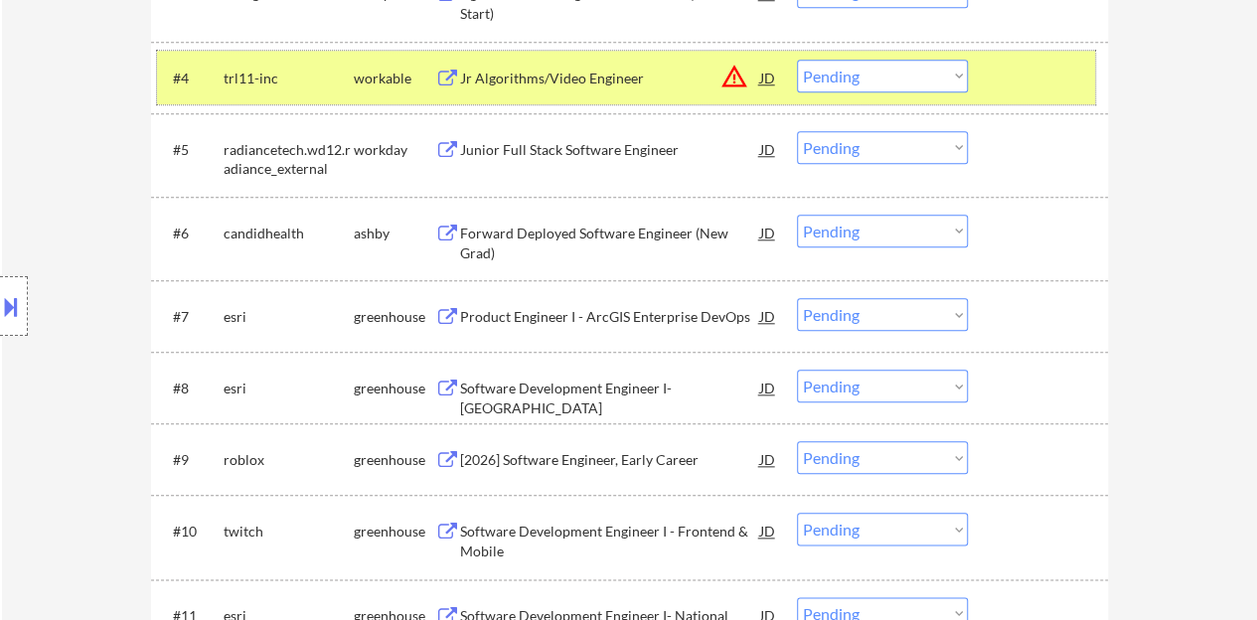
click at [992, 79] on div "#4 trl11-inc workable Jr Algorithms/Video Engineer JD warning_amber Choose an o…" at bounding box center [626, 78] width 938 height 54
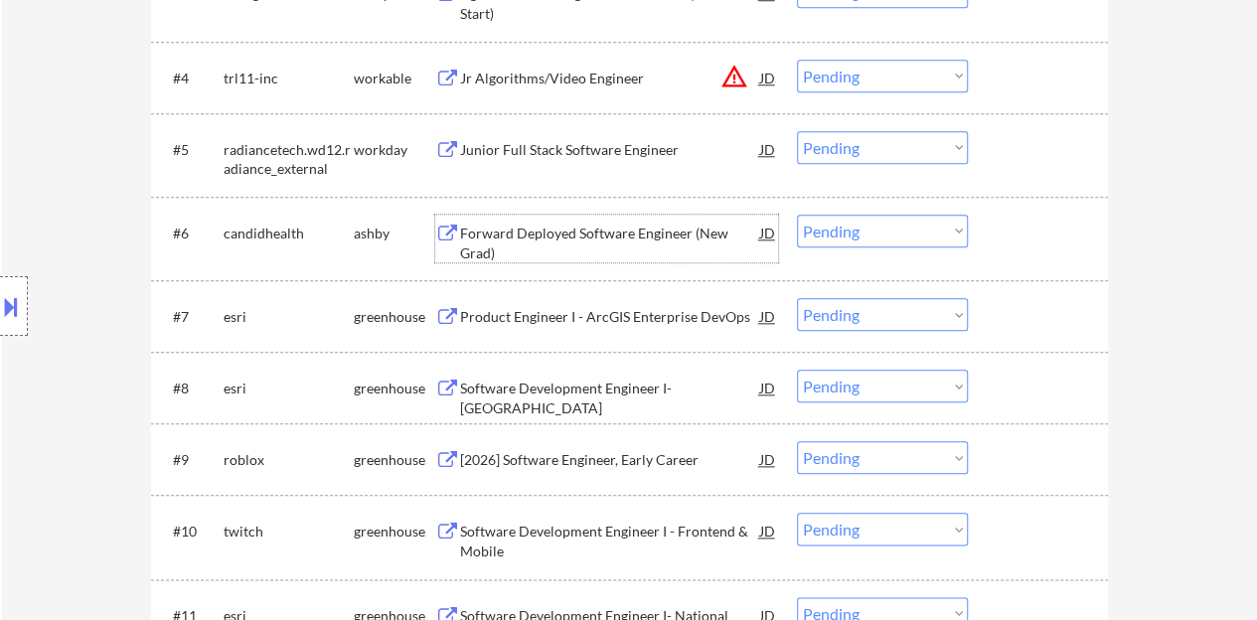
click at [628, 235] on div "Forward Deployed Software Engineer (New Grad)" at bounding box center [610, 243] width 300 height 39
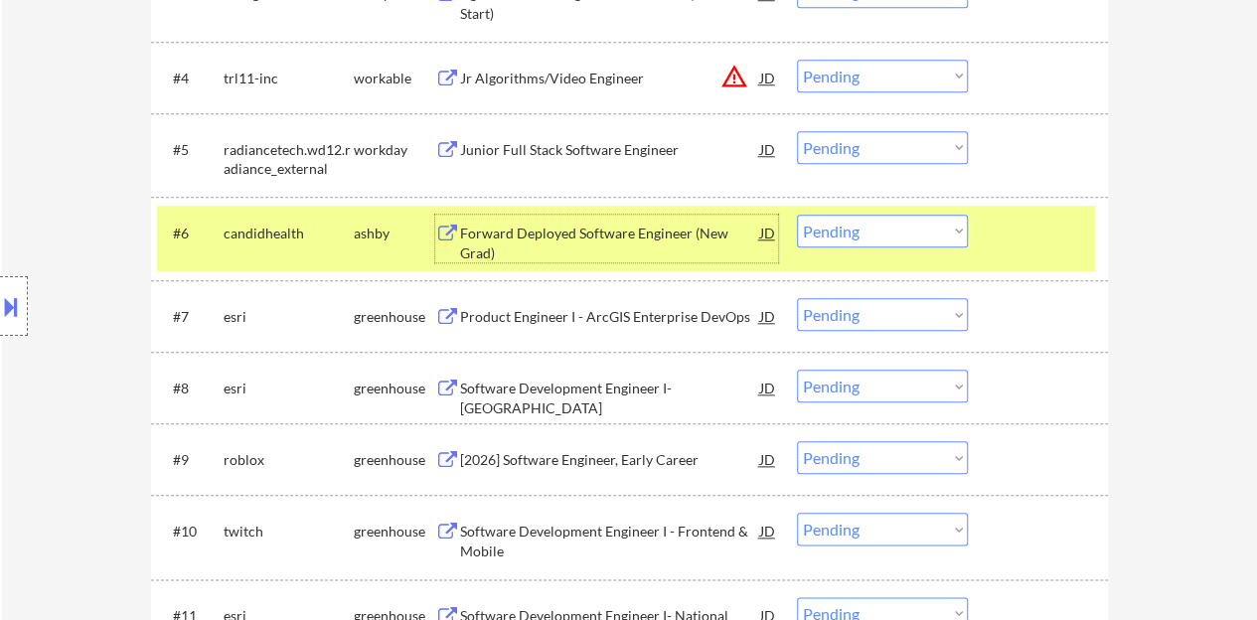
click at [871, 230] on select "Choose an option... Pending Applied Excluded (Questions) Excluded (Expired) Exc…" at bounding box center [882, 231] width 171 height 33
click at [797, 215] on select "Choose an option... Pending Applied Excluded (Questions) Excluded (Expired) Exc…" at bounding box center [882, 231] width 171 height 33
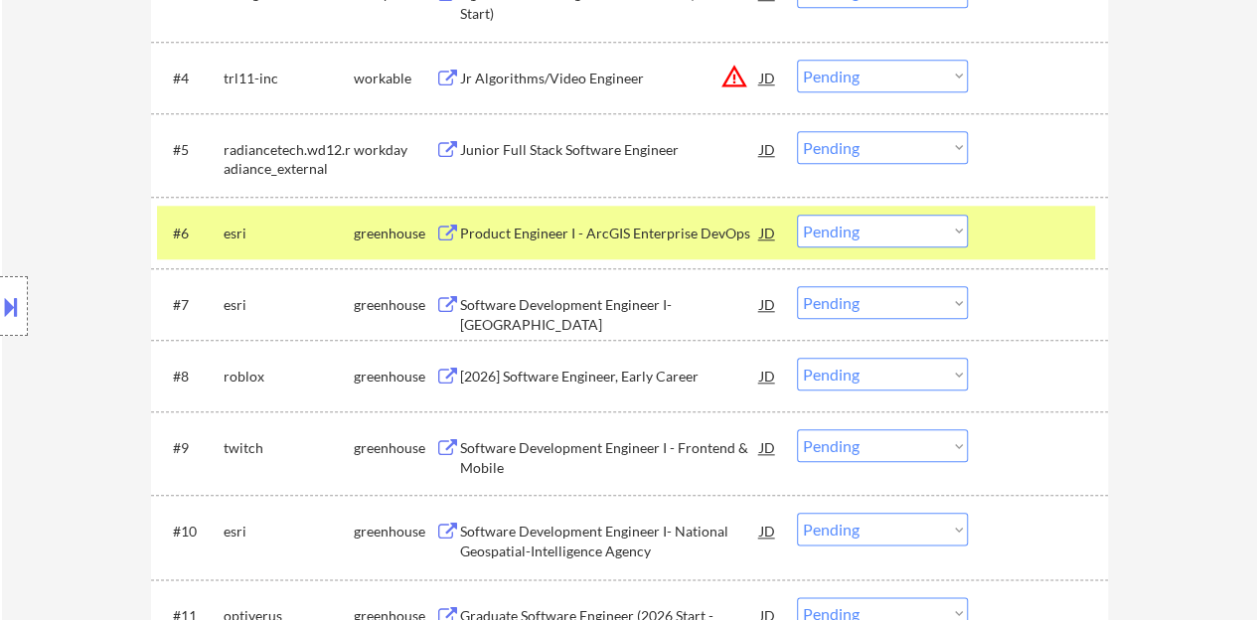
click at [632, 224] on div "Product Engineer I - ArcGIS Enterprise DevOps" at bounding box center [610, 234] width 300 height 20
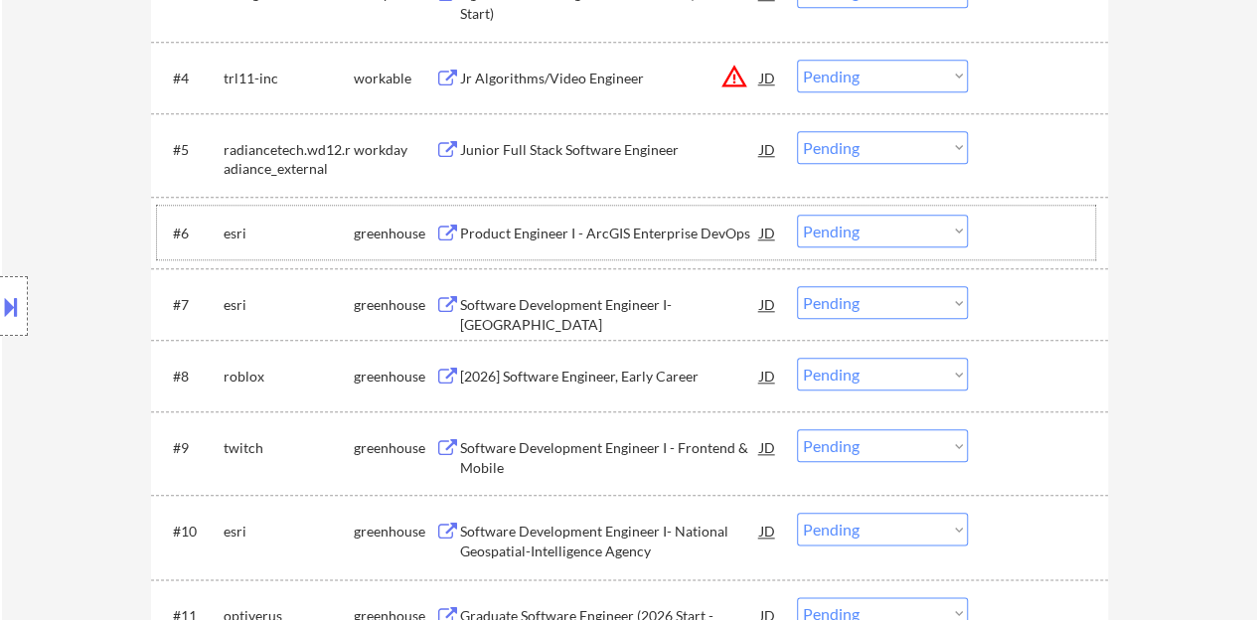
drag, startPoint x: 1030, startPoint y: 247, endPoint x: 1018, endPoint y: 214, distance: 35.8
click at [1030, 246] on div at bounding box center [1040, 233] width 87 height 36
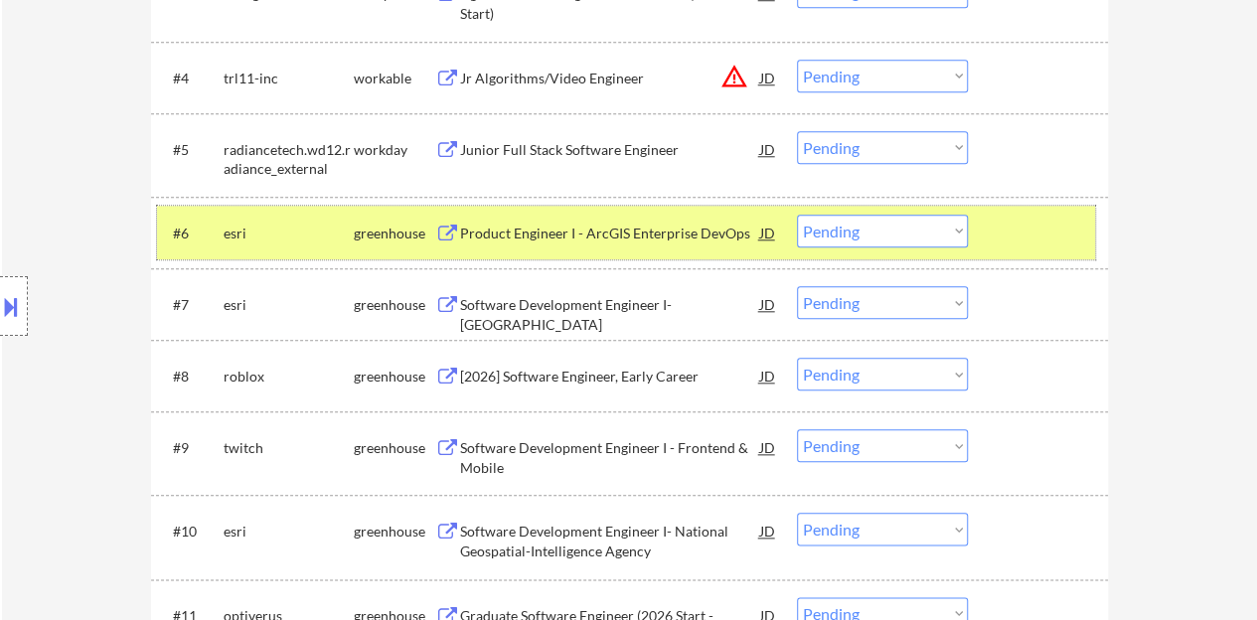
click at [861, 224] on select "Choose an option... Pending Applied Excluded (Questions) Excluded (Expired) Exc…" at bounding box center [882, 231] width 171 height 33
click at [797, 215] on select "Choose an option... Pending Applied Excluded (Questions) Excluded (Expired) Exc…" at bounding box center [882, 231] width 171 height 33
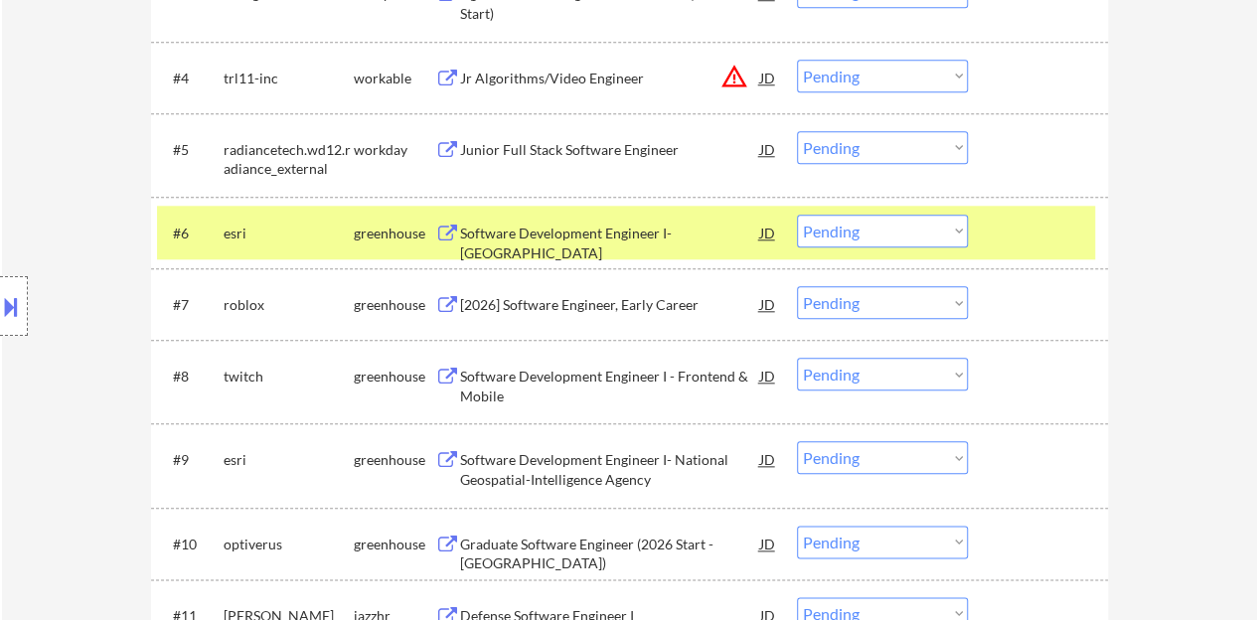
click at [623, 228] on div "Software Development Engineer I- [GEOGRAPHIC_DATA]" at bounding box center [610, 243] width 300 height 39
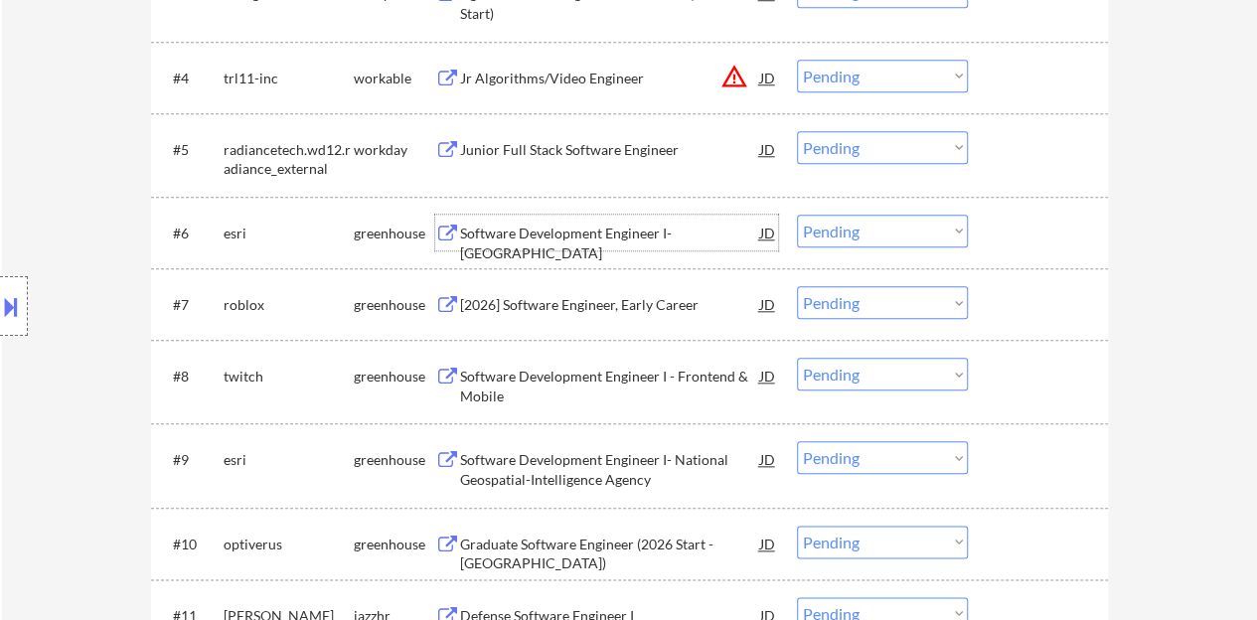
click at [992, 231] on div "#6 esri greenhouse Software Development Engineer I- NGA JD Choose an option... …" at bounding box center [626, 233] width 938 height 54
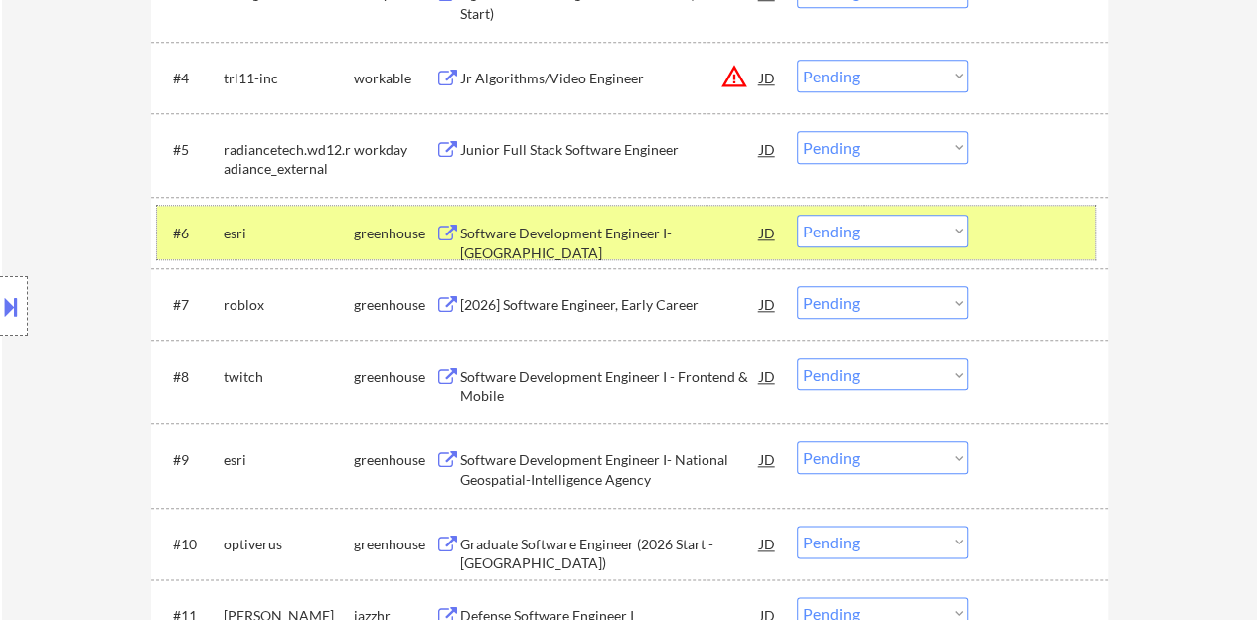
click at [885, 220] on select "Choose an option... Pending Applied Excluded (Questions) Excluded (Expired) Exc…" at bounding box center [882, 231] width 171 height 33
click at [797, 215] on select "Choose an option... Pending Applied Excluded (Questions) Excluded (Expired) Exc…" at bounding box center [882, 231] width 171 height 33
select select ""pending""
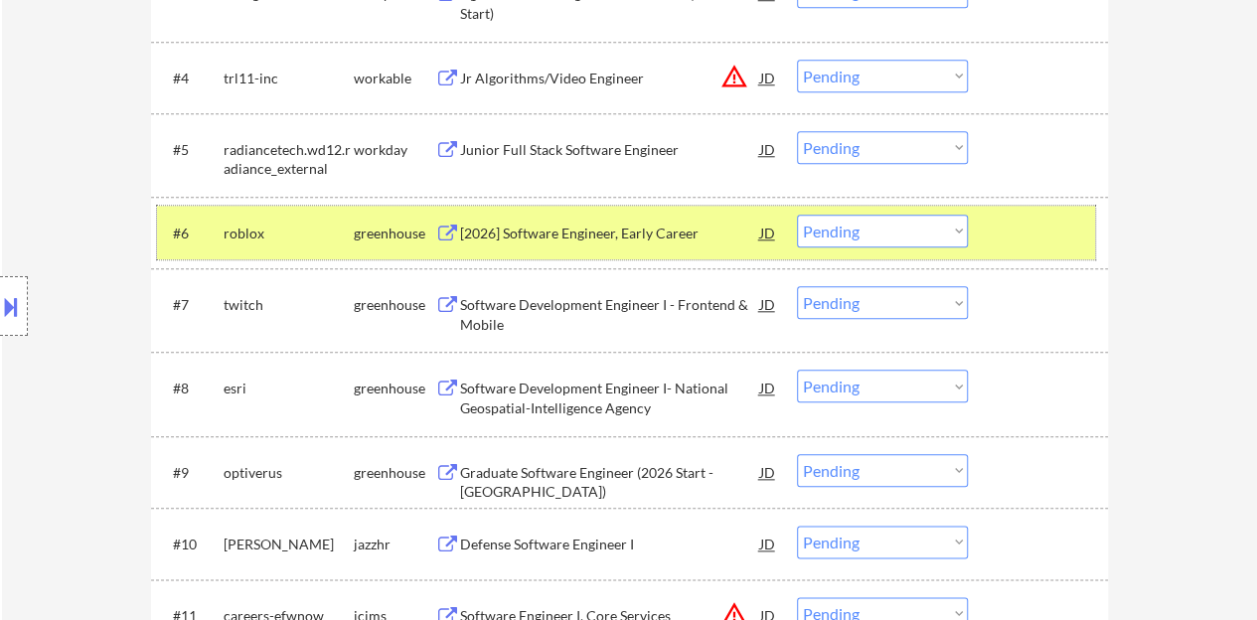
click at [1010, 226] on div at bounding box center [1040, 233] width 87 height 36
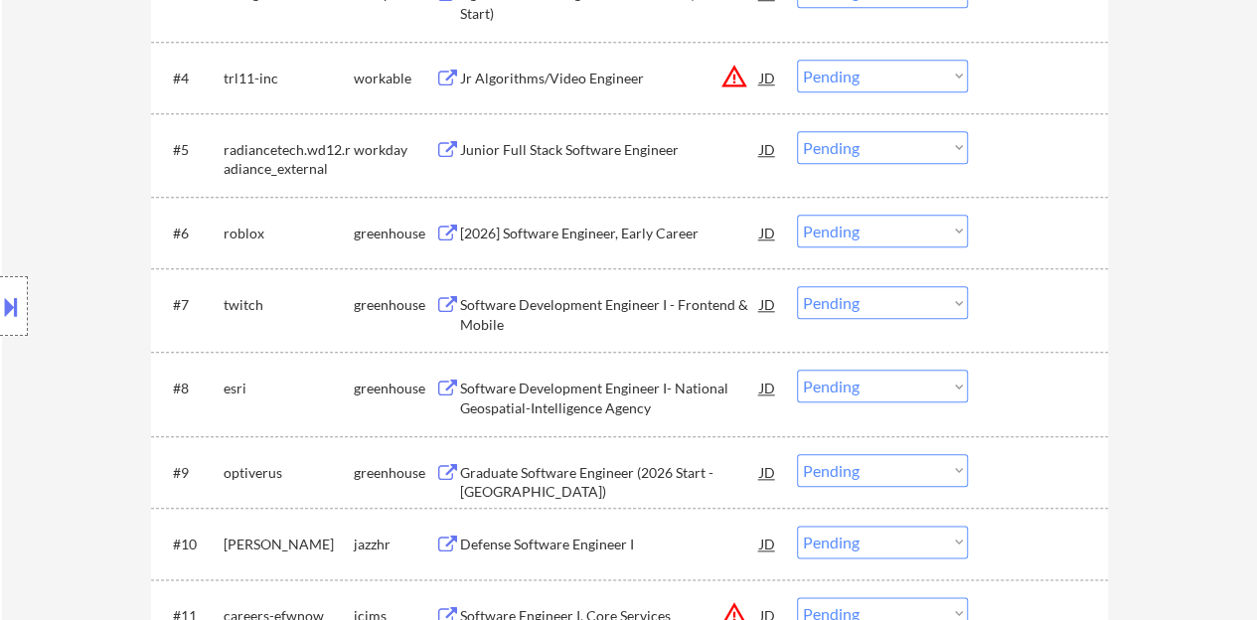
click at [659, 297] on div "Software Development Engineer I - Frontend & Mobile" at bounding box center [610, 314] width 300 height 39
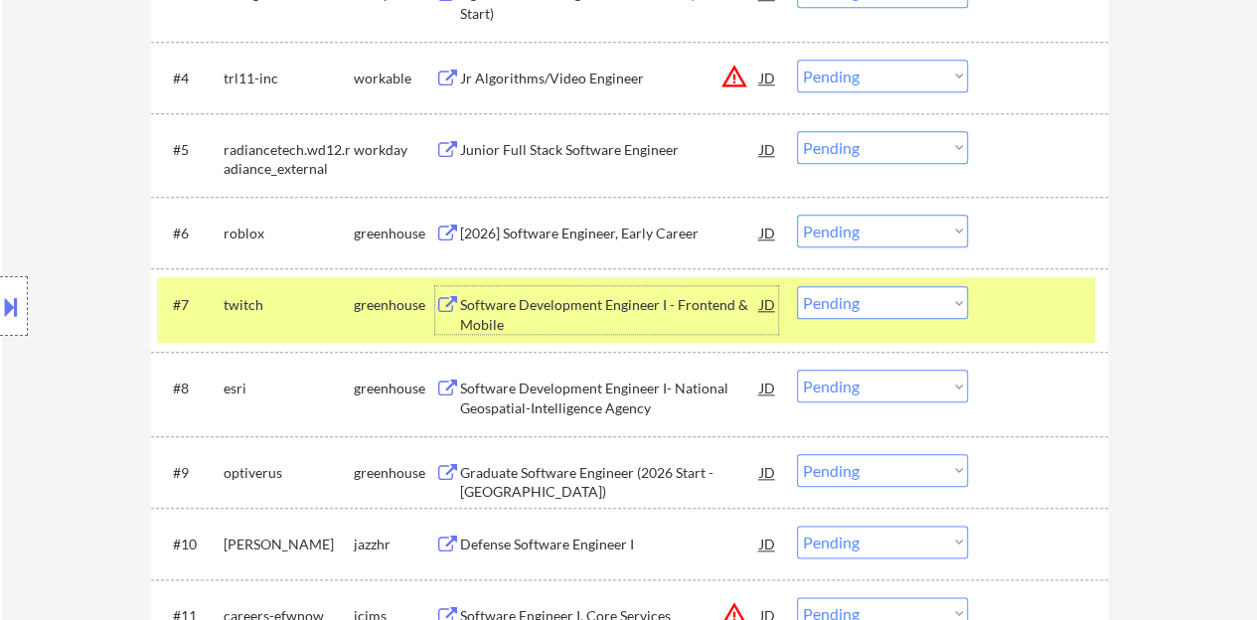
click at [871, 300] on select "Choose an option... Pending Applied Excluded (Questions) Excluded (Expired) Exc…" at bounding box center [882, 302] width 171 height 33
click at [797, 286] on select "Choose an option... Pending Applied Excluded (Questions) Excluded (Expired) Exc…" at bounding box center [882, 302] width 171 height 33
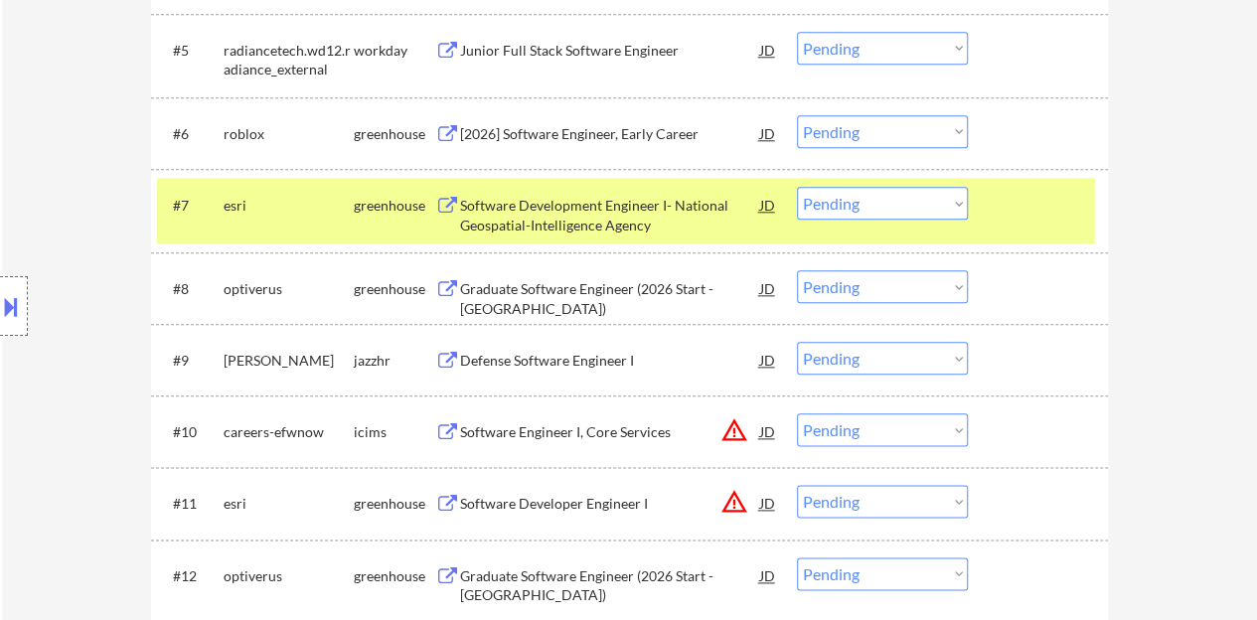
click at [684, 194] on div "Software Development Engineer I- National Geospatial-Intelligence Agency" at bounding box center [610, 211] width 300 height 48
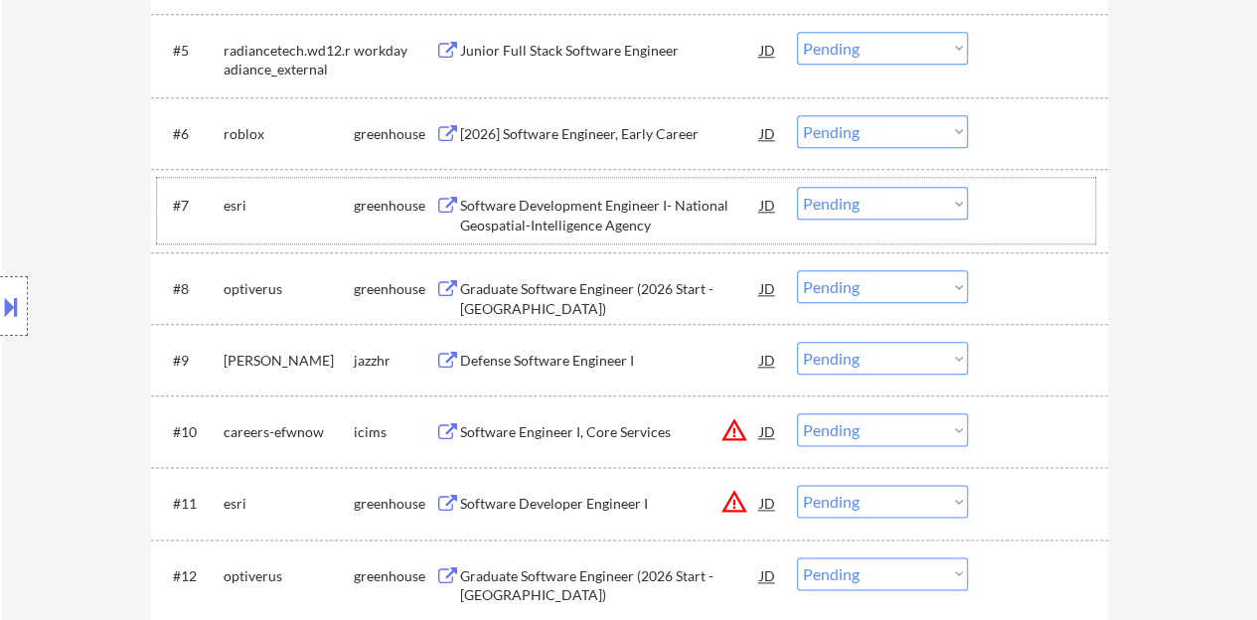
click at [1036, 195] on div at bounding box center [1040, 205] width 87 height 36
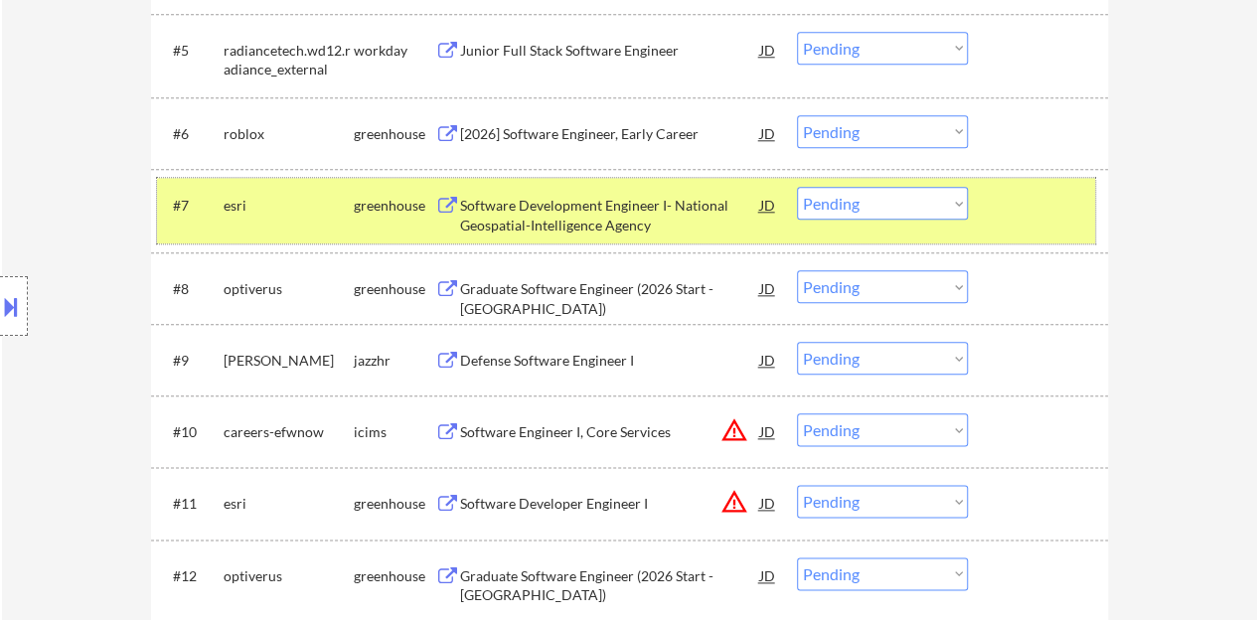
click at [867, 206] on select "Choose an option... Pending Applied Excluded (Questions) Excluded (Expired) Exc…" at bounding box center [882, 203] width 171 height 33
click at [797, 187] on select "Choose an option... Pending Applied Excluded (Questions) Excluded (Expired) Exc…" at bounding box center [882, 203] width 171 height 33
select select ""pending""
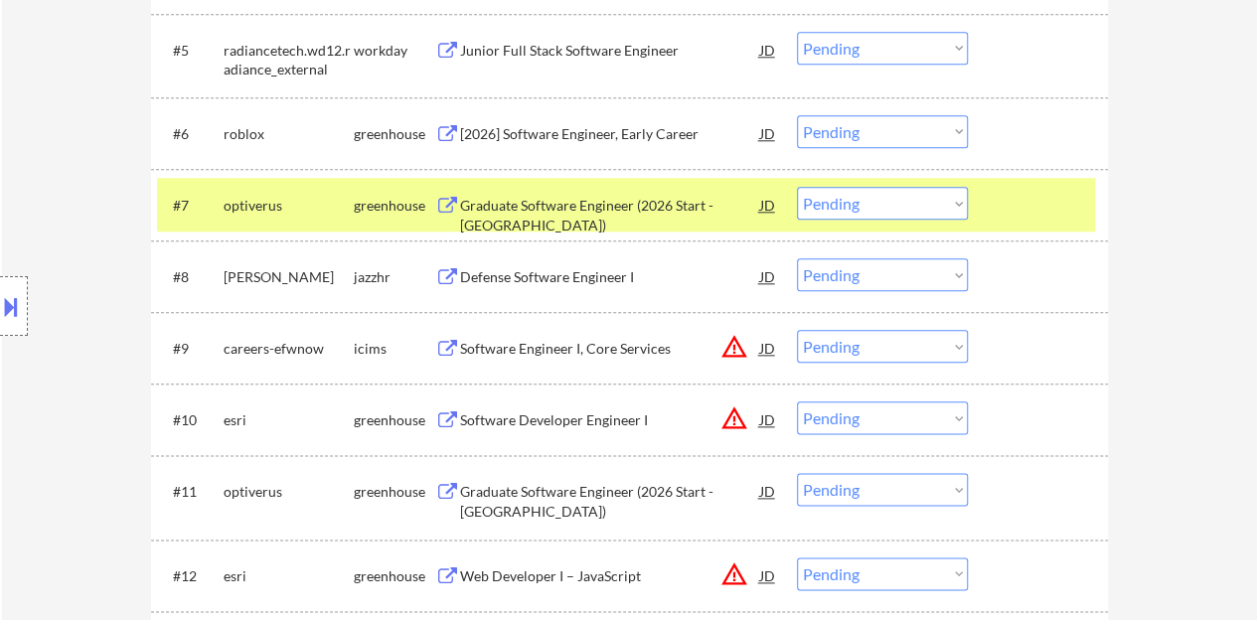
click at [1046, 214] on div at bounding box center [1040, 205] width 87 height 36
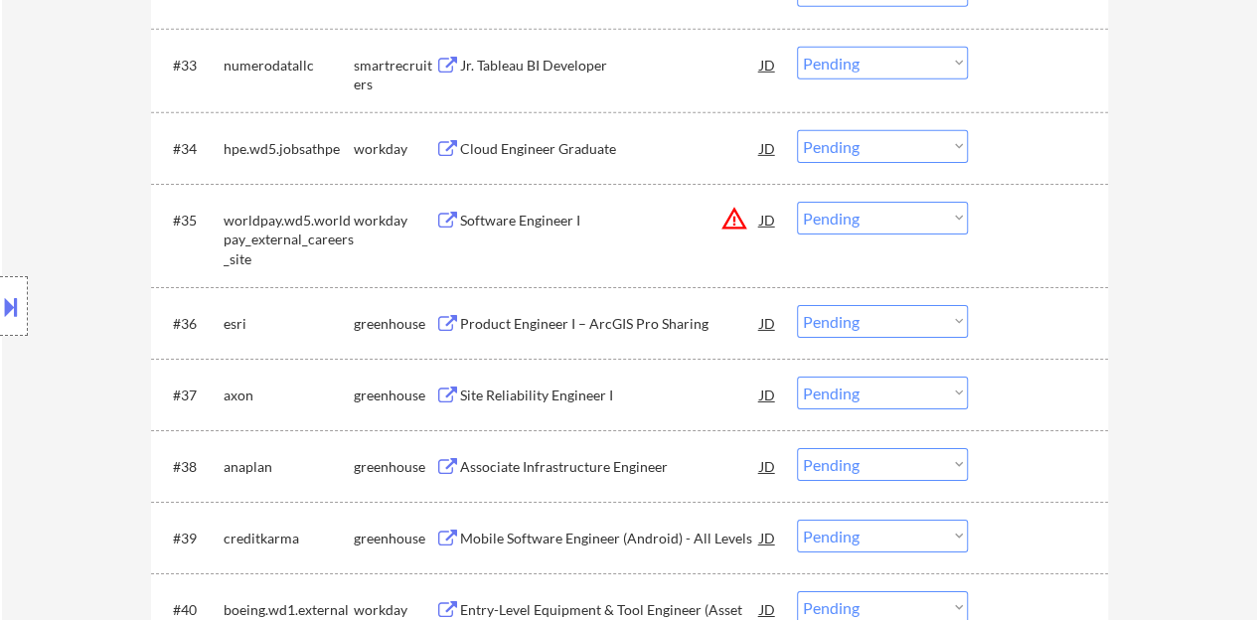
scroll to position [3279, 0]
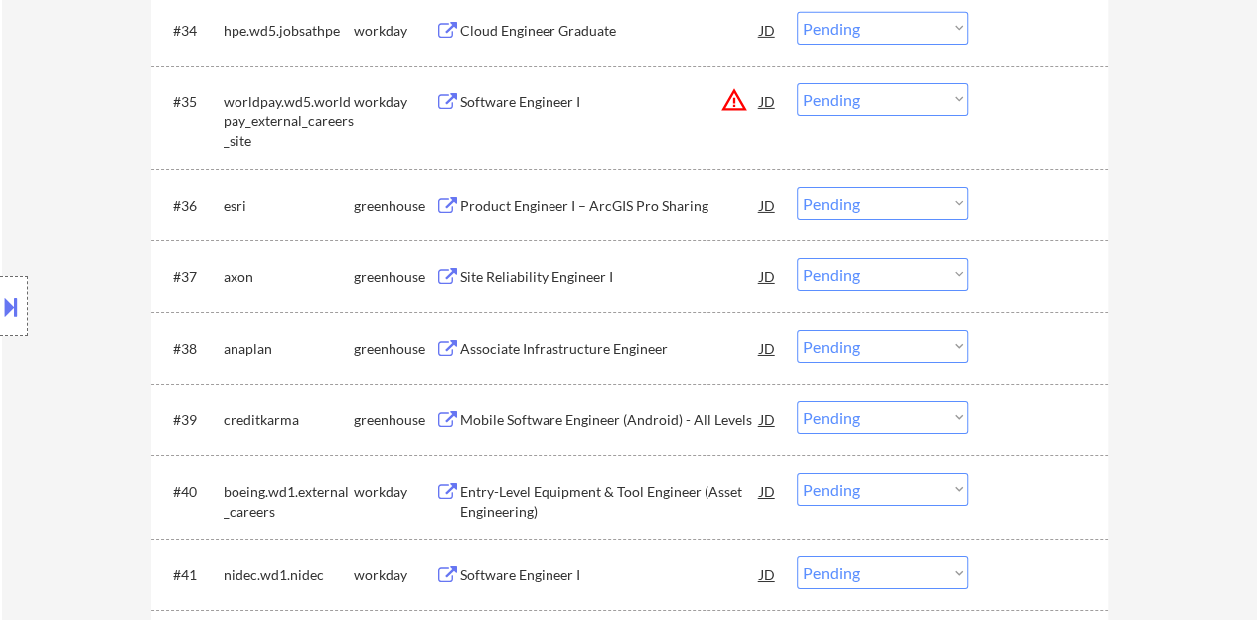
click at [473, 265] on div "Site Reliability Engineer I" at bounding box center [610, 276] width 300 height 36
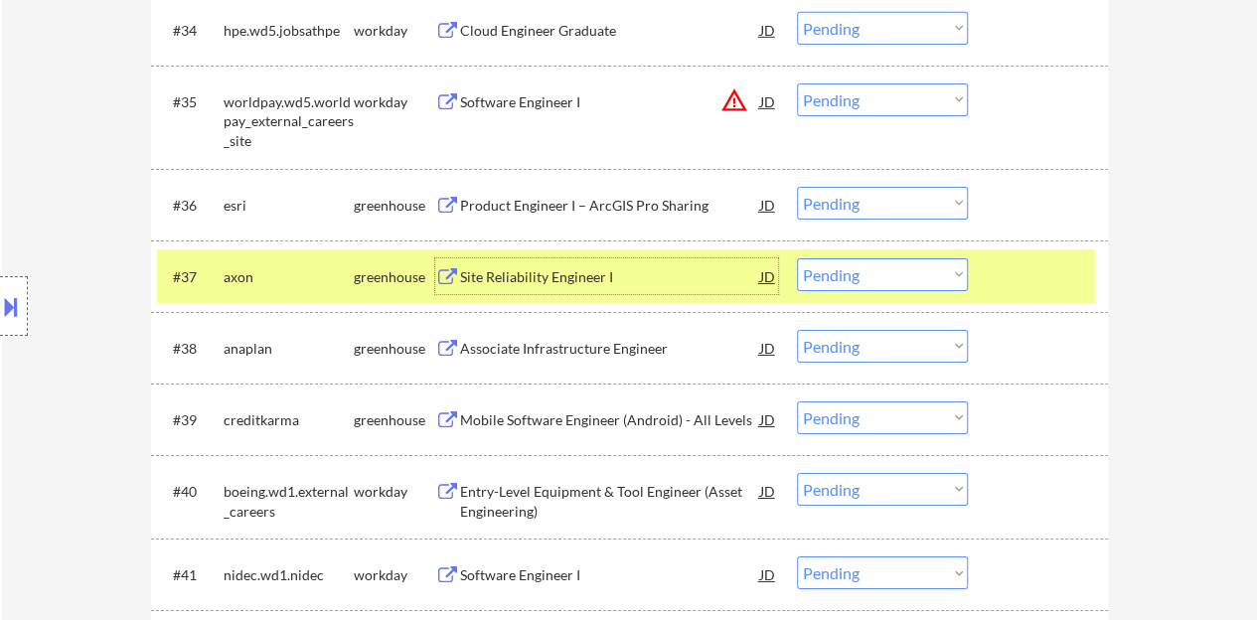
click at [849, 271] on select "Choose an option... Pending Applied Excluded (Questions) Excluded (Expired) Exc…" at bounding box center [882, 274] width 171 height 33
click at [797, 258] on select "Choose an option... Pending Applied Excluded (Questions) Excluded (Expired) Exc…" at bounding box center [882, 274] width 171 height 33
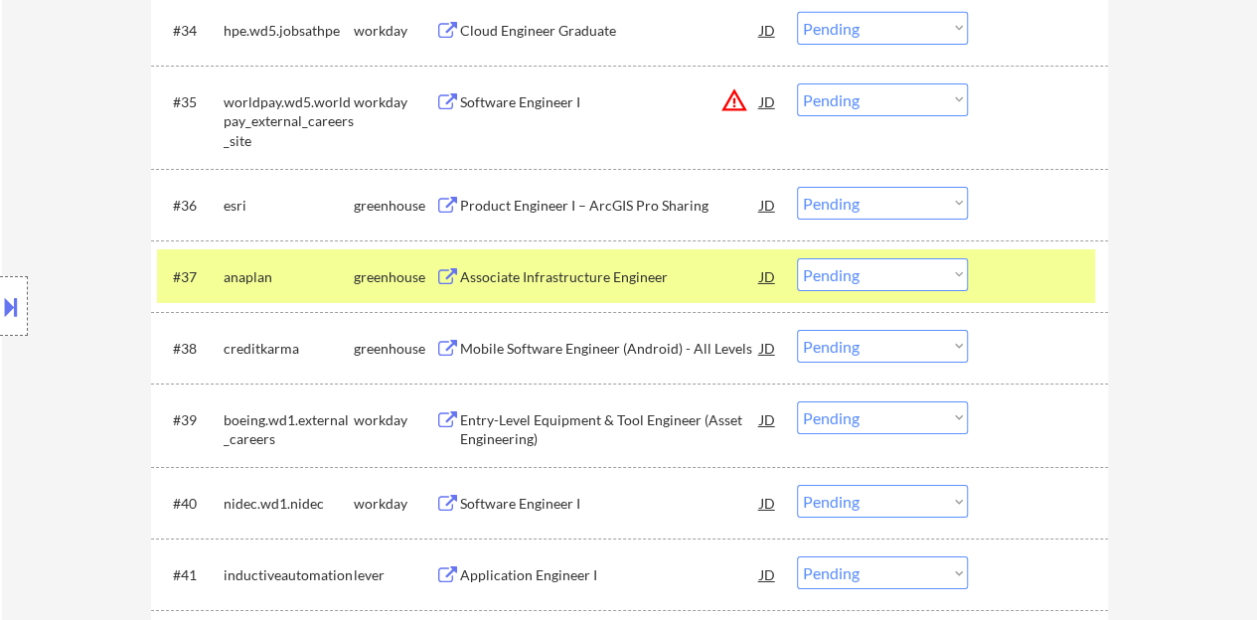
click at [647, 286] on div "Associate Infrastructure Engineer" at bounding box center [610, 276] width 300 height 36
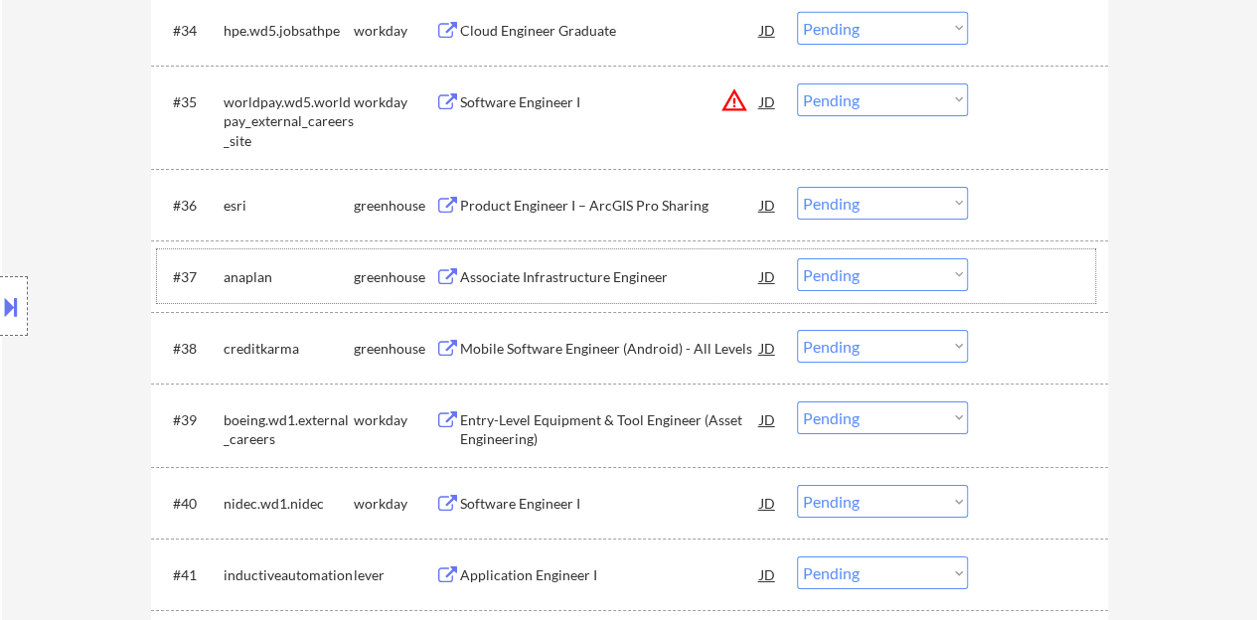
click at [1013, 292] on div at bounding box center [1040, 276] width 87 height 36
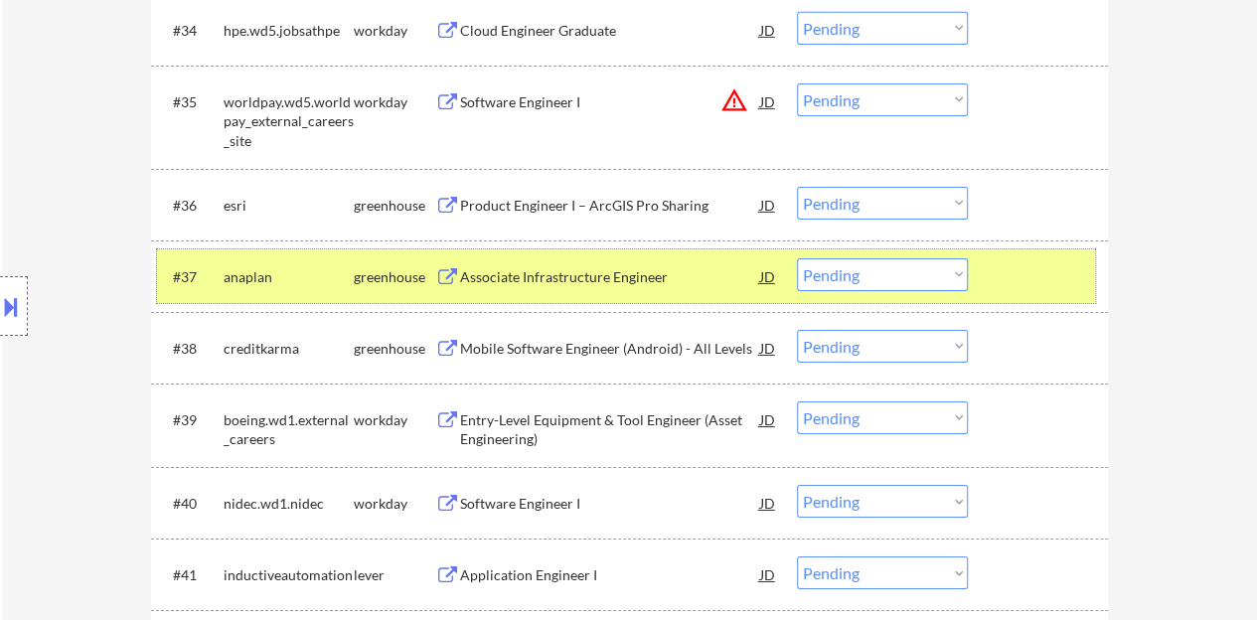
click at [888, 271] on select "Choose an option... Pending Applied Excluded (Questions) Excluded (Expired) Exc…" at bounding box center [882, 274] width 171 height 33
click at [797, 258] on select "Choose an option... Pending Applied Excluded (Questions) Excluded (Expired) Exc…" at bounding box center [882, 274] width 171 height 33
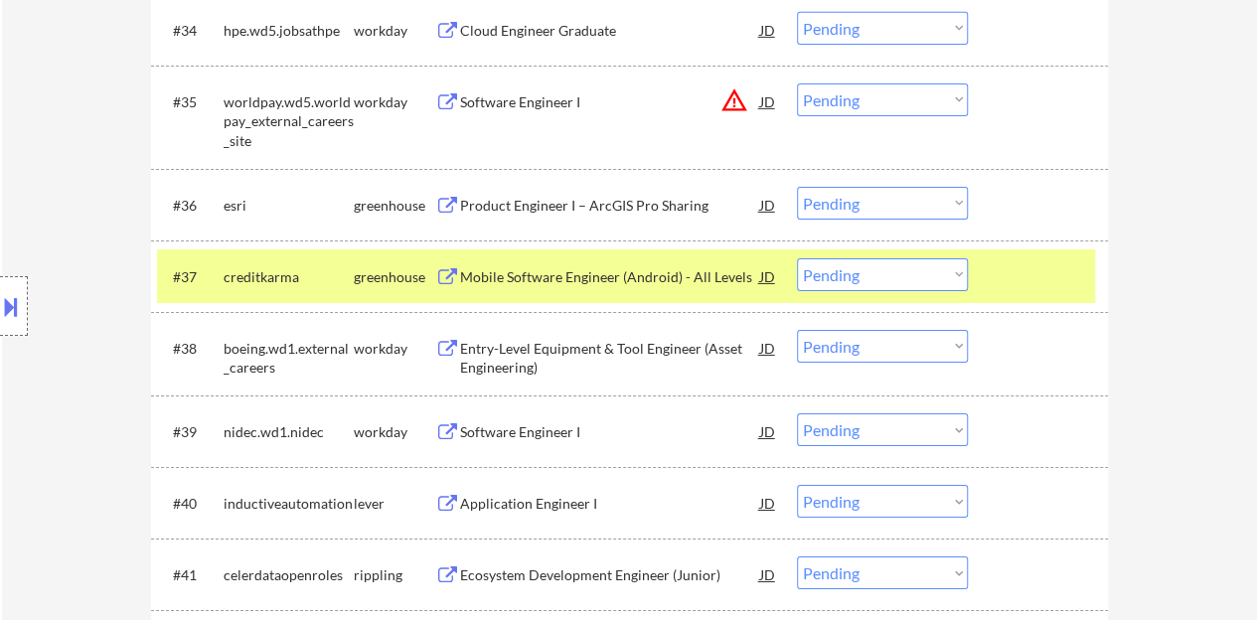
click at [668, 273] on div "Mobile Software Engineer (Android) - All Levels" at bounding box center [610, 277] width 300 height 20
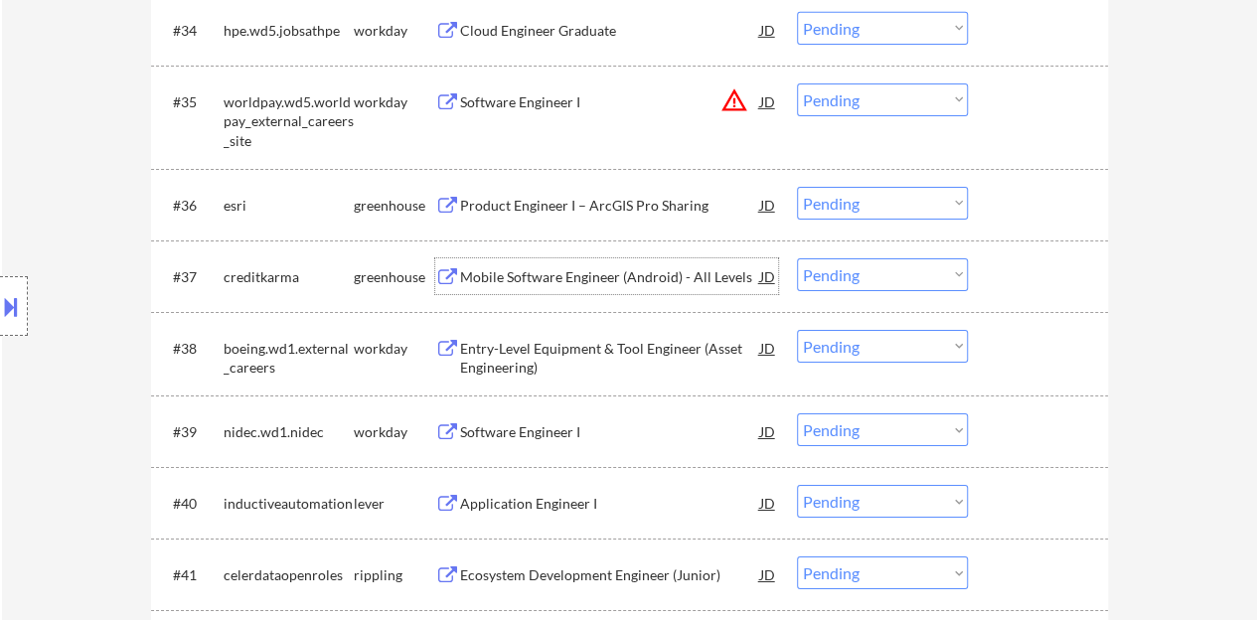
click at [1014, 263] on div at bounding box center [1040, 276] width 87 height 36
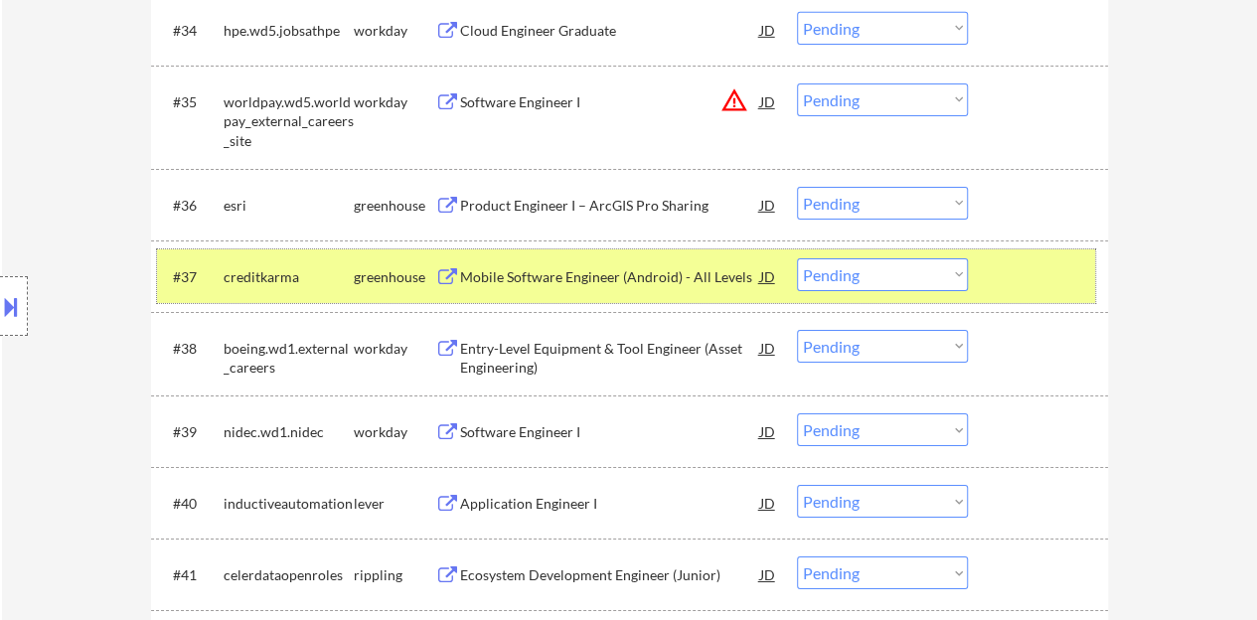
click at [855, 275] on select "Choose an option... Pending Applied Excluded (Questions) Excluded (Expired) Exc…" at bounding box center [882, 274] width 171 height 33
click at [797, 258] on select "Choose an option... Pending Applied Excluded (Questions) Excluded (Expired) Exc…" at bounding box center [882, 274] width 171 height 33
select select ""pending""
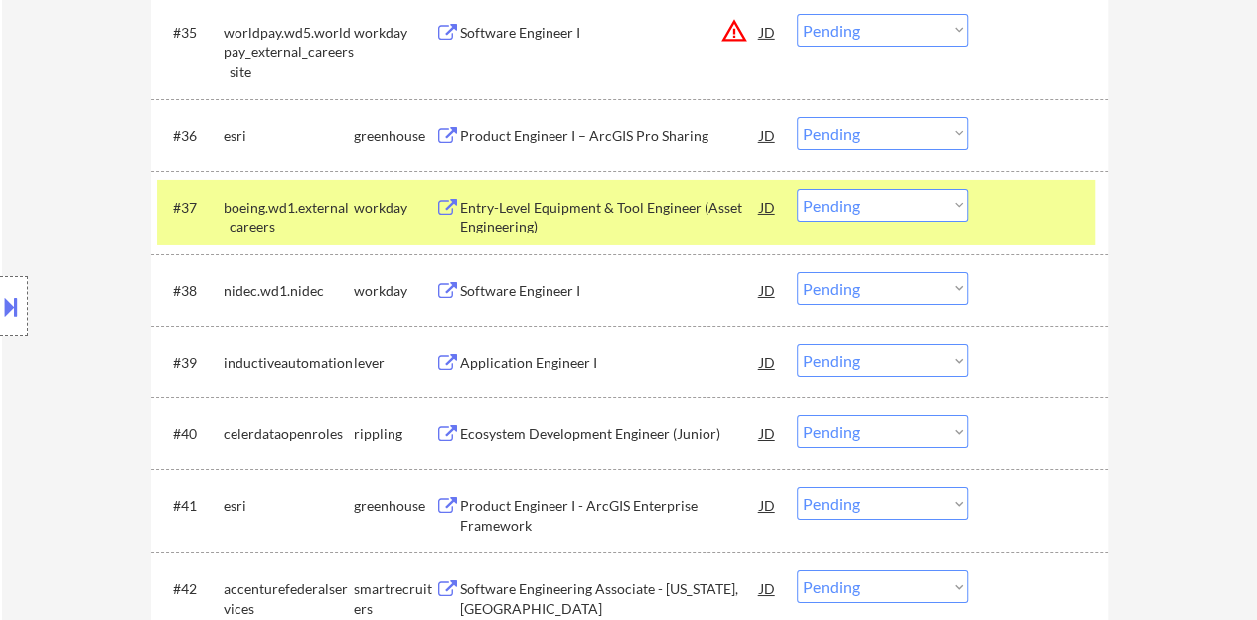
scroll to position [3379, 0]
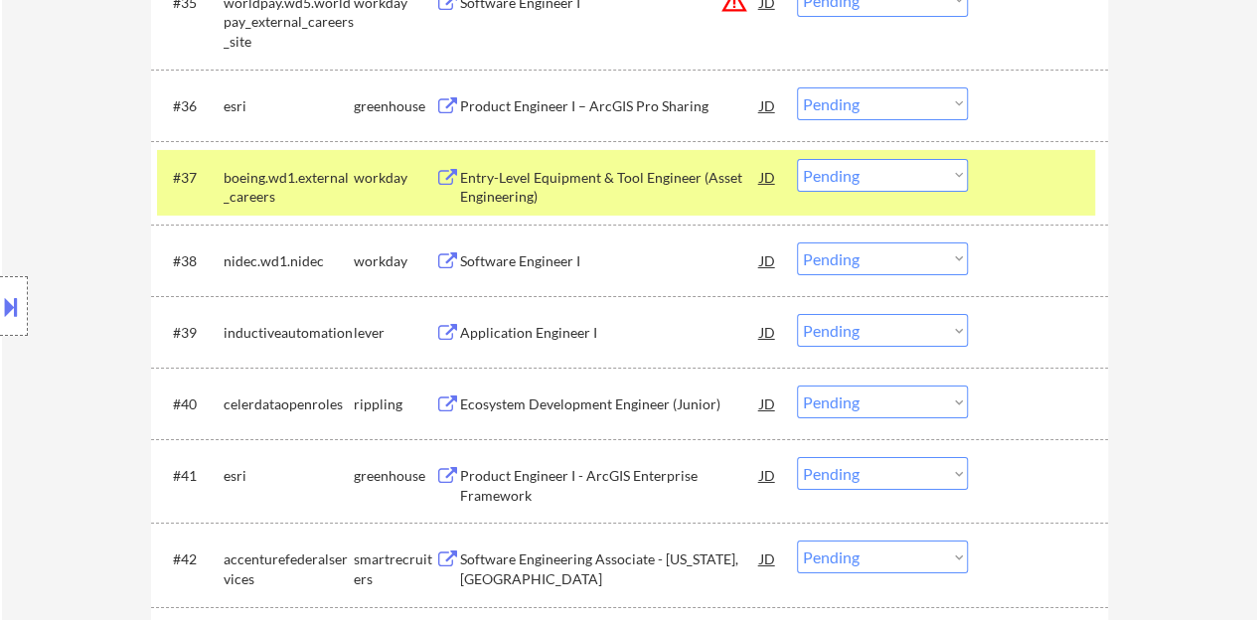
click at [1016, 191] on div at bounding box center [1040, 177] width 87 height 36
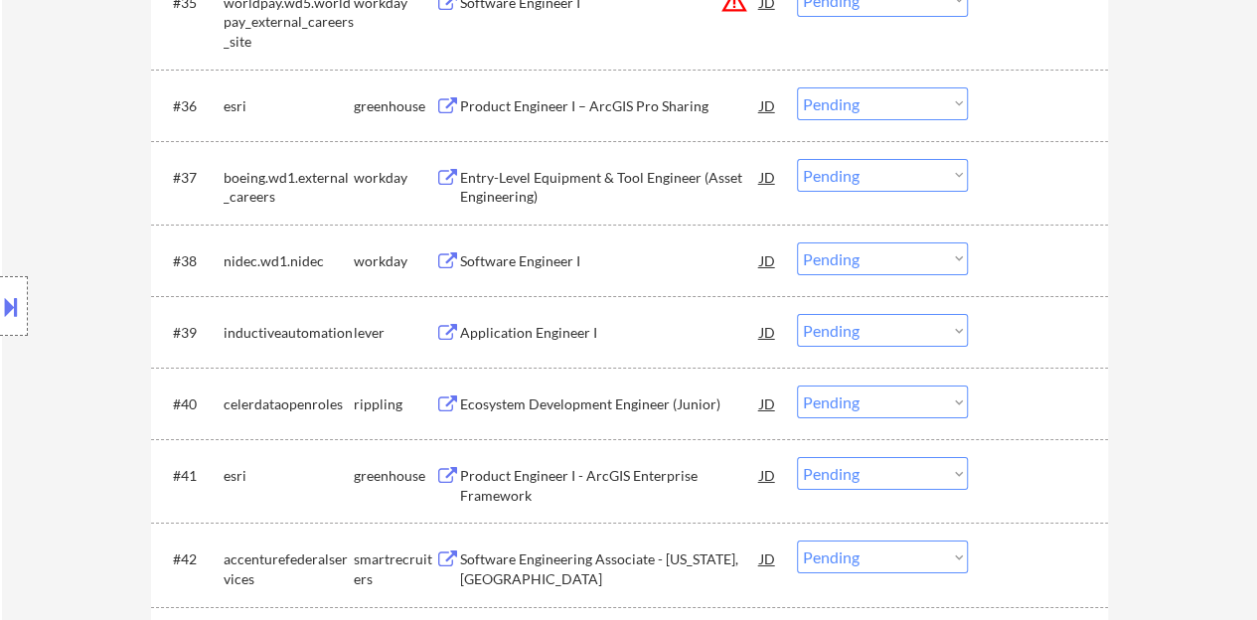
click at [514, 265] on div "Software Engineer I" at bounding box center [610, 261] width 300 height 20
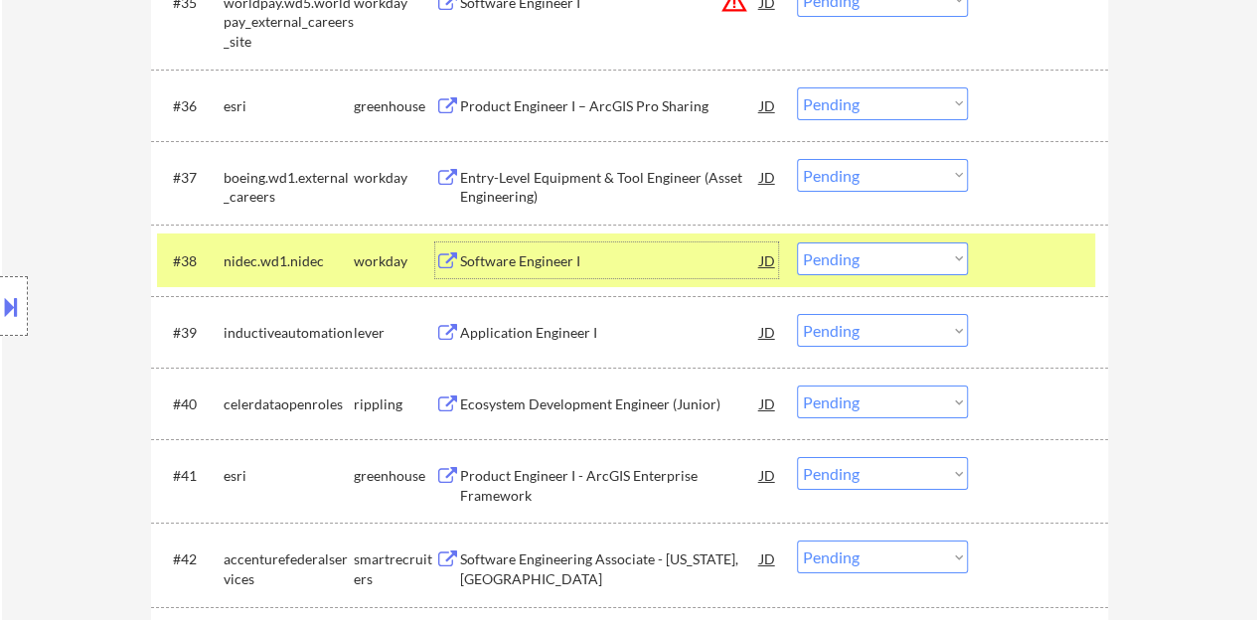
click at [919, 267] on select "Choose an option... Pending Applied Excluded (Questions) Excluded (Expired) Exc…" at bounding box center [882, 258] width 171 height 33
click at [797, 242] on select "Choose an option... Pending Applied Excluded (Questions) Excluded (Expired) Exc…" at bounding box center [882, 258] width 171 height 33
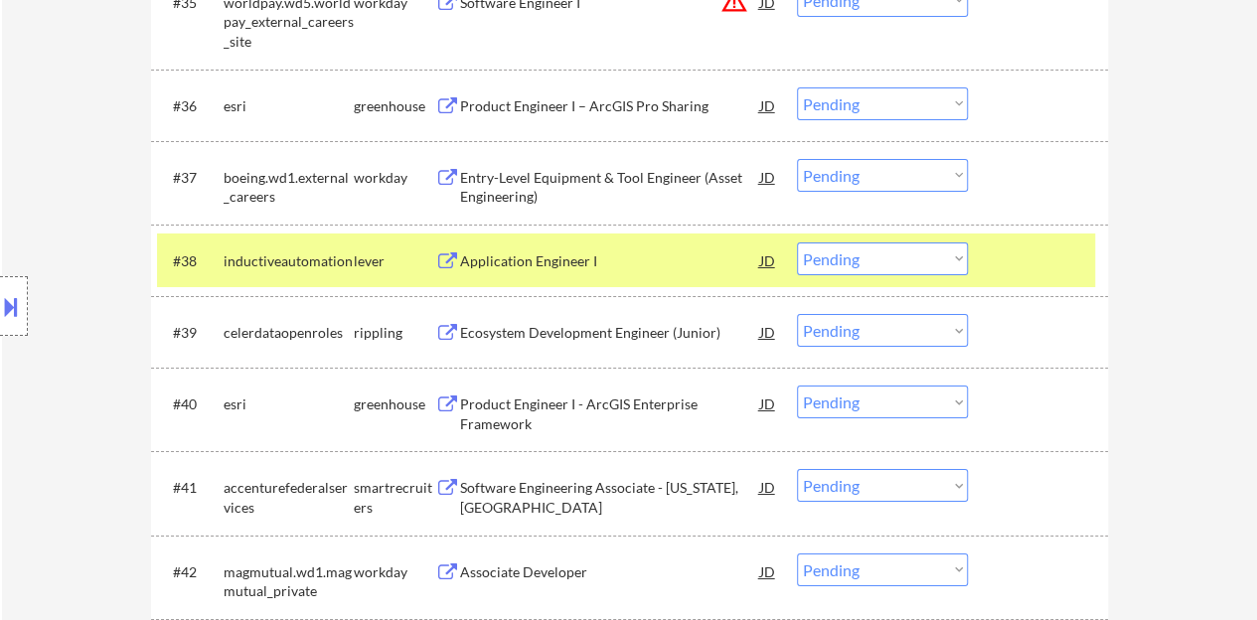
click at [547, 257] on div "Application Engineer I" at bounding box center [610, 261] width 300 height 20
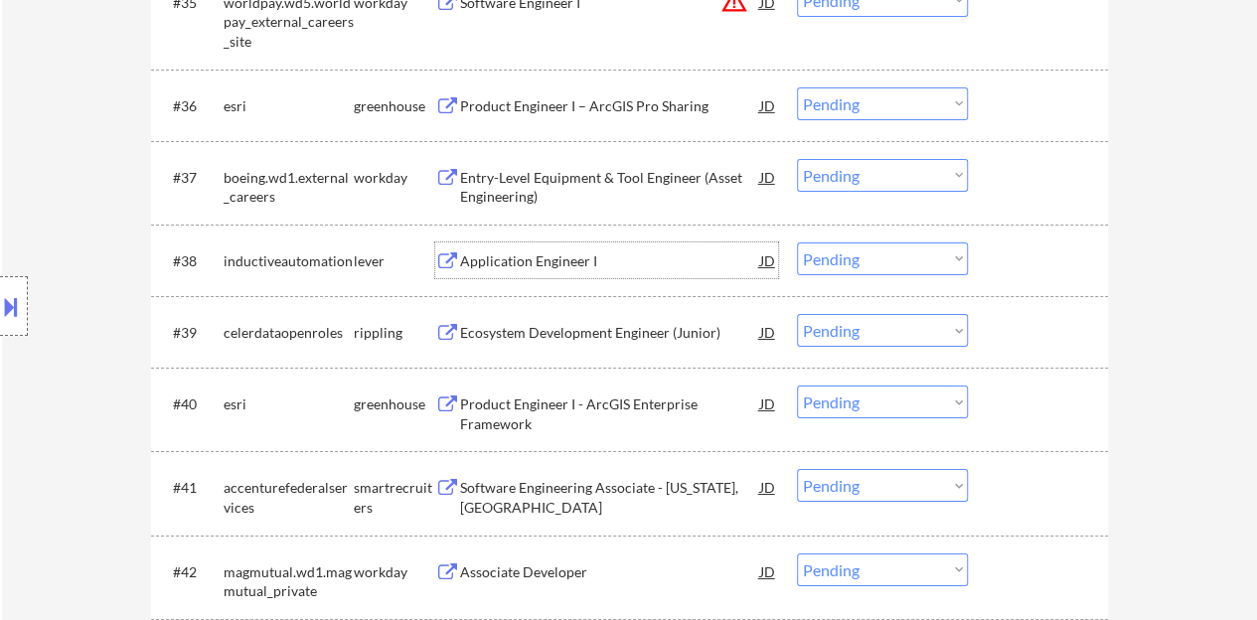
click at [1006, 258] on div at bounding box center [1040, 260] width 87 height 36
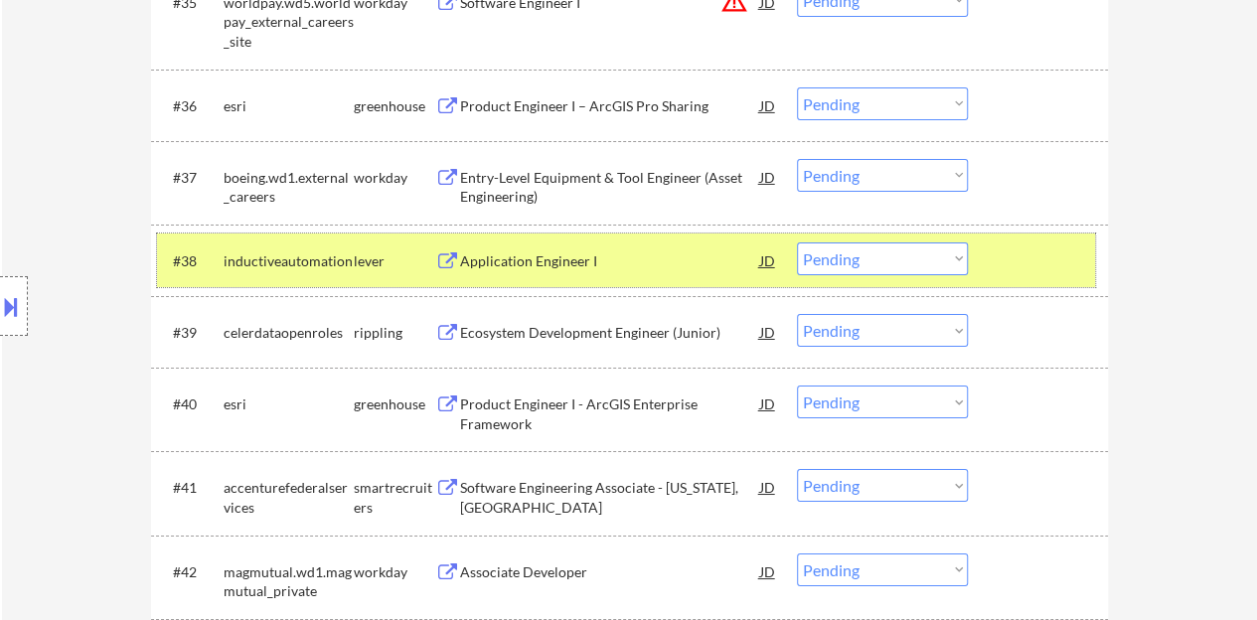
click at [940, 266] on select "Choose an option... Pending Applied Excluded (Questions) Excluded (Expired) Exc…" at bounding box center [882, 258] width 171 height 33
click at [797, 242] on select "Choose an option... Pending Applied Excluded (Questions) Excluded (Expired) Exc…" at bounding box center [882, 258] width 171 height 33
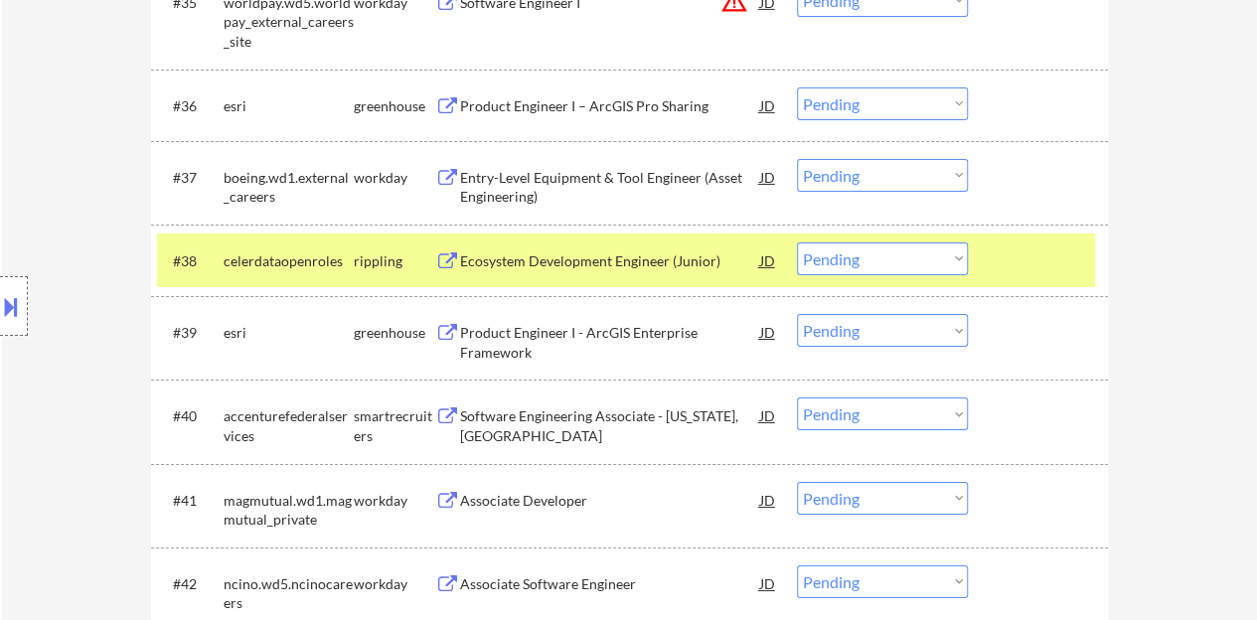
click at [620, 263] on div "Ecosystem Development Engineer (Junior)" at bounding box center [610, 261] width 300 height 20
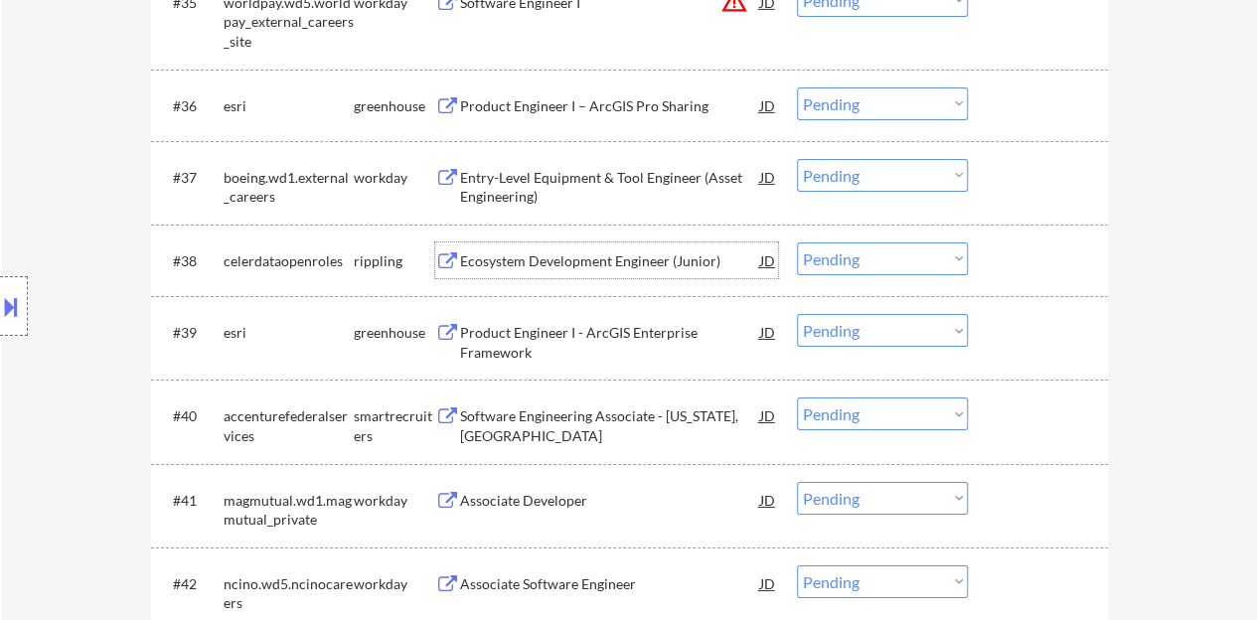
click at [1058, 269] on div at bounding box center [1040, 260] width 87 height 36
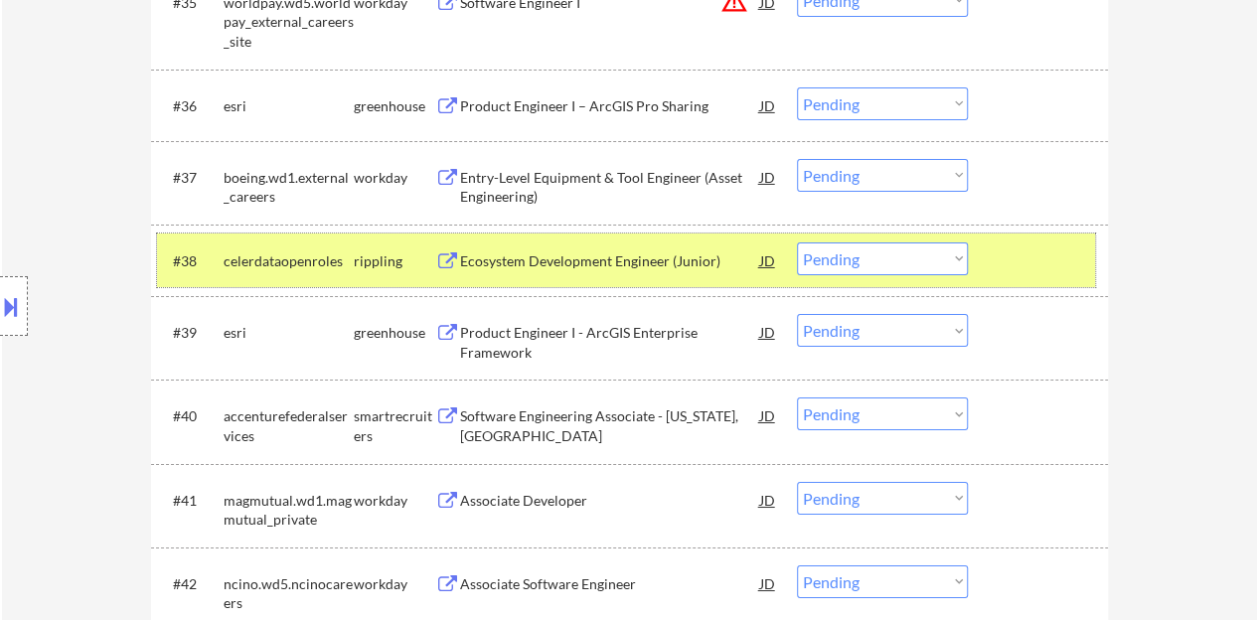
click at [945, 261] on select "Choose an option... Pending Applied Excluded (Questions) Excluded (Expired) Exc…" at bounding box center [882, 258] width 171 height 33
click at [883, 252] on select "Choose an option... Pending Applied Excluded (Questions) Excluded (Expired) Exc…" at bounding box center [882, 258] width 171 height 33
click at [797, 242] on select "Choose an option... Pending Applied Excluded (Questions) Excluded (Expired) Exc…" at bounding box center [882, 258] width 171 height 33
select select ""pending""
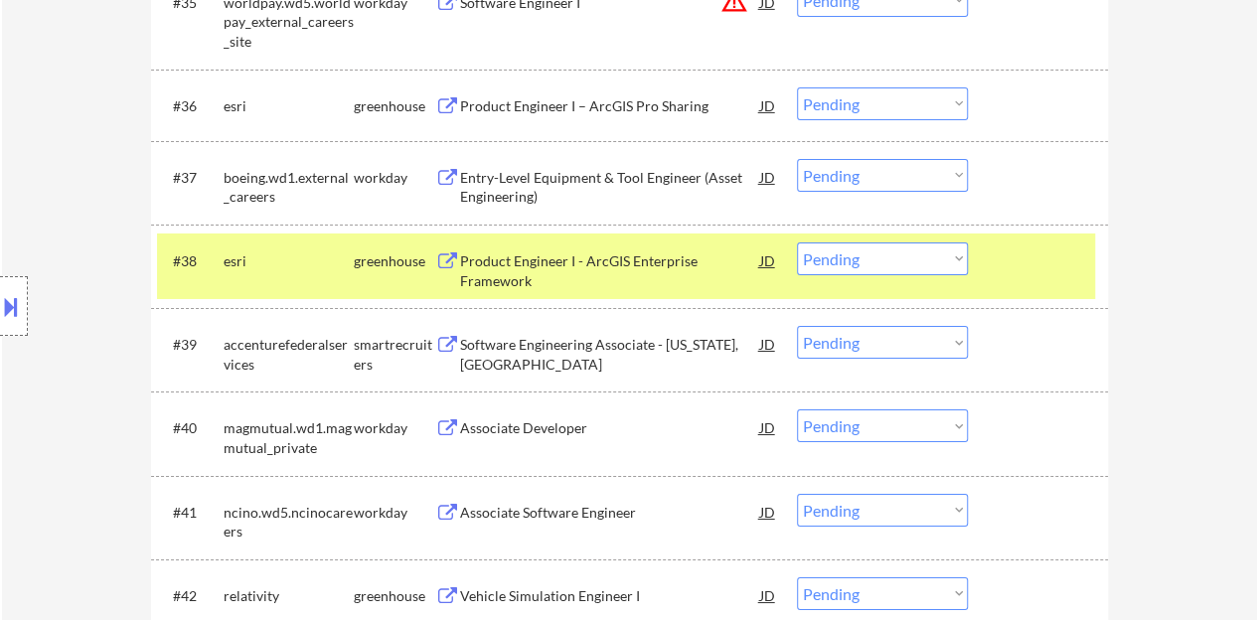
click at [1053, 249] on div at bounding box center [1040, 260] width 87 height 36
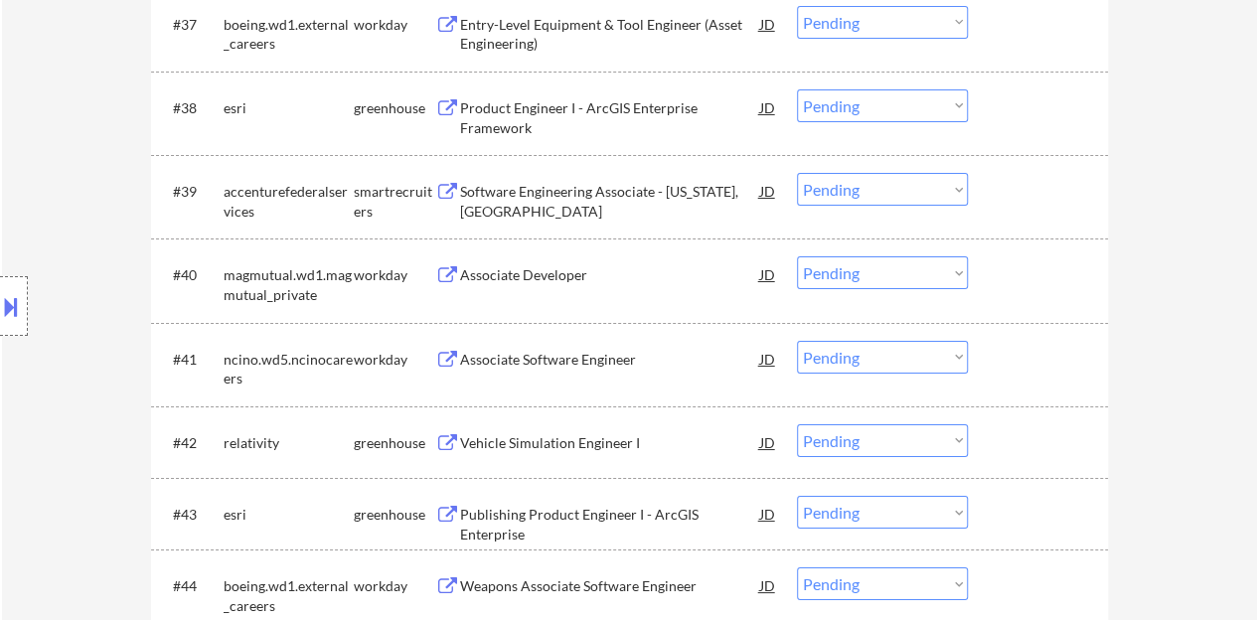
scroll to position [3577, 0]
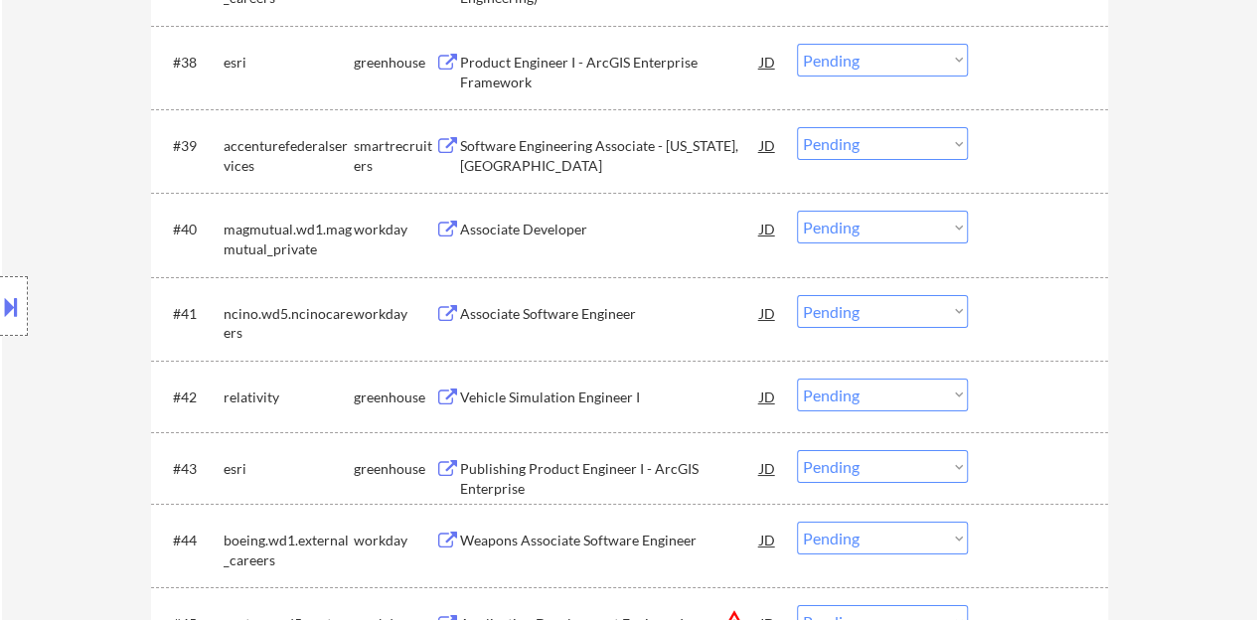
click at [505, 223] on div "Associate Developer" at bounding box center [610, 230] width 300 height 20
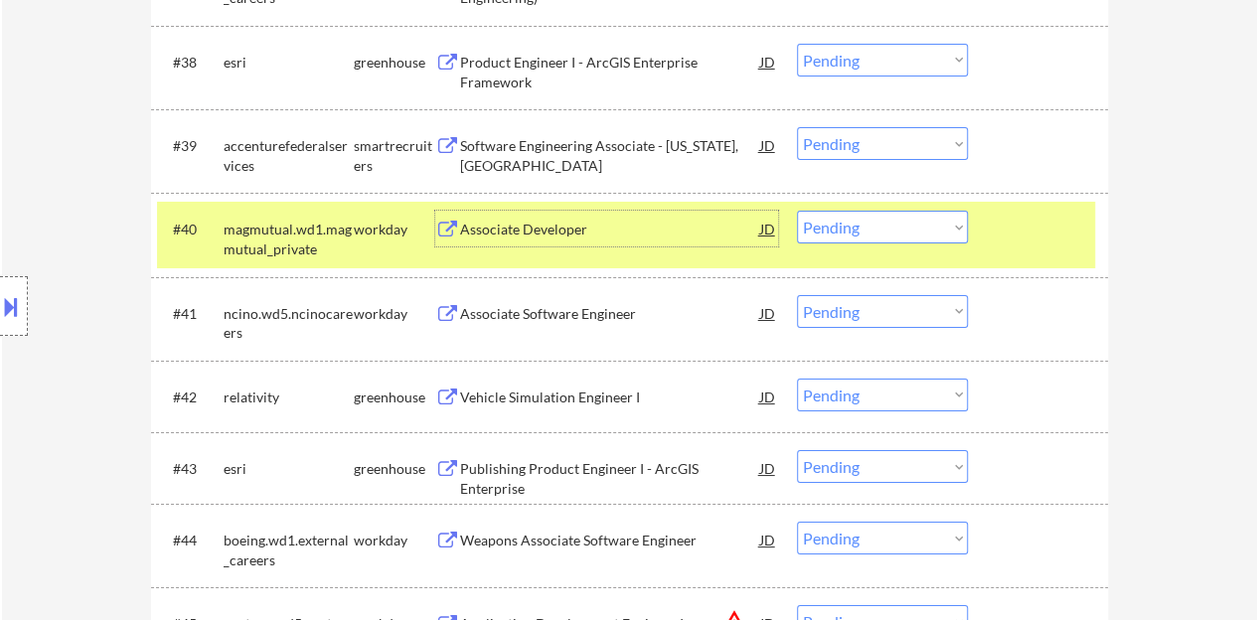
click at [898, 223] on select "Choose an option... Pending Applied Excluded (Questions) Excluded (Expired) Exc…" at bounding box center [882, 227] width 171 height 33
click at [797, 211] on select "Choose an option... Pending Applied Excluded (Questions) Excluded (Expired) Exc…" at bounding box center [882, 227] width 171 height 33
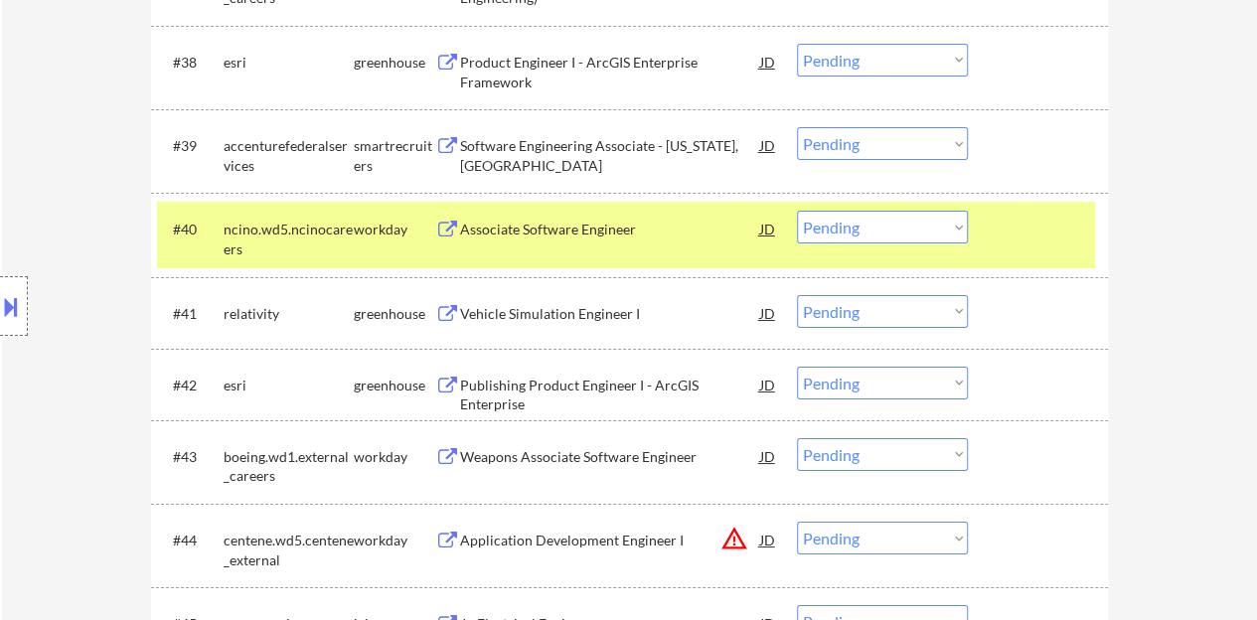
click at [555, 236] on div "Associate Software Engineer" at bounding box center [610, 230] width 300 height 20
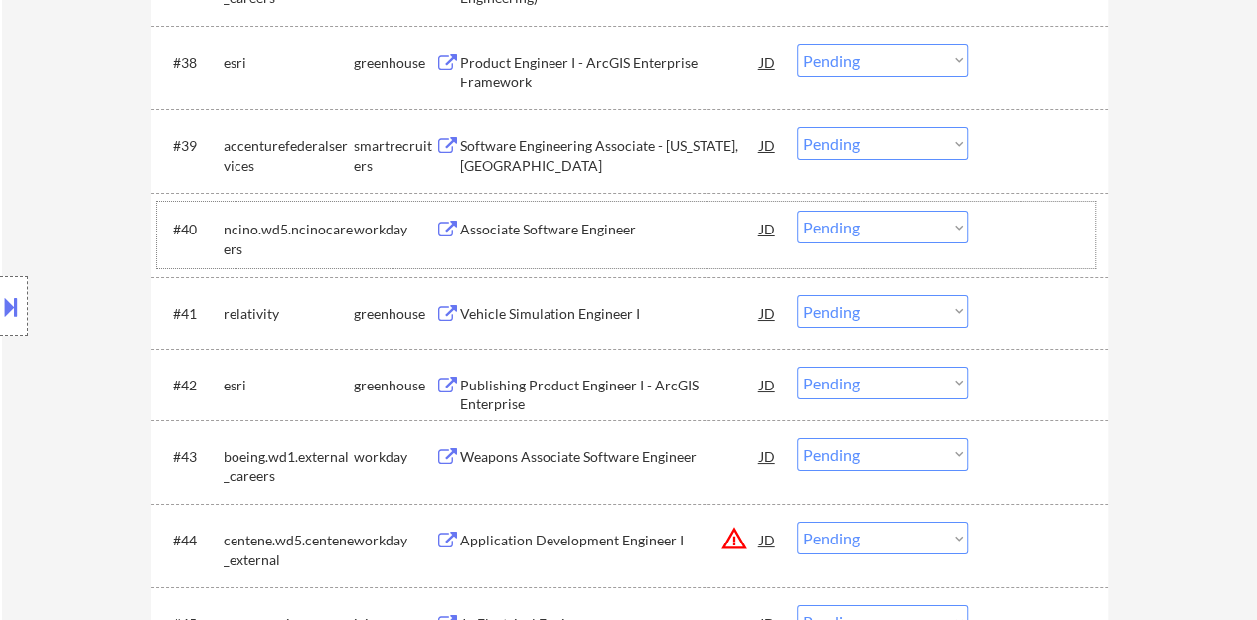
click at [1003, 230] on div at bounding box center [1040, 229] width 87 height 36
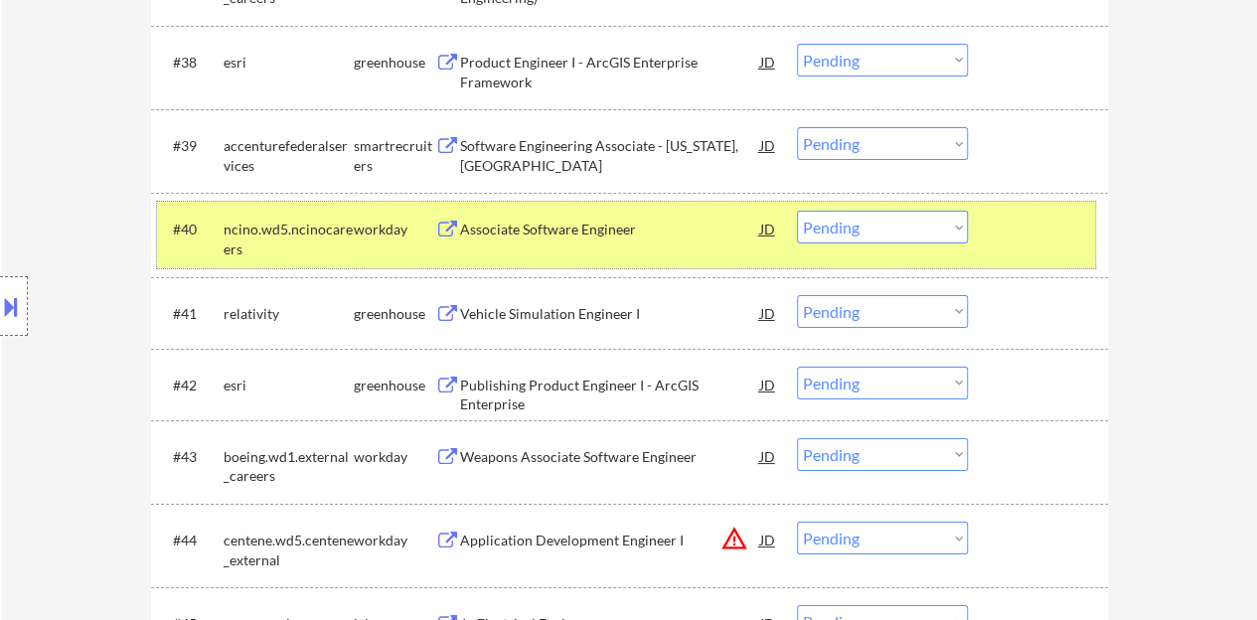
click at [827, 223] on select "Choose an option... Pending Applied Excluded (Questions) Excluded (Expired) Exc…" at bounding box center [882, 227] width 171 height 33
click at [797, 211] on select "Choose an option... Pending Applied Excluded (Questions) Excluded (Expired) Exc…" at bounding box center [882, 227] width 171 height 33
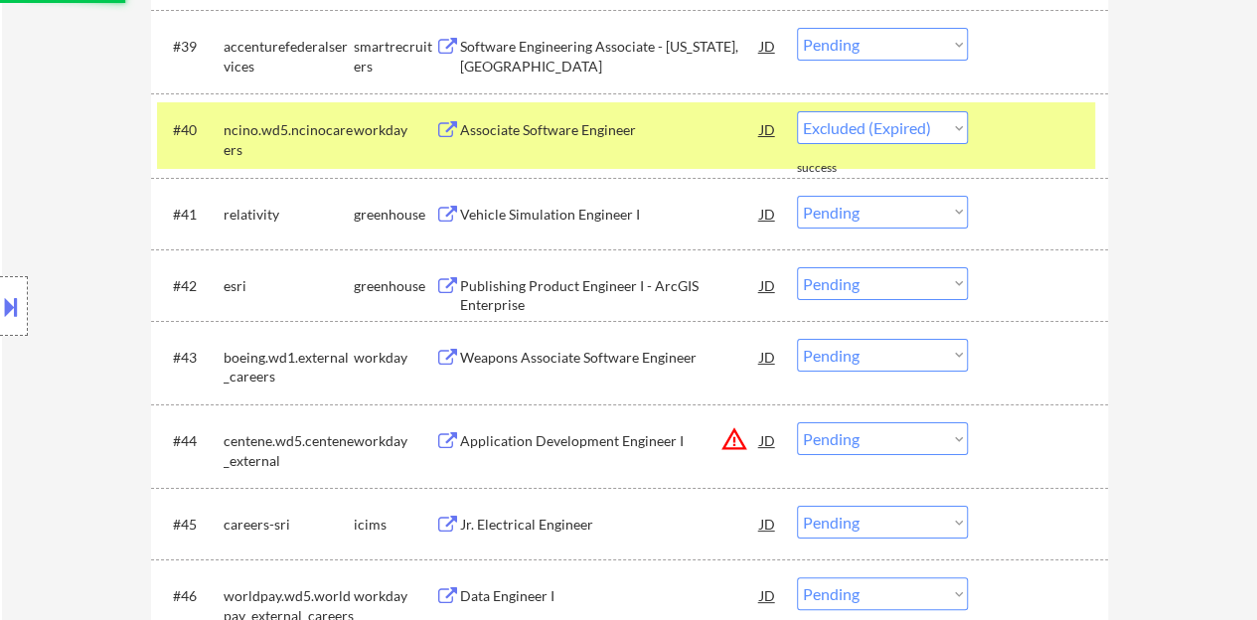
select select ""pending""
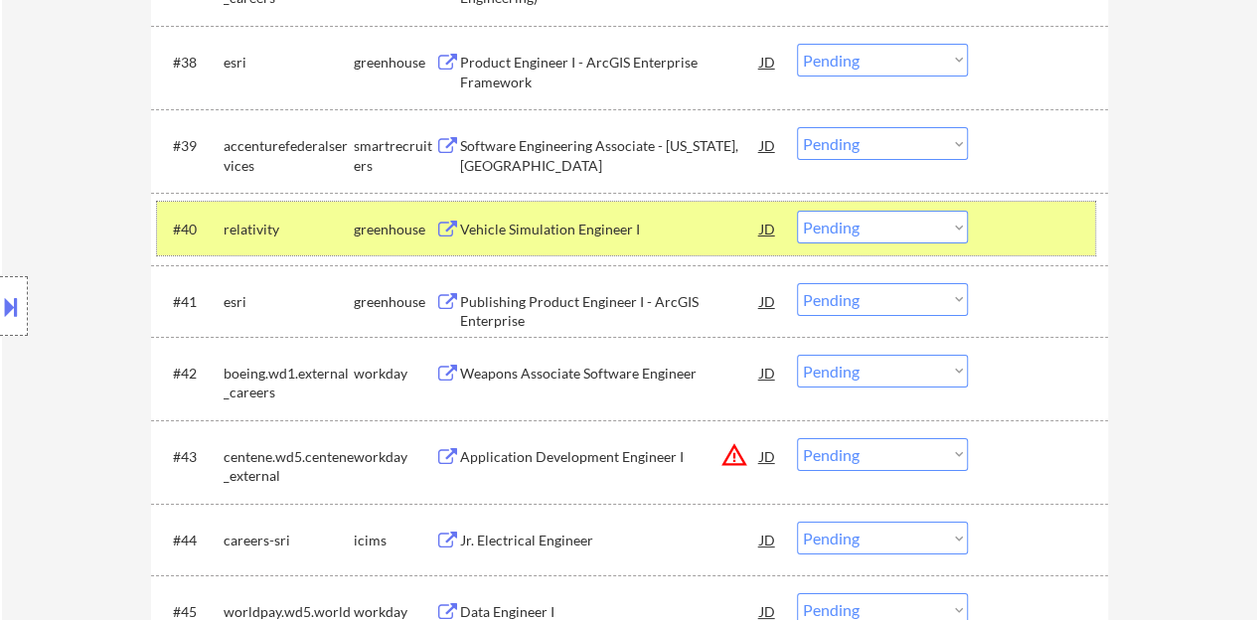
click at [1020, 222] on div at bounding box center [1040, 229] width 87 height 36
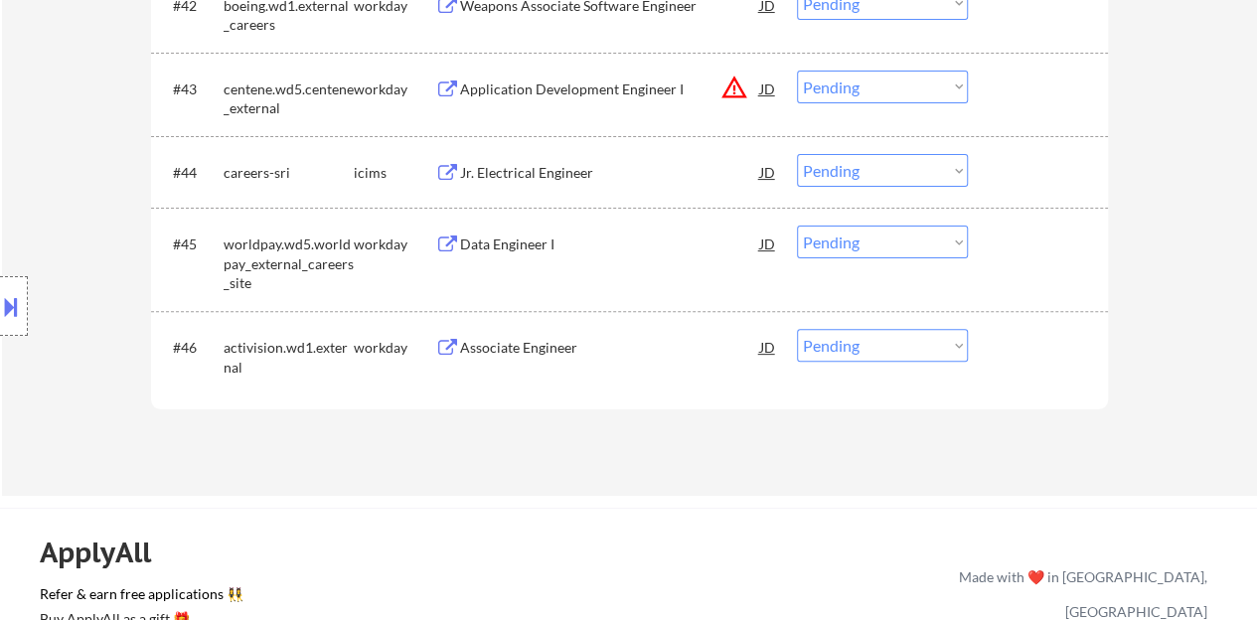
scroll to position [3975, 0]
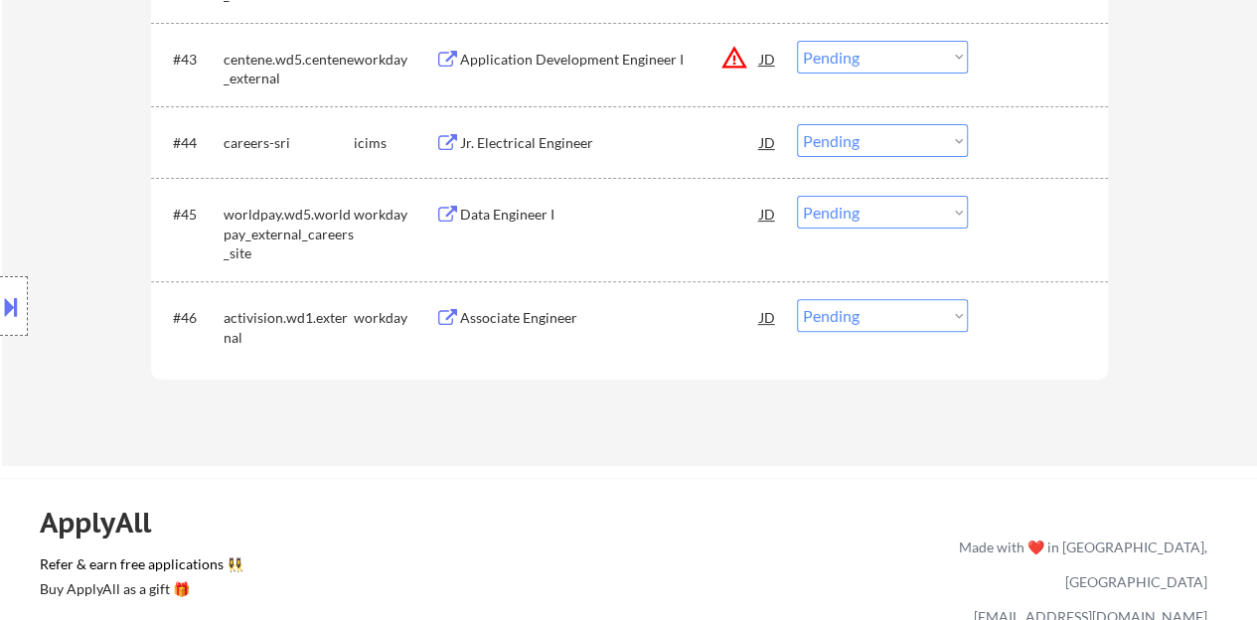
click at [491, 315] on div "Associate Engineer" at bounding box center [610, 318] width 300 height 20
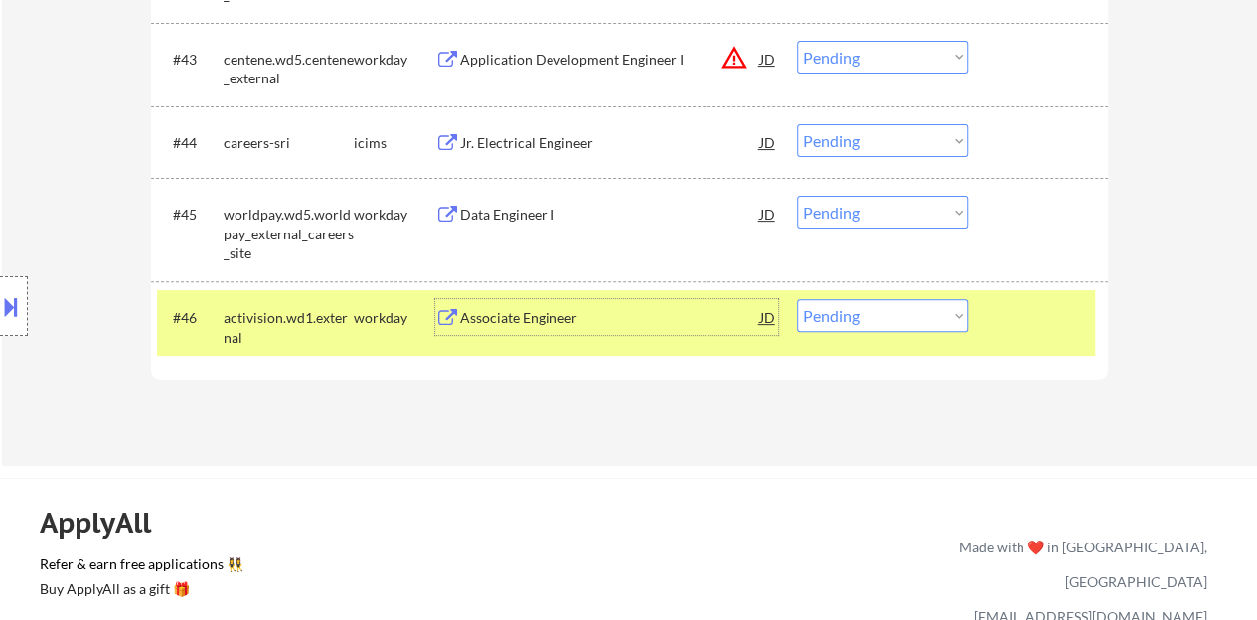
click at [892, 317] on select "Choose an option... Pending Applied Excluded (Questions) Excluded (Expired) Exc…" at bounding box center [882, 315] width 171 height 33
select select ""excluded__expired_""
click at [797, 299] on select "Choose an option... Pending Applied Excluded (Questions) Excluded (Expired) Exc…" at bounding box center [882, 315] width 171 height 33
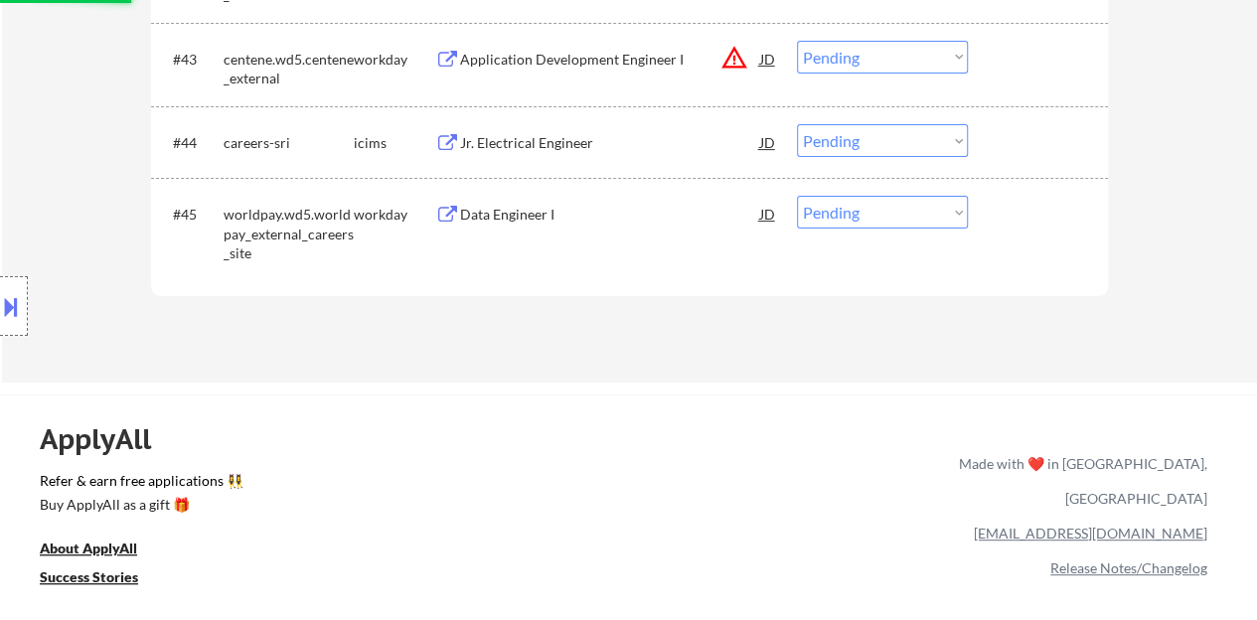
scroll to position [3876, 0]
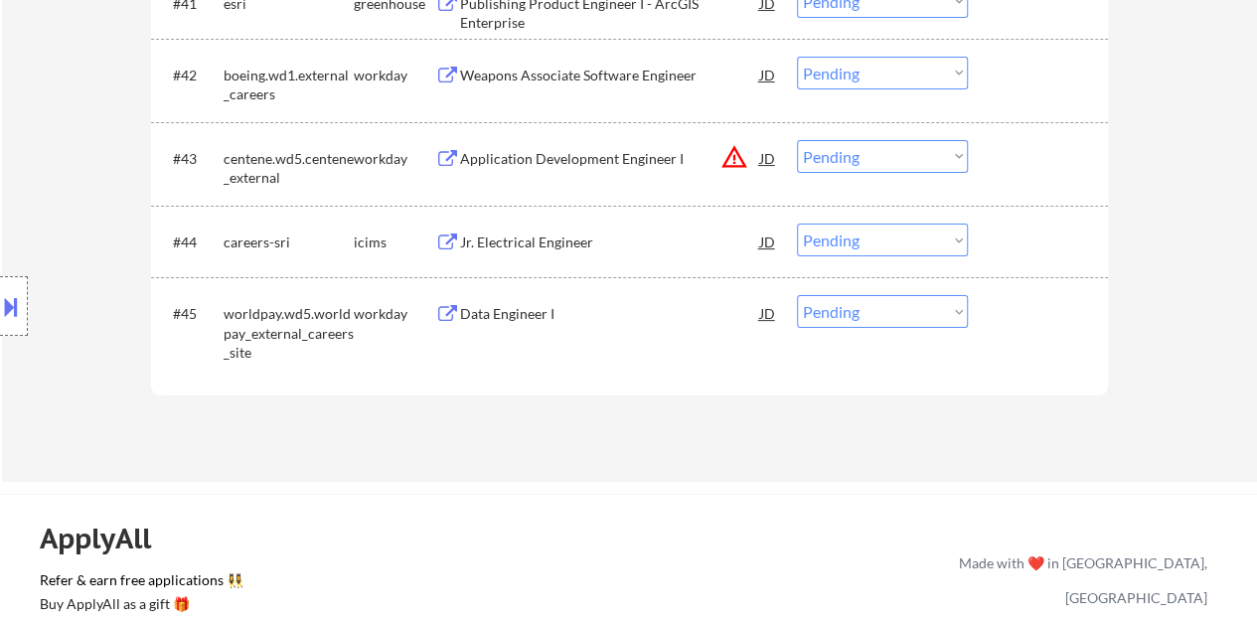
click at [545, 310] on div "Data Engineer I" at bounding box center [610, 314] width 300 height 20
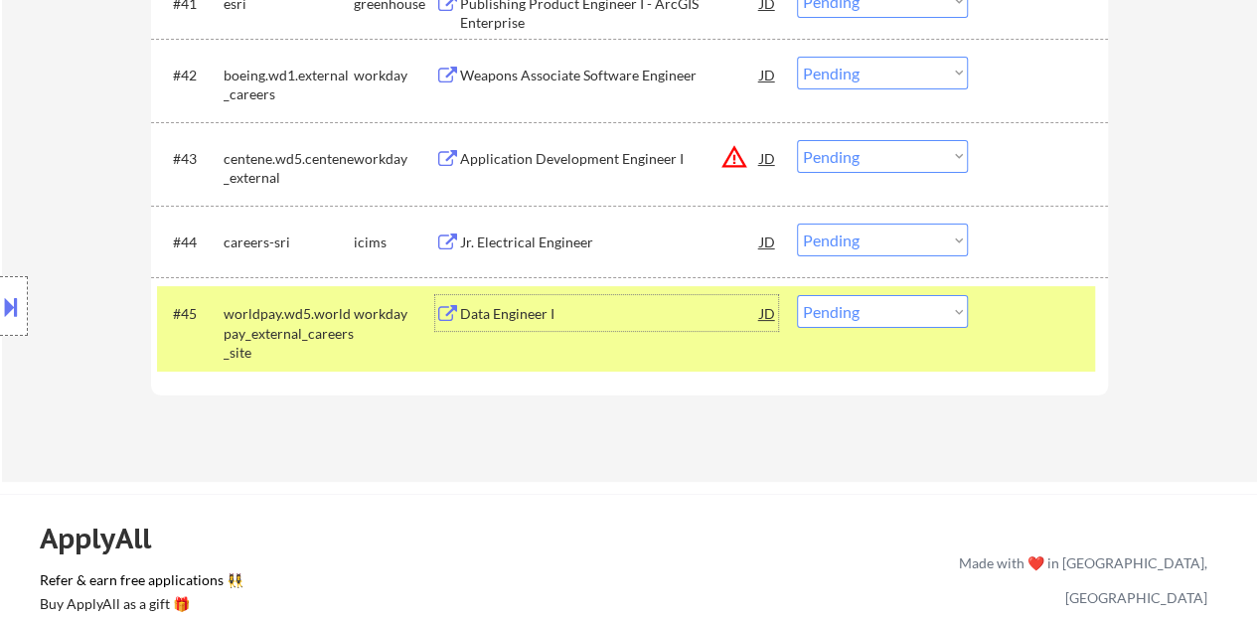
click at [928, 309] on select "Choose an option... Pending Applied Excluded (Questions) Excluded (Expired) Exc…" at bounding box center [882, 311] width 171 height 33
select select ""excluded__expired_""
click at [797, 295] on select "Choose an option... Pending Applied Excluded (Questions) Excluded (Expired) Exc…" at bounding box center [882, 311] width 171 height 33
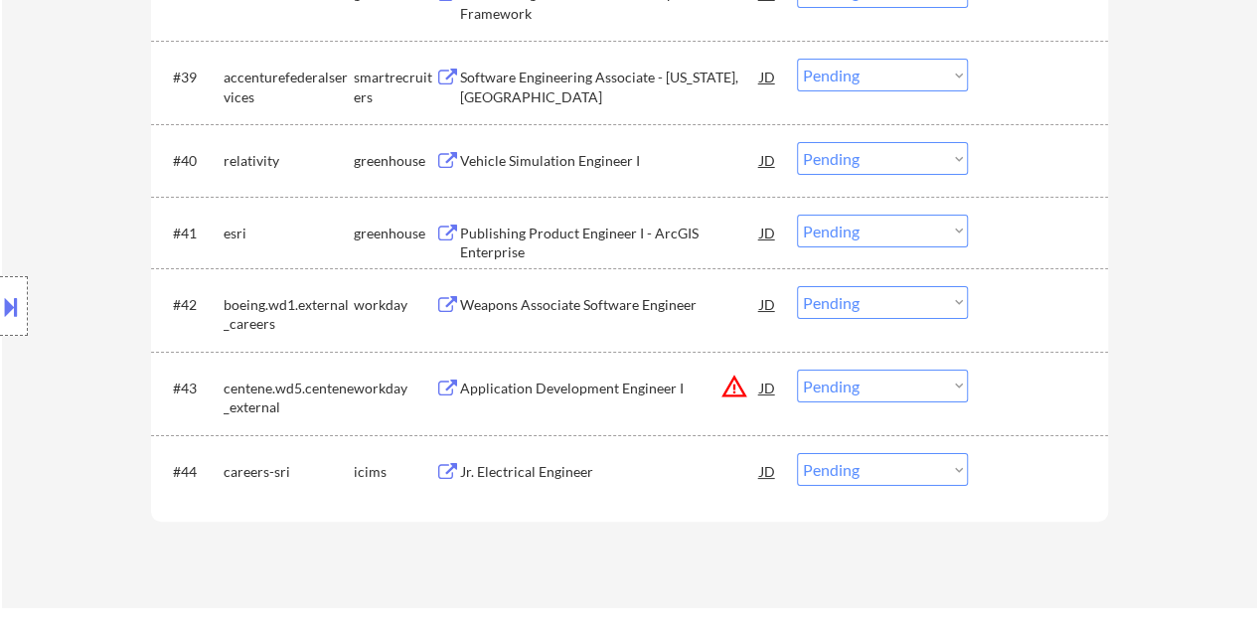
scroll to position [3677, 0]
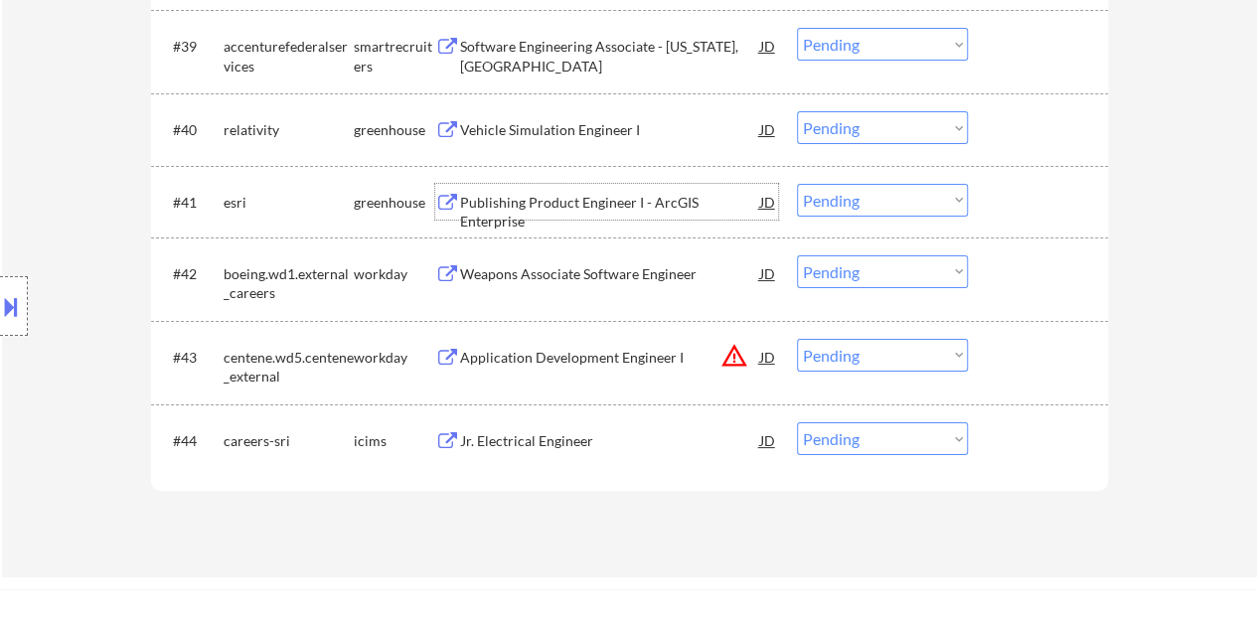
click at [572, 205] on div "Publishing Product Engineer I - ArcGIS Enterprise" at bounding box center [610, 212] width 300 height 39
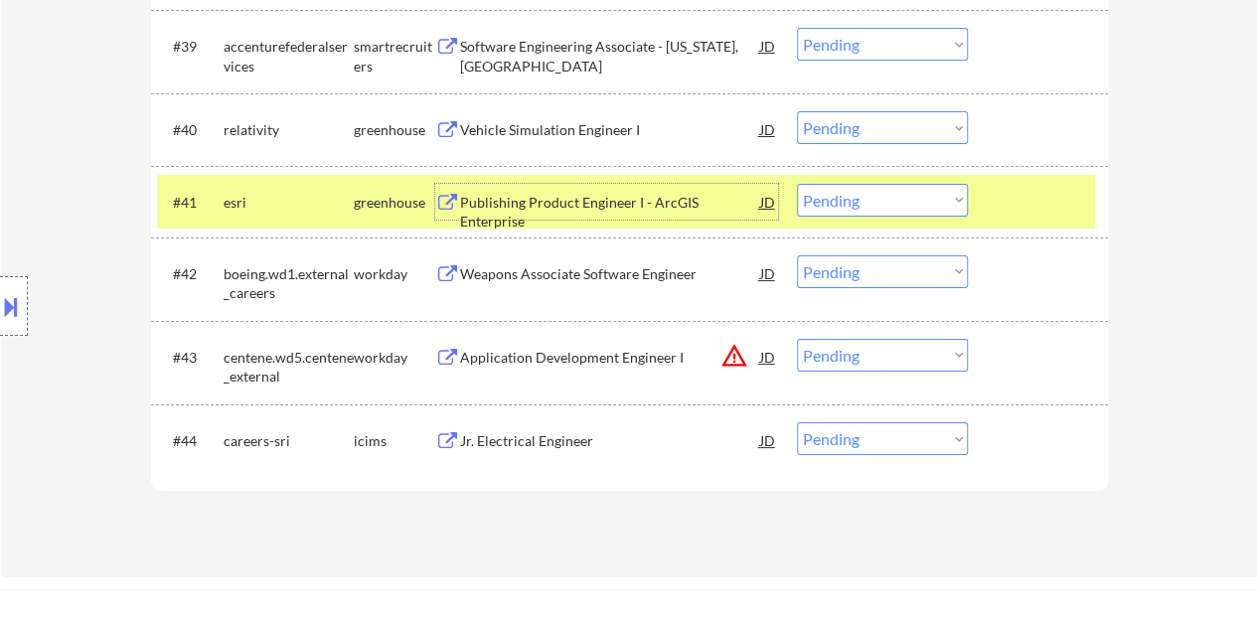
click at [861, 206] on select "Choose an option... Pending Applied Excluded (Questions) Excluded (Expired) Exc…" at bounding box center [882, 200] width 171 height 33
click at [797, 184] on select "Choose an option... Pending Applied Excluded (Questions) Excluded (Expired) Exc…" at bounding box center [882, 200] width 171 height 33
select select ""pending""
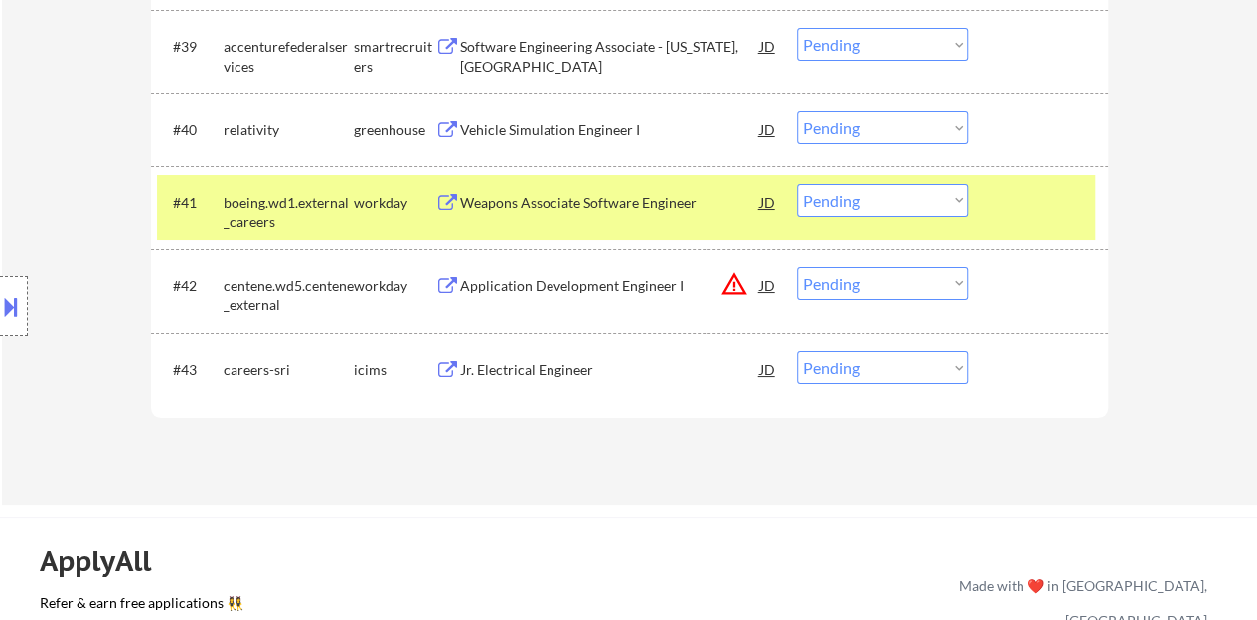
click at [1052, 213] on div at bounding box center [1040, 202] width 87 height 36
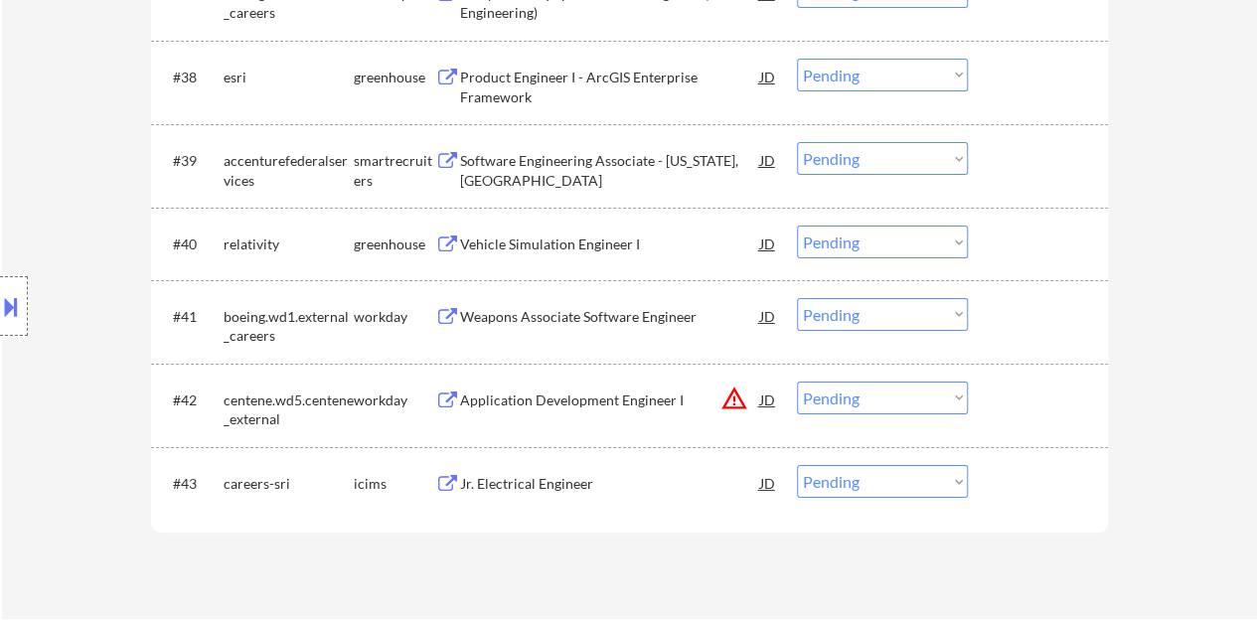
scroll to position [3478, 0]
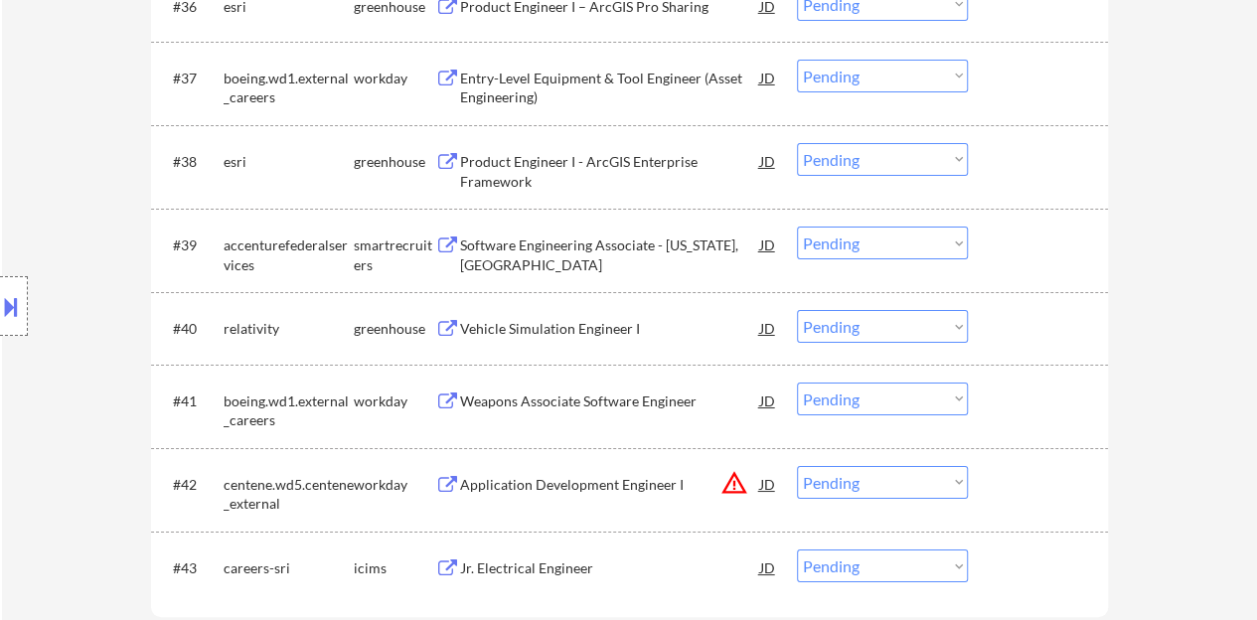
click at [592, 316] on div "Vehicle Simulation Engineer I" at bounding box center [610, 328] width 300 height 36
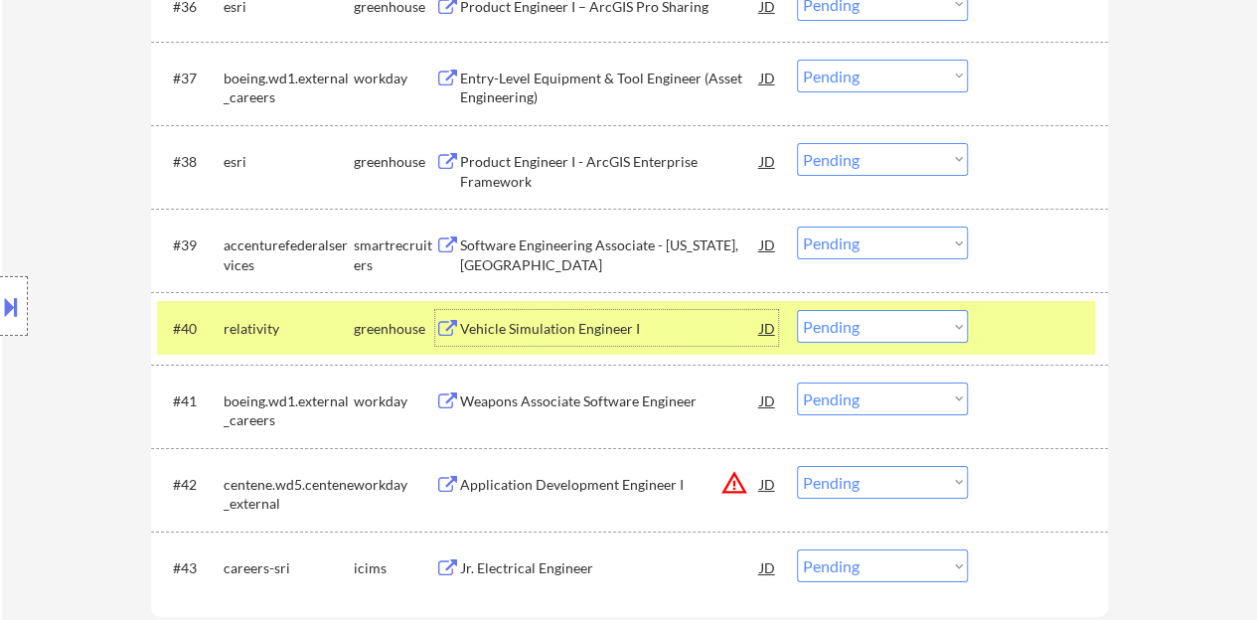
click at [862, 327] on select "Choose an option... Pending Applied Excluded (Questions) Excluded (Expired) Exc…" at bounding box center [882, 326] width 171 height 33
click at [797, 310] on select "Choose an option... Pending Applied Excluded (Questions) Excluded (Expired) Exc…" at bounding box center [882, 326] width 171 height 33
select select ""pending""
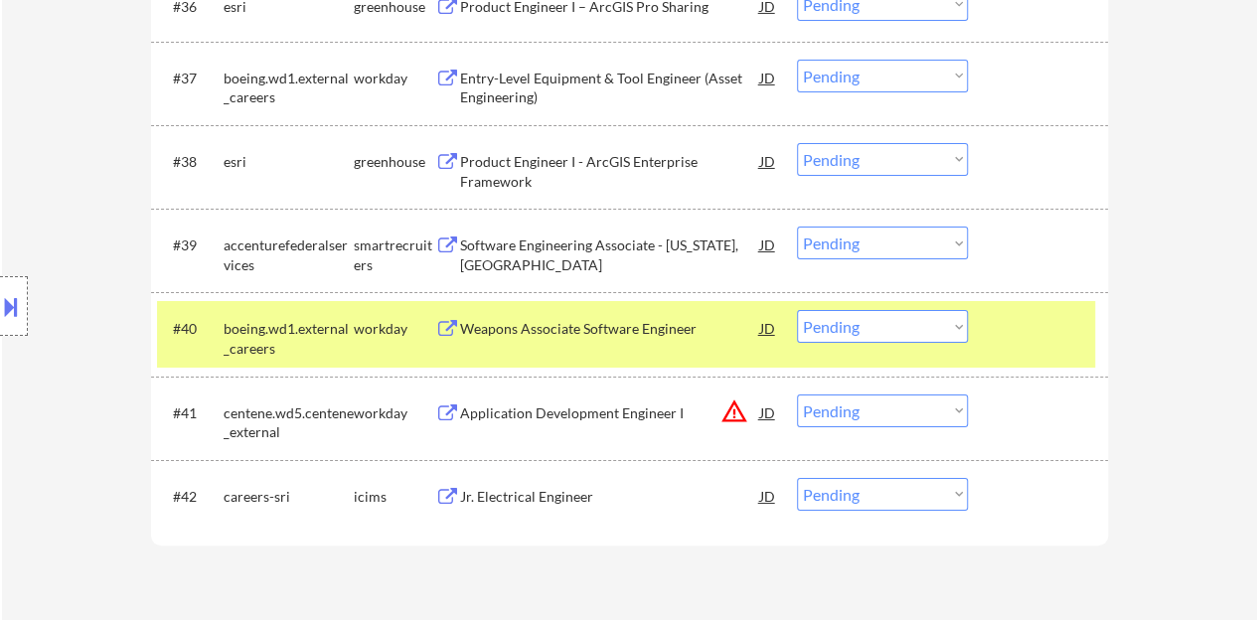
scroll to position [3577, 0]
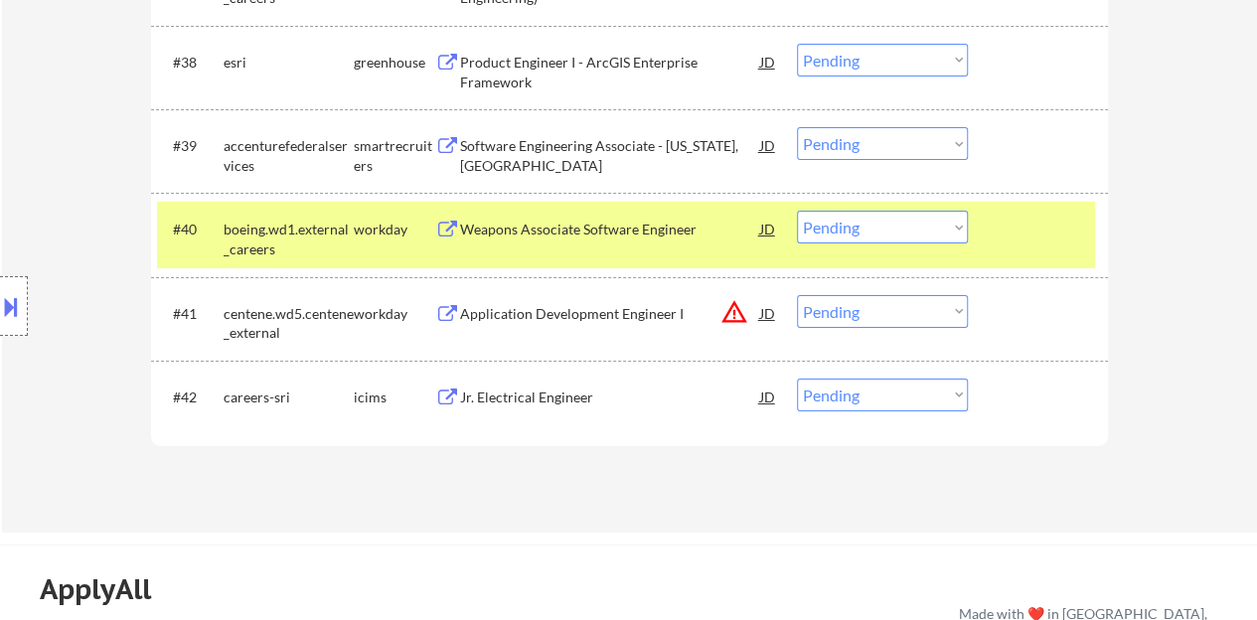
click at [1066, 238] on div at bounding box center [1040, 229] width 87 height 36
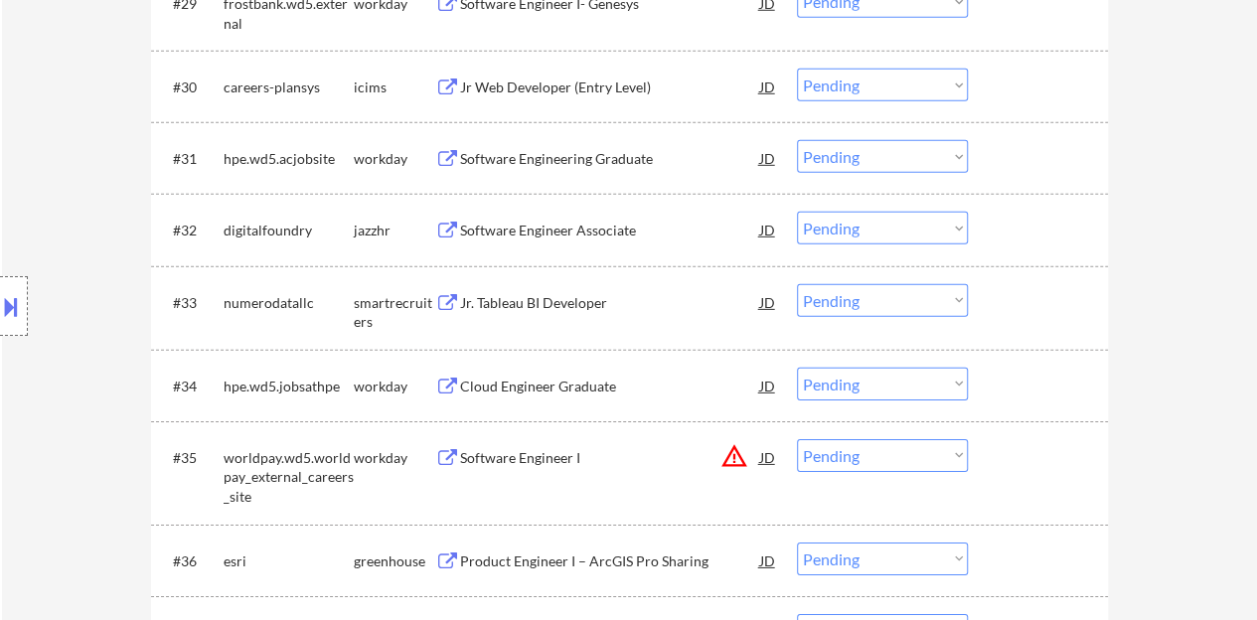
scroll to position [2882, 0]
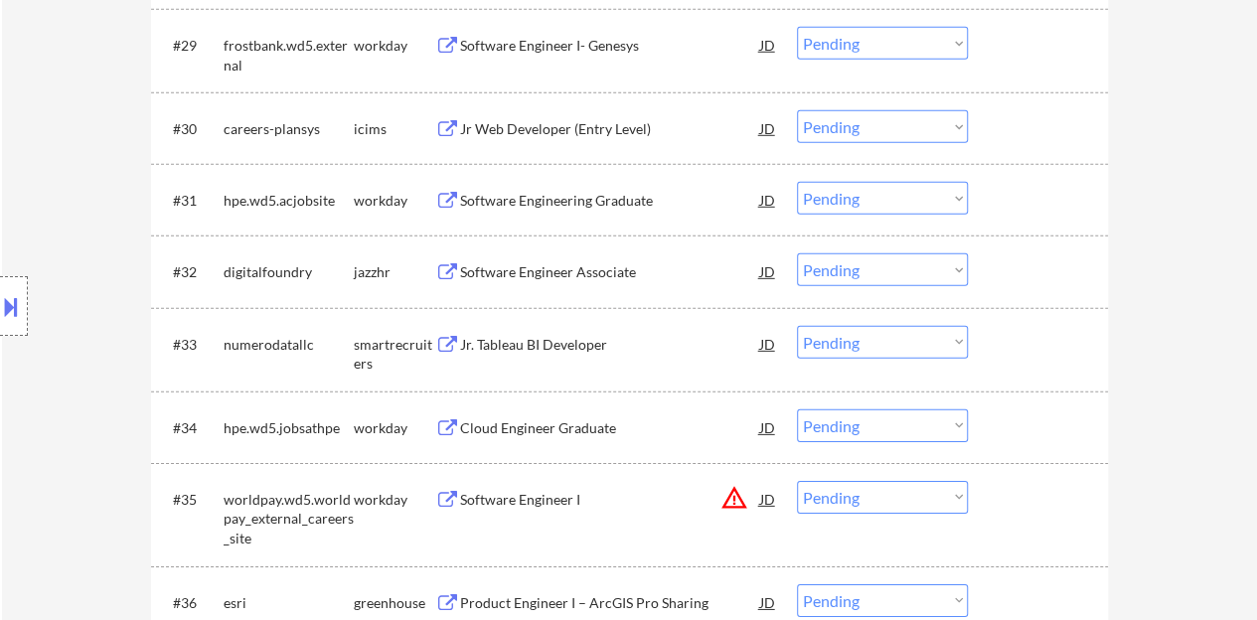
click at [607, 283] on div "Software Engineer Associate" at bounding box center [610, 271] width 300 height 36
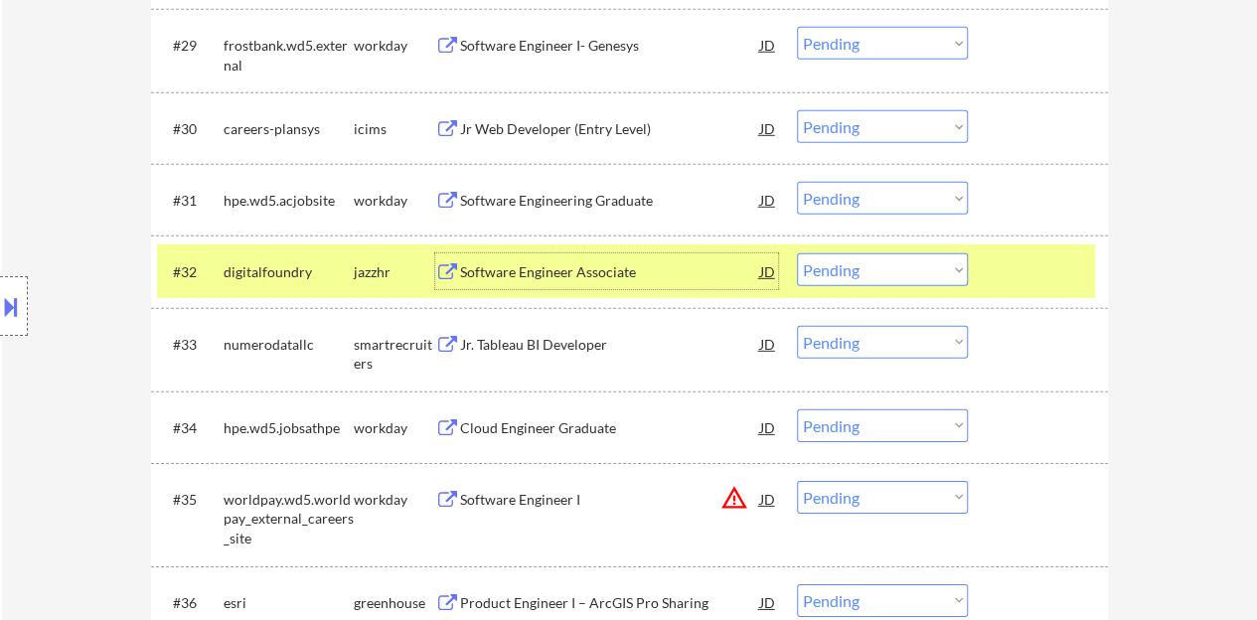
click at [847, 269] on select "Choose an option... Pending Applied Excluded (Questions) Excluded (Expired) Exc…" at bounding box center [882, 269] width 171 height 33
click at [797, 253] on select "Choose an option... Pending Applied Excluded (Questions) Excluded (Expired) Exc…" at bounding box center [882, 269] width 171 height 33
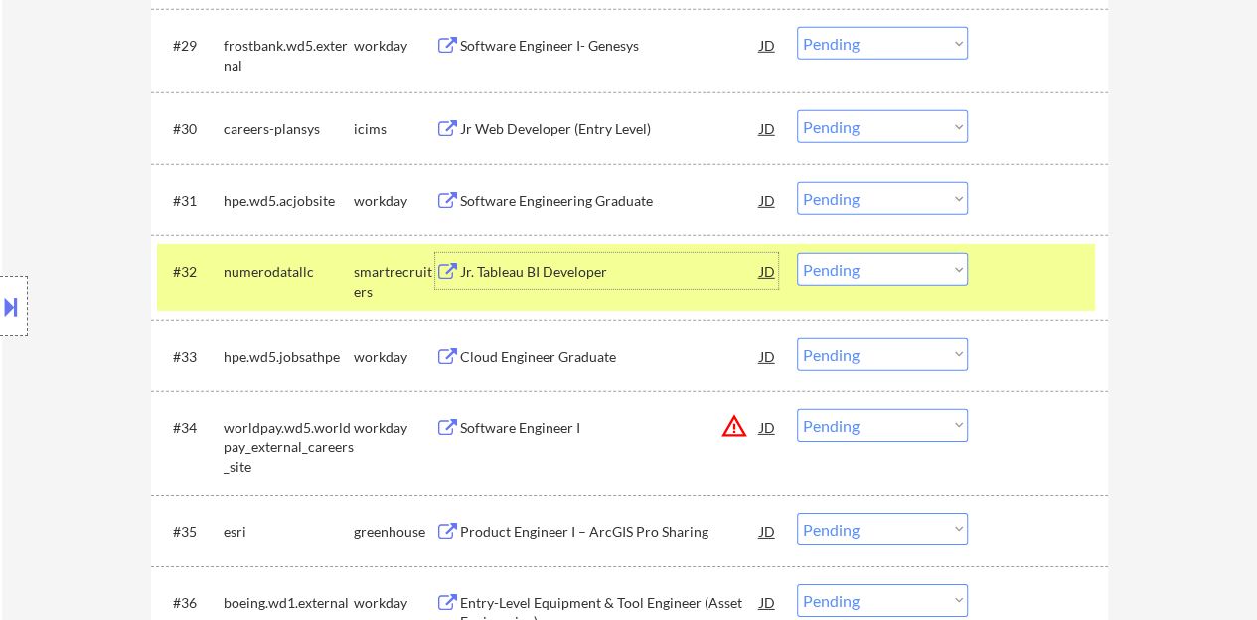
click at [602, 269] on div "Jr. Tableau BI Developer" at bounding box center [610, 272] width 300 height 20
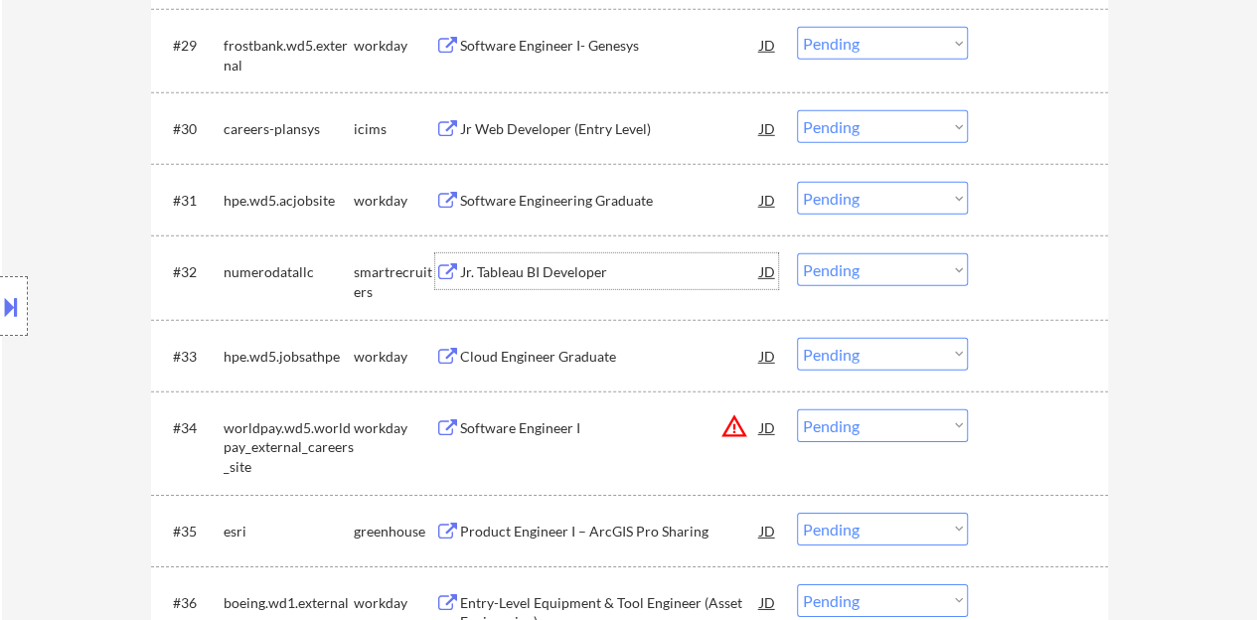
drag, startPoint x: 1014, startPoint y: 270, endPoint x: 1004, endPoint y: 266, distance: 10.7
click at [1015, 271] on div at bounding box center [1040, 271] width 87 height 36
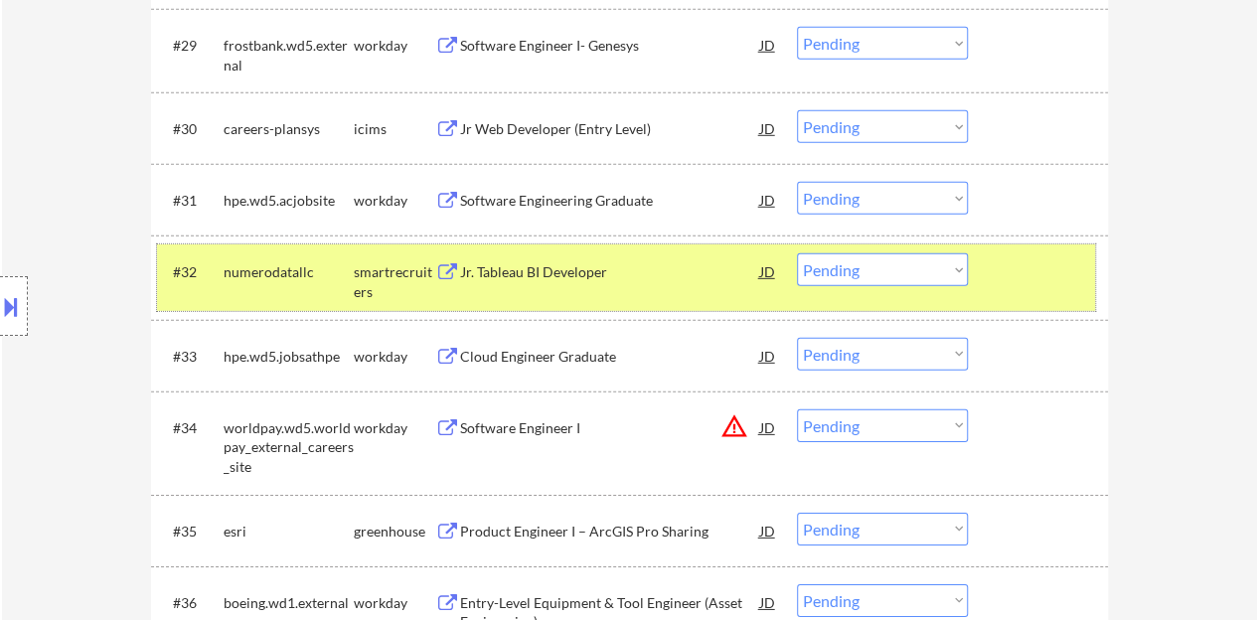
click at [913, 283] on select "Choose an option... Pending Applied Excluded (Questions) Excluded (Expired) Exc…" at bounding box center [882, 269] width 171 height 33
click at [797, 253] on select "Choose an option... Pending Applied Excluded (Questions) Excluded (Expired) Exc…" at bounding box center [882, 269] width 171 height 33
select select ""pending""
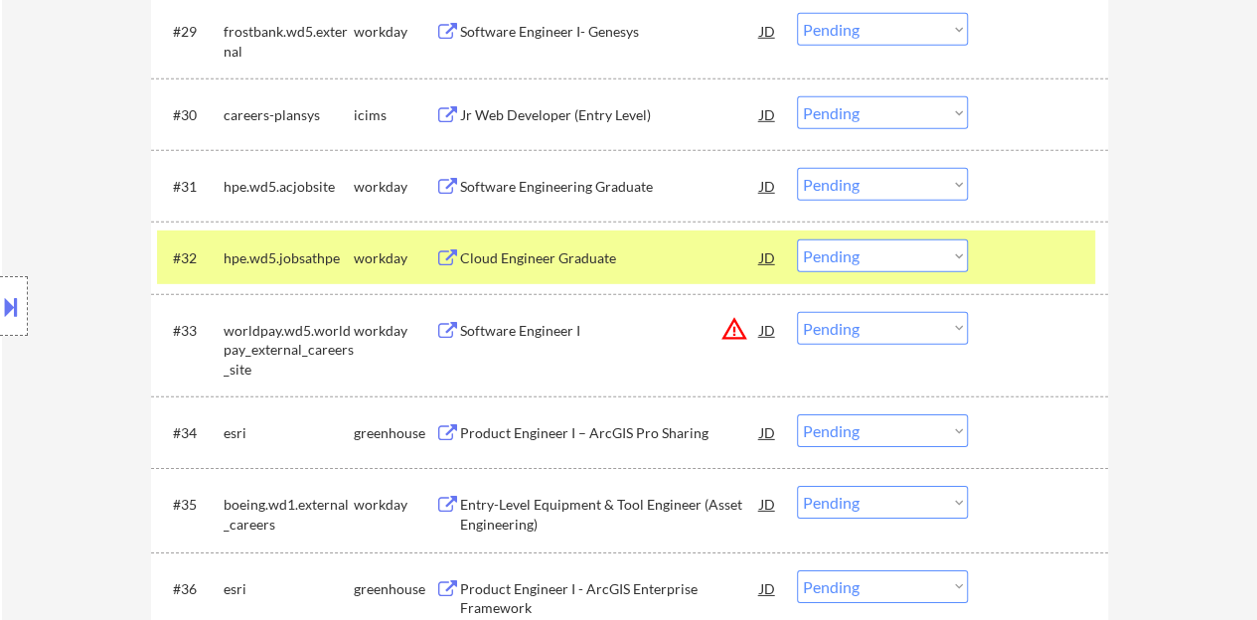
scroll to position [2981, 0]
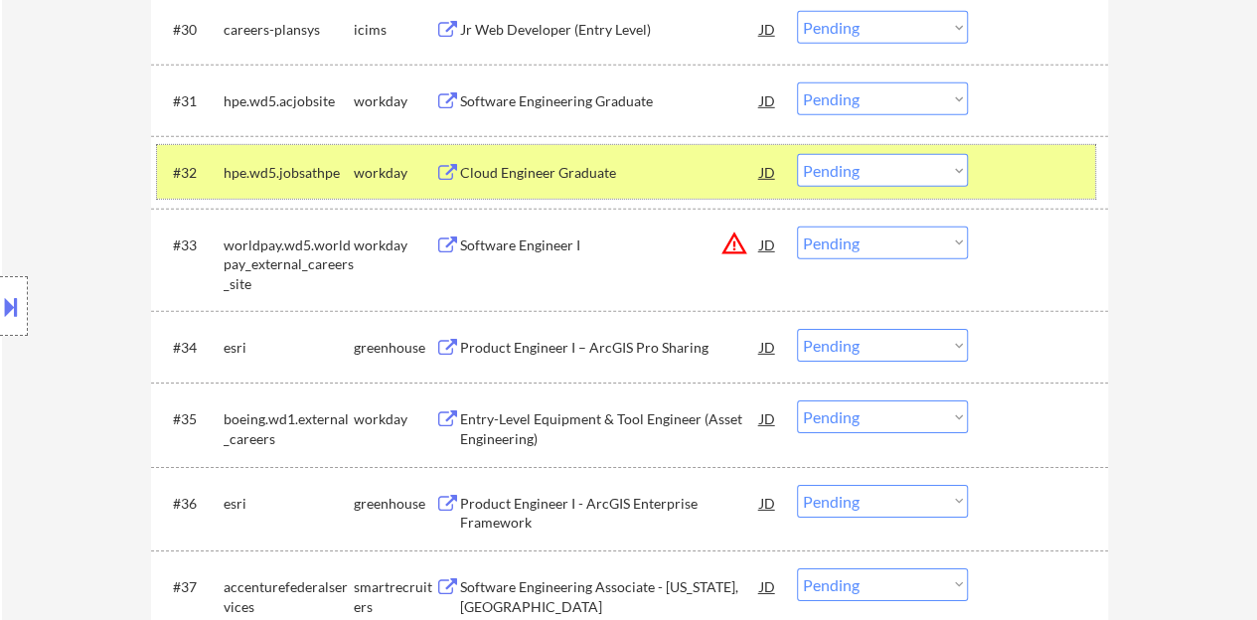
click at [1028, 160] on div at bounding box center [1040, 172] width 87 height 36
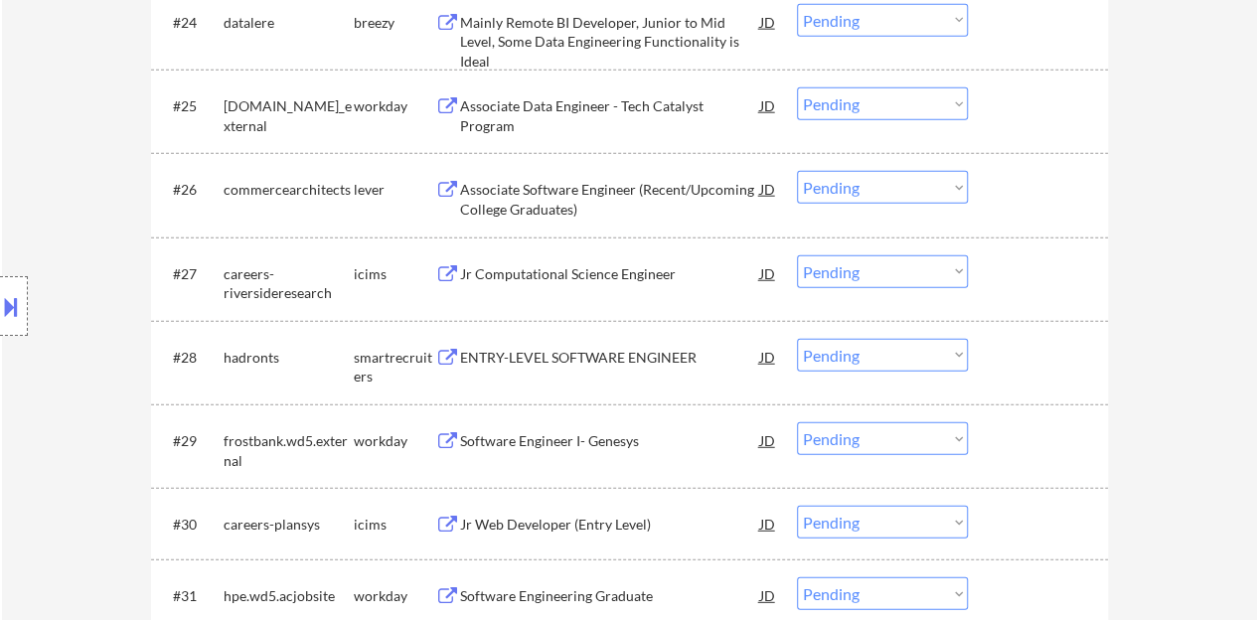
scroll to position [2484, 0]
click at [609, 359] on div "ENTRY-LEVEL SOFTWARE ENGINEER" at bounding box center [610, 360] width 300 height 20
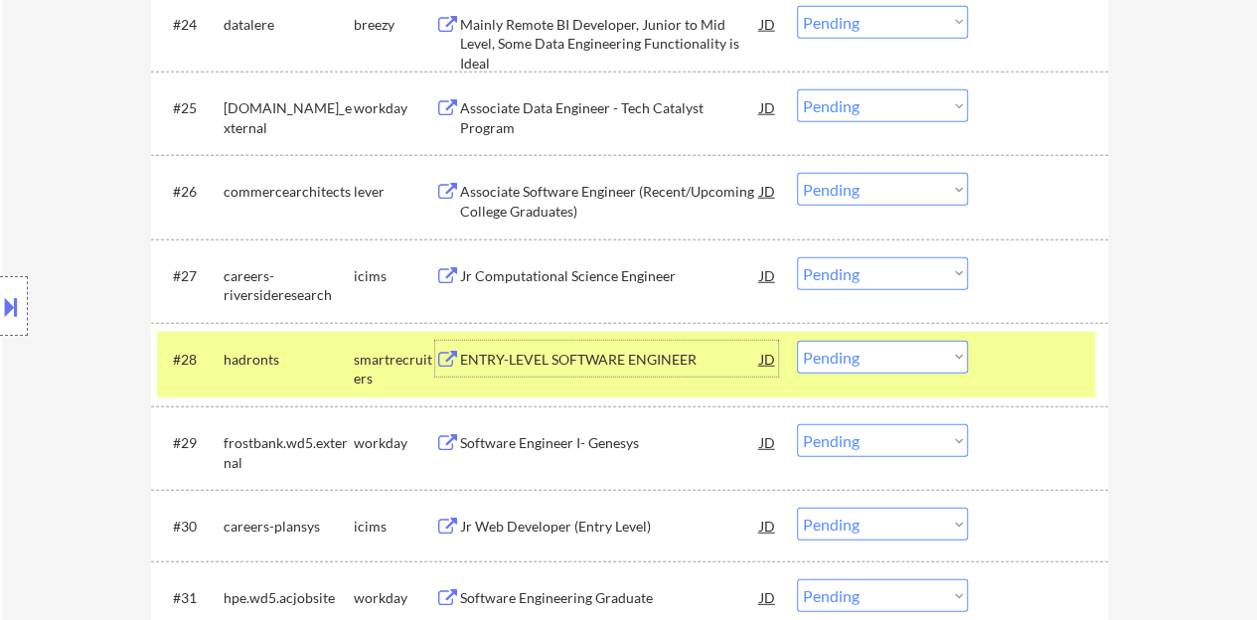
click at [926, 359] on select "Choose an option... Pending Applied Excluded (Questions) Excluded (Expired) Exc…" at bounding box center [882, 357] width 171 height 33
click at [797, 341] on select "Choose an option... Pending Applied Excluded (Questions) Excluded (Expired) Exc…" at bounding box center [882, 357] width 171 height 33
select select ""pending""
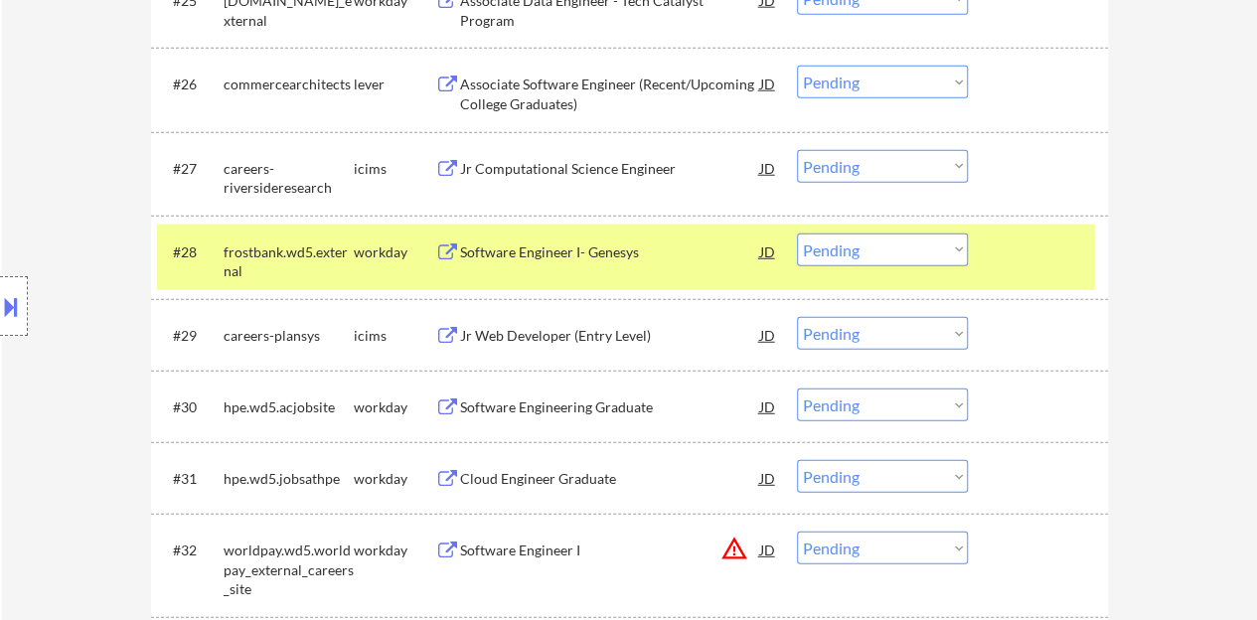
scroll to position [2683, 0]
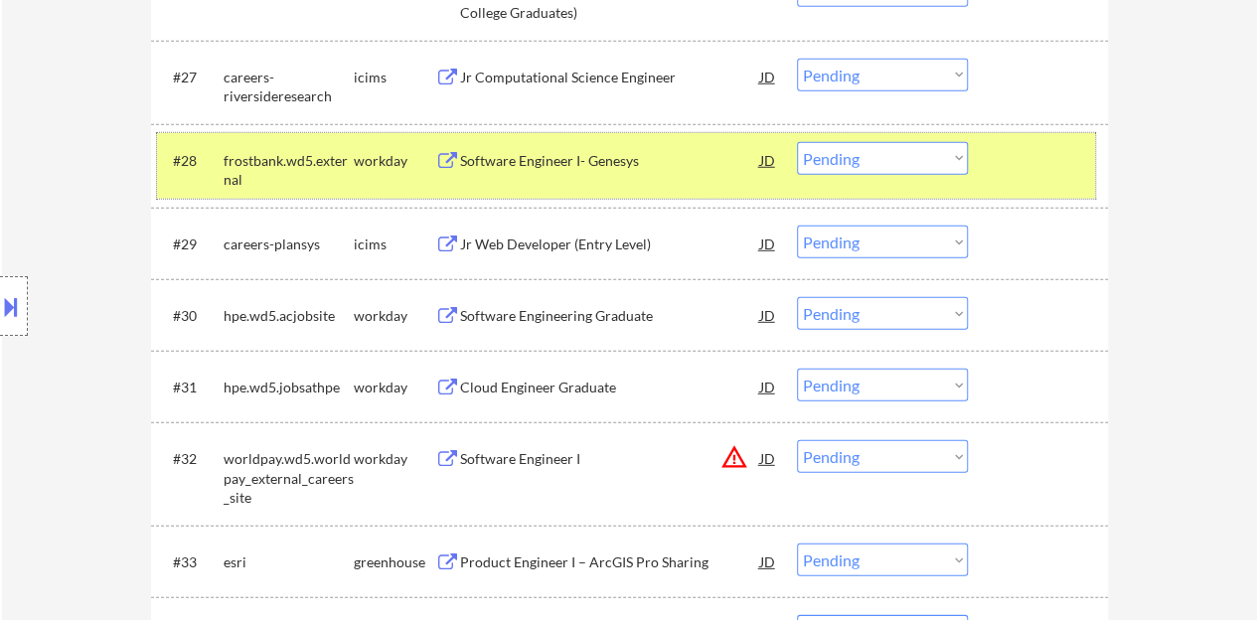
click at [1070, 179] on div "#28 frostbank.wd5.external workday Software Engineer I- Genesys JD warning_ambe…" at bounding box center [626, 166] width 938 height 66
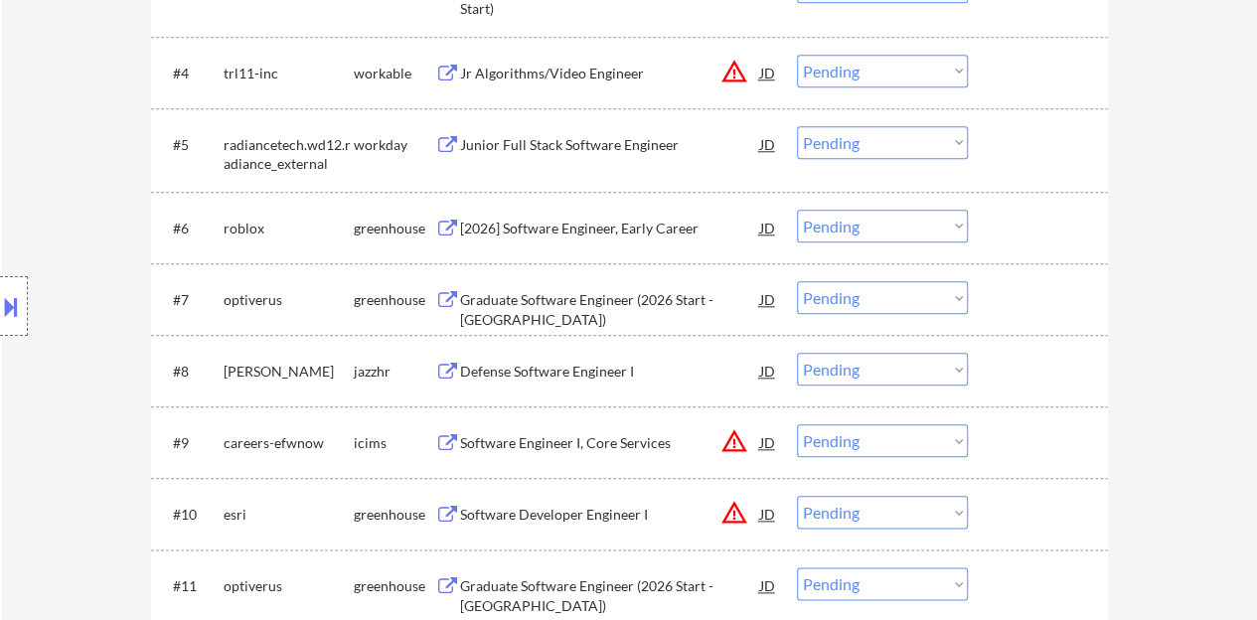
scroll to position [994, 0]
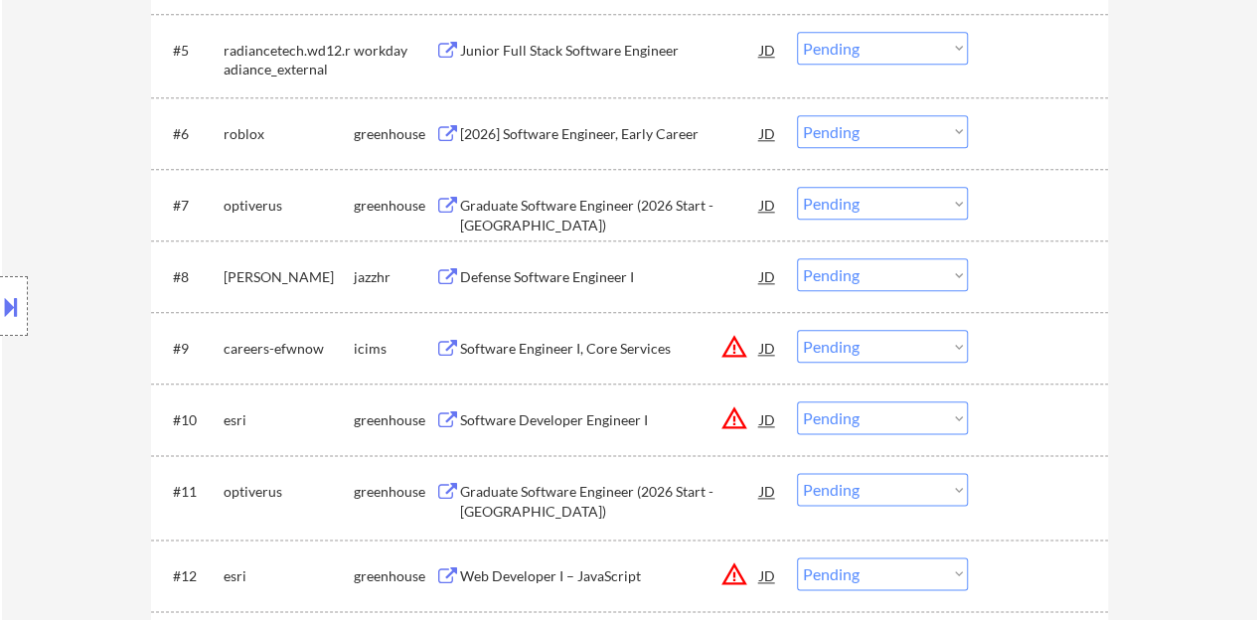
click at [553, 277] on div "Defense Software Engineer I" at bounding box center [610, 277] width 300 height 20
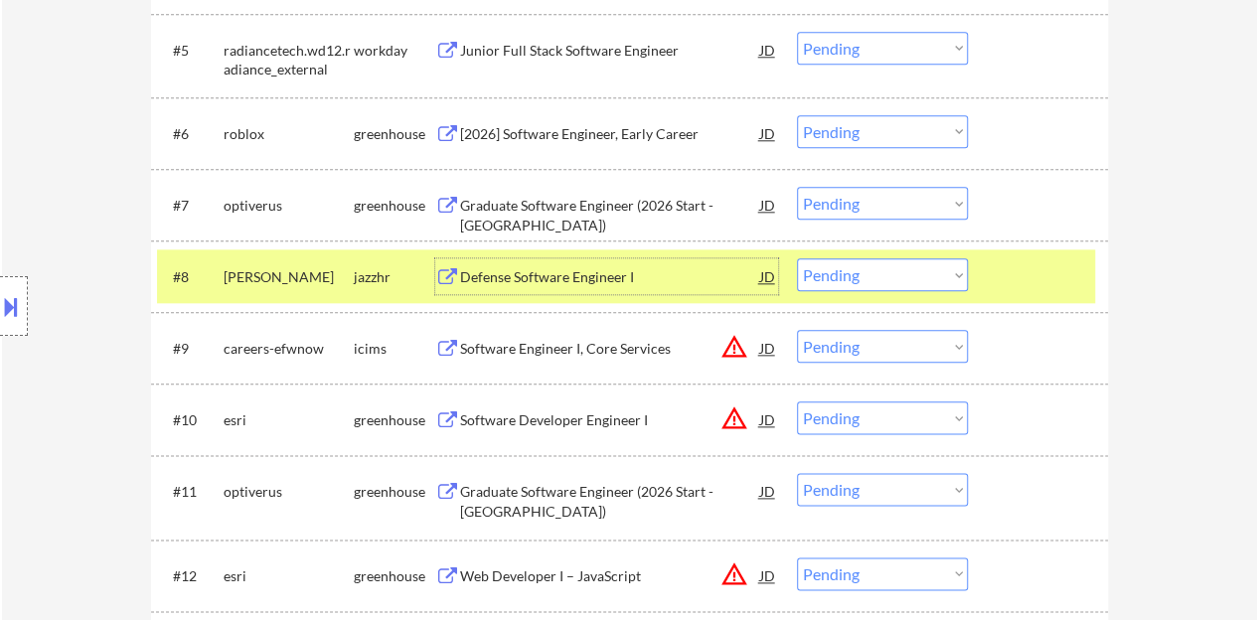
click at [911, 278] on select "Choose an option... Pending Applied Excluded (Questions) Excluded (Expired) Exc…" at bounding box center [882, 274] width 171 height 33
click at [797, 258] on select "Choose an option... Pending Applied Excluded (Questions) Excluded (Expired) Exc…" at bounding box center [882, 274] width 171 height 33
select select ""pending""
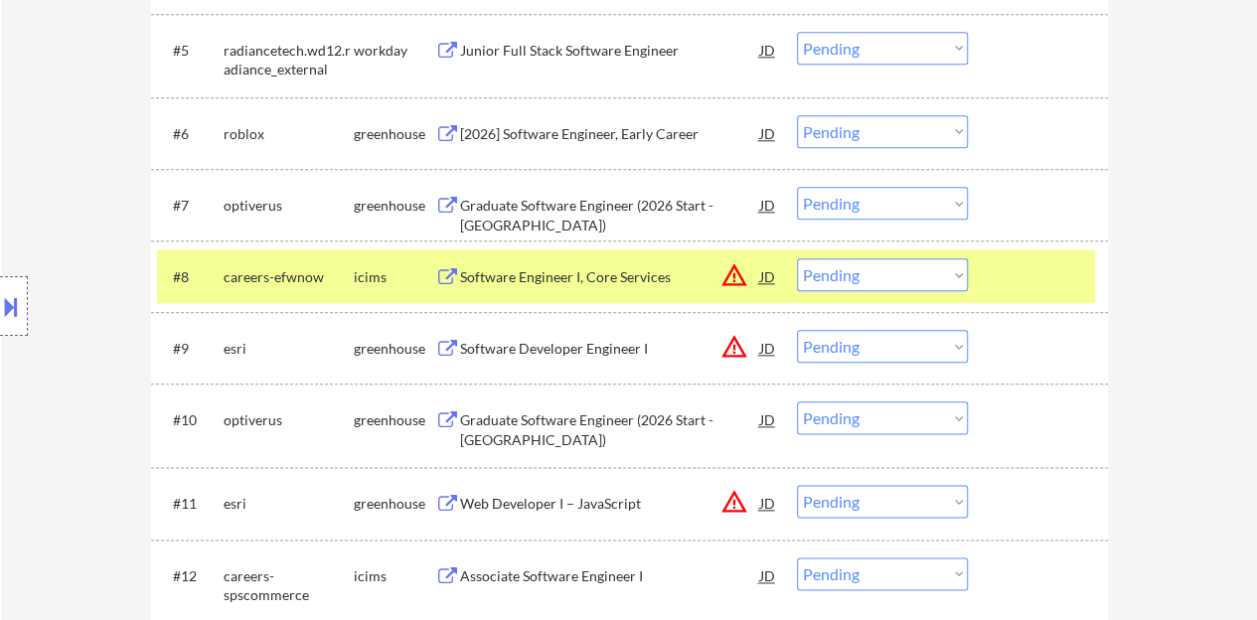
click at [1016, 275] on div at bounding box center [1040, 276] width 87 height 36
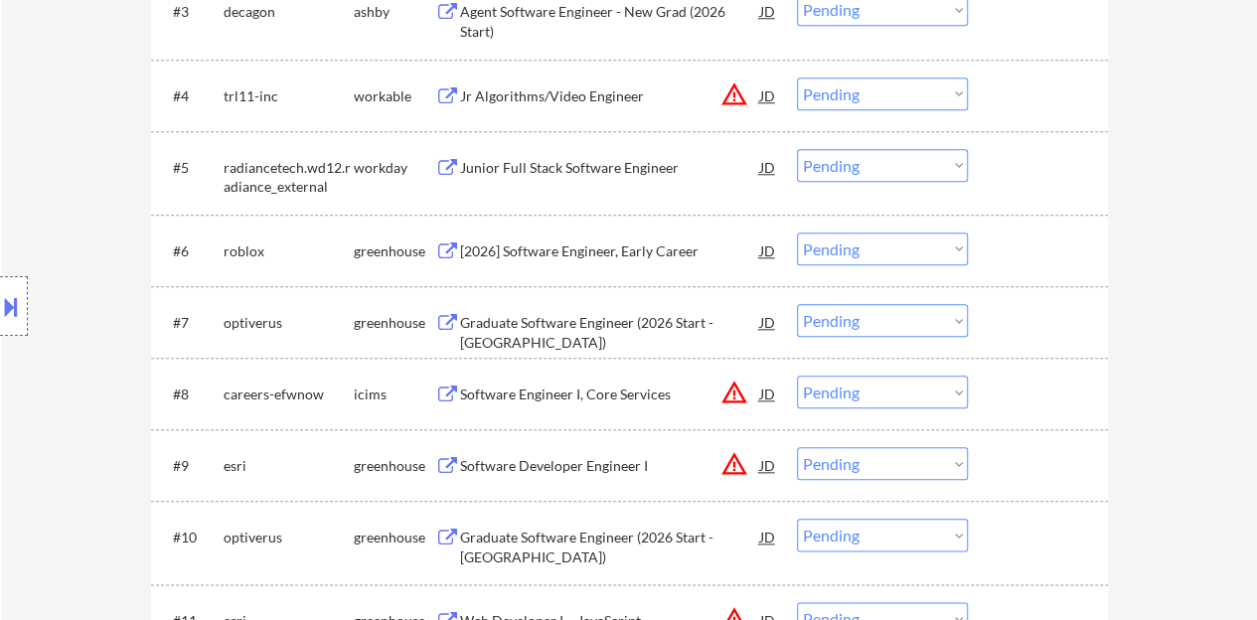
scroll to position [894, 0]
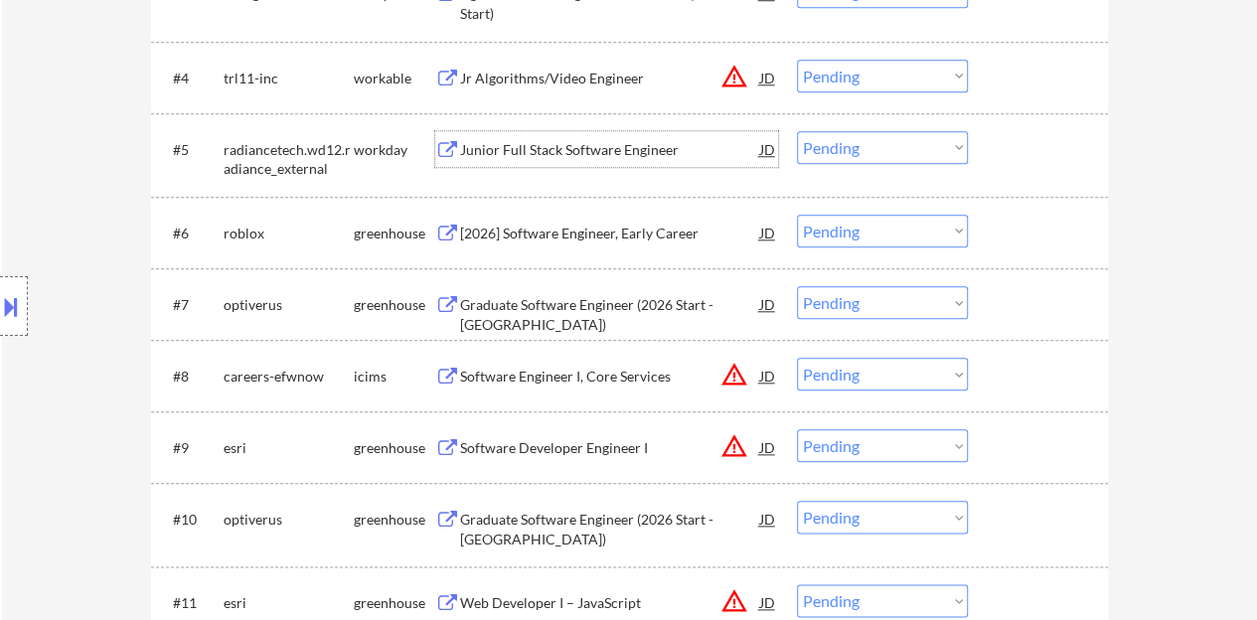
click at [538, 147] on div "Junior Full Stack Software Engineer" at bounding box center [610, 150] width 300 height 20
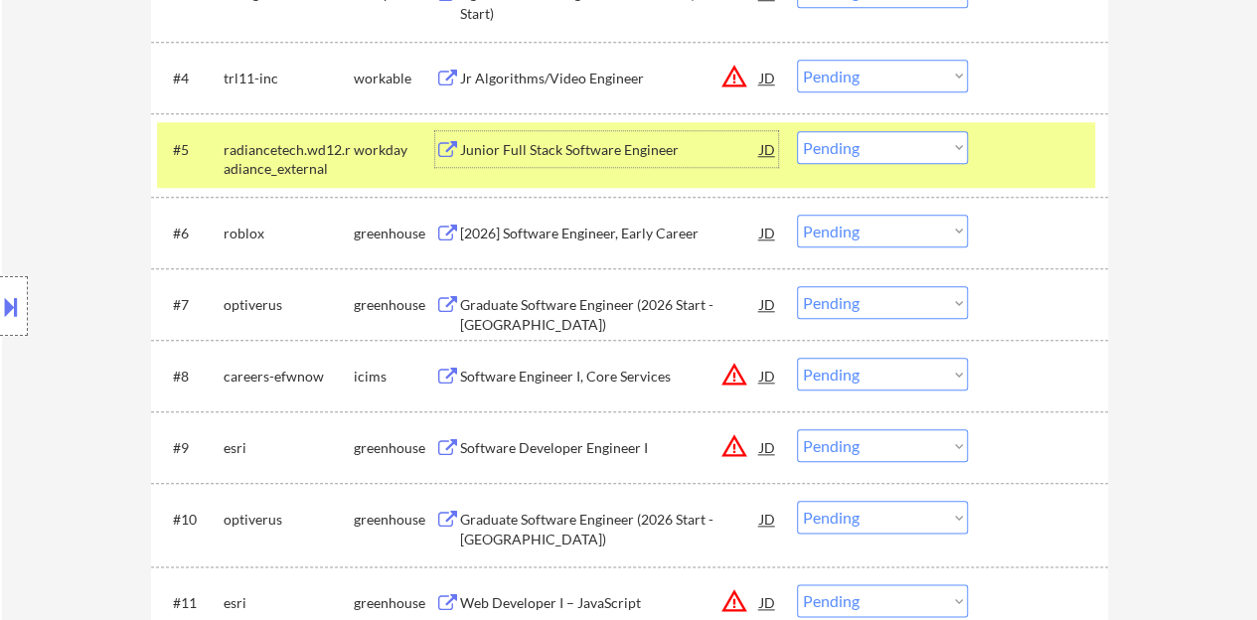
click at [843, 165] on div "#5 radiancetech.wd12.radiance_external workday Junior Full Stack Software Engin…" at bounding box center [626, 155] width 938 height 66
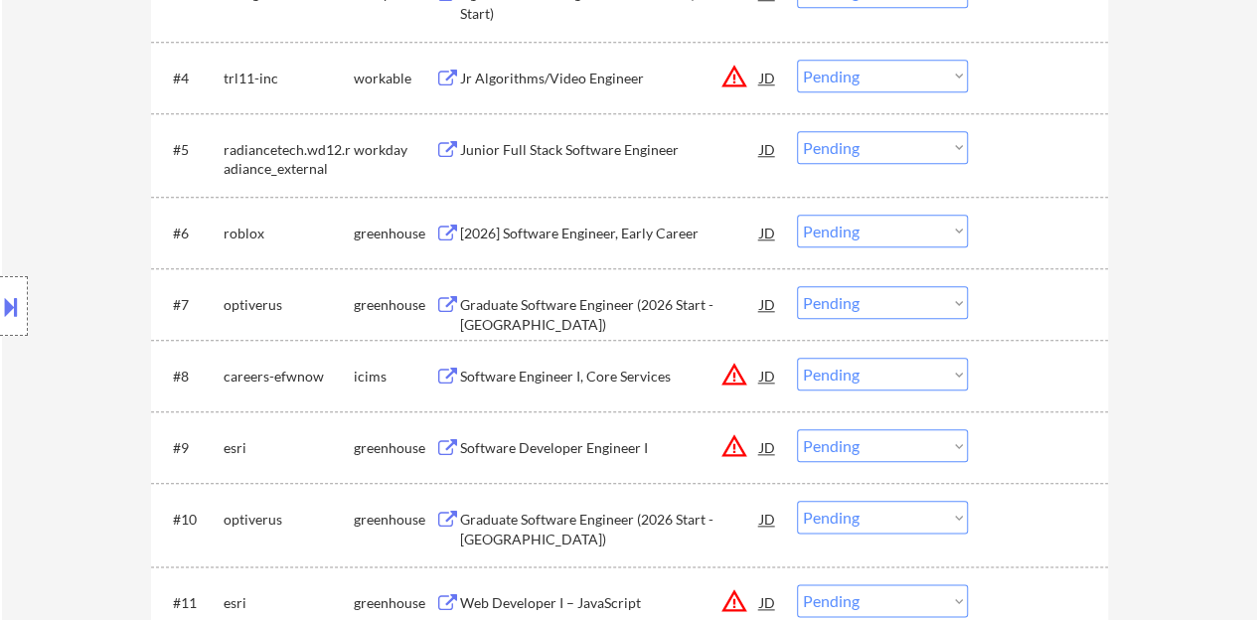
click at [863, 170] on div "#5 radiancetech.wd12.radiance_external workday Junior Full Stack Software Engin…" at bounding box center [626, 155] width 938 height 66
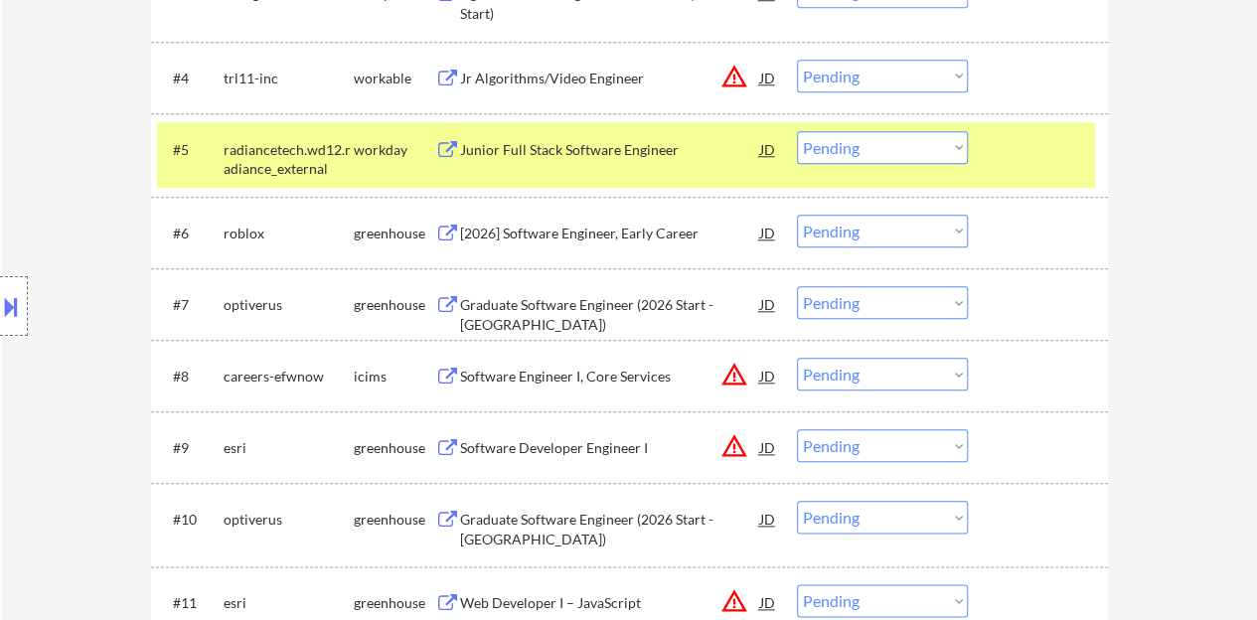
click at [837, 146] on select "Choose an option... Pending Applied Excluded (Questions) Excluded (Expired) Exc…" at bounding box center [882, 147] width 171 height 33
click at [797, 131] on select "Choose an option... Pending Applied Excluded (Questions) Excluded (Expired) Exc…" at bounding box center [882, 147] width 171 height 33
select select ""pending""
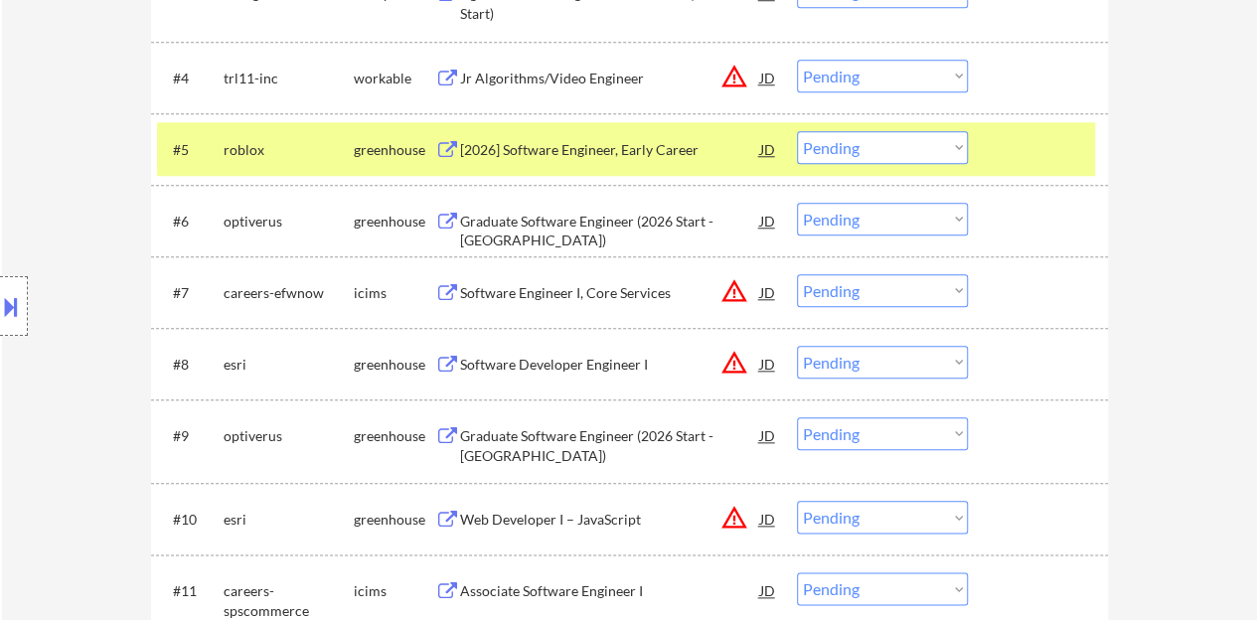
click at [1064, 152] on div at bounding box center [1040, 149] width 87 height 36
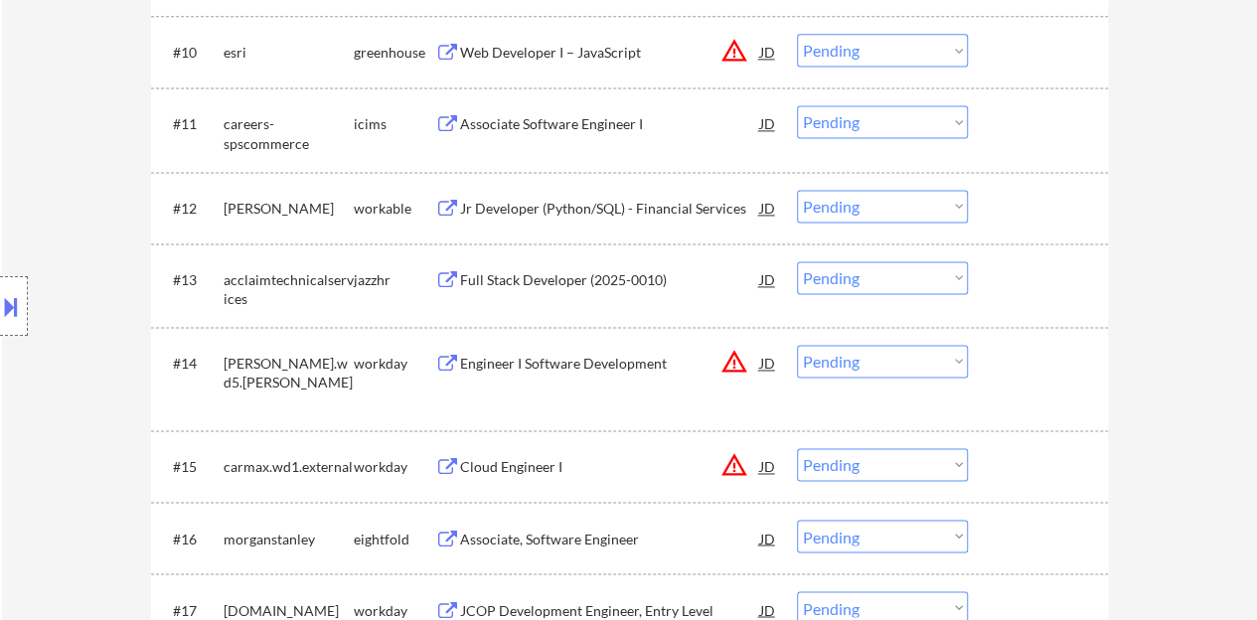
scroll to position [1391, 0]
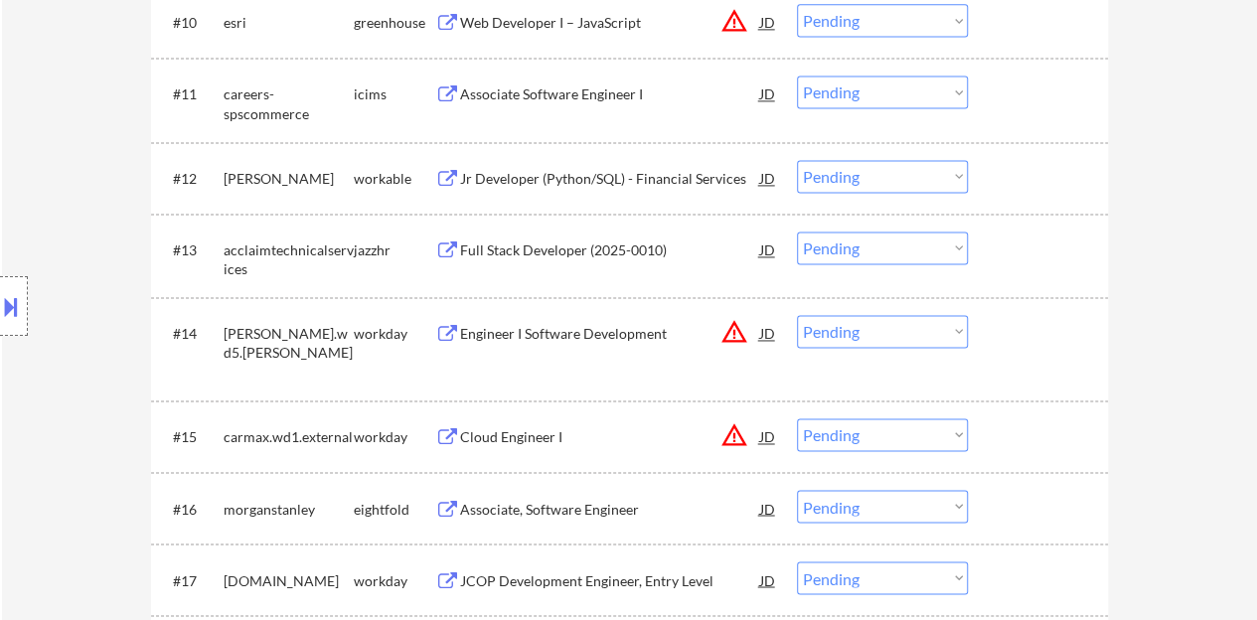
click at [647, 253] on div "Full Stack Developer (2025-0010)" at bounding box center [610, 250] width 300 height 20
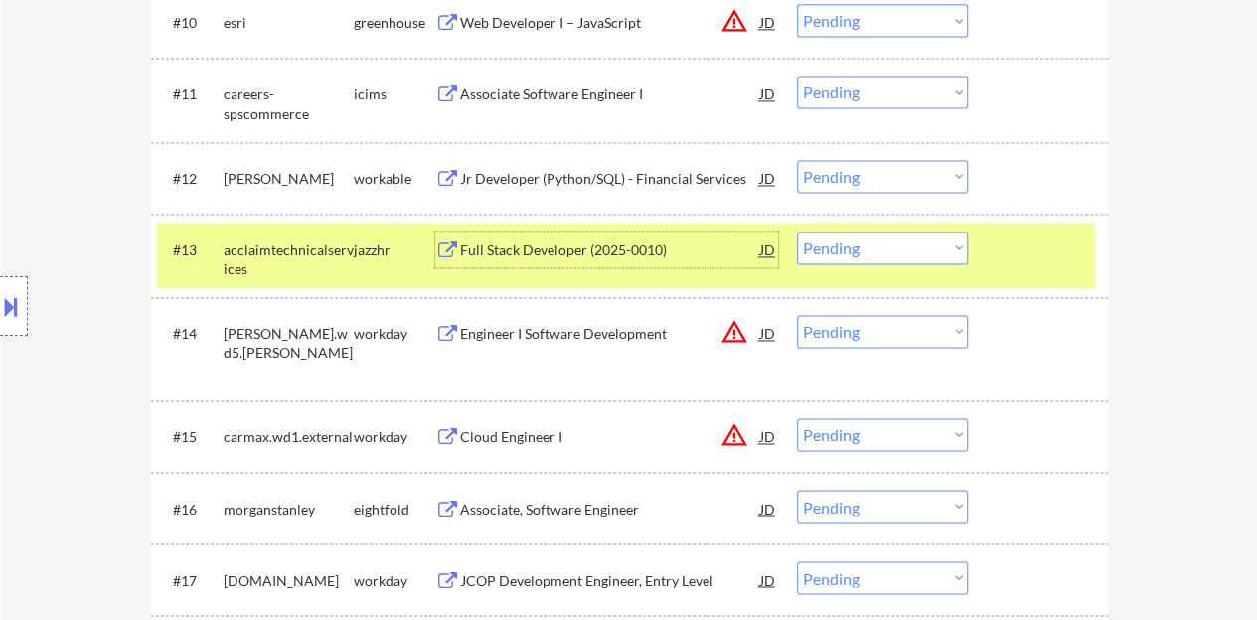
click at [916, 251] on select "Choose an option... Pending Applied Excluded (Questions) Excluded (Expired) Exc…" at bounding box center [882, 248] width 171 height 33
click at [797, 232] on select "Choose an option... Pending Applied Excluded (Questions) Excluded (Expired) Exc…" at bounding box center [882, 248] width 171 height 33
select select ""pending""
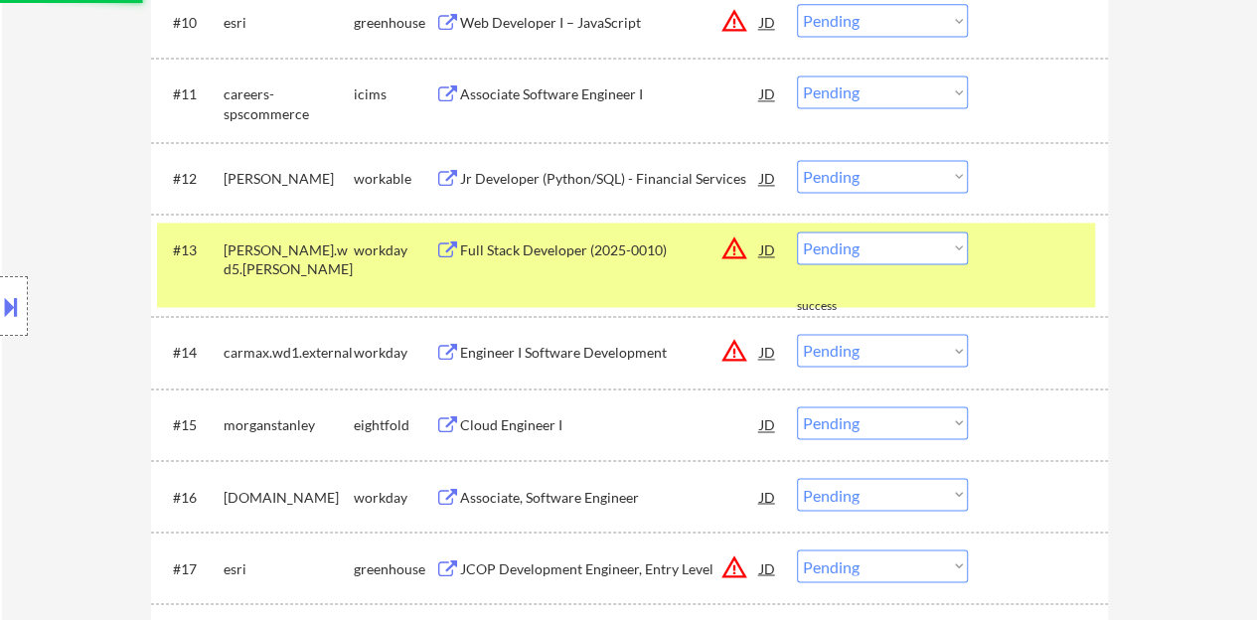
click at [1027, 291] on div "#13 [PERSON_NAME].wd5.copeland_external_careers_page workday Full Stack Develop…" at bounding box center [626, 265] width 938 height 85
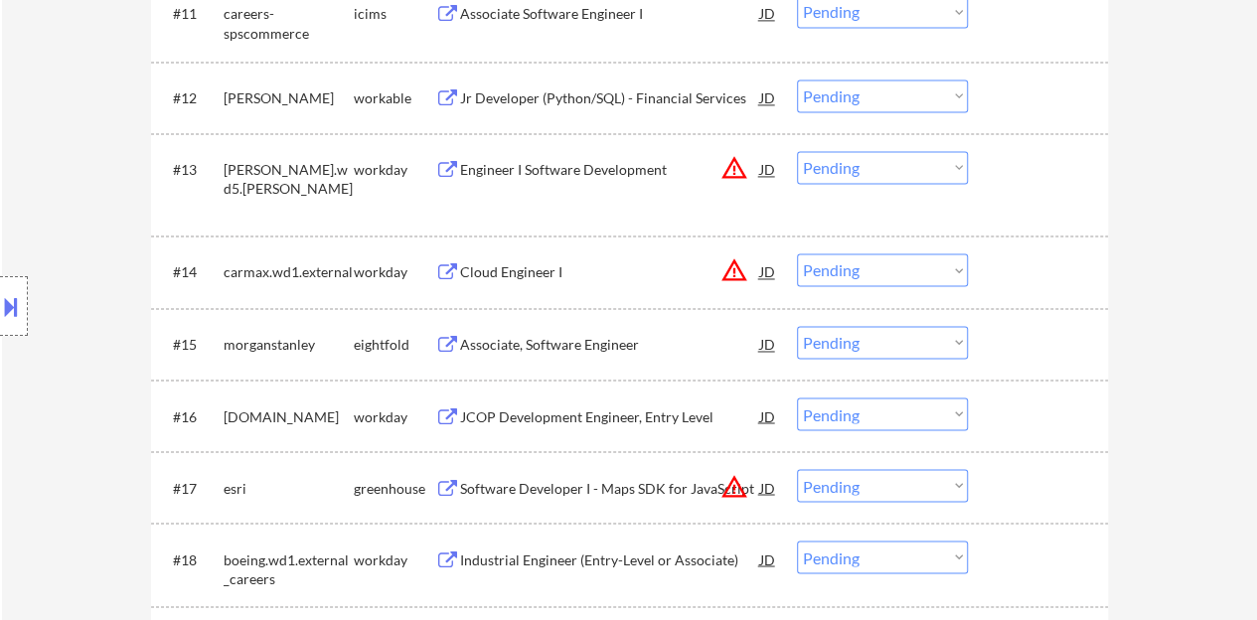
scroll to position [1590, 0]
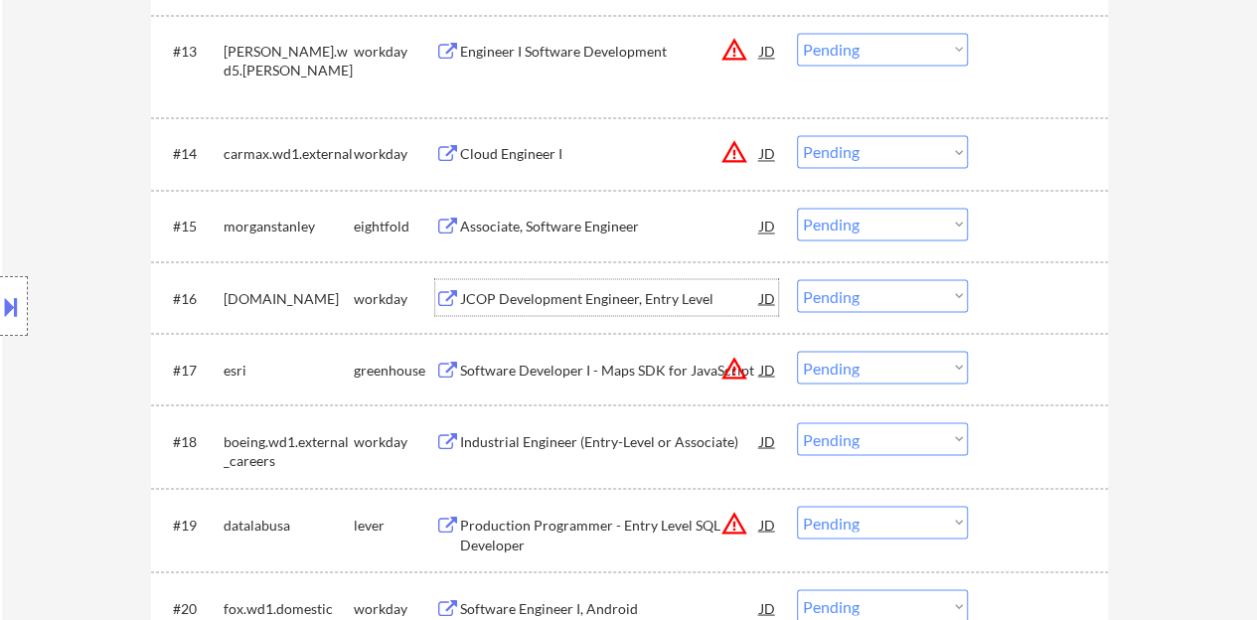
click at [622, 285] on div "JCOP Development Engineer, Entry Level" at bounding box center [610, 297] width 300 height 36
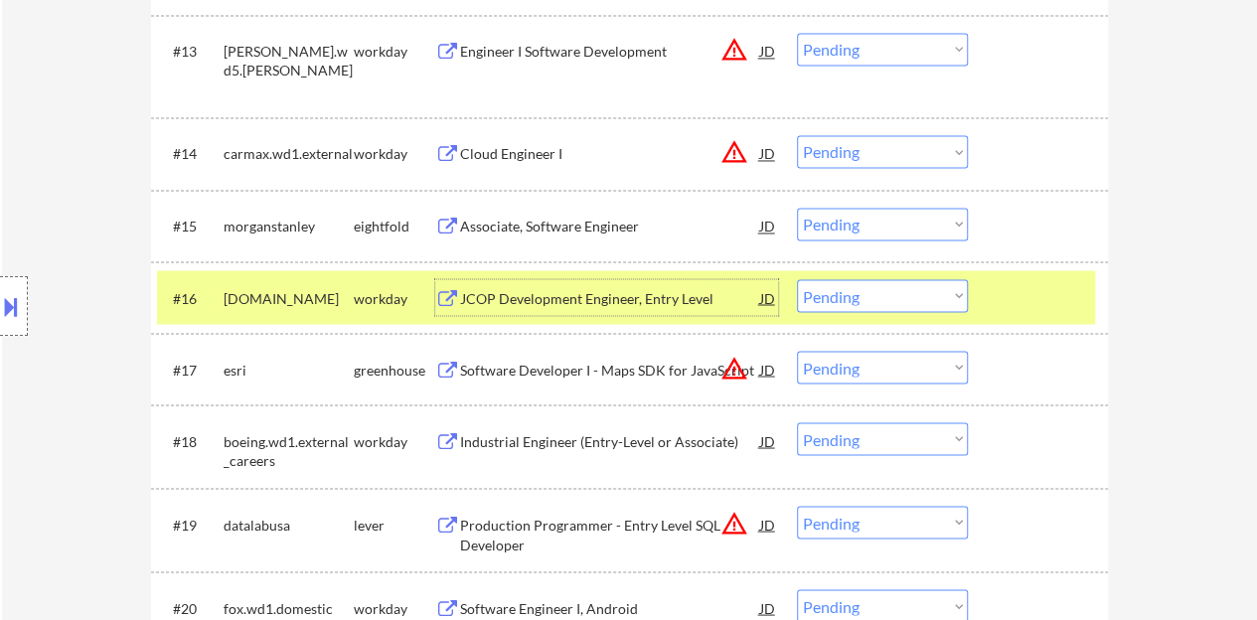
click at [1075, 305] on div at bounding box center [1040, 297] width 87 height 36
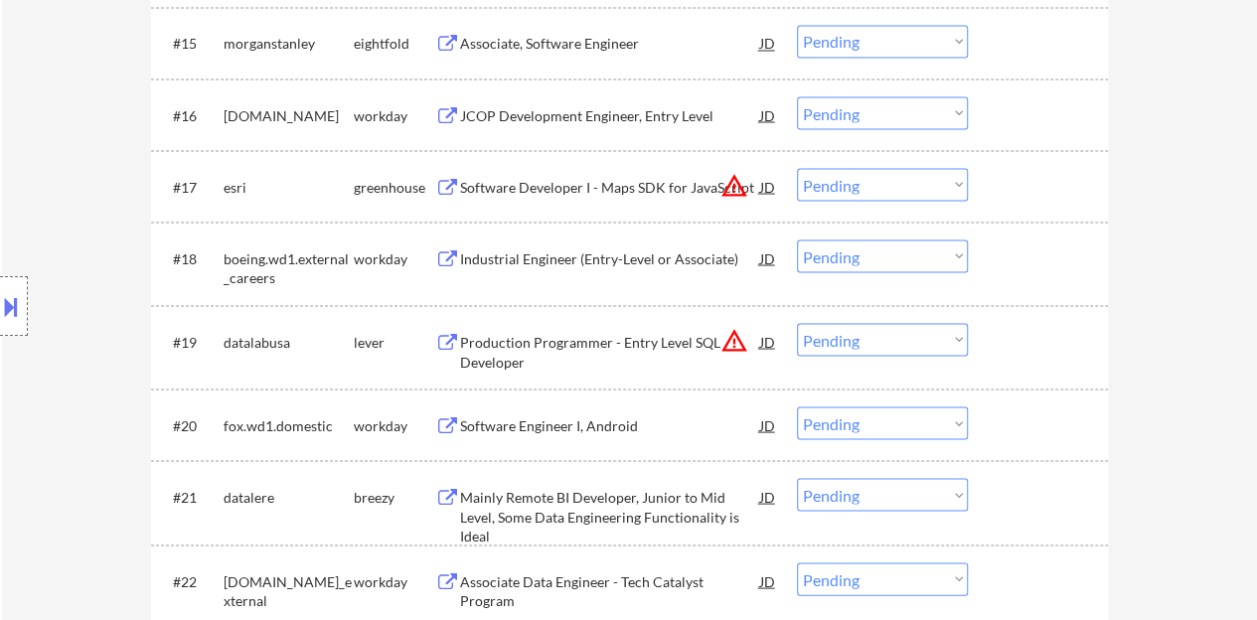
scroll to position [1888, 0]
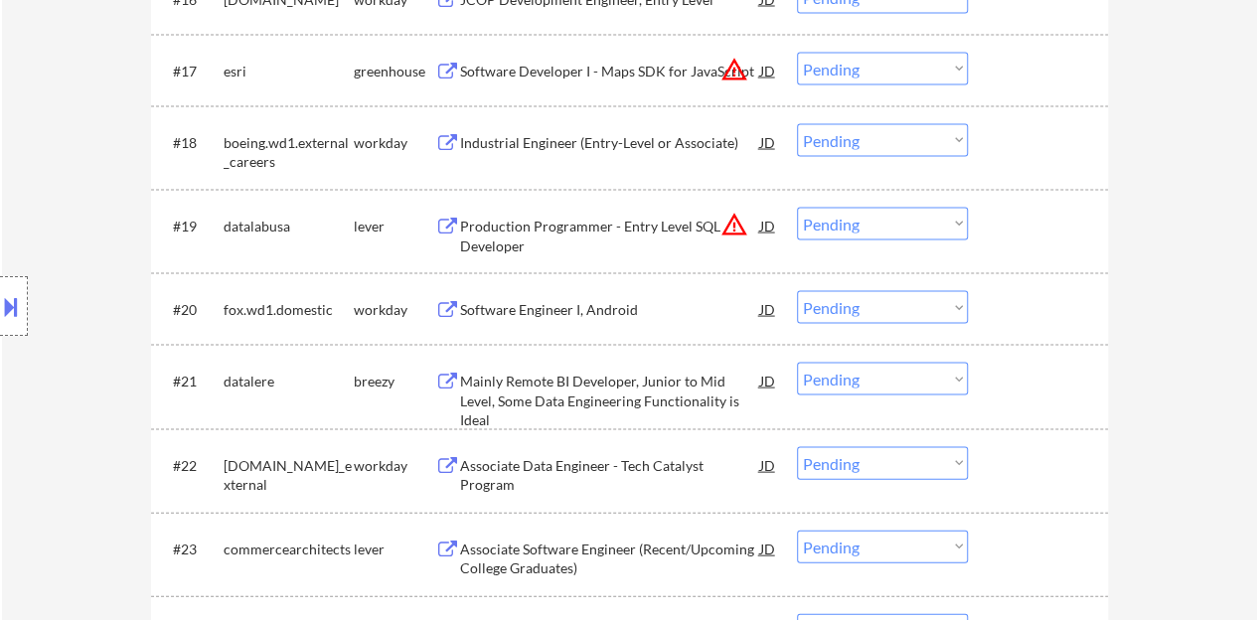
click at [590, 305] on div "Software Engineer I, Android" at bounding box center [610, 310] width 300 height 20
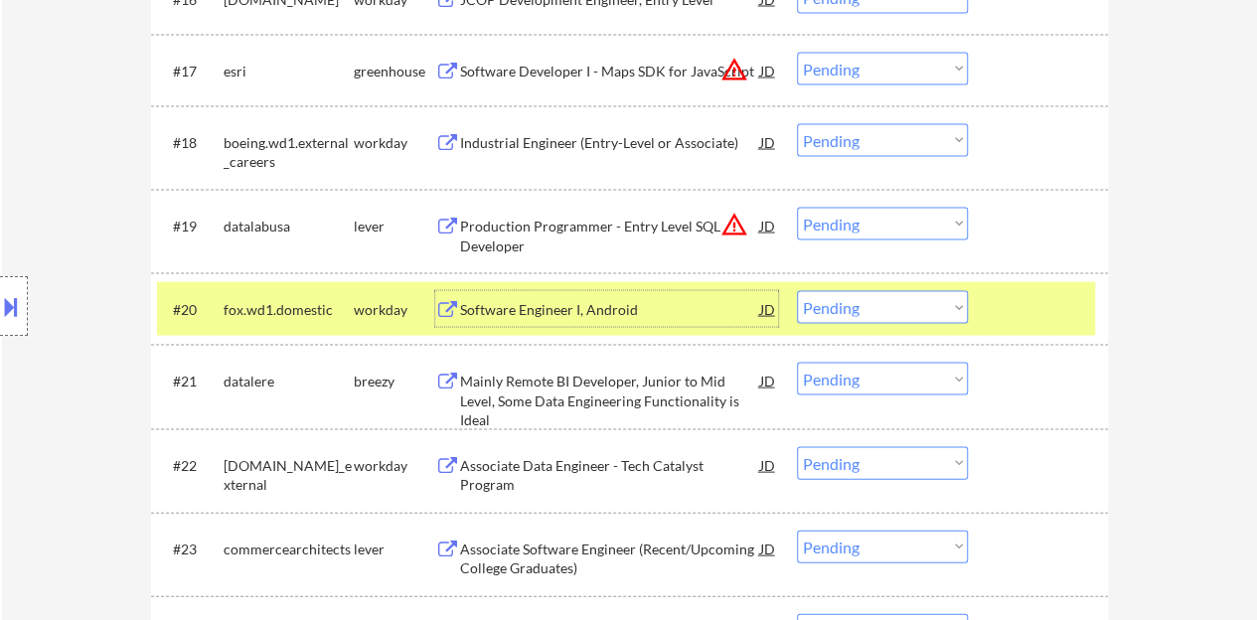
click at [894, 305] on select "Choose an option... Pending Applied Excluded (Questions) Excluded (Expired) Exc…" at bounding box center [882, 307] width 171 height 33
click at [797, 291] on select "Choose an option... Pending Applied Excluded (Questions) Excluded (Expired) Exc…" at bounding box center [882, 307] width 171 height 33
select select ""pending""
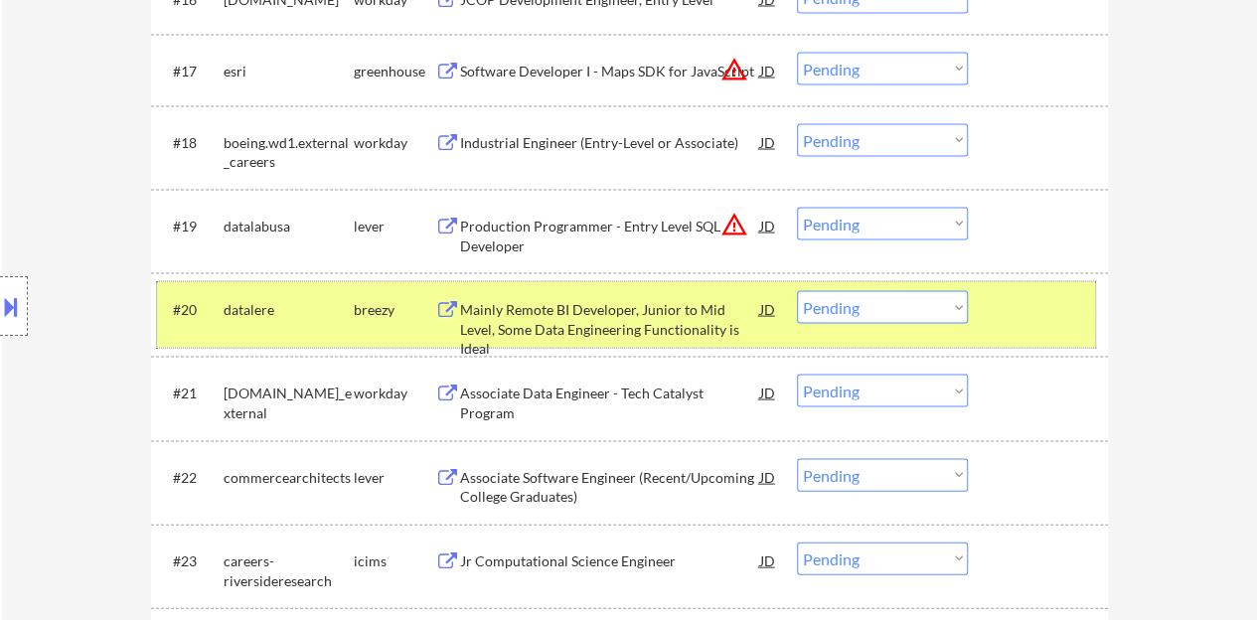
click at [1021, 297] on div at bounding box center [1040, 309] width 87 height 36
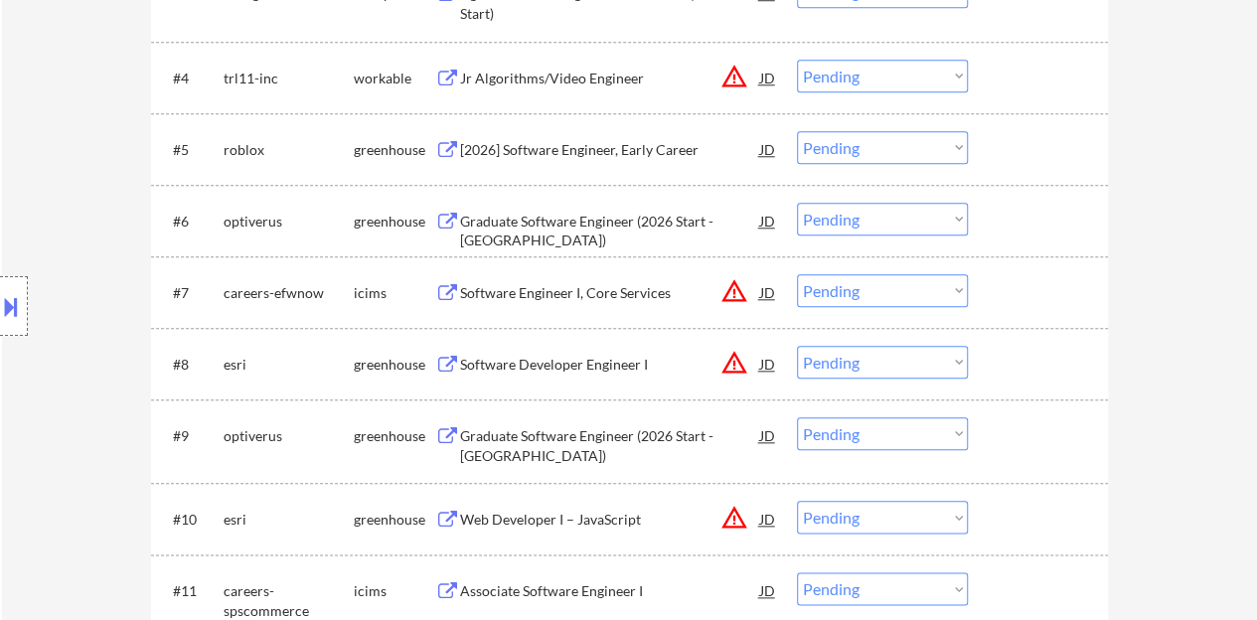
scroll to position [994, 0]
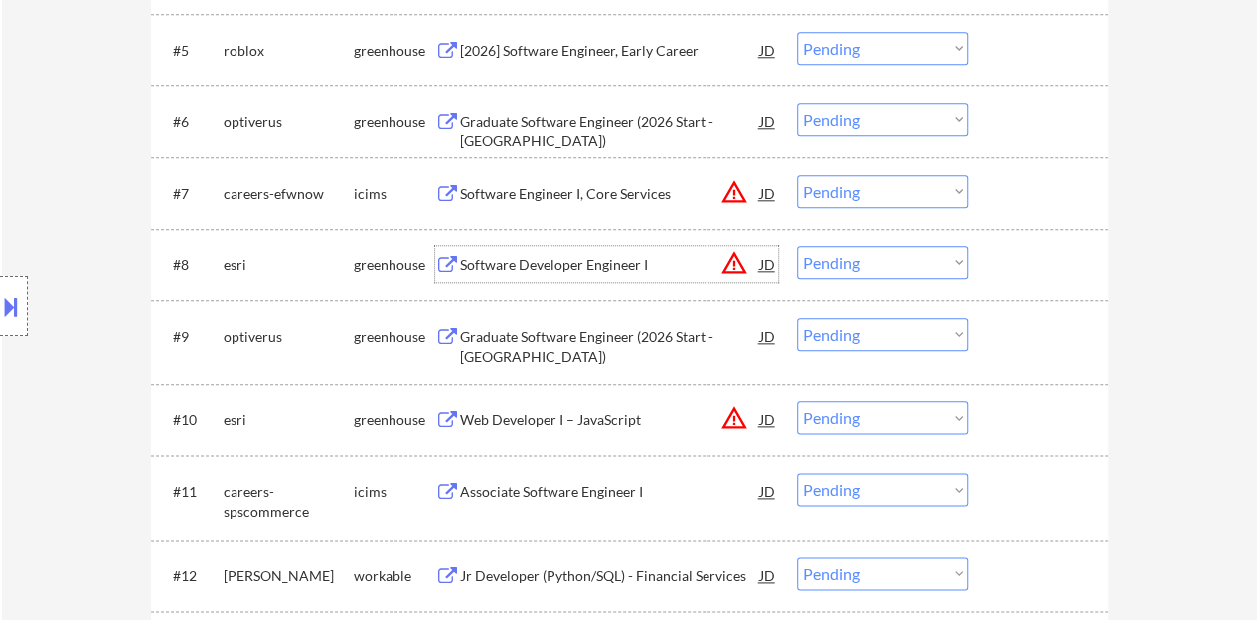
click at [513, 258] on div "Software Developer Engineer I" at bounding box center [610, 265] width 300 height 20
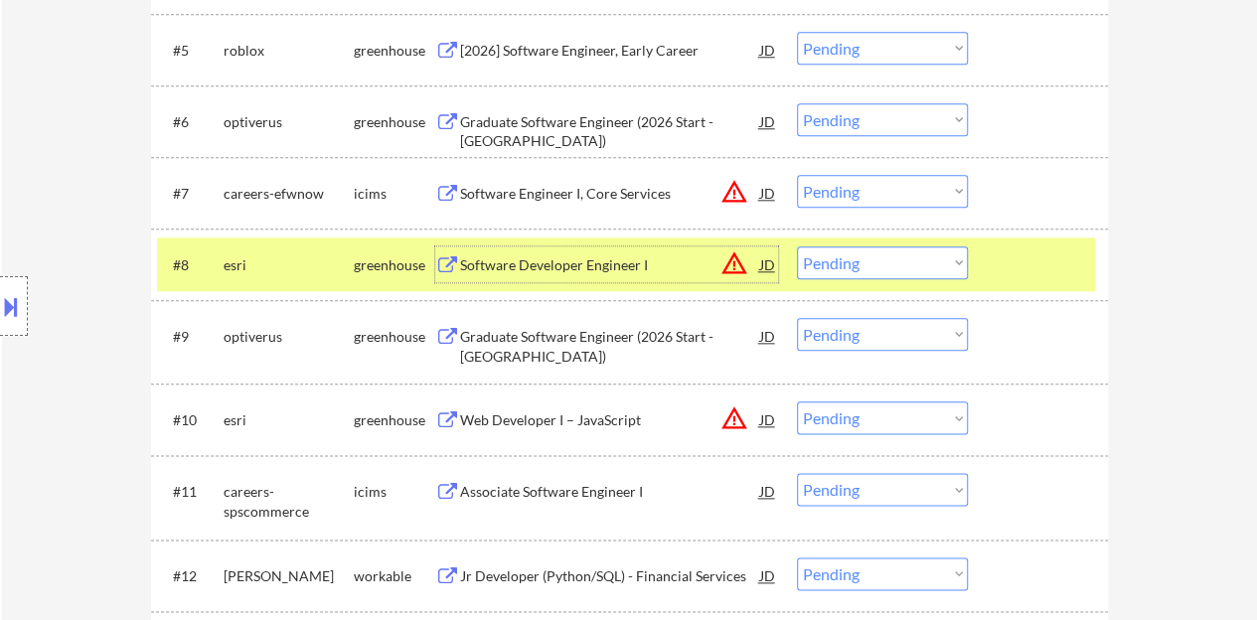
click at [846, 257] on select "Choose an option... Pending Applied Excluded (Questions) Excluded (Expired) Exc…" at bounding box center [882, 262] width 171 height 33
click at [797, 246] on select "Choose an option... Pending Applied Excluded (Questions) Excluded (Expired) Exc…" at bounding box center [882, 262] width 171 height 33
select select ""pending""
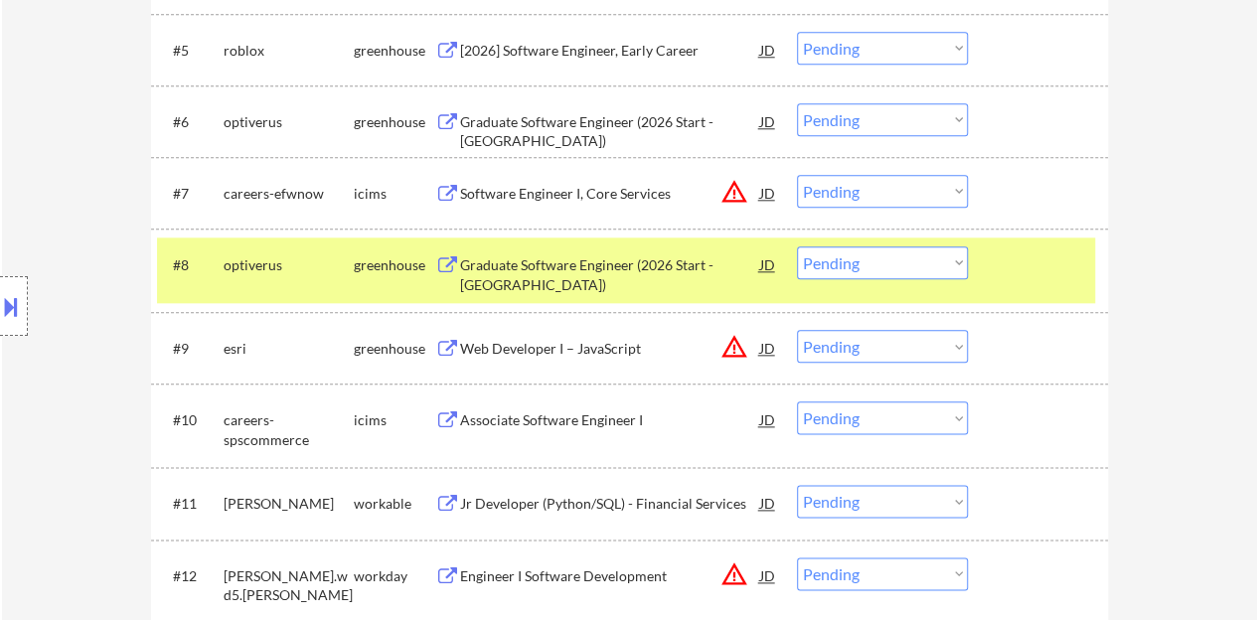
click at [1041, 259] on div at bounding box center [1040, 264] width 87 height 36
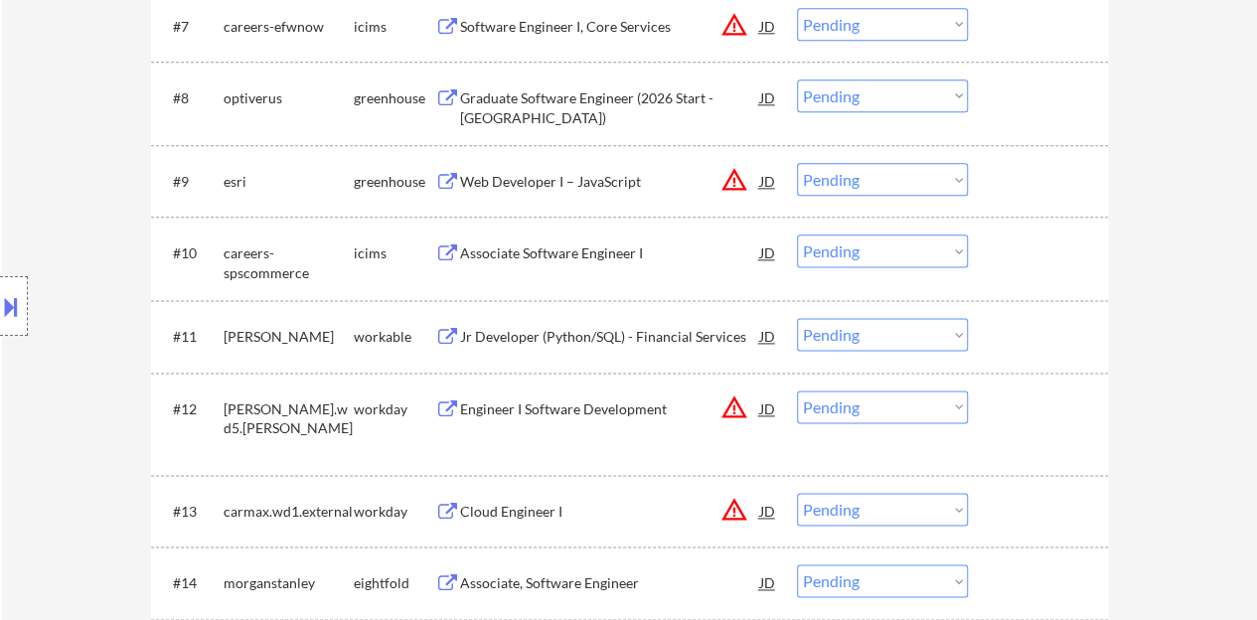
scroll to position [1192, 0]
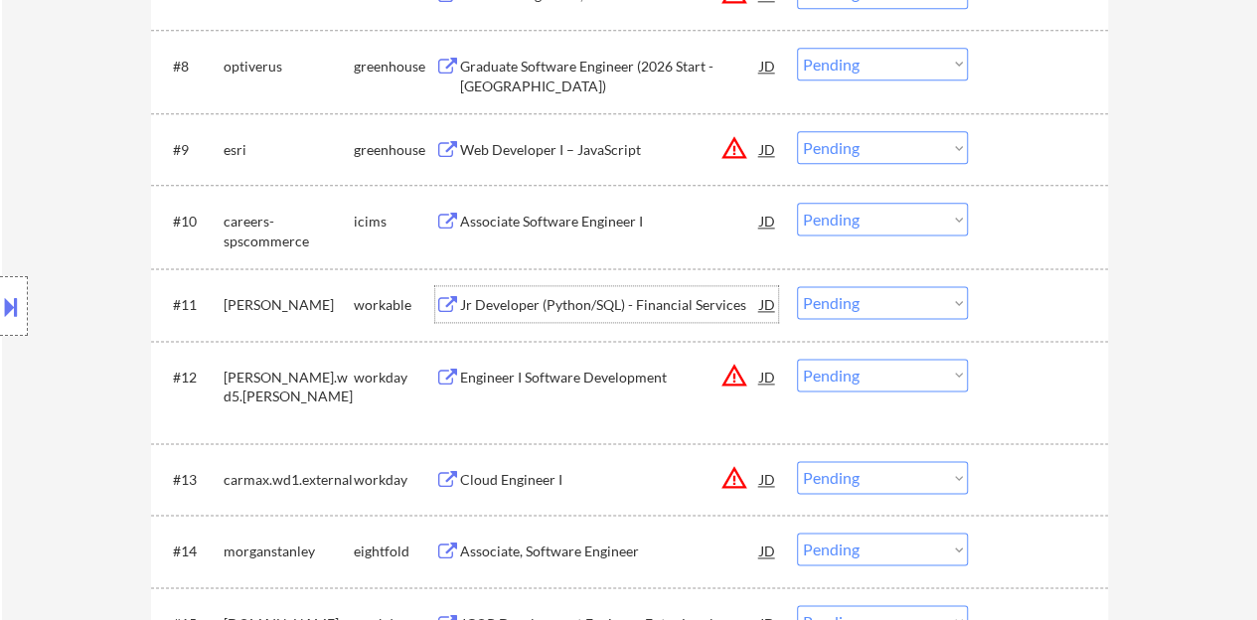
click at [605, 295] on div "Jr Developer (Python/SQL) - Financial Services" at bounding box center [610, 305] width 300 height 20
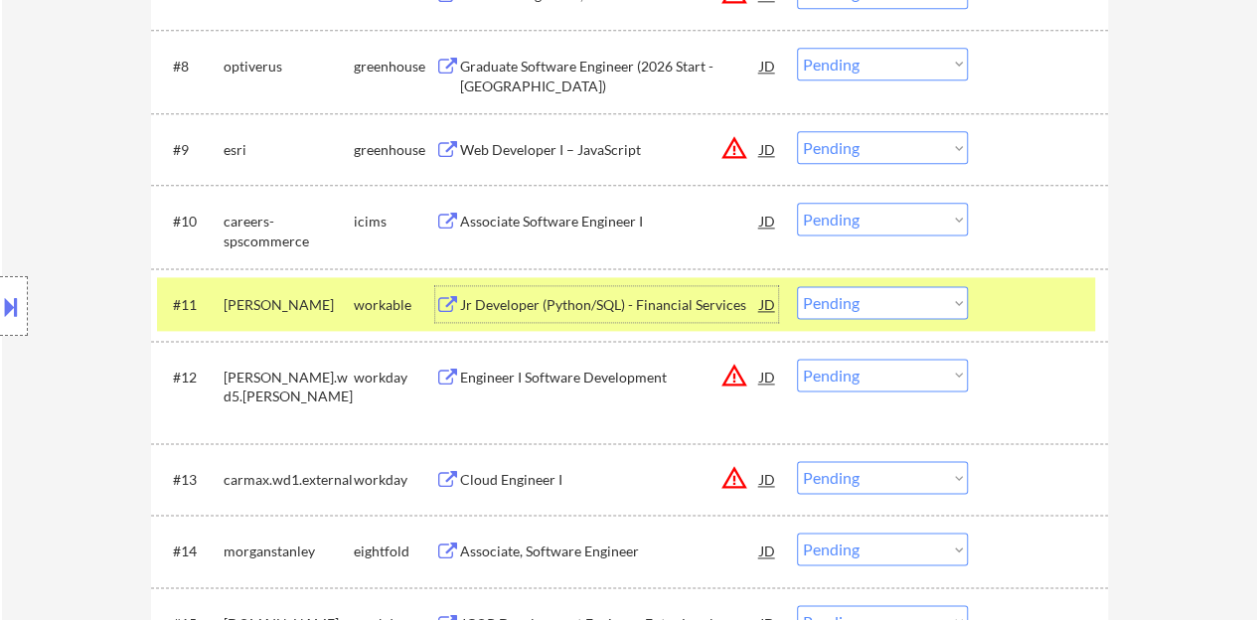
click at [915, 301] on select "Choose an option... Pending Applied Excluded (Questions) Excluded (Expired) Exc…" at bounding box center [882, 302] width 171 height 33
click at [797, 286] on select "Choose an option... Pending Applied Excluded (Questions) Excluded (Expired) Exc…" at bounding box center [882, 302] width 171 height 33
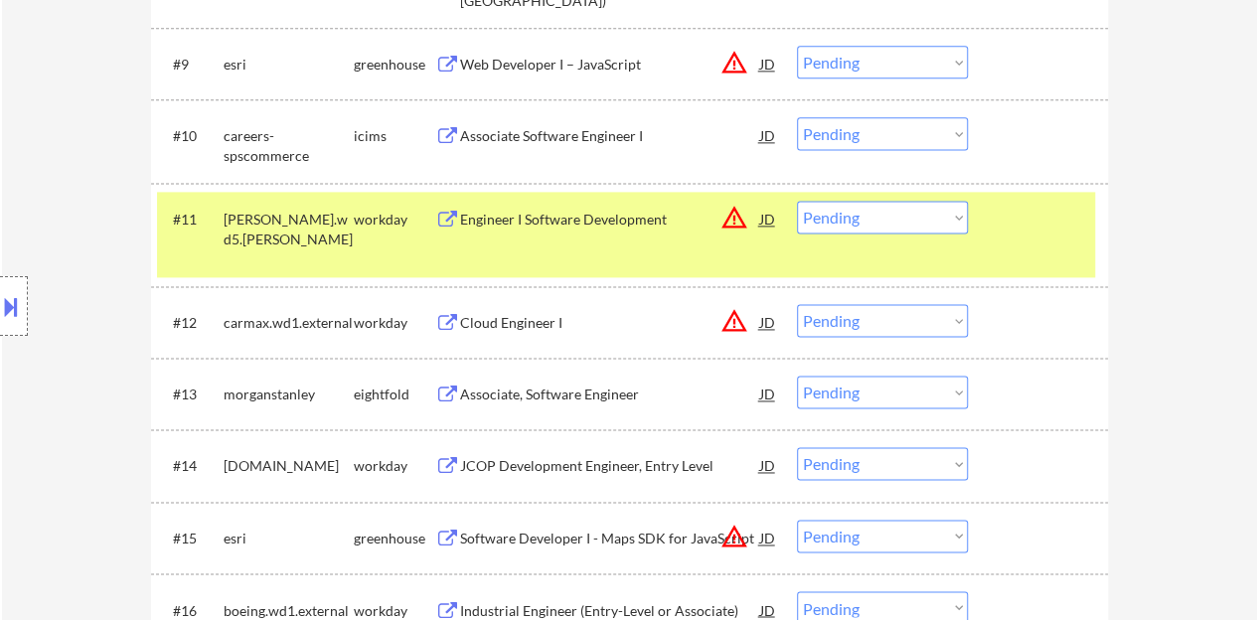
scroll to position [1292, 0]
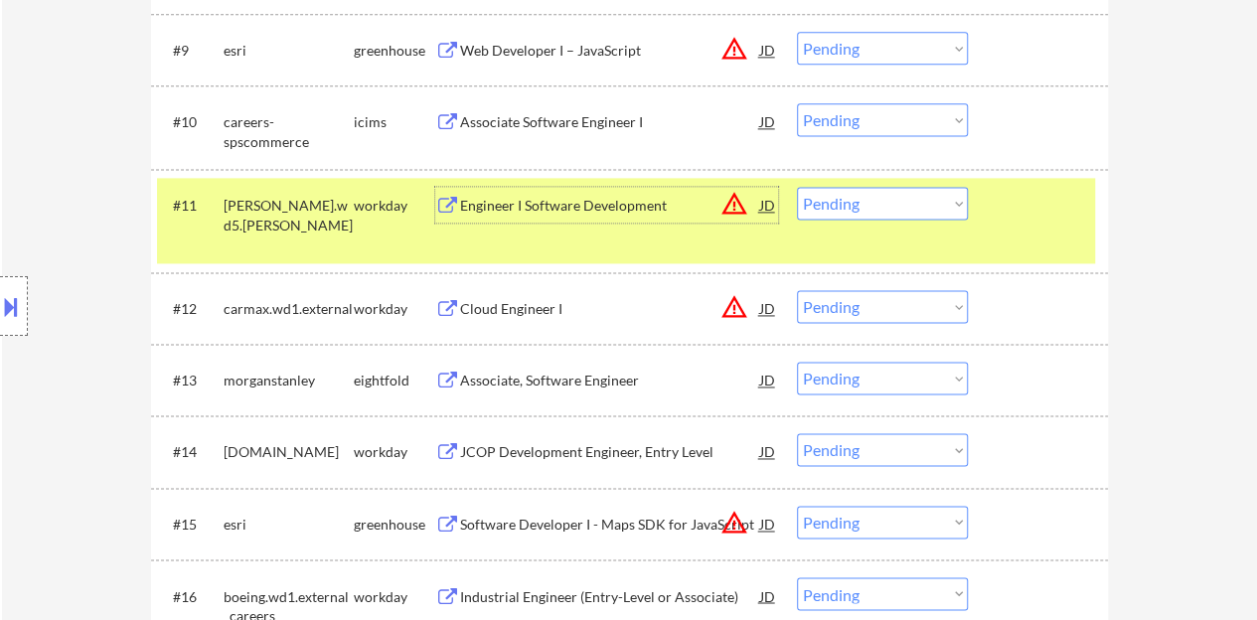
click at [612, 207] on div "Engineer I Software Development" at bounding box center [610, 206] width 300 height 20
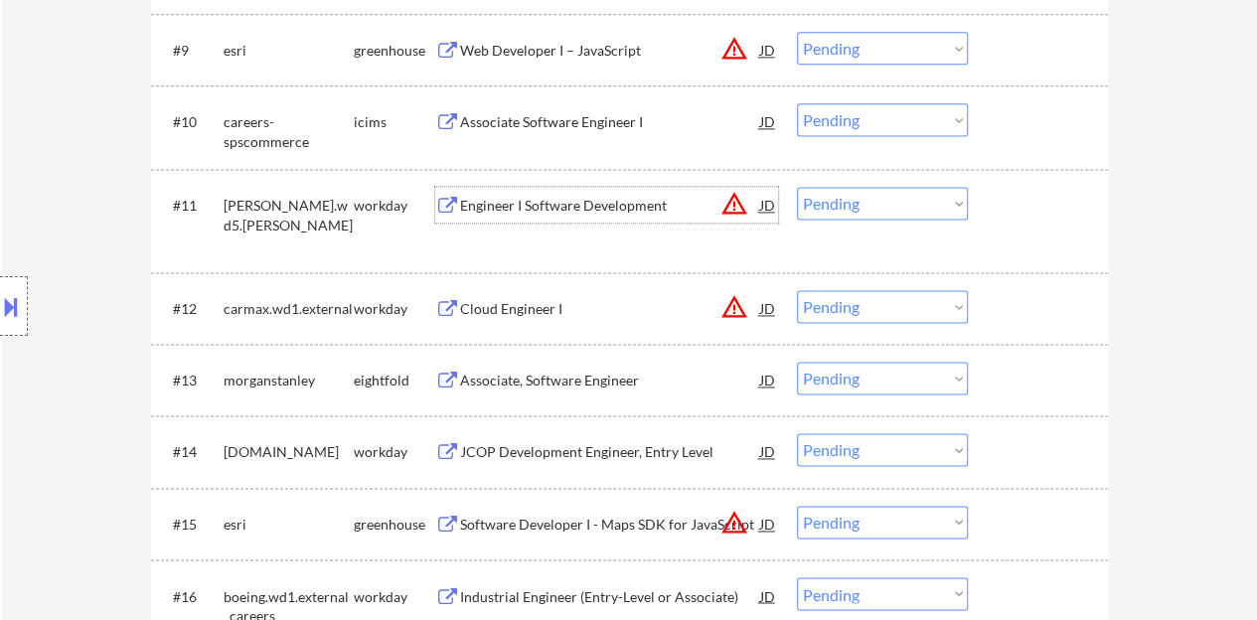
click at [1041, 216] on div at bounding box center [1040, 205] width 87 height 36
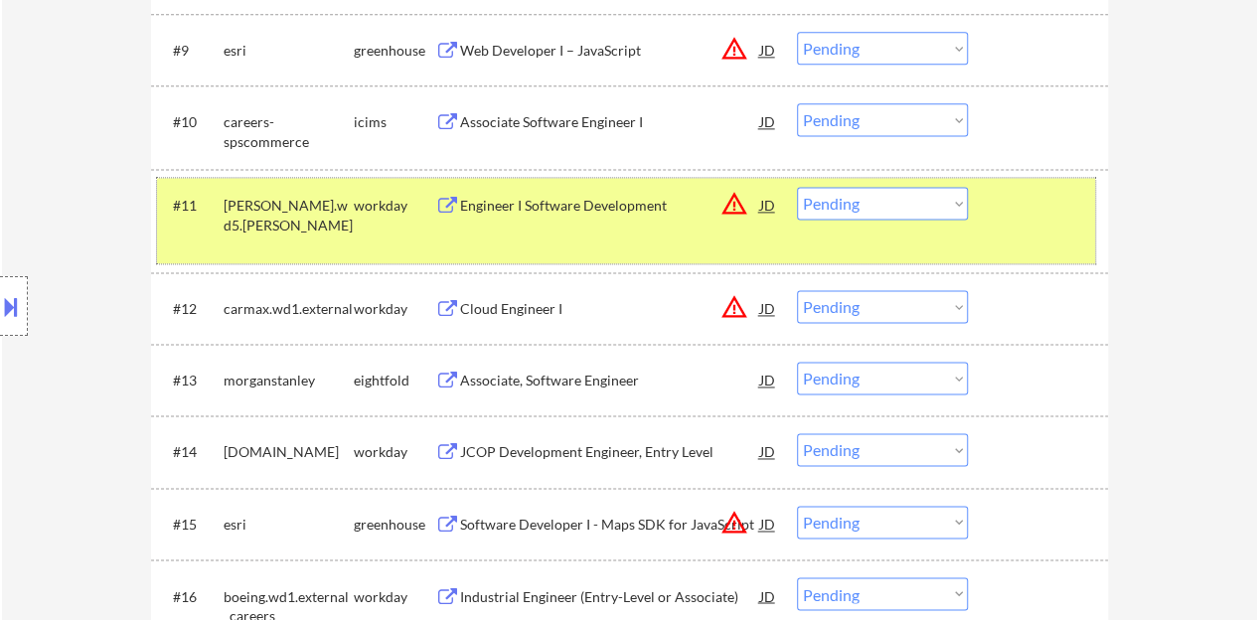
click at [856, 213] on select "Choose an option... Pending Applied Excluded (Questions) Excluded (Expired) Exc…" at bounding box center [882, 203] width 171 height 33
click at [797, 187] on select "Choose an option... Pending Applied Excluded (Questions) Excluded (Expired) Exc…" at bounding box center [882, 203] width 171 height 33
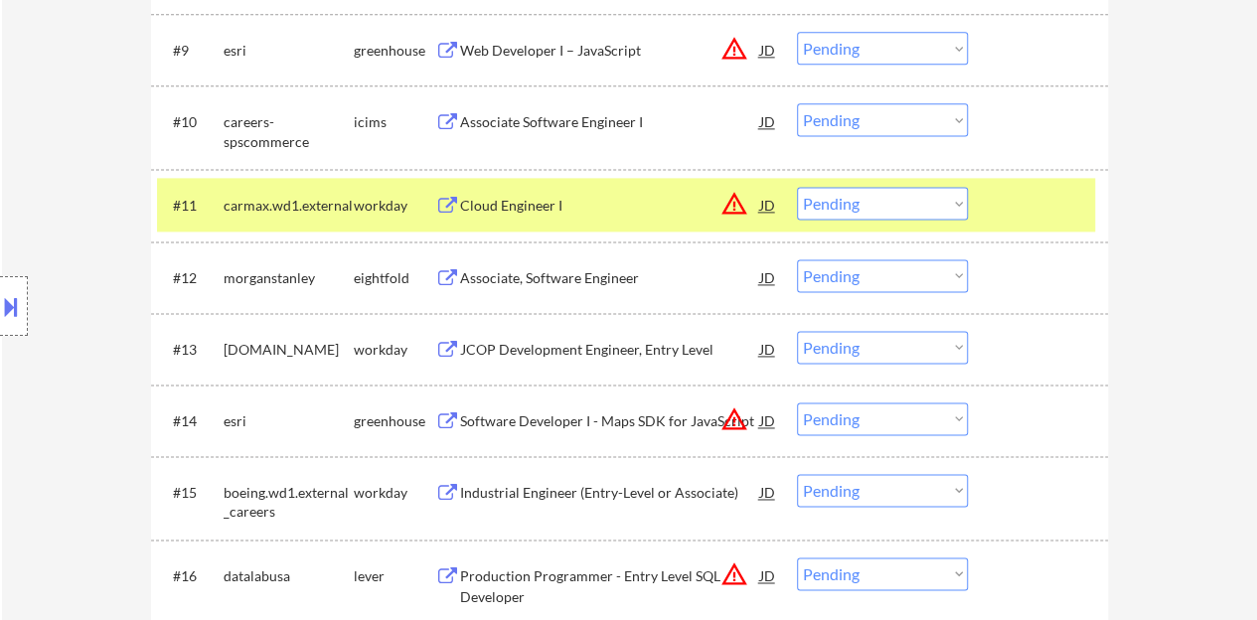
click at [504, 200] on div "Cloud Engineer I" at bounding box center [610, 206] width 300 height 20
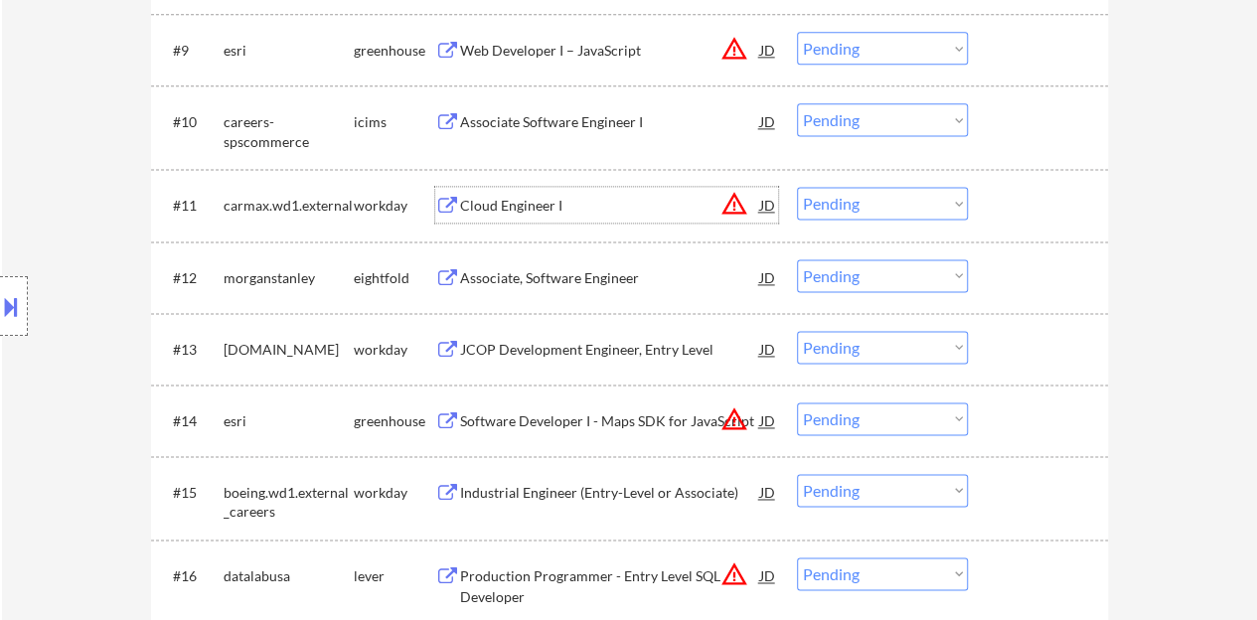
click at [1021, 212] on div at bounding box center [1040, 205] width 87 height 36
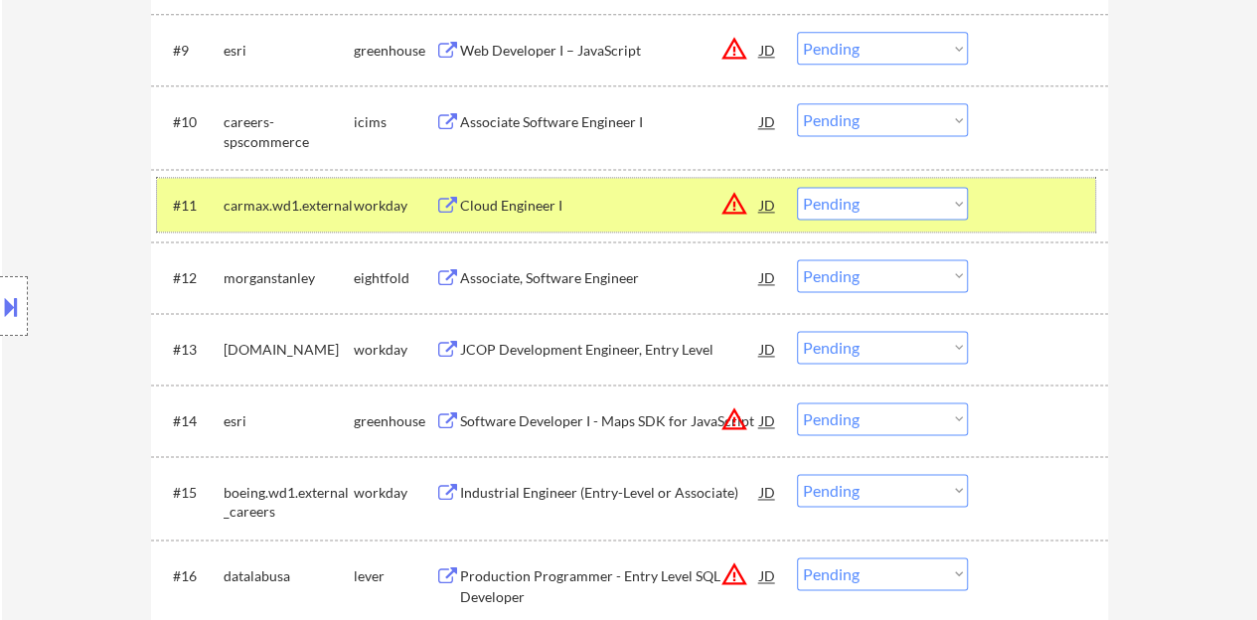
click at [830, 204] on select "Choose an option... Pending Applied Excluded (Questions) Excluded (Expired) Exc…" at bounding box center [882, 203] width 171 height 33
click at [797, 187] on select "Choose an option... Pending Applied Excluded (Questions) Excluded (Expired) Exc…" at bounding box center [882, 203] width 171 height 33
select select ""pending""
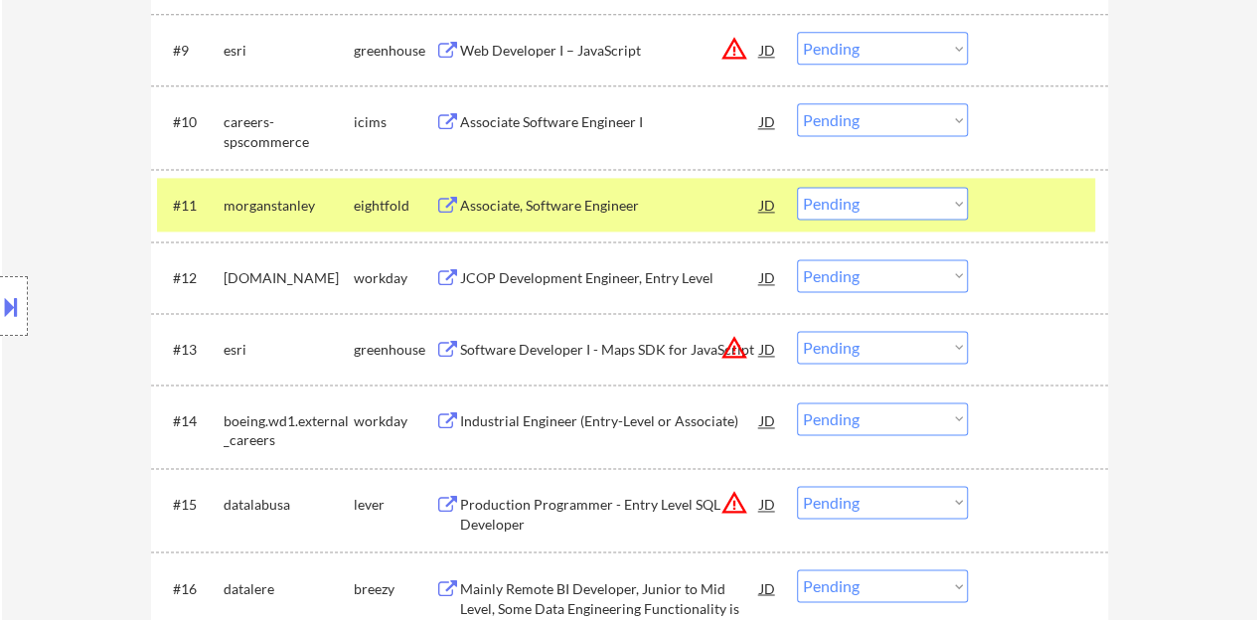
click at [1021, 220] on div at bounding box center [1040, 205] width 87 height 36
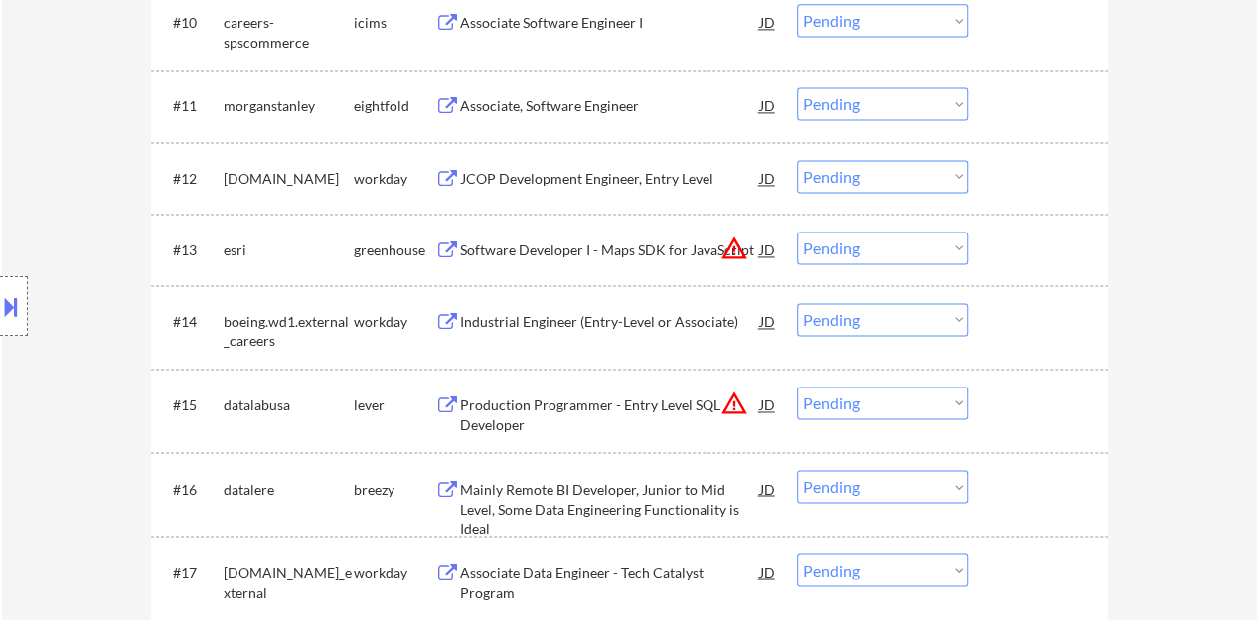
scroll to position [1491, 0]
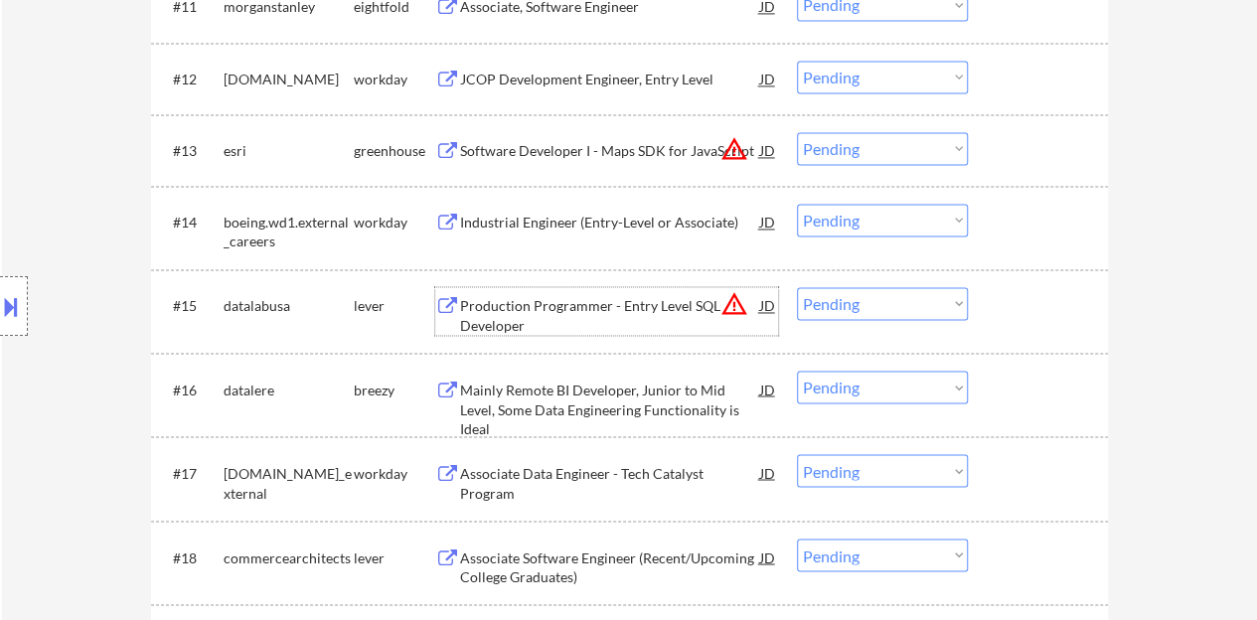
click at [501, 322] on div "Production Programmer - Entry Level SQL Developer" at bounding box center [610, 315] width 300 height 39
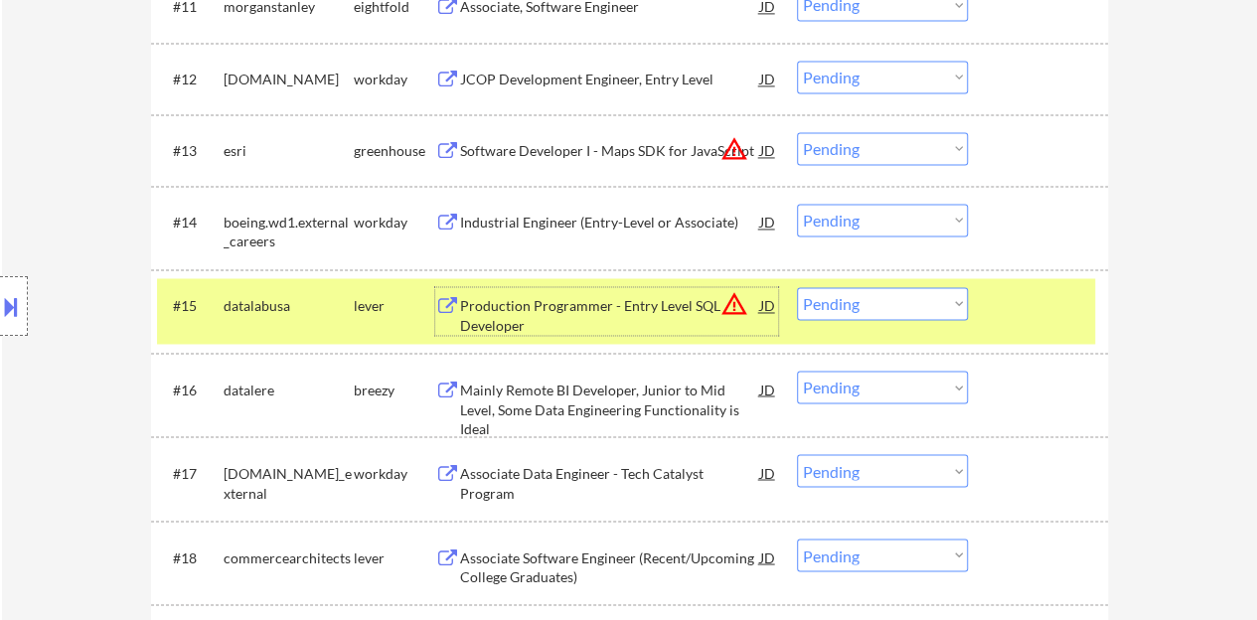
click at [920, 302] on select "Choose an option... Pending Applied Excluded (Questions) Excluded (Expired) Exc…" at bounding box center [882, 303] width 171 height 33
click at [797, 287] on select "Choose an option... Pending Applied Excluded (Questions) Excluded (Expired) Exc…" at bounding box center [882, 303] width 171 height 33
select select ""pending""
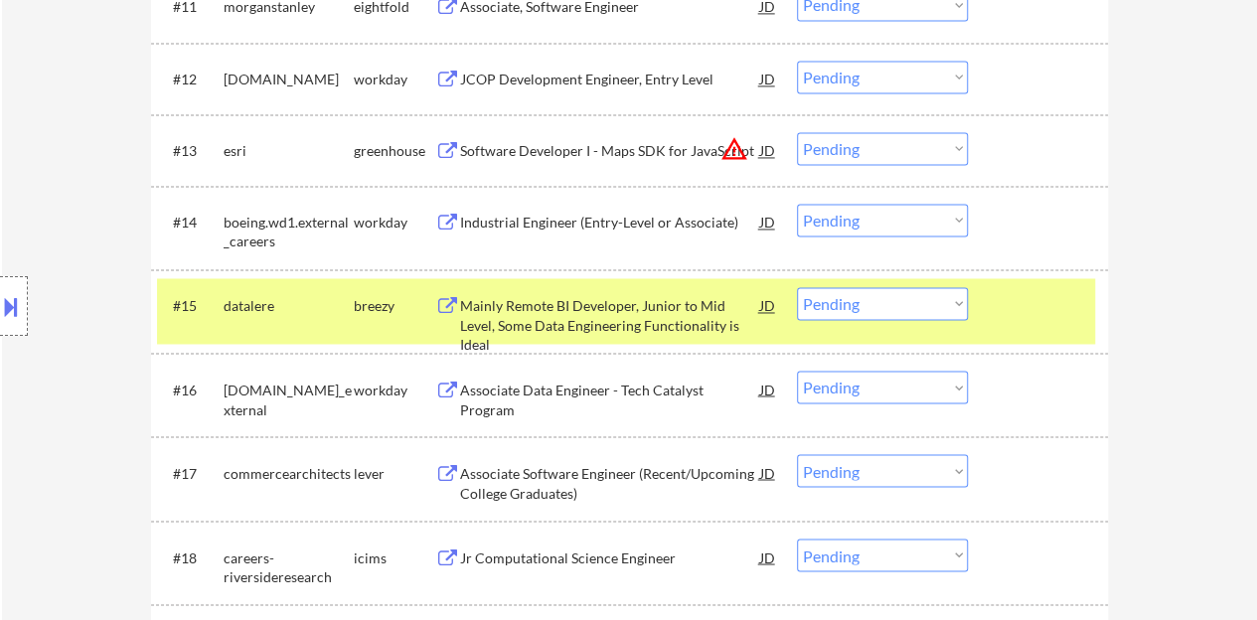
click at [1006, 287] on div at bounding box center [1040, 305] width 87 height 36
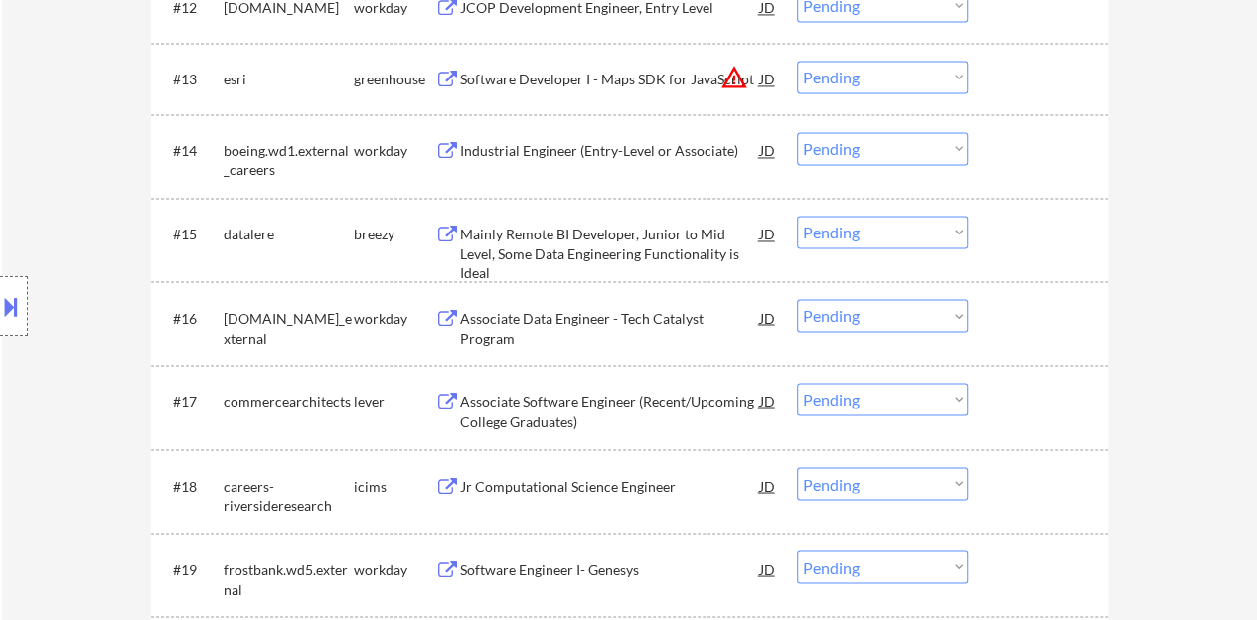
scroll to position [1590, 0]
